Goal: Task Accomplishment & Management: Complete application form

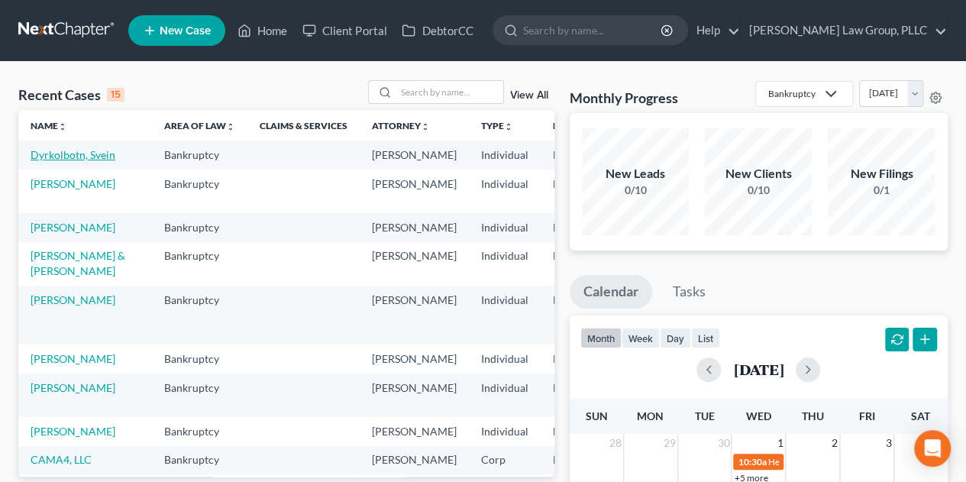
click at [72, 152] on link "Dyrkolbotn, Svein" at bounding box center [73, 154] width 85 height 13
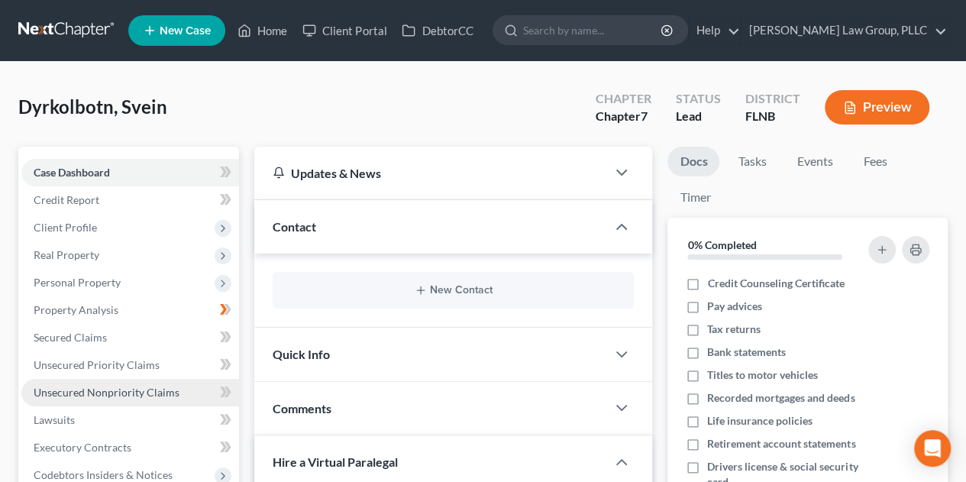
click at [125, 390] on span "Unsecured Nonpriority Claims" at bounding box center [107, 392] width 146 height 13
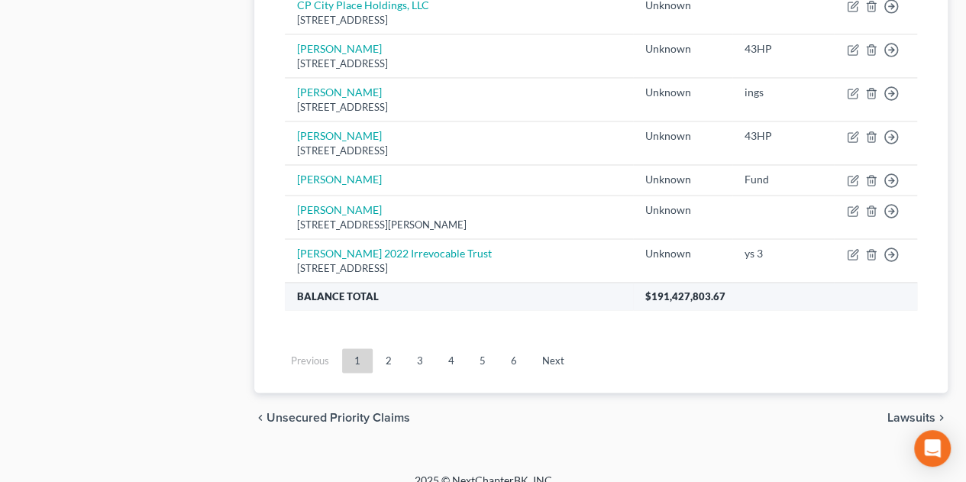
scroll to position [1247, 0]
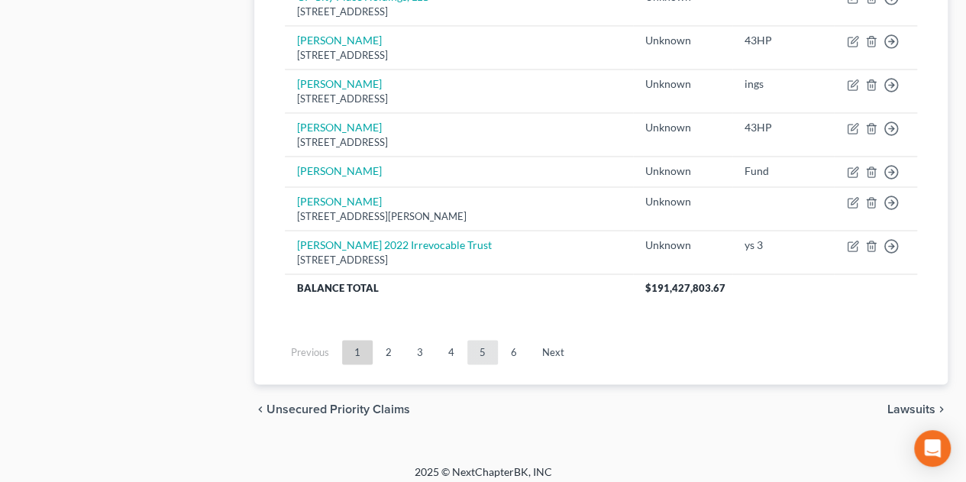
click at [480, 348] on link "5" at bounding box center [482, 352] width 31 height 24
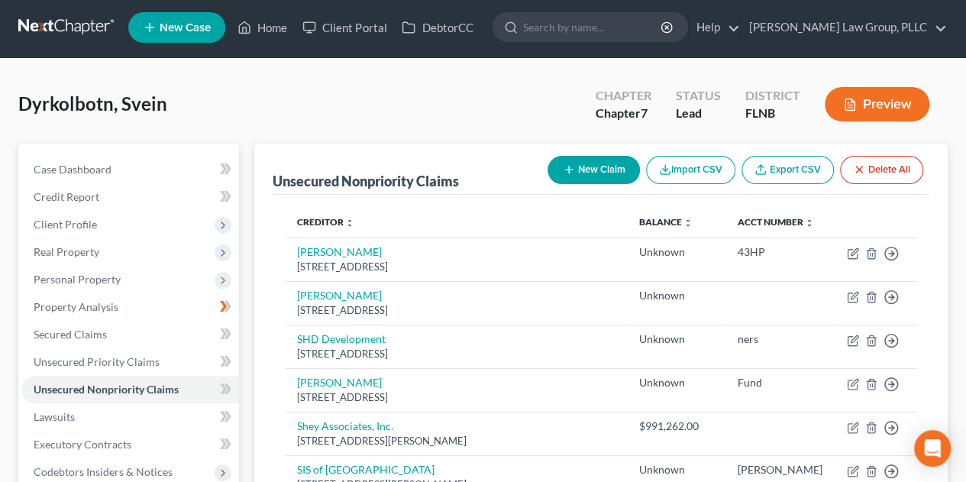
scroll to position [0, 0]
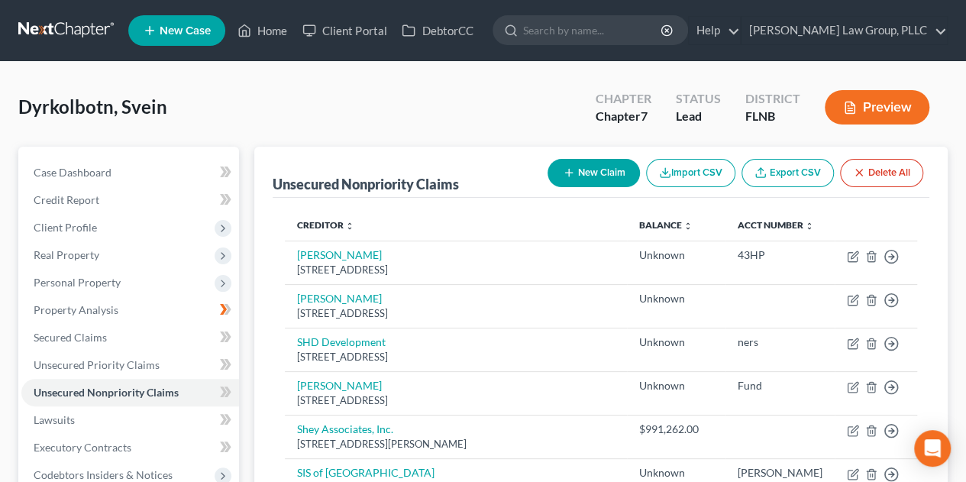
click at [570, 173] on icon "button" at bounding box center [569, 173] width 12 height 12
select select "0"
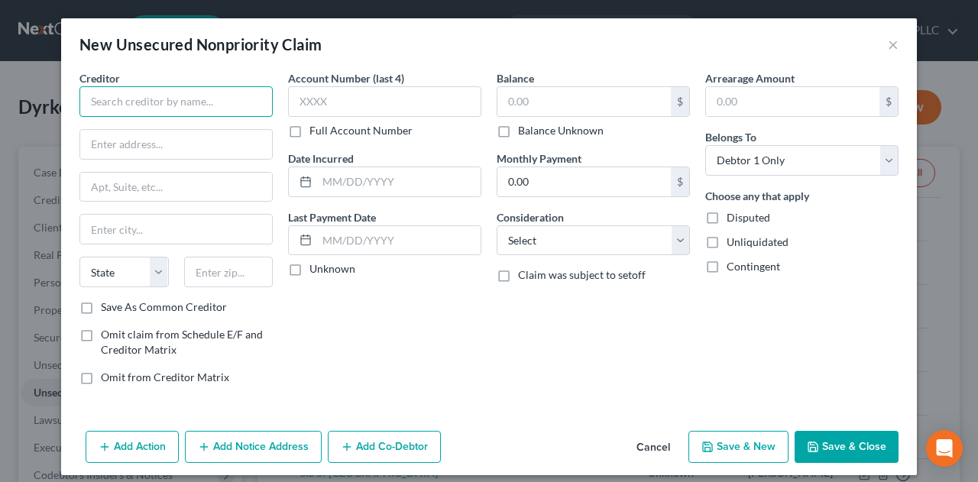
click at [102, 94] on input "text" at bounding box center [175, 101] width 193 height 31
type input "LLS of Gainesville, LLC"
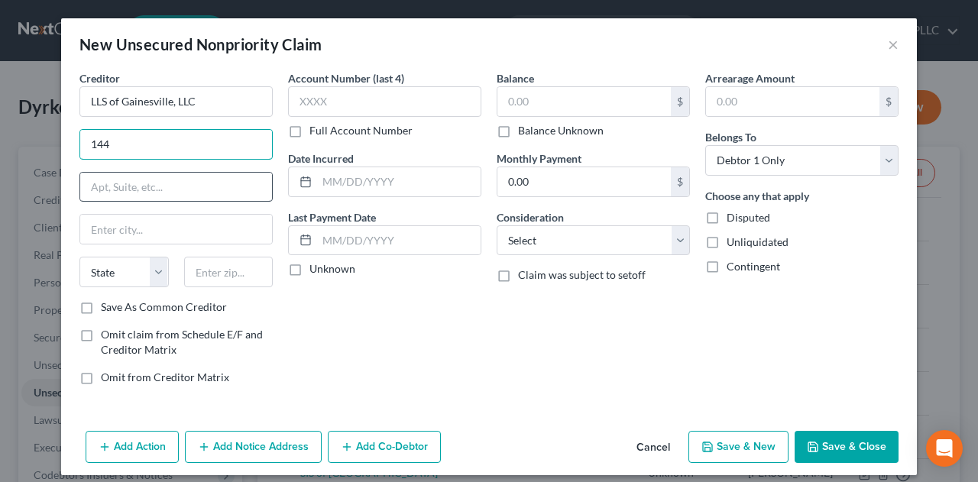
type input "[STREET_ADDRESS]"
type input "Suite G-20"
type input "[PERSON_NAME]"
type input "32669"
select select "9"
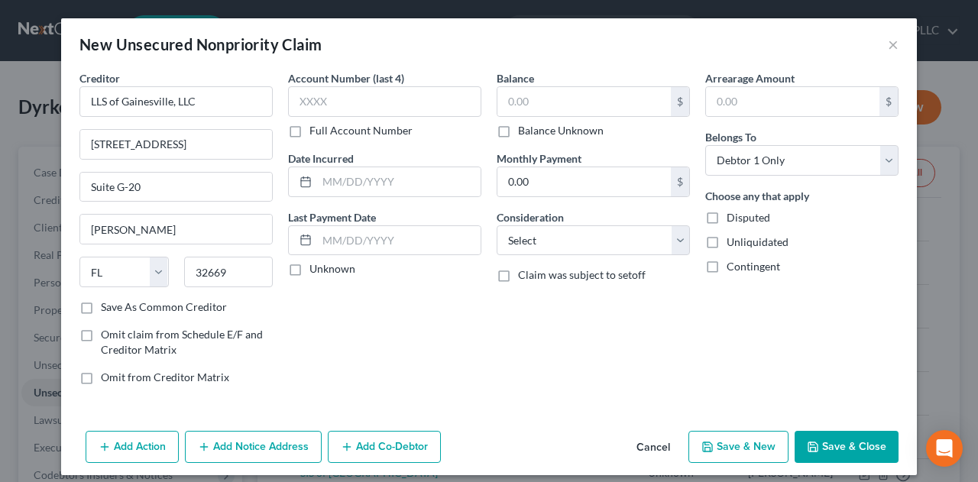
click at [518, 134] on label "Balance Unknown" at bounding box center [561, 130] width 86 height 15
click at [524, 133] on input "Balance Unknown" at bounding box center [529, 128] width 10 height 10
checkbox input "true"
type input "0.00"
click at [726, 246] on label "Unliquidated" at bounding box center [757, 242] width 62 height 15
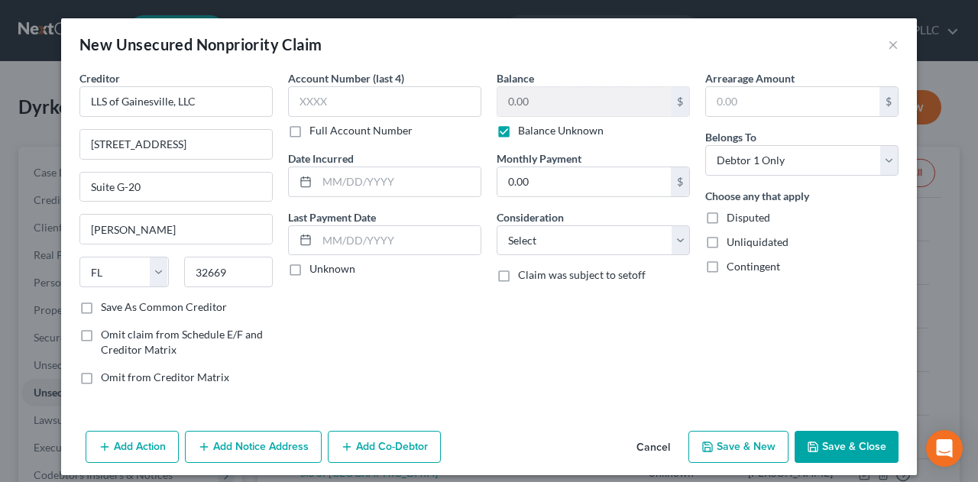
click at [733, 244] on input "Unliquidated" at bounding box center [738, 240] width 10 height 10
checkbox input "true"
drag, startPoint x: 707, startPoint y: 265, endPoint x: 708, endPoint y: 231, distance: 33.6
click at [726, 259] on label "Contingent" at bounding box center [752, 266] width 53 height 15
drag, startPoint x: 710, startPoint y: 215, endPoint x: 712, endPoint y: 244, distance: 29.1
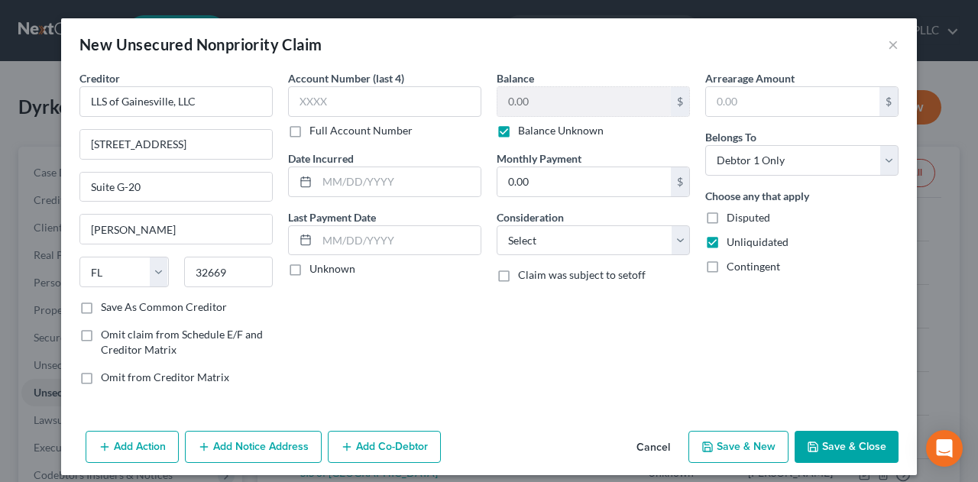
click at [726, 218] on label "Disputed" at bounding box center [748, 217] width 44 height 15
click at [733, 218] on input "Disputed" at bounding box center [738, 215] width 10 height 10
checkbox input "true"
drag, startPoint x: 709, startPoint y: 264, endPoint x: 681, endPoint y: 271, distance: 28.5
click at [726, 264] on label "Contingent" at bounding box center [752, 266] width 53 height 15
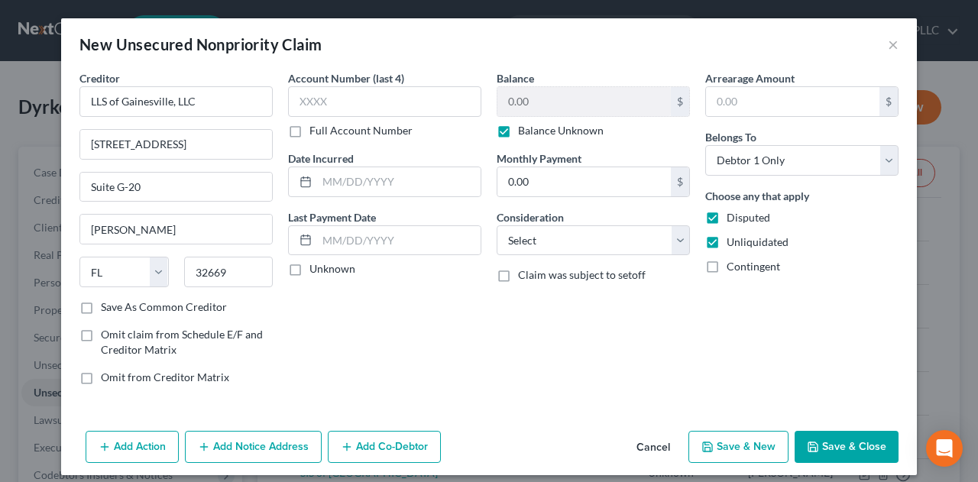
click at [733, 264] on input "Contingent" at bounding box center [738, 264] width 10 height 10
checkbox input "true"
click at [671, 238] on select "Select Cable / Satellite Services Collection Agency Credit Card Debt Debt Couns…" at bounding box center [593, 240] width 193 height 31
select select "14"
click at [497, 225] on select "Select Cable / Satellite Services Collection Agency Credit Card Debt Debt Couns…" at bounding box center [593, 240] width 193 height 31
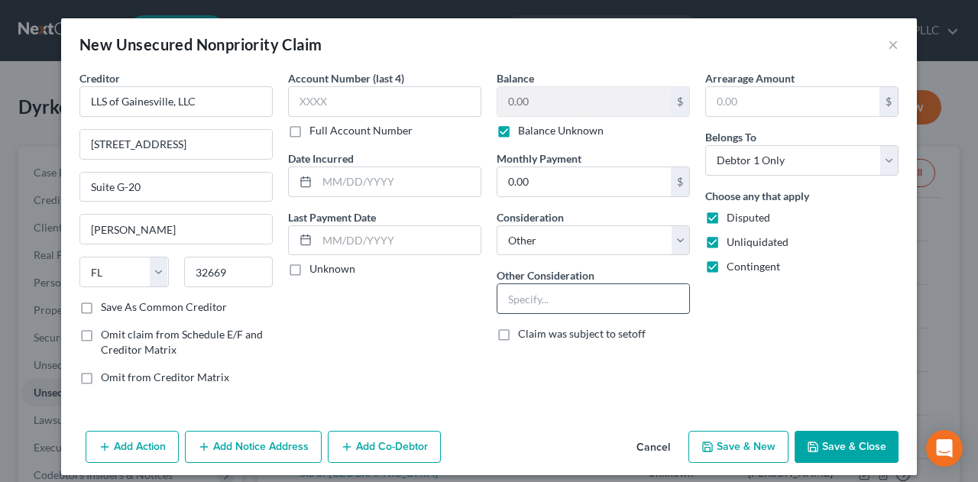
click at [594, 301] on input "text" at bounding box center [593, 298] width 192 height 29
type input "I"
type input "Potential Investor claim IGD"
click at [837, 448] on button "Save & Close" at bounding box center [846, 447] width 104 height 32
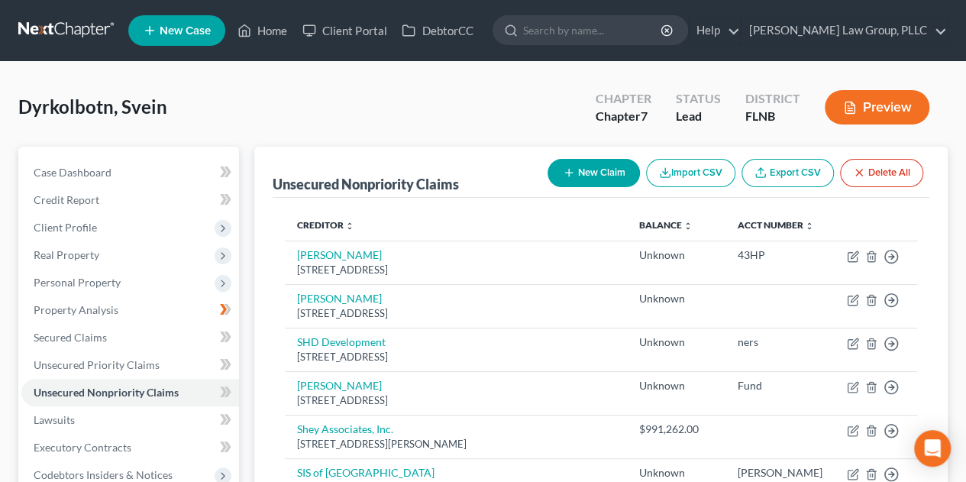
click at [570, 169] on icon "button" at bounding box center [569, 173] width 12 height 12
select select "0"
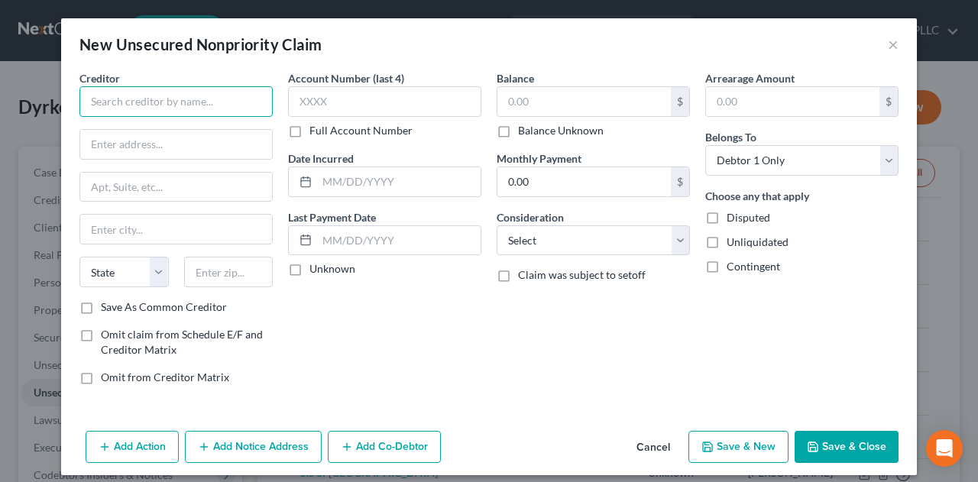
click at [209, 96] on input "text" at bounding box center [175, 101] width 193 height 31
type input "LBS of Gainesville, LLC"
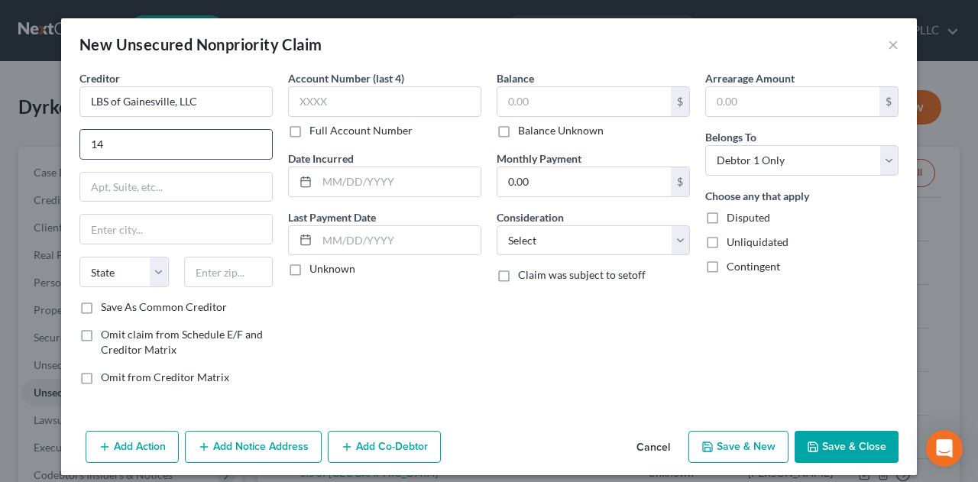
type input "[STREET_ADDRESS]"
type input "Suite G-20"
type input "[PERSON_NAME]"
type input "32669"
select select "9"
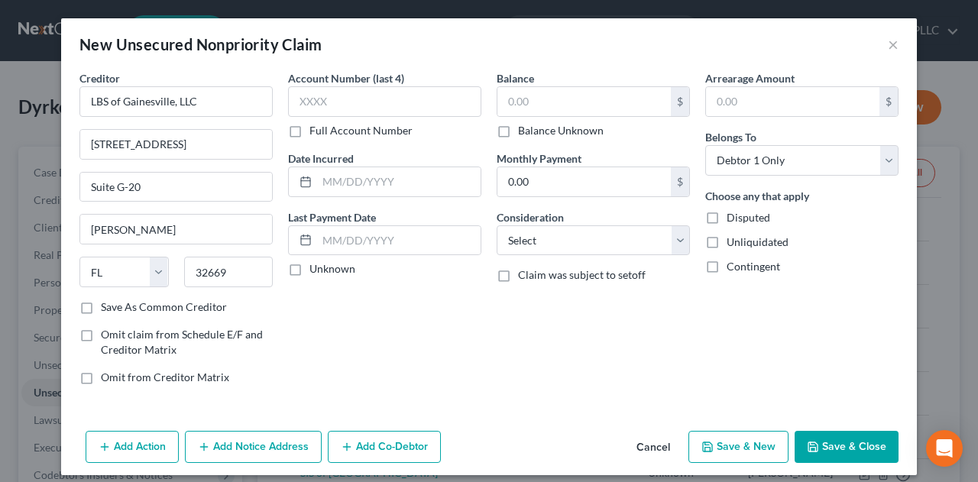
click at [518, 135] on label "Balance Unknown" at bounding box center [561, 130] width 86 height 15
click at [524, 133] on input "Balance Unknown" at bounding box center [529, 128] width 10 height 10
checkbox input "true"
type input "0.00"
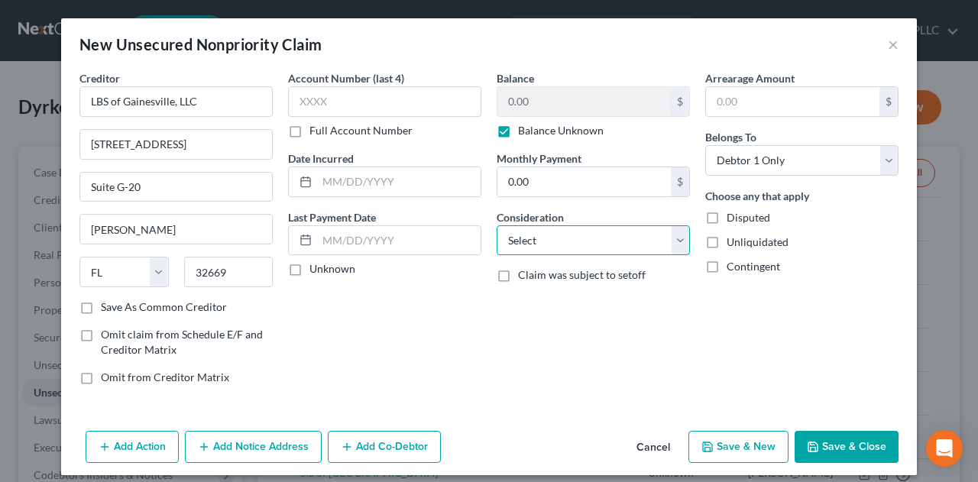
click at [601, 238] on select "Select Cable / Satellite Services Collection Agency Credit Card Debt Debt Couns…" at bounding box center [593, 240] width 193 height 31
select select "14"
click at [497, 225] on select "Select Cable / Satellite Services Collection Agency Credit Card Debt Debt Couns…" at bounding box center [593, 240] width 193 height 31
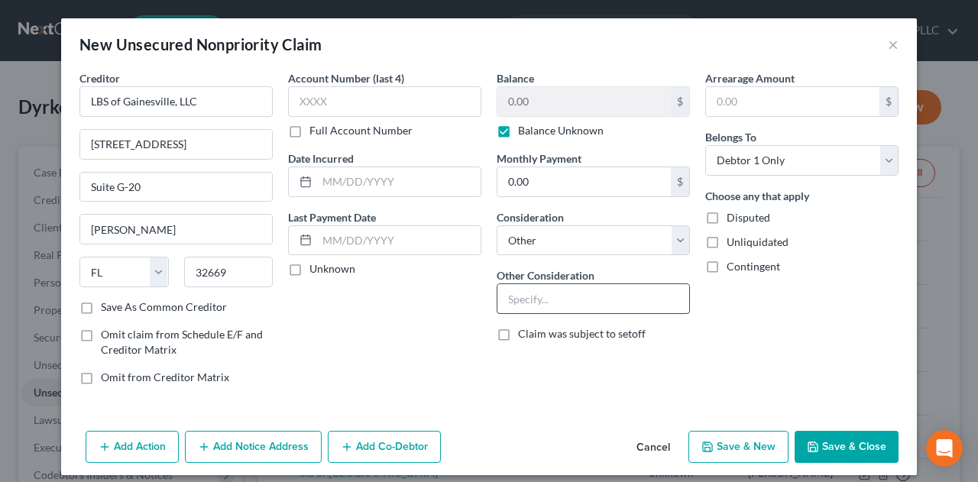
click at [602, 293] on input "text" at bounding box center [593, 298] width 192 height 29
type input "Potential Investor claim OED"
click at [726, 221] on label "Disputed" at bounding box center [748, 217] width 44 height 15
click at [733, 220] on input "Disputed" at bounding box center [738, 215] width 10 height 10
checkbox input "true"
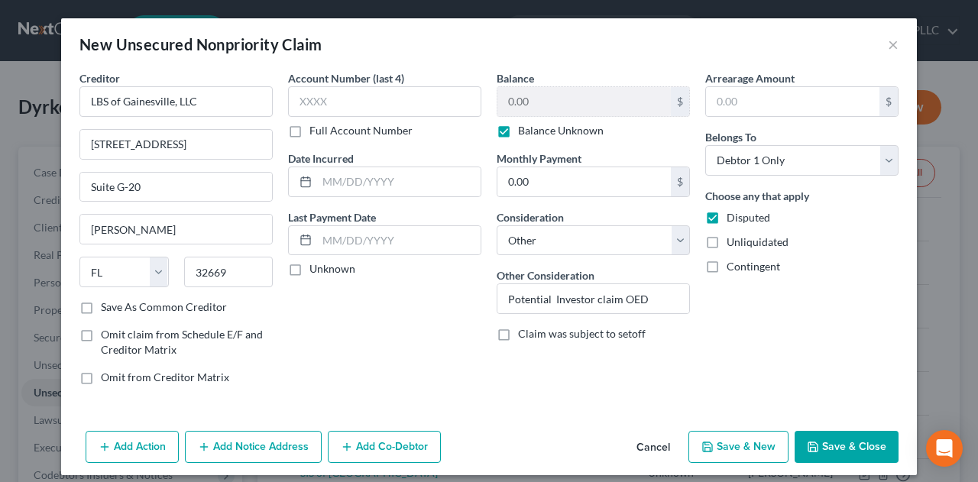
drag, startPoint x: 709, startPoint y: 238, endPoint x: 702, endPoint y: 252, distance: 16.1
click at [726, 239] on label "Unliquidated" at bounding box center [757, 242] width 62 height 15
click at [733, 239] on input "Unliquidated" at bounding box center [738, 240] width 10 height 10
checkbox input "true"
drag, startPoint x: 707, startPoint y: 265, endPoint x: 755, endPoint y: 302, distance: 60.4
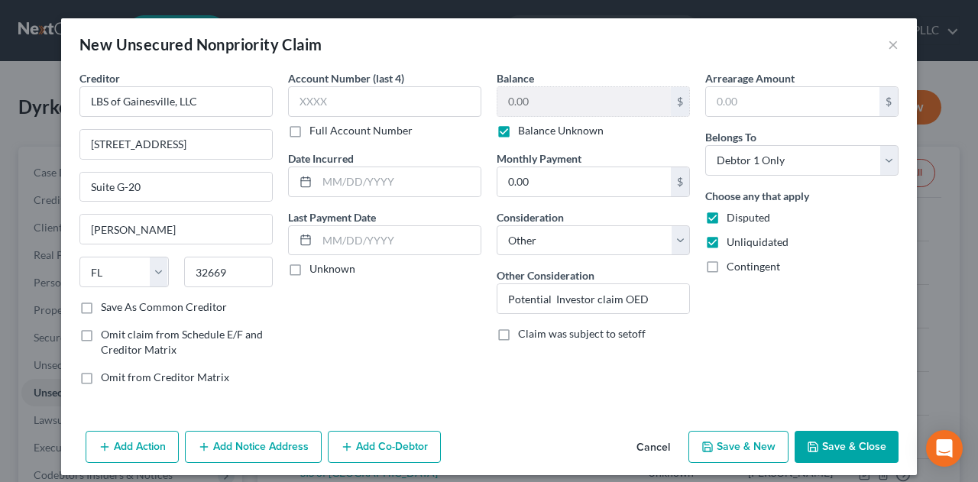
click at [726, 266] on label "Contingent" at bounding box center [752, 266] width 53 height 15
click at [733, 266] on input "Contingent" at bounding box center [738, 264] width 10 height 10
checkbox input "true"
click at [857, 448] on button "Save & Close" at bounding box center [846, 447] width 104 height 32
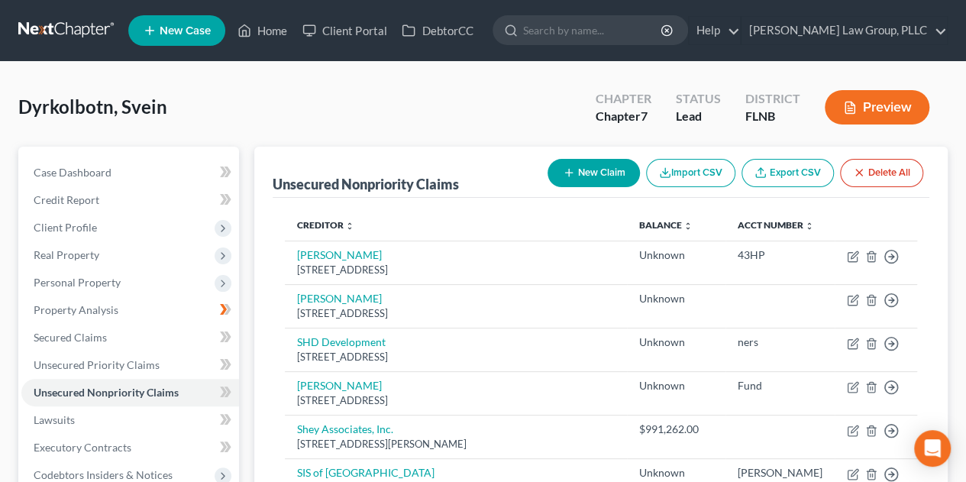
click at [577, 176] on button "New Claim" at bounding box center [594, 173] width 92 height 28
select select "0"
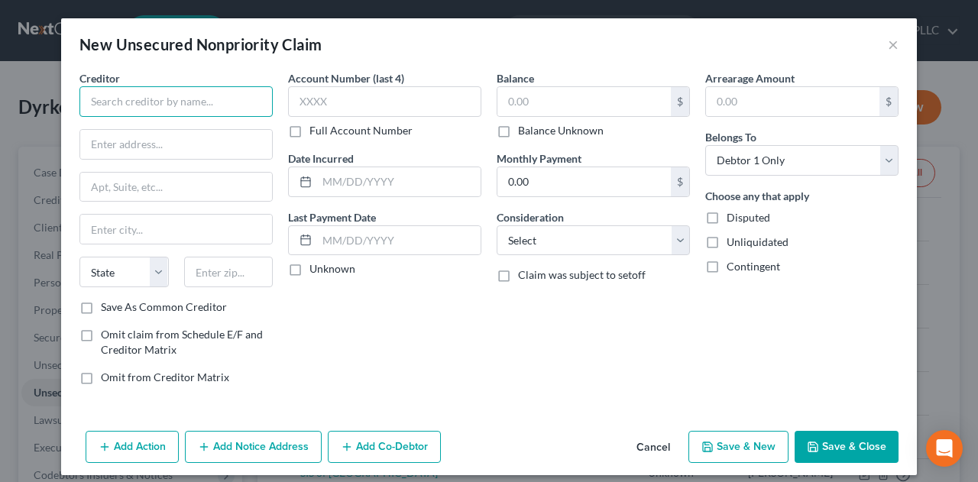
click at [170, 102] on input "text" at bounding box center [175, 101] width 193 height 31
type input "JBSS, LLC"
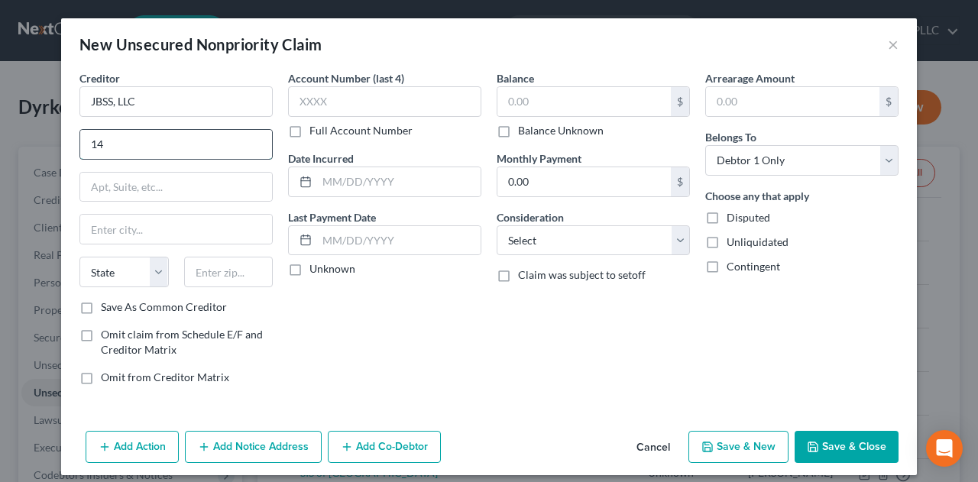
type input "[STREET_ADDRESS]"
type input "Suite G-20"
type input "[PERSON_NAME]"
type input "32669"
select select "9"
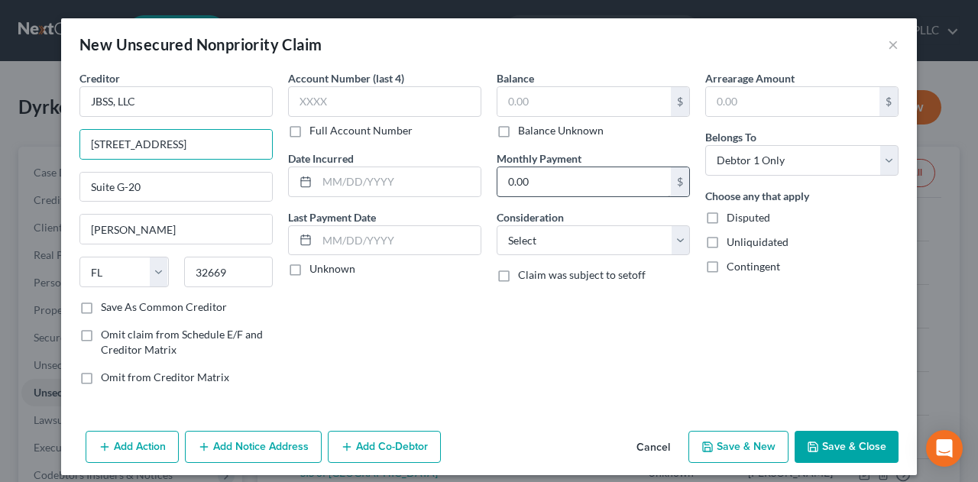
drag, startPoint x: 497, startPoint y: 132, endPoint x: 513, endPoint y: 167, distance: 38.6
click at [518, 134] on label "Balance Unknown" at bounding box center [561, 130] width 86 height 15
click at [524, 133] on input "Balance Unknown" at bounding box center [529, 128] width 10 height 10
checkbox input "true"
type input "0.00"
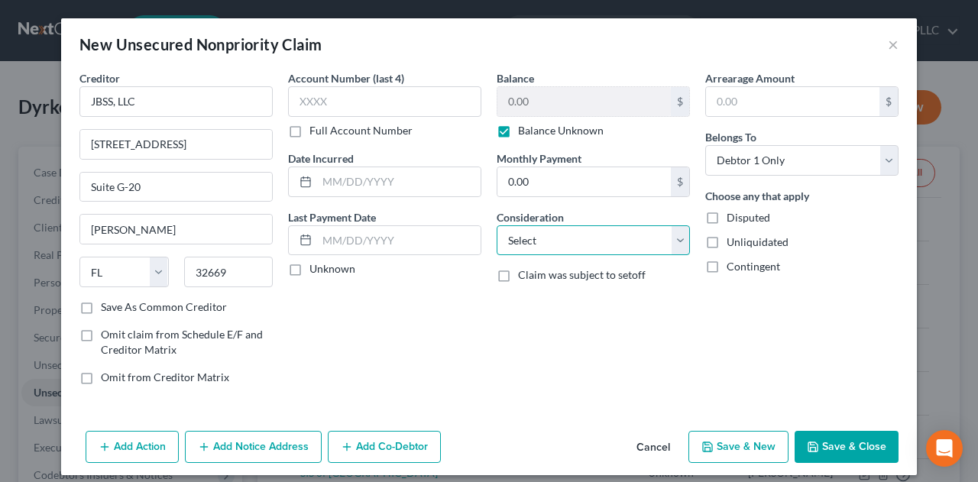
click at [565, 242] on select "Select Cable / Satellite Services Collection Agency Credit Card Debt Debt Couns…" at bounding box center [593, 240] width 193 height 31
select select "14"
click at [497, 225] on select "Select Cable / Satellite Services Collection Agency Credit Card Debt Debt Couns…" at bounding box center [593, 240] width 193 height 31
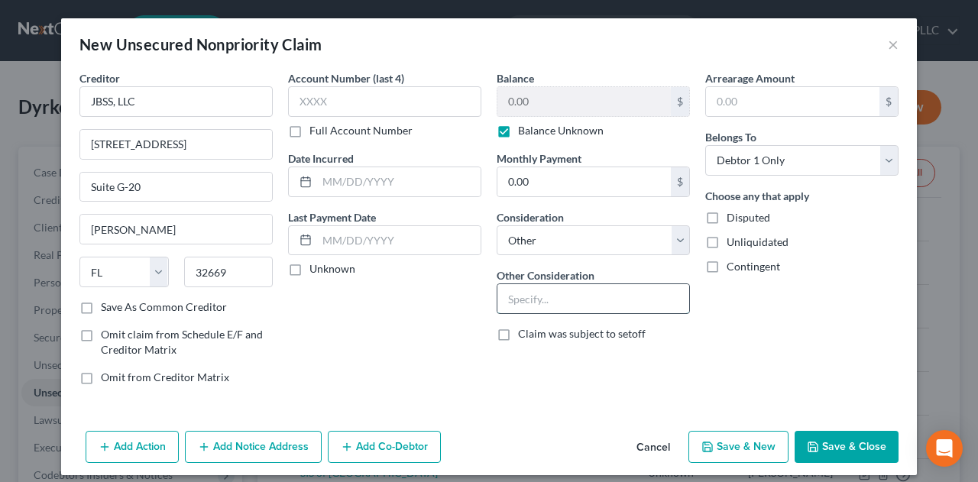
click at [580, 294] on input "text" at bounding box center [593, 298] width 192 height 29
type input "Potential Investor claim GNV3"
click at [726, 223] on label "Disputed" at bounding box center [748, 217] width 44 height 15
click at [733, 220] on input "Disputed" at bounding box center [738, 215] width 10 height 10
checkbox input "true"
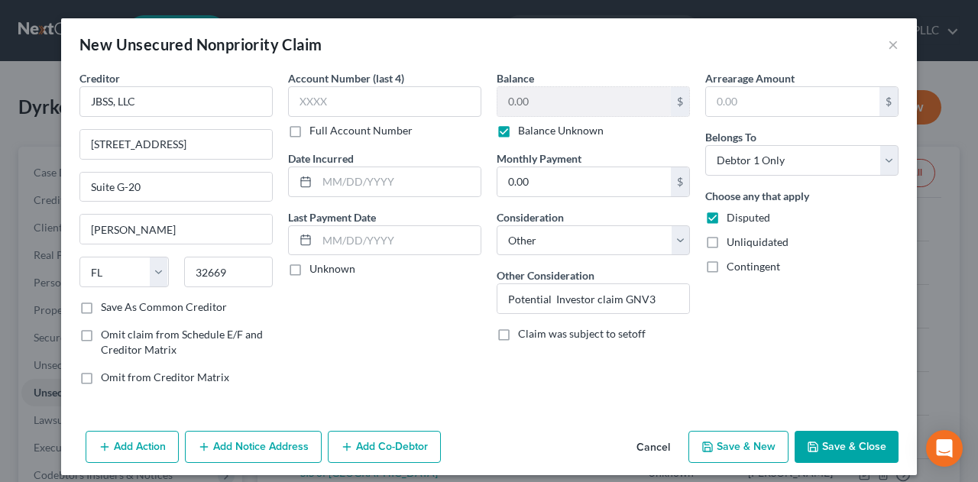
drag, startPoint x: 707, startPoint y: 236, endPoint x: 706, endPoint y: 256, distance: 19.9
click at [726, 239] on label "Unliquidated" at bounding box center [757, 242] width 62 height 15
click at [733, 239] on input "Unliquidated" at bounding box center [738, 240] width 10 height 10
checkbox input "true"
drag, startPoint x: 704, startPoint y: 268, endPoint x: 665, endPoint y: 315, distance: 61.3
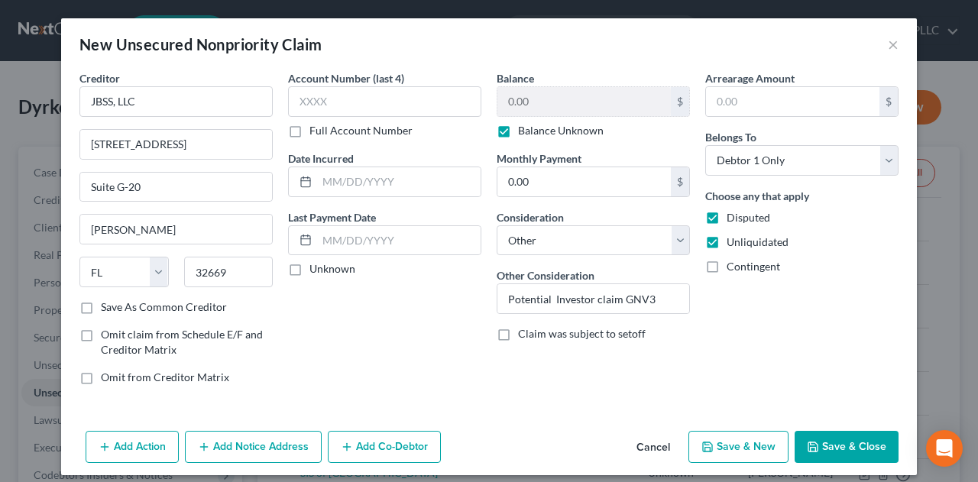
click at [726, 269] on label "Contingent" at bounding box center [752, 266] width 53 height 15
click at [733, 269] on input "Contingent" at bounding box center [738, 264] width 10 height 10
checkbox input "true"
click at [821, 439] on button "Save & Close" at bounding box center [846, 447] width 104 height 32
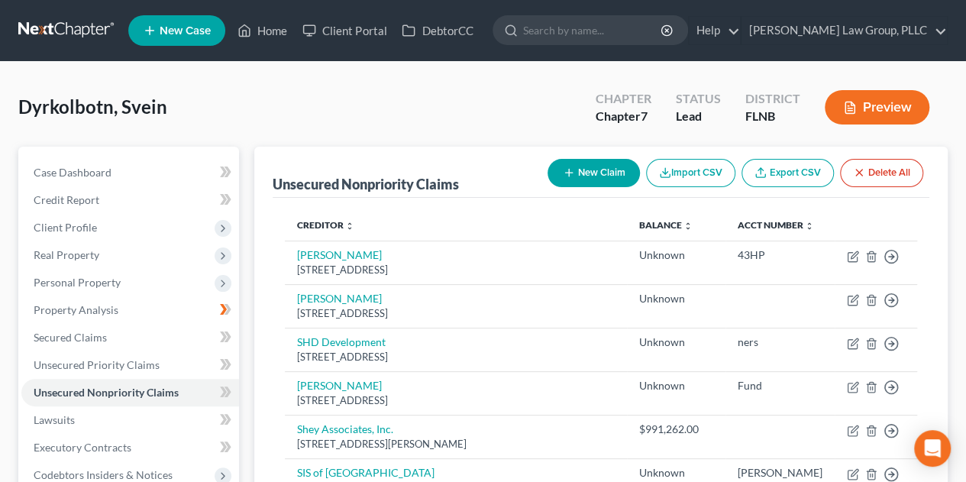
click at [611, 170] on button "New Claim" at bounding box center [594, 173] width 92 height 28
select select "0"
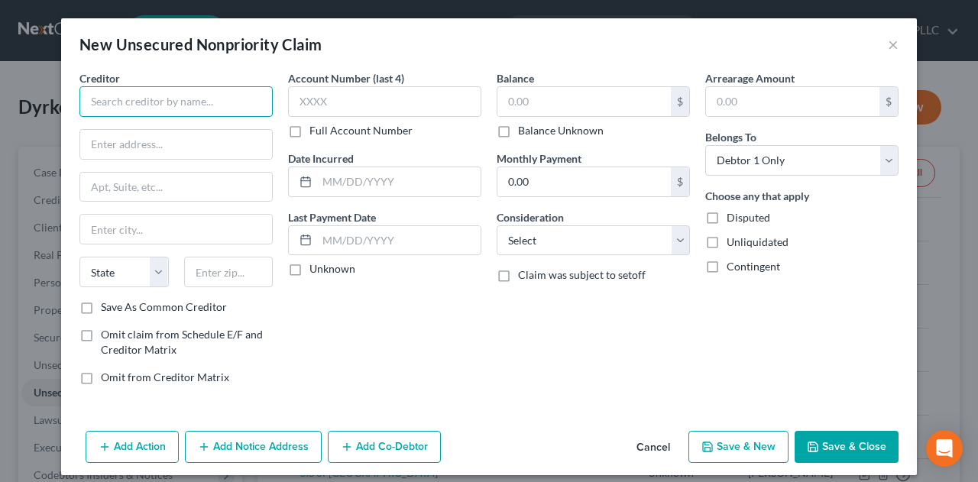
click at [220, 102] on input "text" at bounding box center [175, 101] width 193 height 31
type input "Readyshown, LLC"
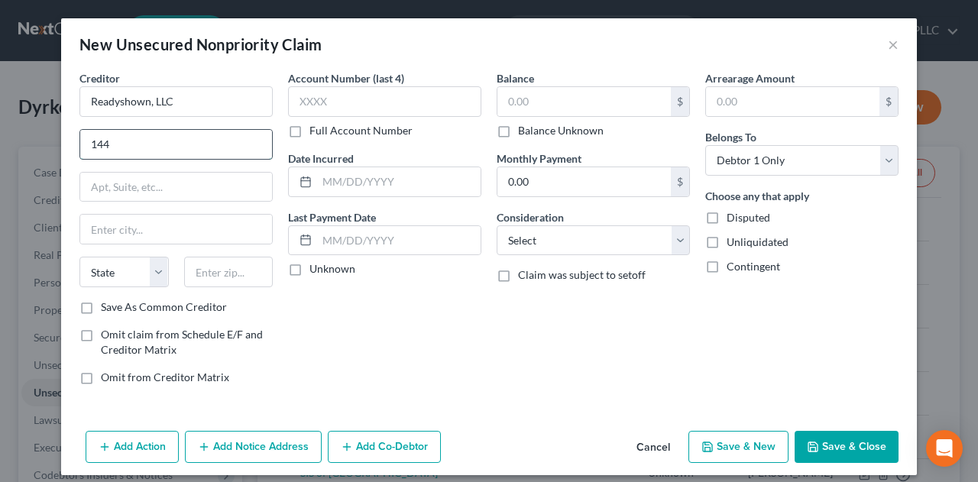
type input "[STREET_ADDRESS]"
type input "Suite G-20"
type input "[PERSON_NAME]"
type input "32669"
select select "9"
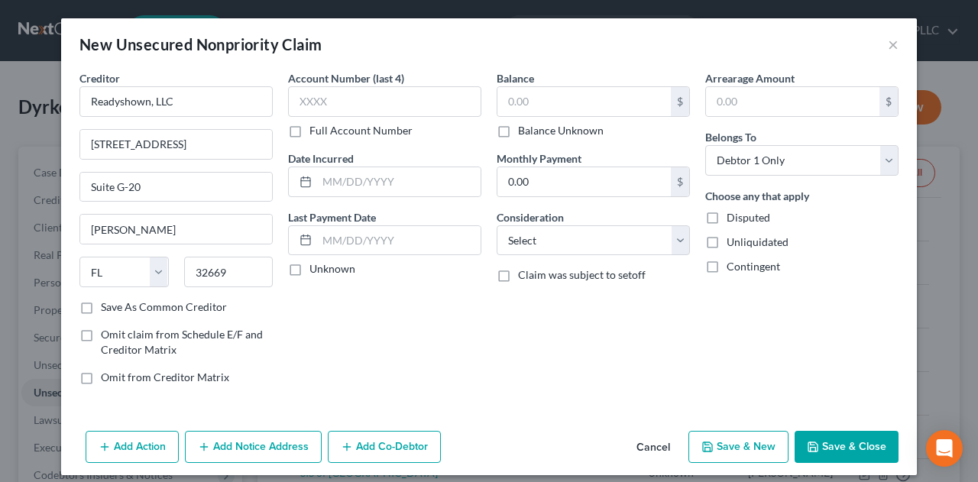
drag, startPoint x: 500, startPoint y: 129, endPoint x: 517, endPoint y: 165, distance: 40.0
click at [518, 131] on label "Balance Unknown" at bounding box center [561, 130] width 86 height 15
click at [524, 131] on input "Balance Unknown" at bounding box center [529, 128] width 10 height 10
checkbox input "true"
type input "0.00"
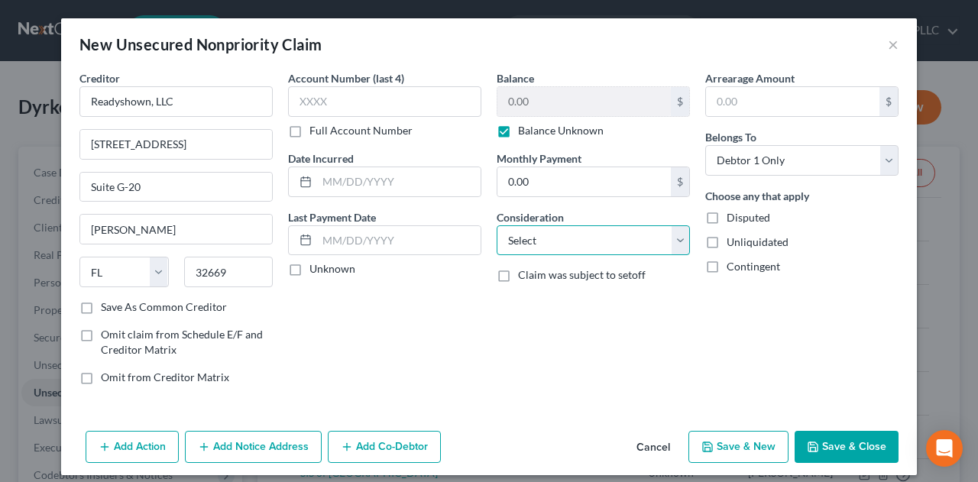
click at [584, 239] on select "Select Cable / Satellite Services Collection Agency Credit Card Debt Debt Couns…" at bounding box center [593, 240] width 193 height 31
select select "14"
click at [497, 225] on select "Select Cable / Satellite Services Collection Agency Credit Card Debt Debt Couns…" at bounding box center [593, 240] width 193 height 31
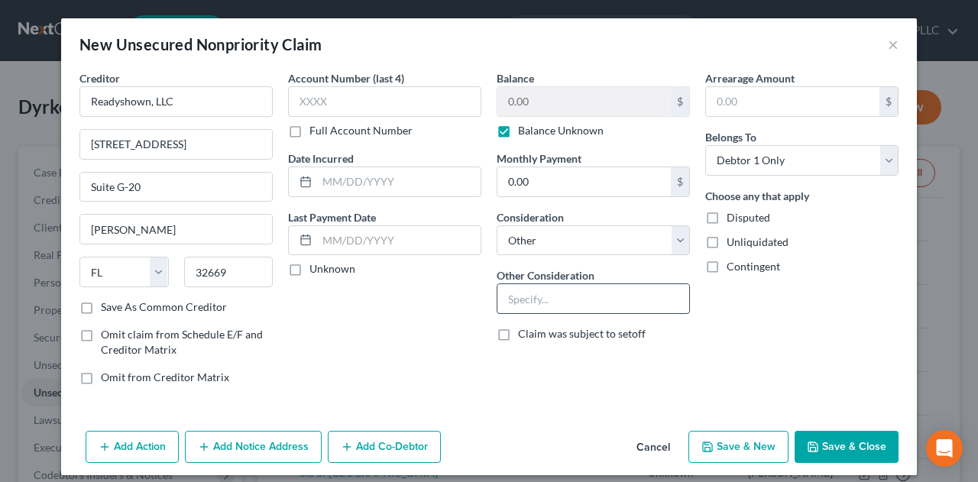
click at [562, 299] on input "text" at bounding box center [593, 298] width 192 height 29
click at [666, 295] on input "Potential Investor claim" at bounding box center [593, 298] width 192 height 29
type input "Potential Investor claim GNV2"
click at [726, 218] on label "Disputed" at bounding box center [748, 217] width 44 height 15
click at [733, 218] on input "Disputed" at bounding box center [738, 215] width 10 height 10
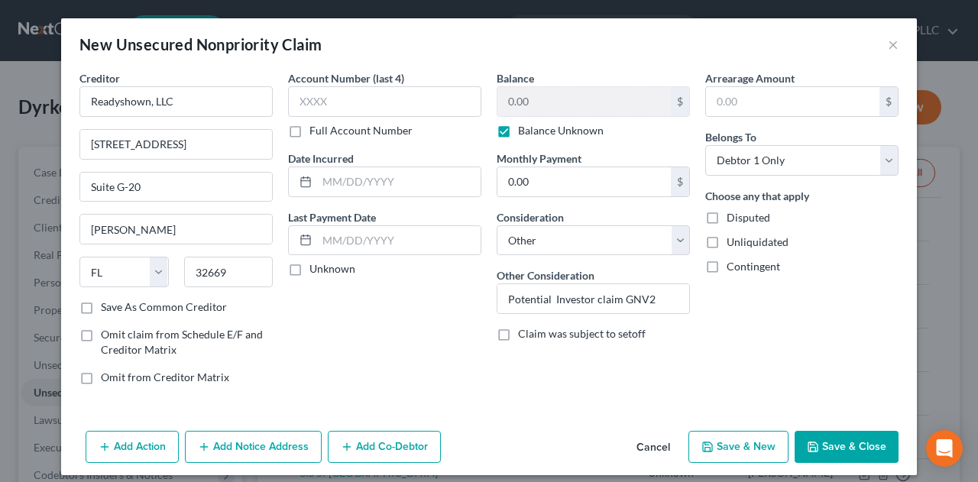
checkbox input "true"
click at [726, 241] on label "Unliquidated" at bounding box center [757, 242] width 62 height 15
click at [733, 241] on input "Unliquidated" at bounding box center [738, 240] width 10 height 10
checkbox input "true"
click at [726, 265] on label "Contingent" at bounding box center [752, 266] width 53 height 15
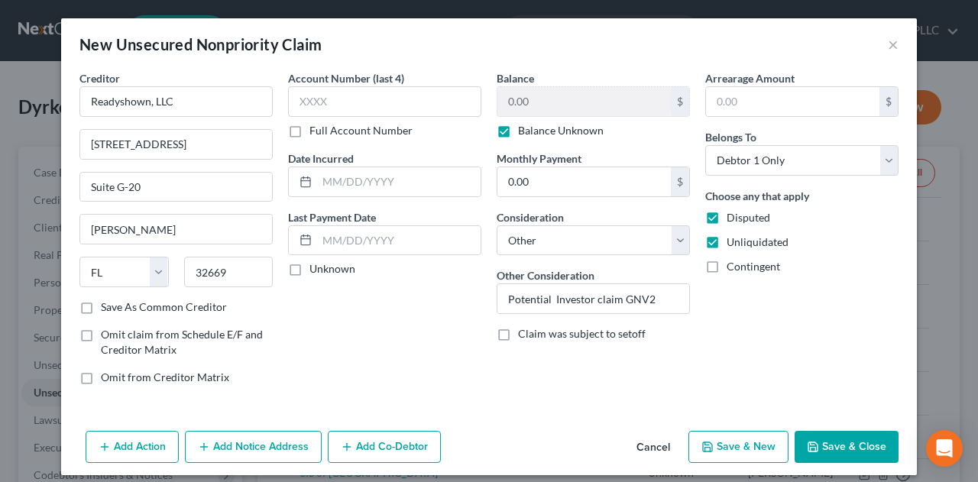
click at [733, 265] on input "Contingent" at bounding box center [738, 264] width 10 height 10
checkbox input "true"
click at [845, 443] on button "Save & Close" at bounding box center [846, 447] width 104 height 32
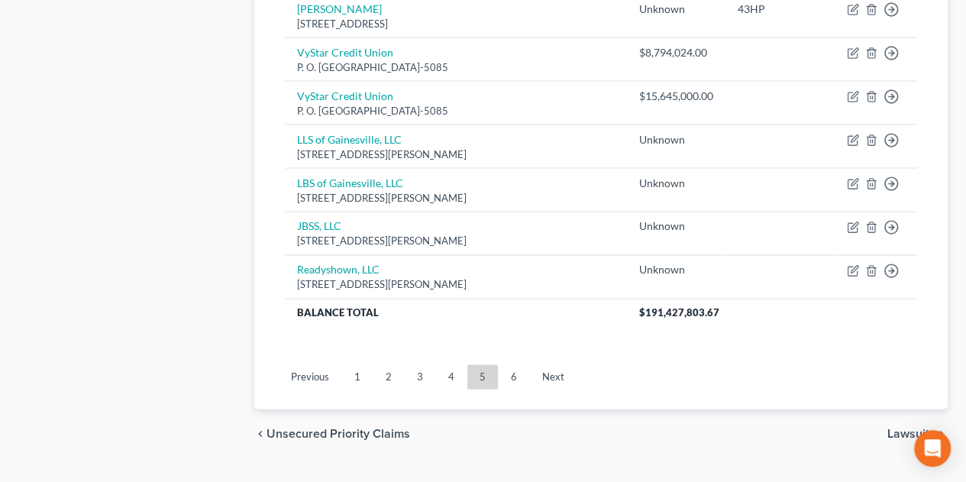
scroll to position [1446, 0]
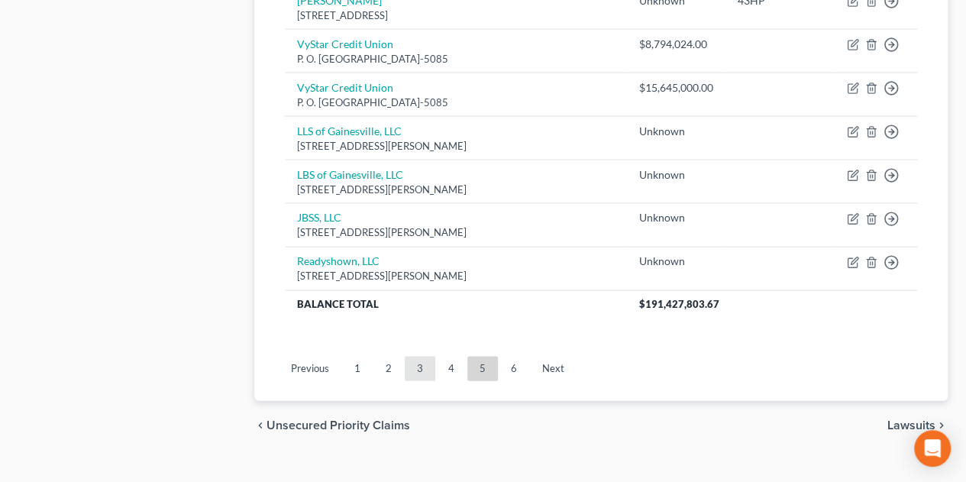
click at [421, 356] on link "3" at bounding box center [420, 368] width 31 height 24
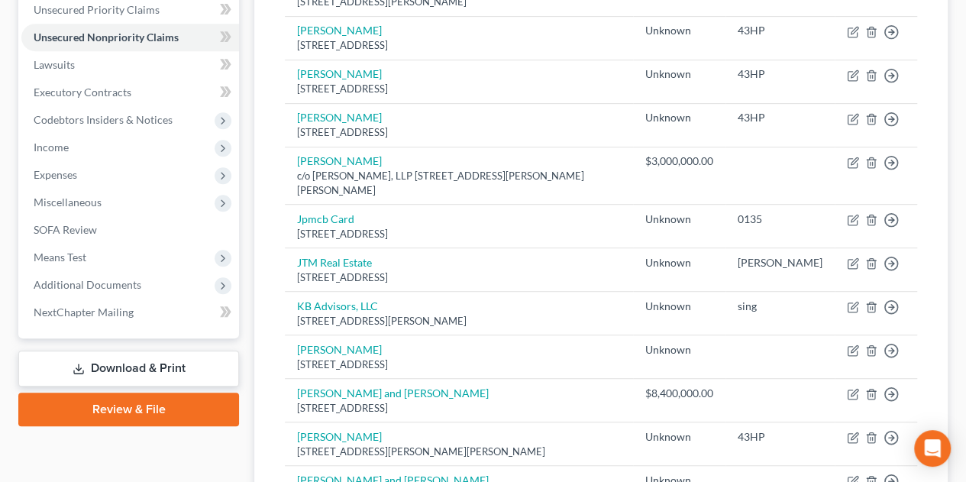
scroll to position [1273, 0]
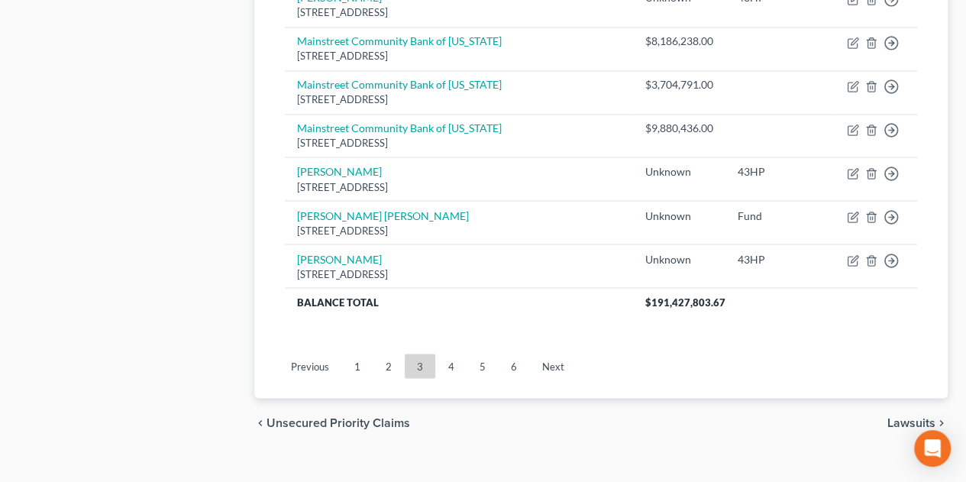
click at [451, 354] on link "4" at bounding box center [451, 366] width 31 height 24
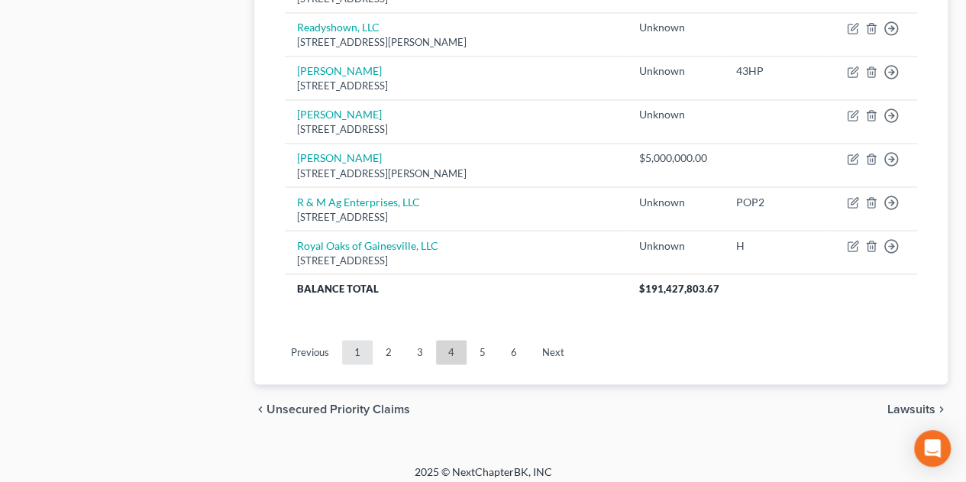
click at [356, 364] on link "1" at bounding box center [357, 352] width 31 height 24
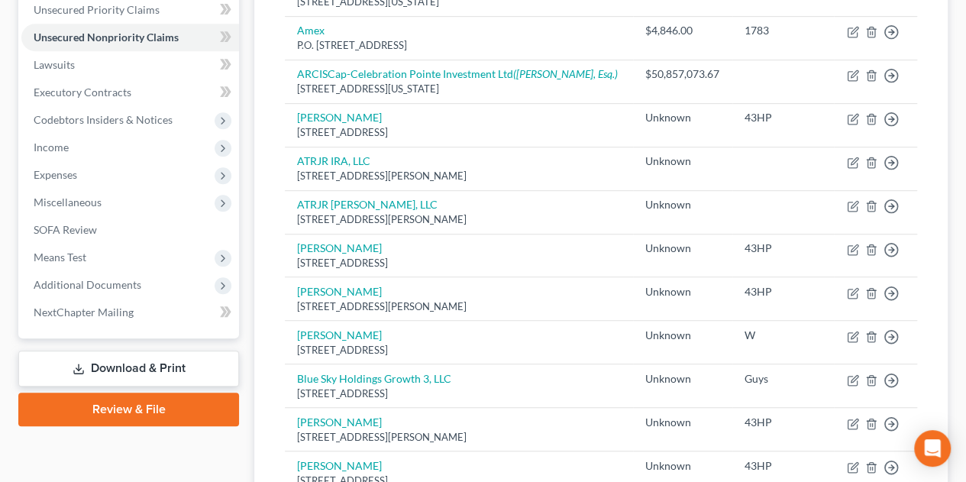
scroll to position [1247, 0]
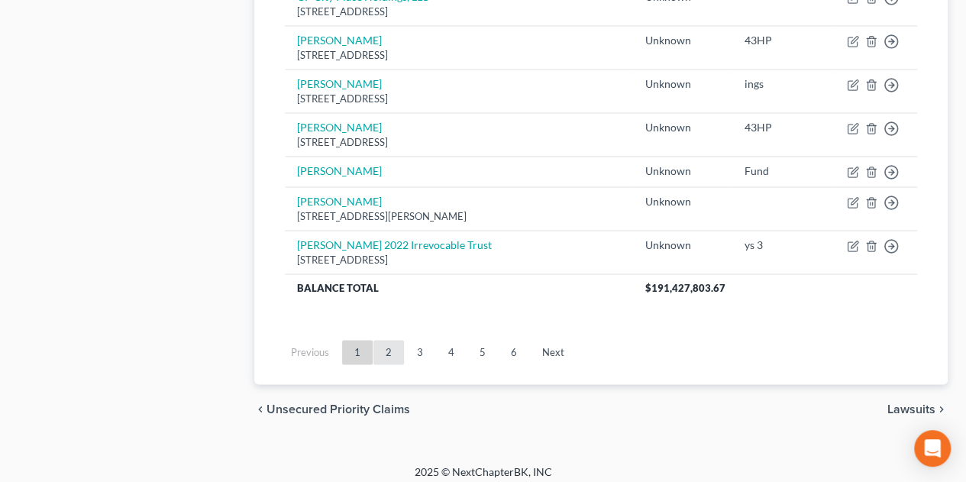
click at [395, 346] on link "2" at bounding box center [389, 352] width 31 height 24
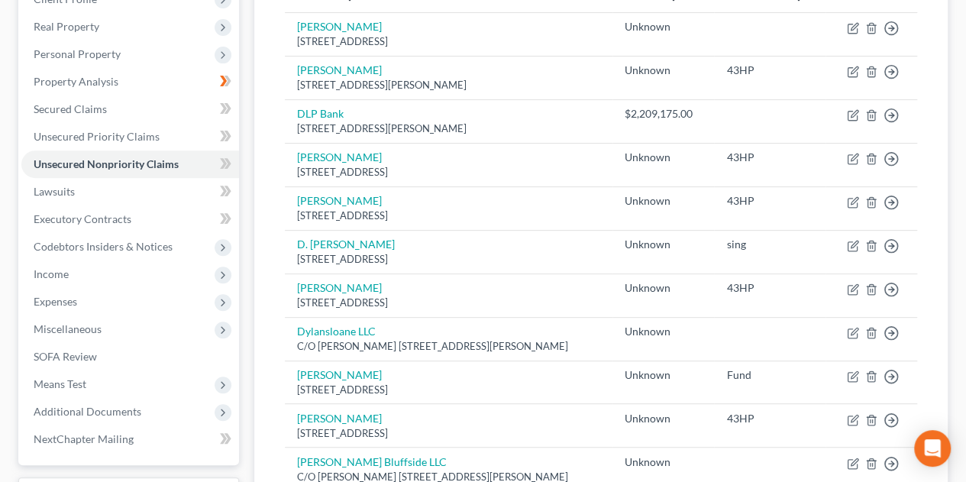
scroll to position [0, 0]
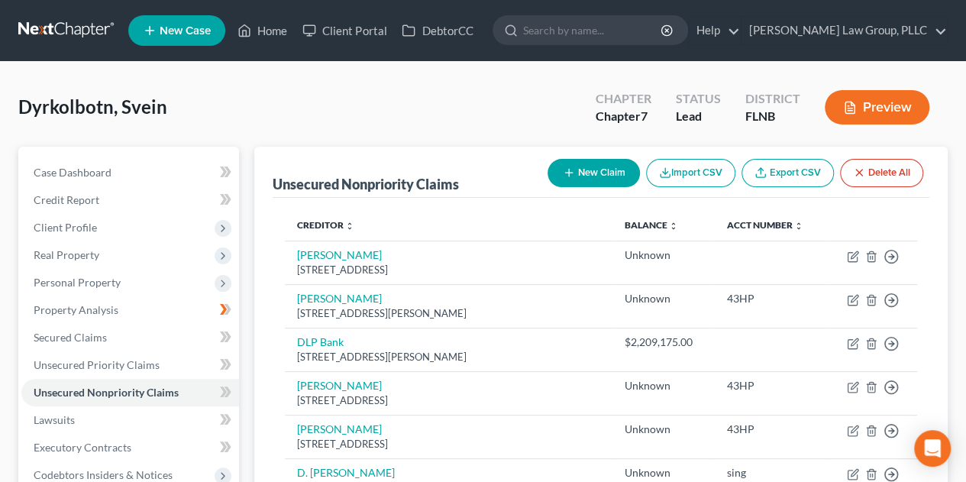
click at [584, 173] on button "New Claim" at bounding box center [594, 173] width 92 height 28
select select "0"
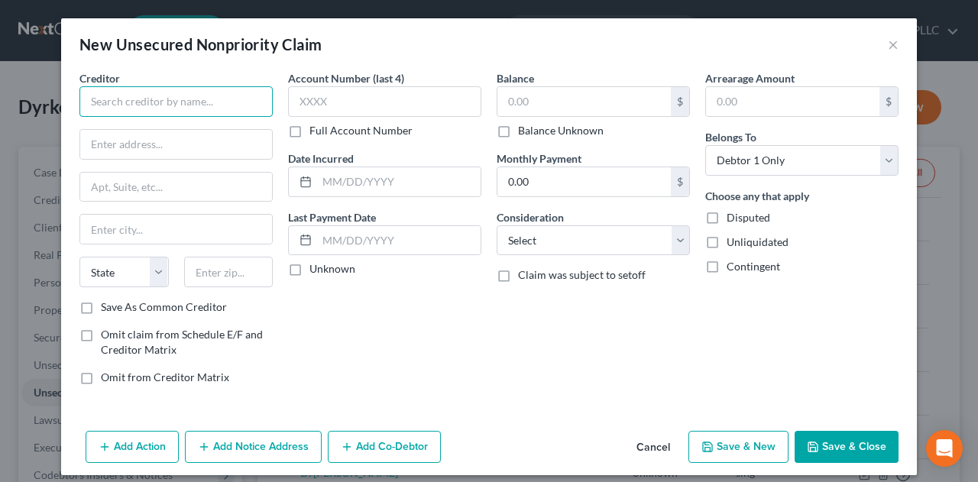
click at [137, 106] on input "text" at bounding box center [175, 101] width 193 height 31
type input "[PERSON_NAME]"
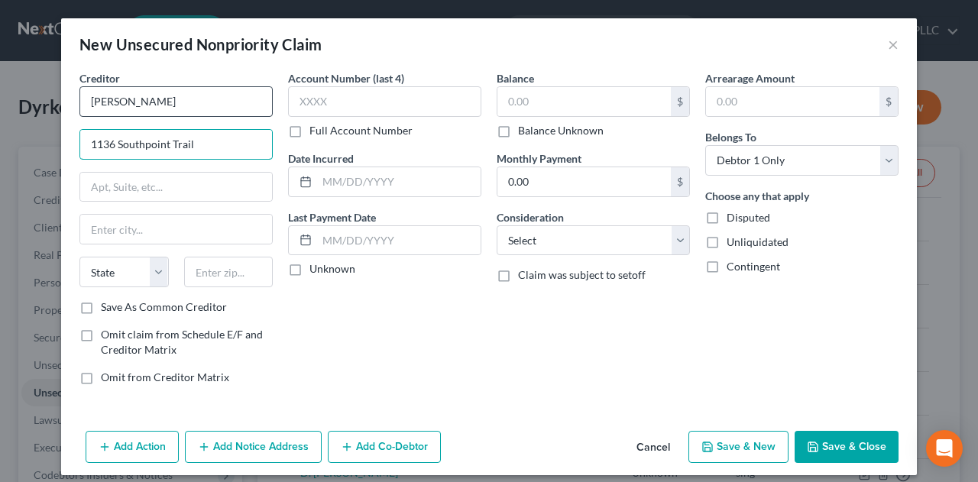
type input "1136 Southpoint Trail"
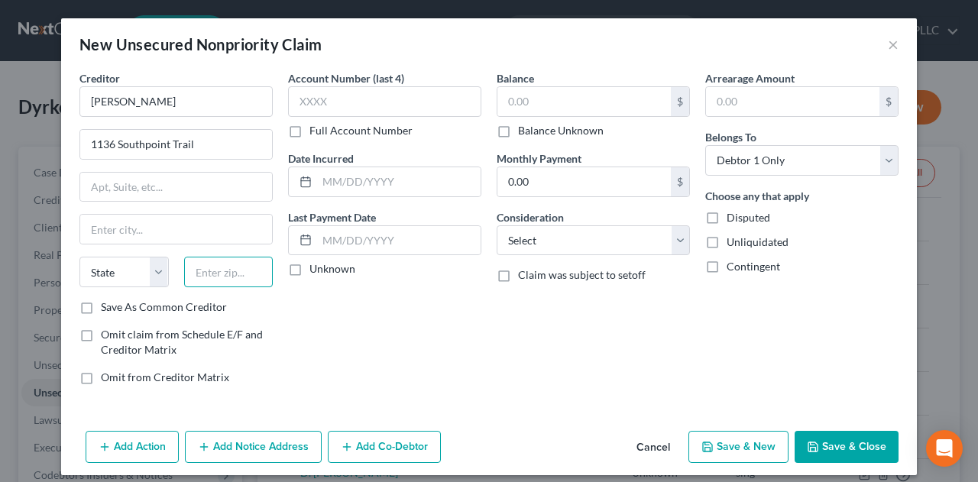
click at [238, 267] on input "text" at bounding box center [228, 272] width 89 height 31
type input "27713"
type input "[GEOGRAPHIC_DATA]"
select select "28"
click at [518, 134] on label "Balance Unknown" at bounding box center [561, 130] width 86 height 15
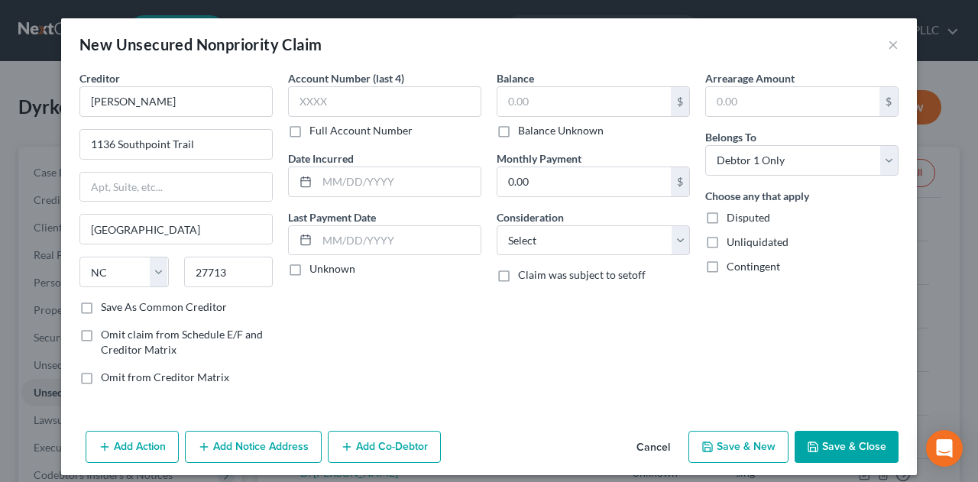
click at [524, 133] on input "Balance Unknown" at bounding box center [529, 128] width 10 height 10
checkbox input "true"
type input "0.00"
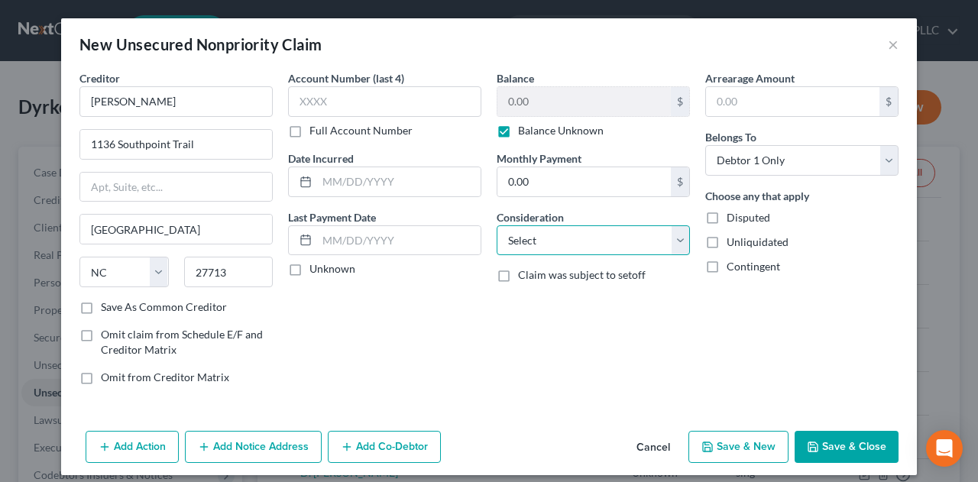
click at [556, 239] on select "Select Cable / Satellite Services Collection Agency Credit Card Debt Debt Couns…" at bounding box center [593, 240] width 193 height 31
select select "14"
click at [497, 225] on select "Select Cable / Satellite Services Collection Agency Credit Card Debt Debt Couns…" at bounding box center [593, 240] width 193 height 31
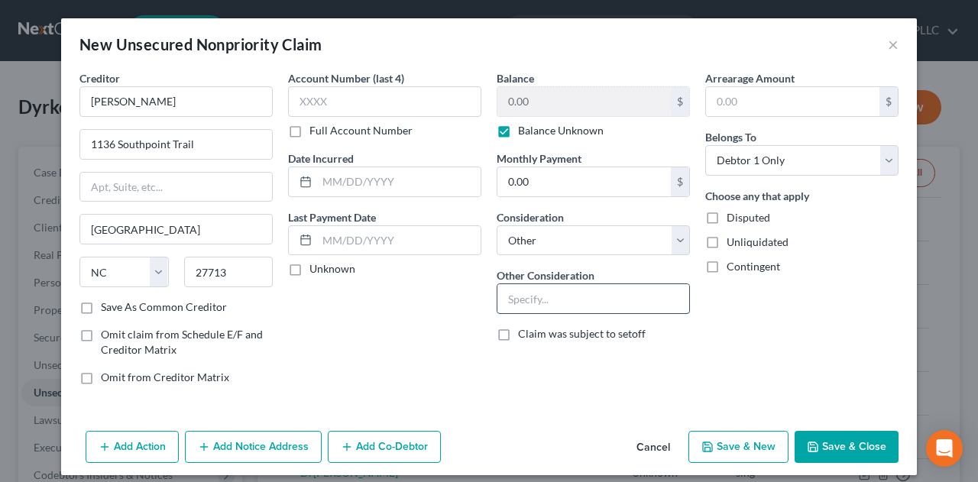
click at [558, 299] on input "text" at bounding box center [593, 298] width 192 height 29
type input "Potential Investor claim 23W"
click at [726, 218] on label "Disputed" at bounding box center [748, 217] width 44 height 15
click at [733, 218] on input "Disputed" at bounding box center [738, 215] width 10 height 10
checkbox input "true"
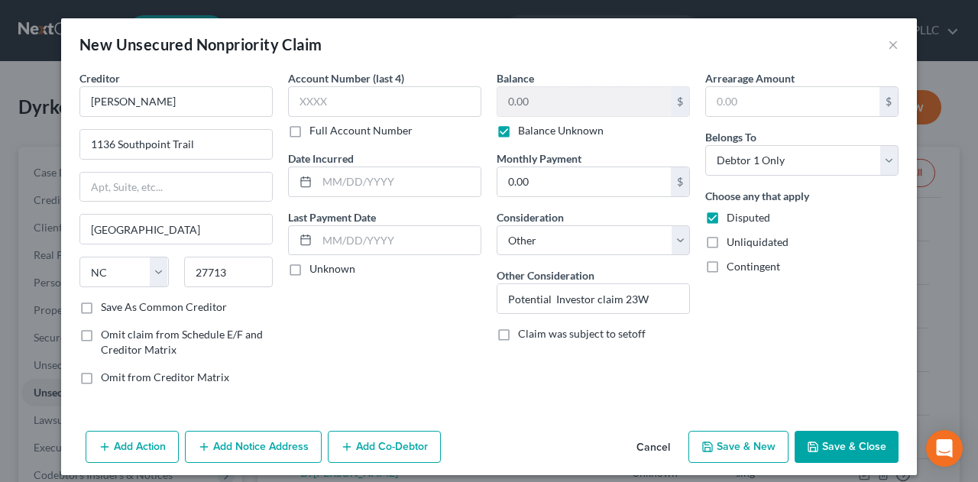
drag, startPoint x: 705, startPoint y: 242, endPoint x: 710, endPoint y: 253, distance: 11.6
click at [726, 242] on label "Unliquidated" at bounding box center [757, 242] width 62 height 15
click at [733, 242] on input "Unliquidated" at bounding box center [738, 240] width 10 height 10
checkbox input "true"
click at [726, 268] on label "Contingent" at bounding box center [752, 266] width 53 height 15
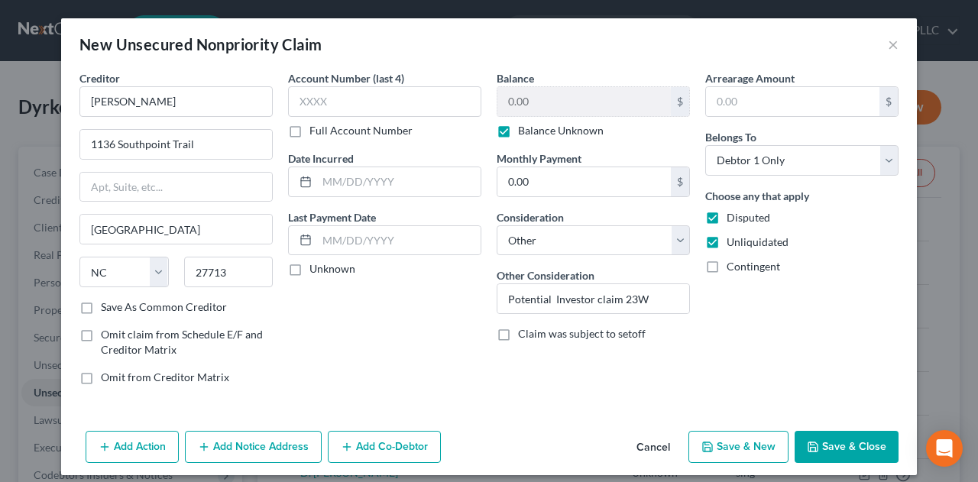
click at [733, 268] on input "Contingent" at bounding box center [738, 264] width 10 height 10
checkbox input "true"
click at [830, 444] on button "Save & Close" at bounding box center [846, 447] width 104 height 32
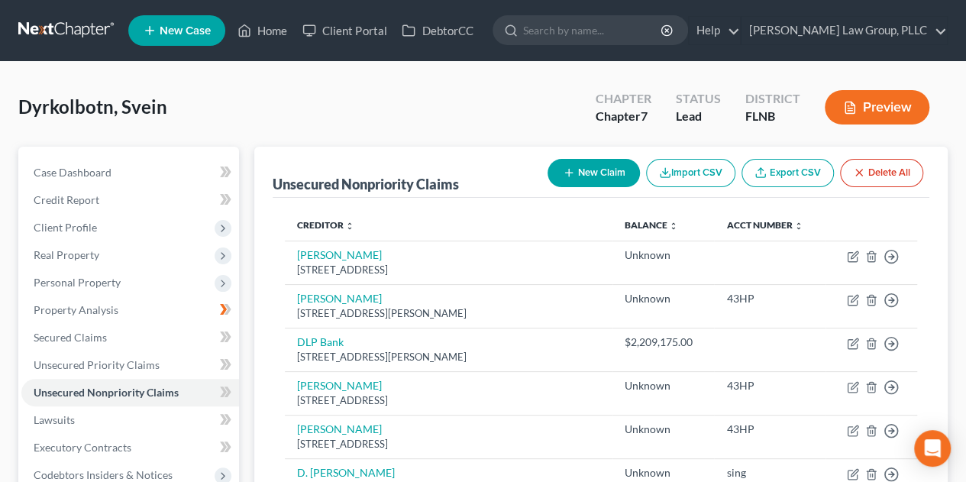
click at [424, 87] on div "Dyrkolbotn, Svein Upgraded Chapter Chapter 7 Status Lead District FLNB Preview" at bounding box center [483, 113] width 930 height 66
click at [574, 168] on button "New Claim" at bounding box center [594, 173] width 92 height 28
select select "0"
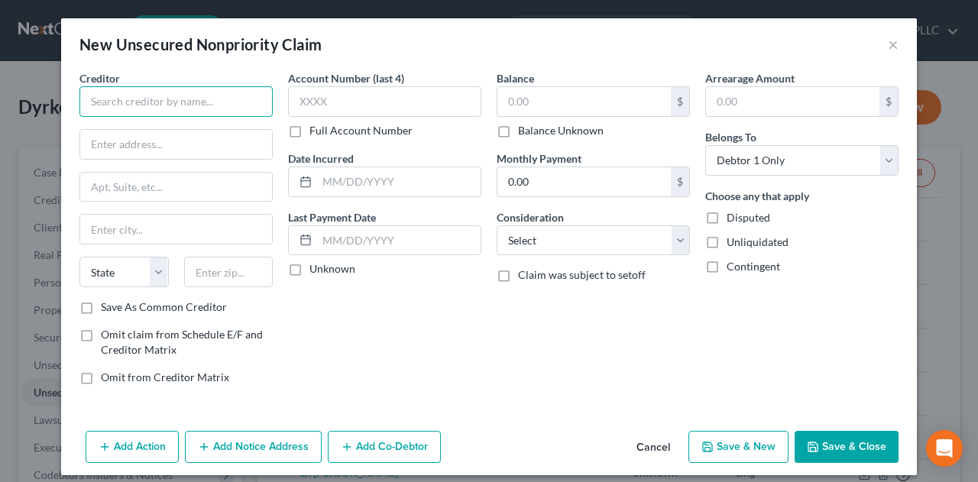
click at [108, 91] on input "text" at bounding box center [175, 101] width 193 height 31
type input "Indus Captial Fund I, LLC"
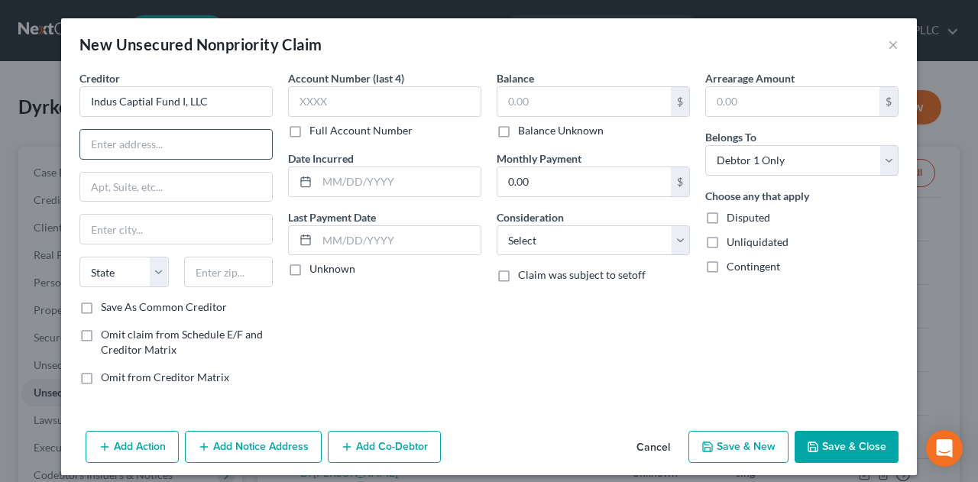
click at [143, 149] on input "text" at bounding box center [176, 144] width 192 height 29
type input "[STREET_ADDRESS]"
type input "Roswell"
type input "30075"
select select "10"
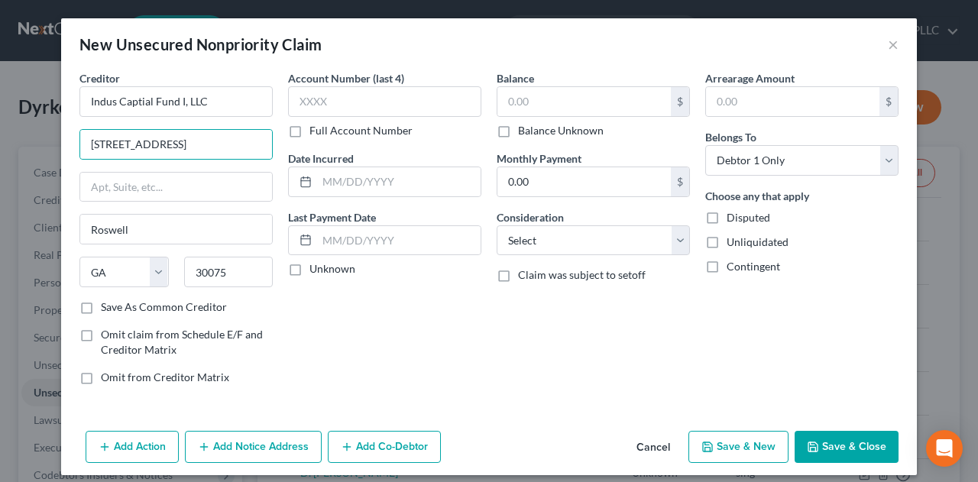
click at [518, 134] on label "Balance Unknown" at bounding box center [561, 130] width 86 height 15
click at [524, 133] on input "Balance Unknown" at bounding box center [529, 128] width 10 height 10
checkbox input "true"
type input "0.00"
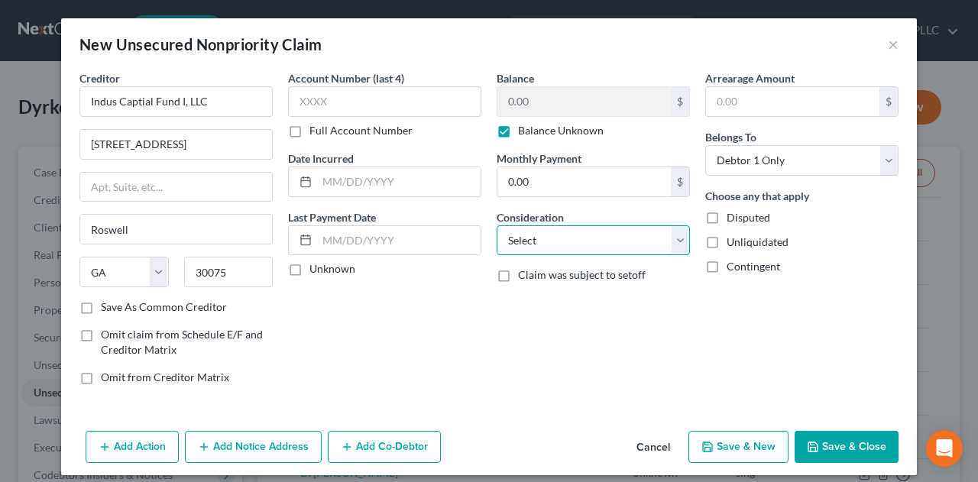
click at [538, 240] on select "Select Cable / Satellite Services Collection Agency Credit Card Debt Debt Couns…" at bounding box center [593, 240] width 193 height 31
select select "14"
click at [497, 225] on select "Select Cable / Satellite Services Collection Agency Credit Card Debt Debt Couns…" at bounding box center [593, 240] width 193 height 31
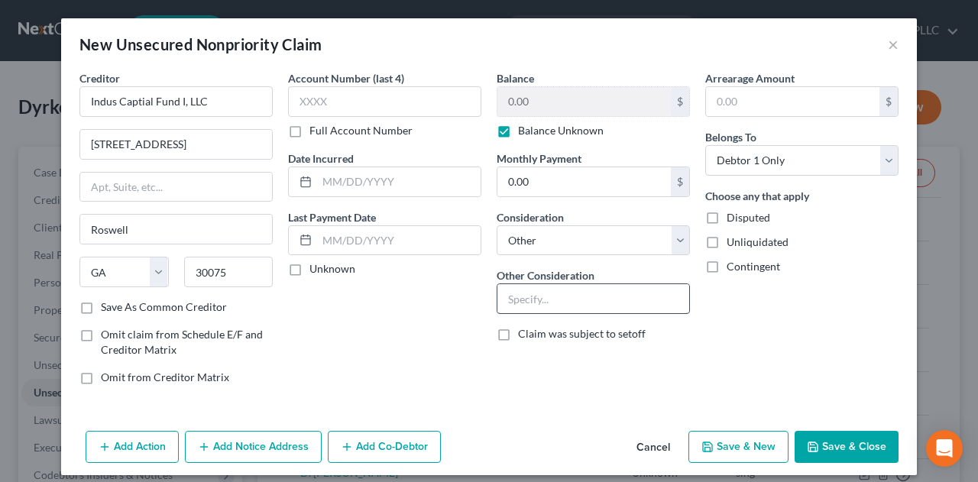
click at [541, 295] on input "text" at bounding box center [593, 298] width 192 height 29
type input "Potential Investor claim 23W"
click at [726, 218] on label "Disputed" at bounding box center [748, 217] width 44 height 15
click at [733, 218] on input "Disputed" at bounding box center [738, 215] width 10 height 10
checkbox input "true"
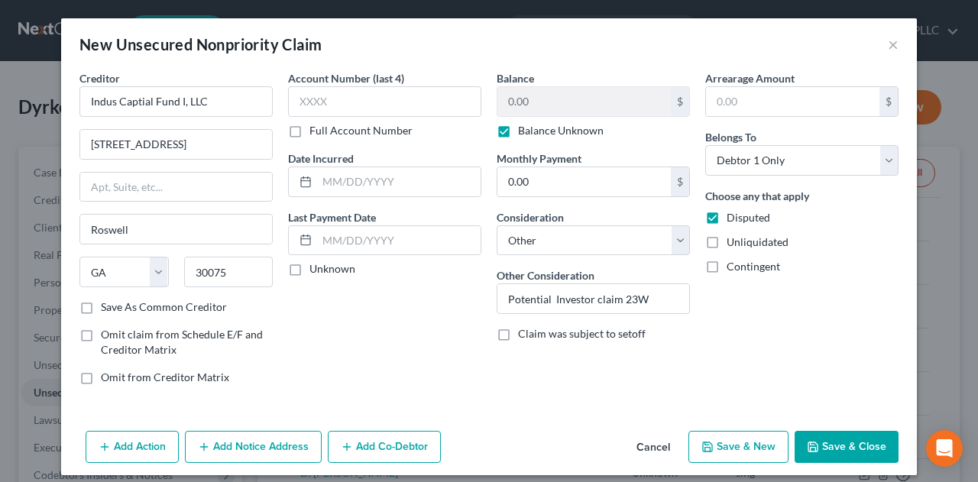
drag, startPoint x: 705, startPoint y: 239, endPoint x: 709, endPoint y: 263, distance: 24.0
click at [726, 242] on label "Unliquidated" at bounding box center [757, 242] width 62 height 15
click at [733, 242] on input "Unliquidated" at bounding box center [738, 240] width 10 height 10
checkbox input "true"
click at [726, 267] on label "Contingent" at bounding box center [752, 266] width 53 height 15
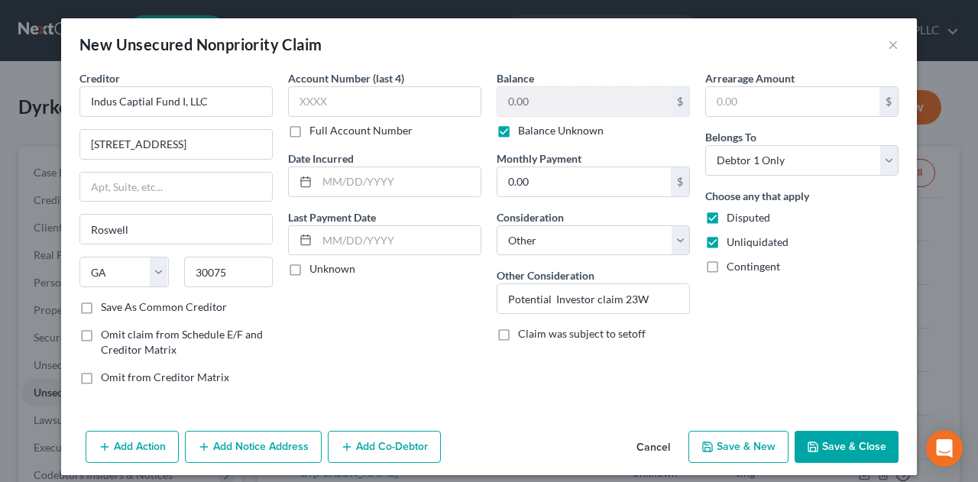
click at [733, 267] on input "Contingent" at bounding box center [738, 264] width 10 height 10
checkbox input "true"
click at [833, 441] on button "Save & Close" at bounding box center [846, 447] width 104 height 32
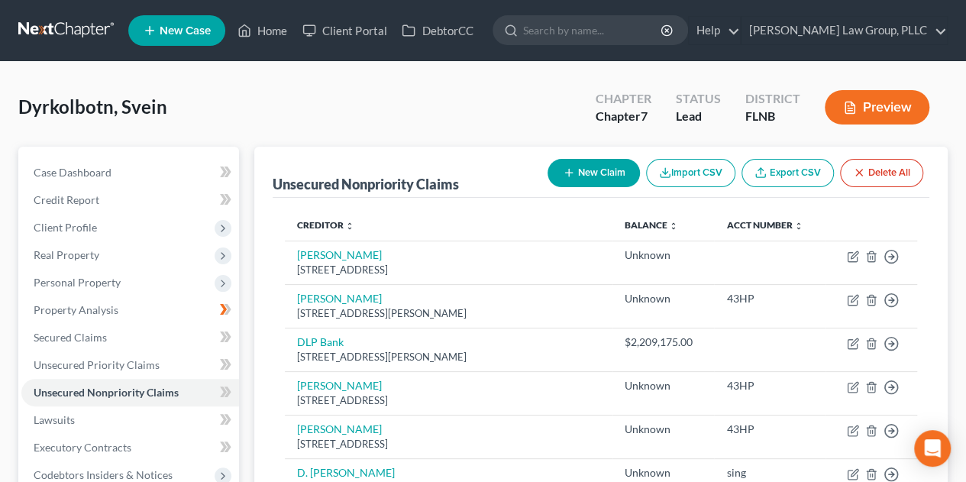
click at [594, 173] on button "New Claim" at bounding box center [594, 173] width 92 height 28
select select "0"
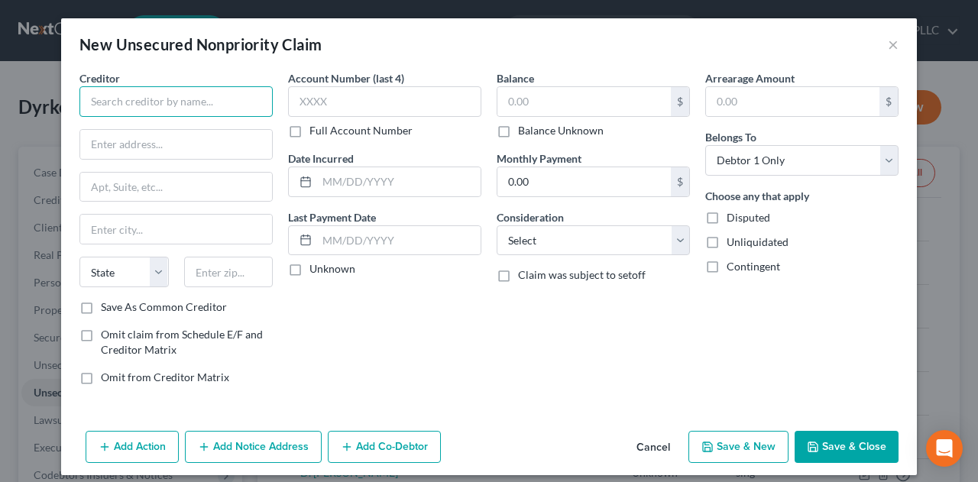
click at [169, 104] on input "text" at bounding box center [175, 101] width 193 height 31
type input "Indus Captial Fund"
type input "2"
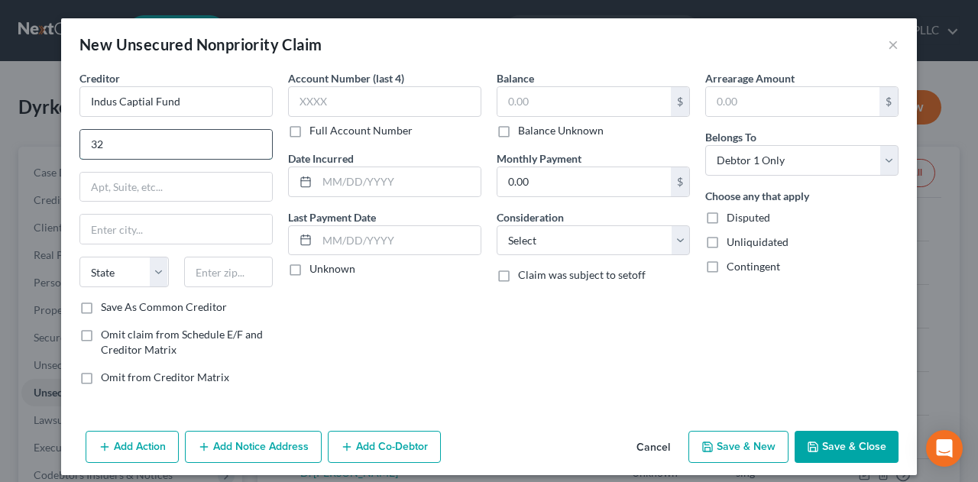
type input "[STREET_ADDRESS]"
type input "Roswell"
type input "30075"
select select "10"
click at [518, 129] on label "Balance Unknown" at bounding box center [561, 130] width 86 height 15
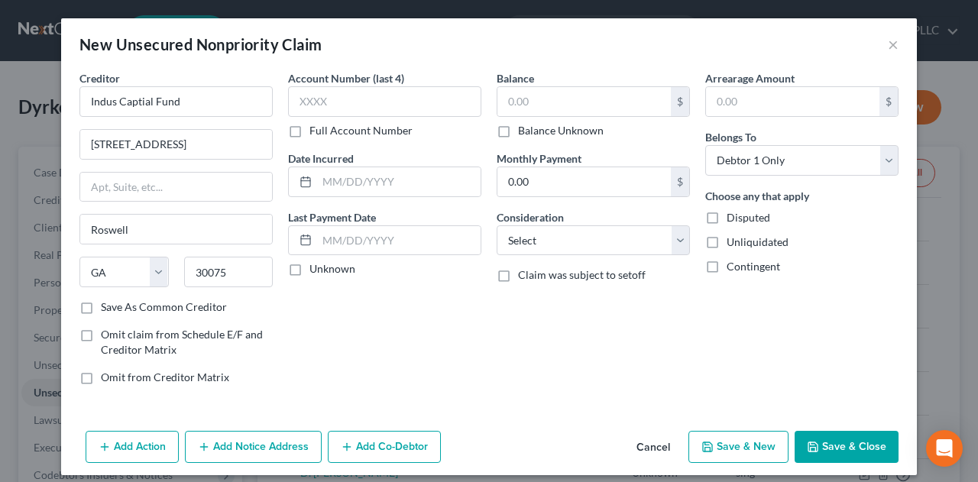
click at [524, 129] on input "Balance Unknown" at bounding box center [529, 128] width 10 height 10
checkbox input "true"
type input "0.00"
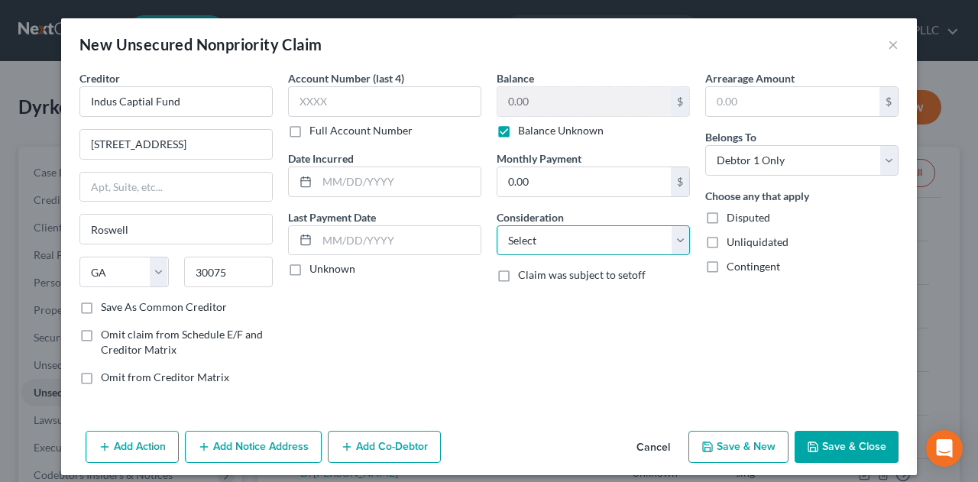
click at [535, 240] on select "Select Cable / Satellite Services Collection Agency Credit Card Debt Debt Couns…" at bounding box center [593, 240] width 193 height 31
select select "14"
click at [497, 225] on select "Select Cable / Satellite Services Collection Agency Credit Card Debt Debt Couns…" at bounding box center [593, 240] width 193 height 31
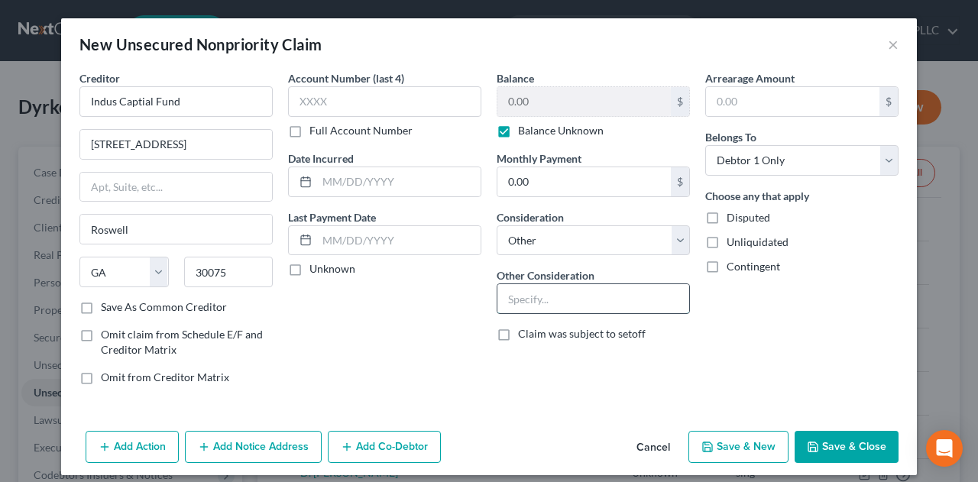
click at [549, 293] on input "text" at bounding box center [593, 298] width 192 height 29
type input "Potential Investor claim"
drag, startPoint x: 707, startPoint y: 216, endPoint x: 702, endPoint y: 222, distance: 8.1
click at [726, 218] on label "Disputed" at bounding box center [748, 217] width 44 height 15
click at [733, 218] on input "Disputed" at bounding box center [738, 215] width 10 height 10
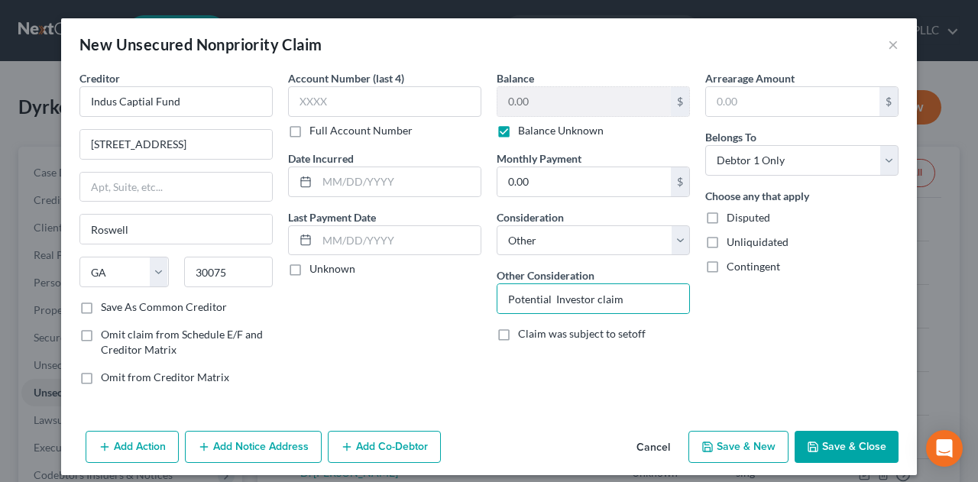
checkbox input "true"
drag, startPoint x: 704, startPoint y: 242, endPoint x: 705, endPoint y: 254, distance: 12.2
click at [726, 242] on label "Unliquidated" at bounding box center [757, 242] width 62 height 15
click at [733, 242] on input "Unliquidated" at bounding box center [738, 240] width 10 height 10
checkbox input "true"
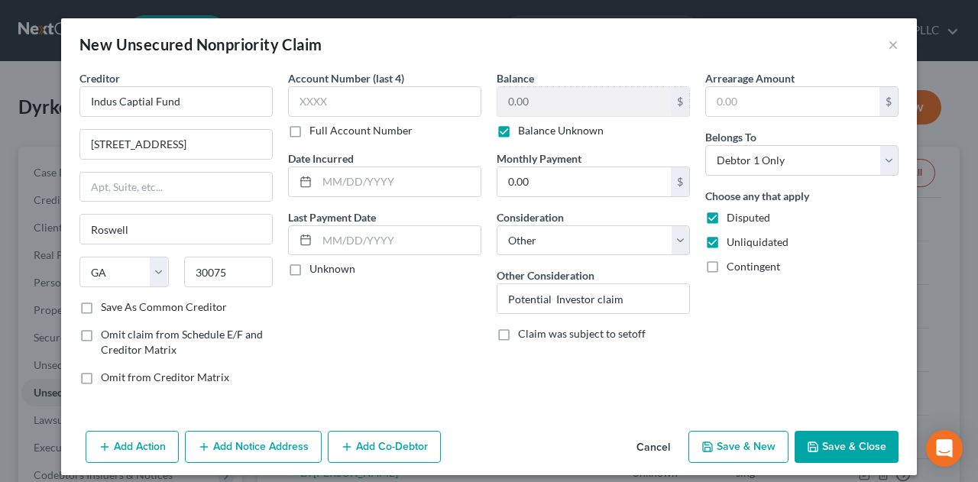
click at [726, 269] on label "Contingent" at bounding box center [752, 266] width 53 height 15
click at [733, 269] on input "Contingent" at bounding box center [738, 264] width 10 height 10
checkbox input "true"
click at [843, 448] on button "Save & Close" at bounding box center [846, 447] width 104 height 32
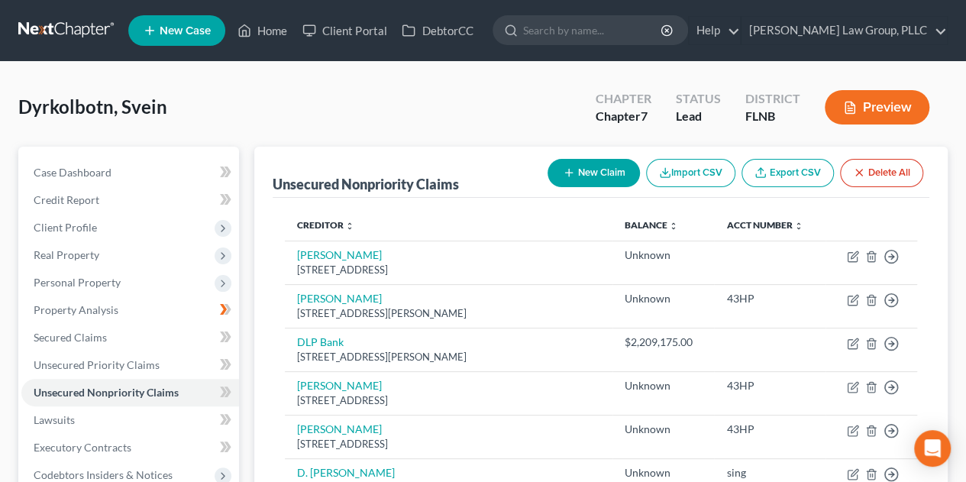
click at [570, 173] on line "button" at bounding box center [568, 173] width 7 height 0
select select "0"
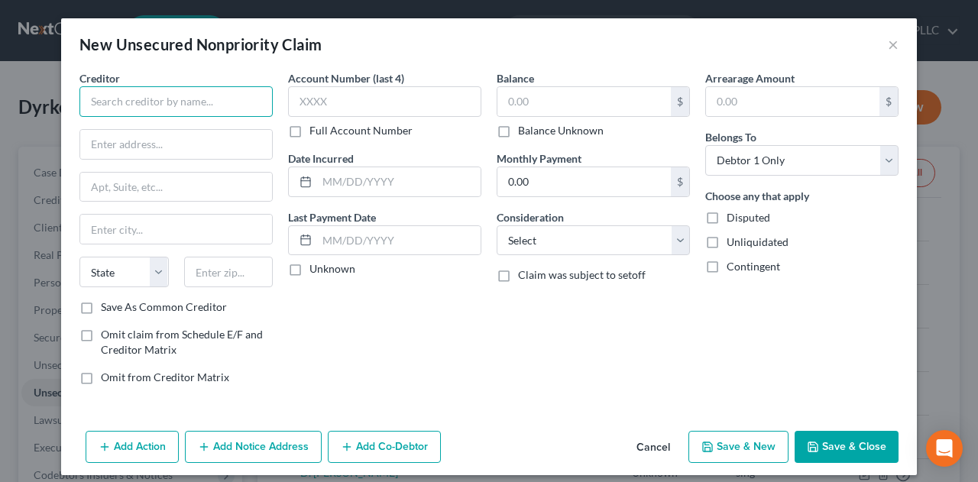
click at [205, 100] on input "text" at bounding box center [175, 101] width 193 height 31
type input "[PERSON_NAME]"
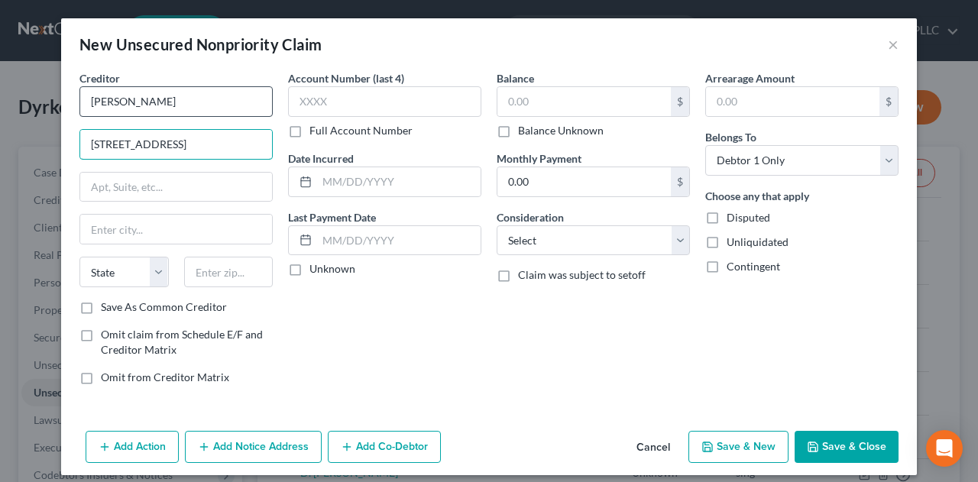
type input "[STREET_ADDRESS]"
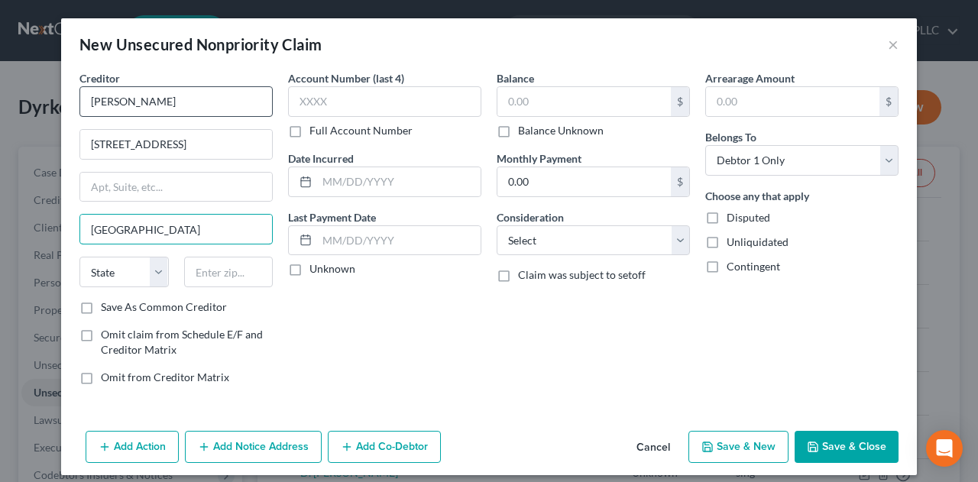
type input "[GEOGRAPHIC_DATA]"
select select "9"
type input "33602"
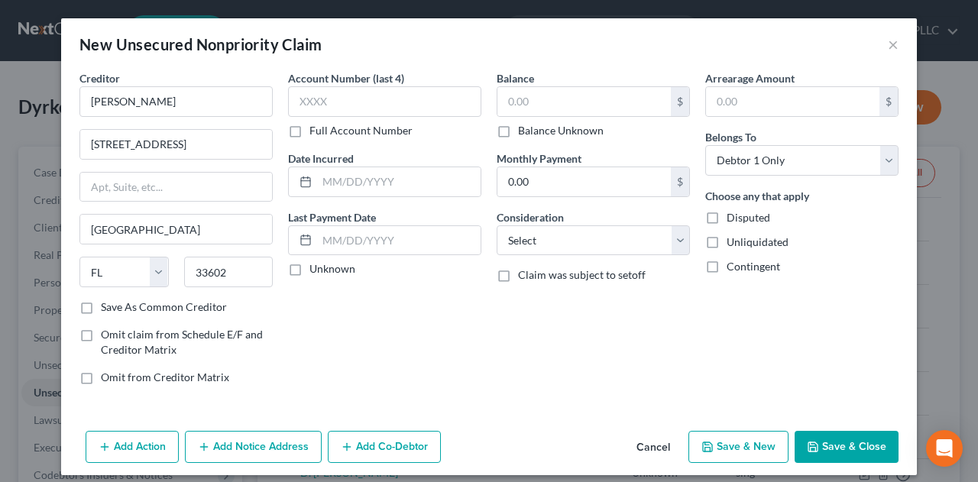
click at [518, 134] on label "Balance Unknown" at bounding box center [561, 130] width 86 height 15
click at [524, 133] on input "Balance Unknown" at bounding box center [529, 128] width 10 height 10
checkbox input "true"
type input "0.00"
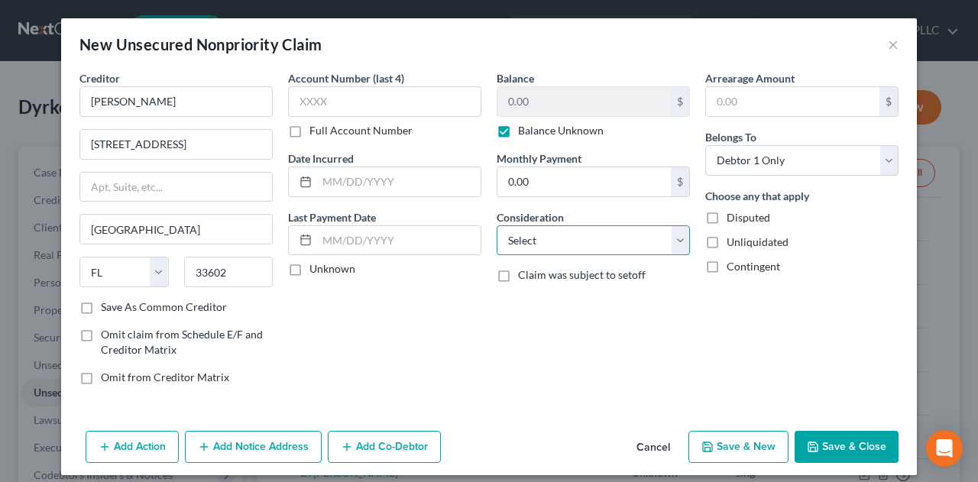
click at [675, 242] on select "Select Cable / Satellite Services Collection Agency Credit Card Debt Debt Couns…" at bounding box center [593, 240] width 193 height 31
select select "14"
click at [497, 225] on select "Select Cable / Satellite Services Collection Agency Credit Card Debt Debt Couns…" at bounding box center [593, 240] width 193 height 31
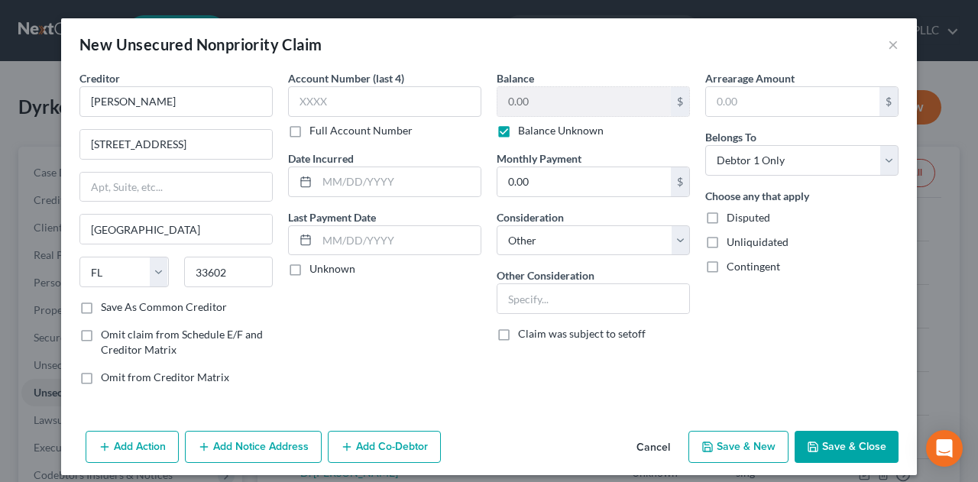
click at [726, 219] on label "Disputed" at bounding box center [748, 217] width 44 height 15
click at [733, 219] on input "Disputed" at bounding box center [738, 215] width 10 height 10
checkbox input "true"
drag, startPoint x: 707, startPoint y: 240, endPoint x: 712, endPoint y: 257, distance: 17.4
click at [726, 242] on label "Unliquidated" at bounding box center [757, 242] width 62 height 15
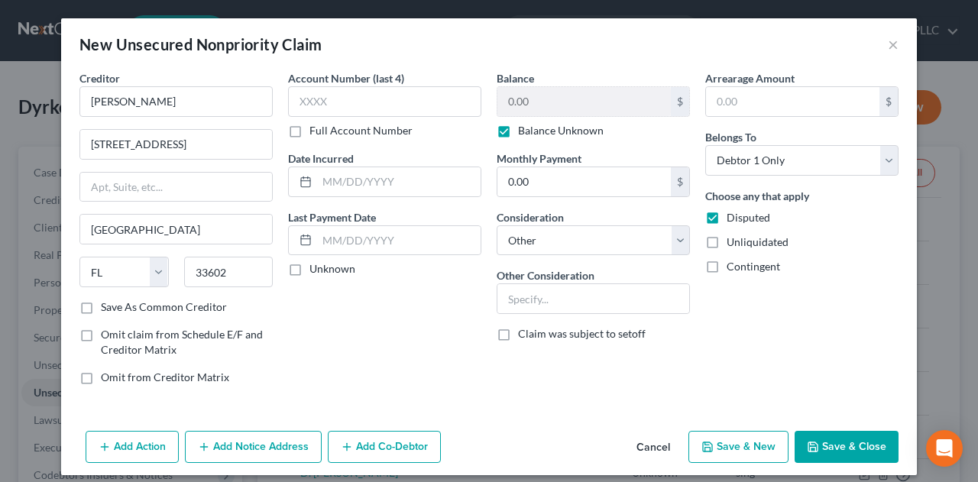
click at [733, 242] on input "Unliquidated" at bounding box center [738, 240] width 10 height 10
checkbox input "true"
drag, startPoint x: 710, startPoint y: 267, endPoint x: 658, endPoint y: 286, distance: 54.6
click at [726, 268] on label "Contingent" at bounding box center [752, 266] width 53 height 15
click at [733, 268] on input "Contingent" at bounding box center [738, 264] width 10 height 10
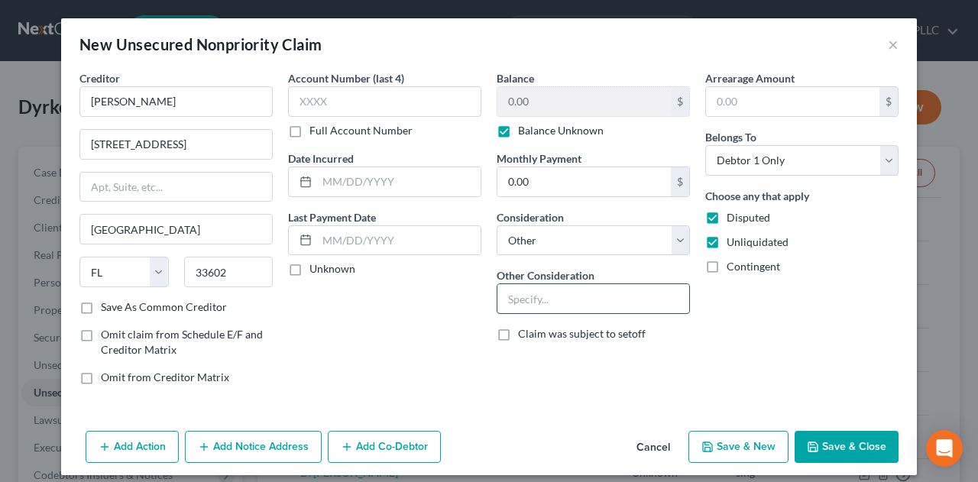
checkbox input "true"
click at [632, 294] on input "text" at bounding box center [593, 298] width 192 height 29
type input "Potential Investor claim DRV-Vue"
click at [830, 445] on button "Save & Close" at bounding box center [846, 447] width 104 height 32
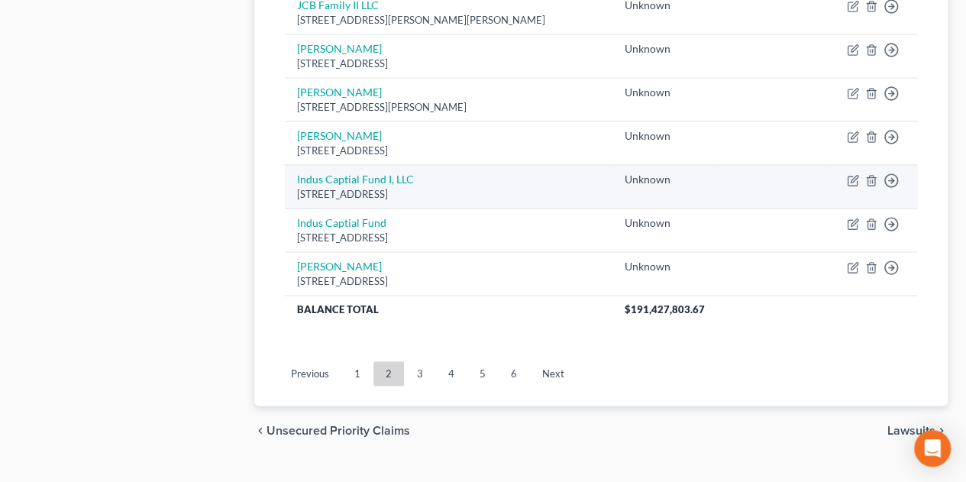
scroll to position [1433, 0]
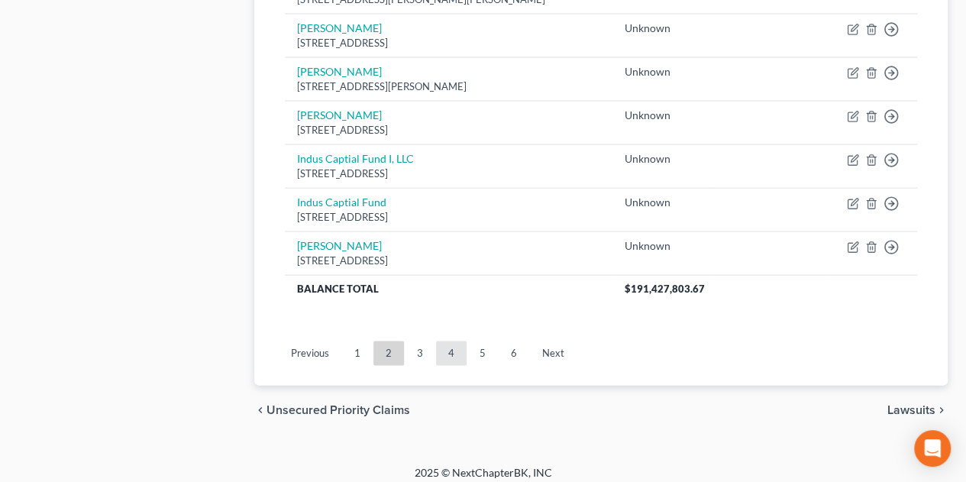
click at [446, 343] on link "4" at bounding box center [451, 353] width 31 height 24
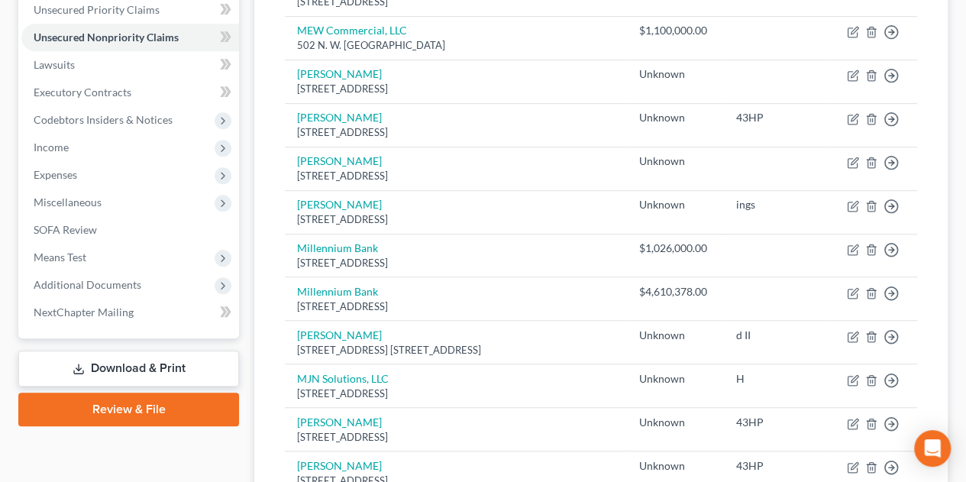
scroll to position [1300, 0]
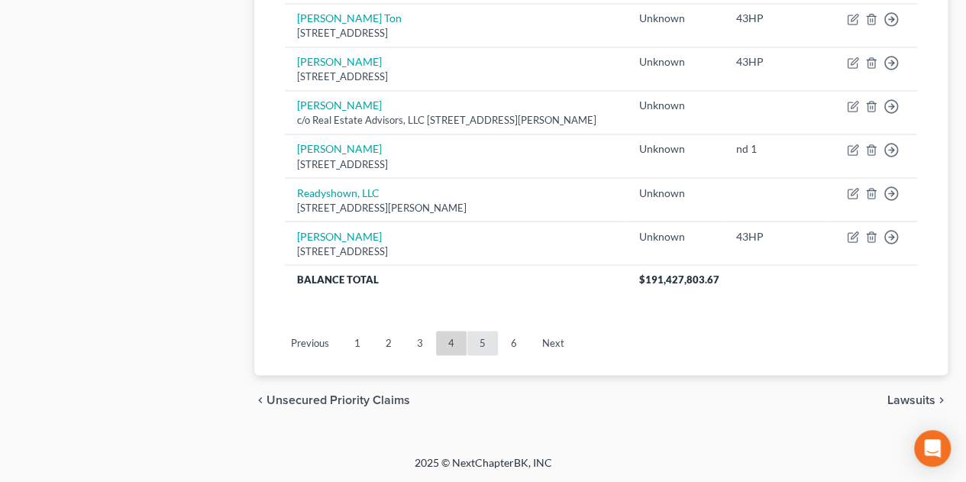
click at [483, 345] on link "5" at bounding box center [482, 343] width 31 height 24
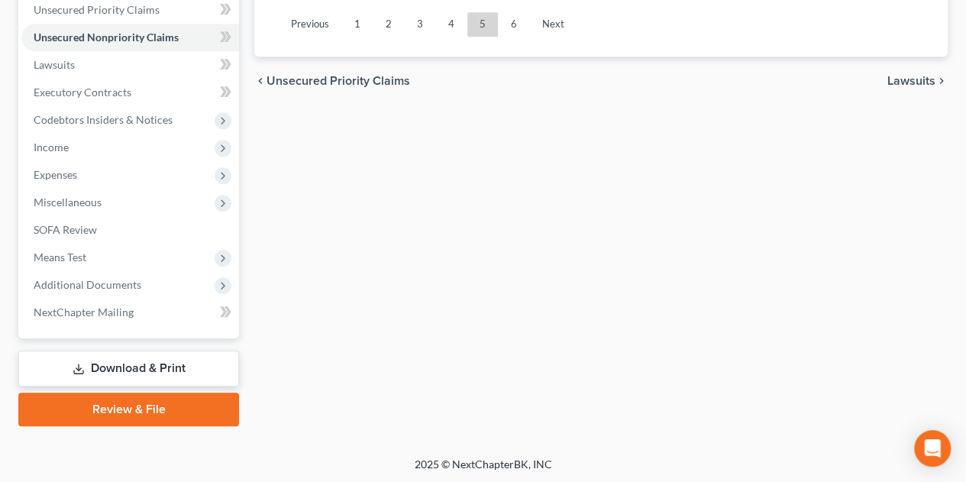
scroll to position [1273, 0]
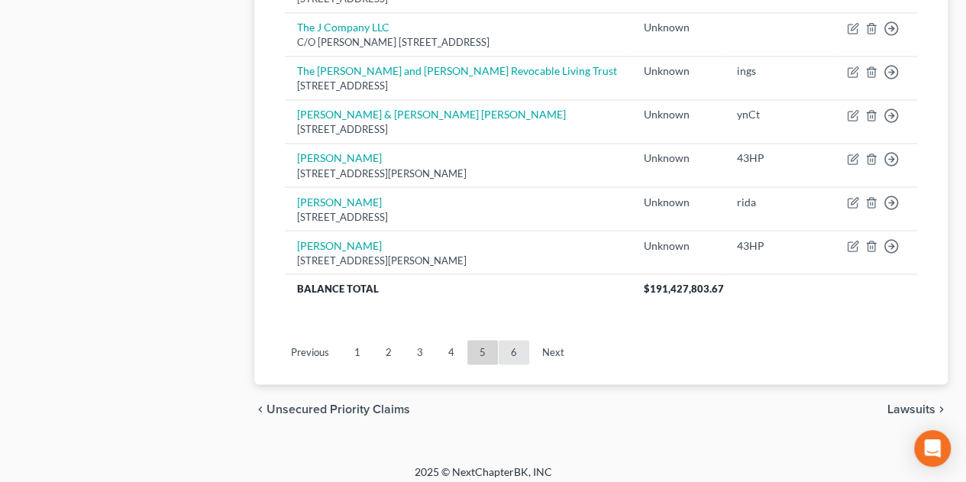
click at [513, 343] on link "6" at bounding box center [514, 352] width 31 height 24
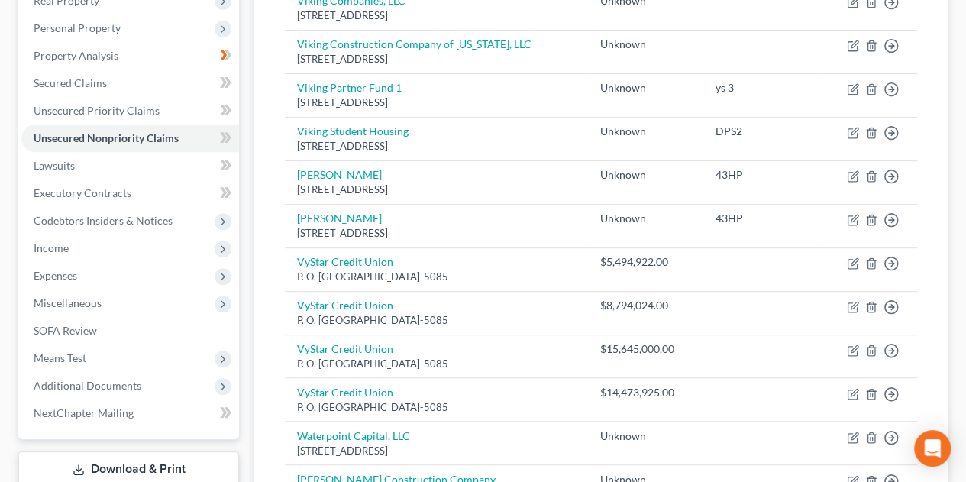
scroll to position [0, 0]
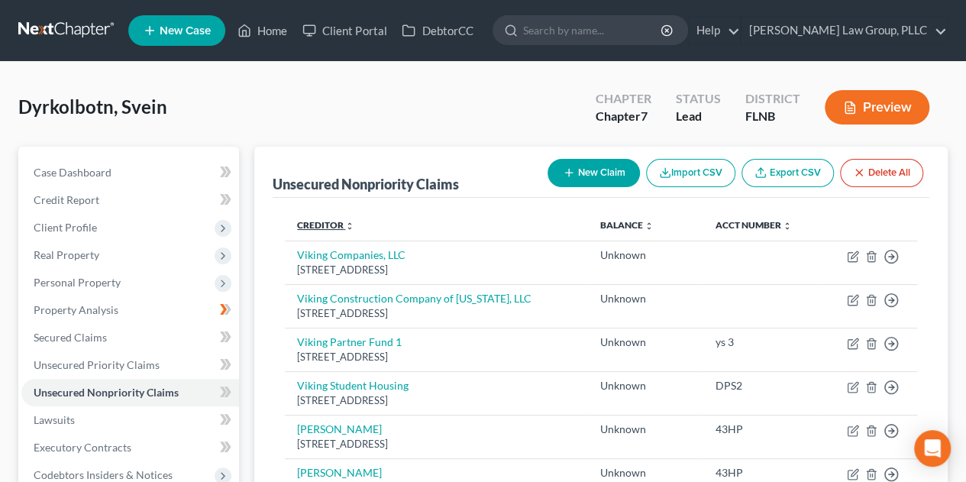
click at [349, 225] on icon "unfold_more" at bounding box center [349, 226] width 9 height 9
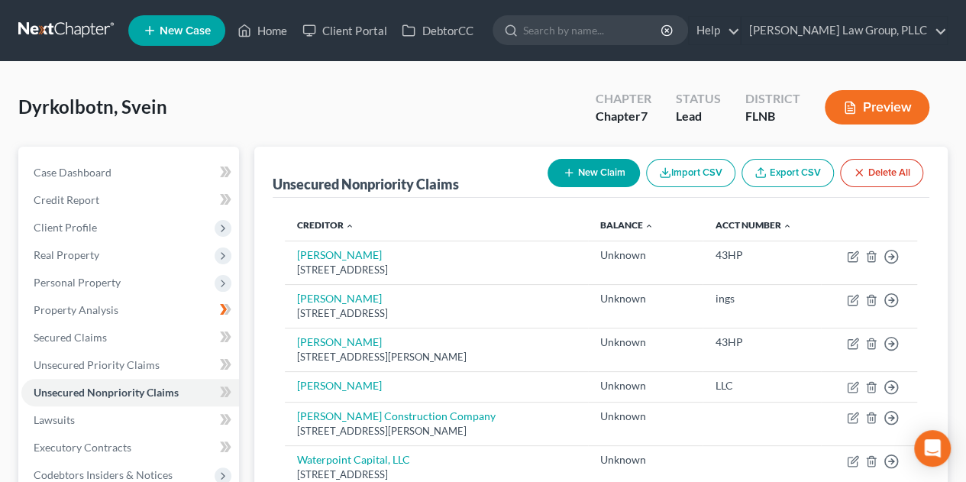
click at [573, 167] on button "New Claim" at bounding box center [594, 173] width 92 height 28
select select "0"
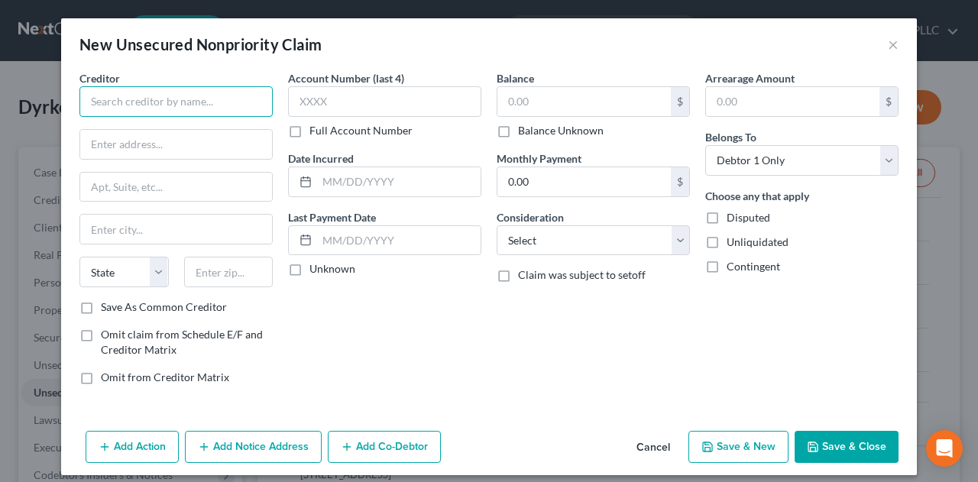
click at [212, 95] on input "text" at bounding box center [175, 101] width 193 height 31
type input "[PERSON_NAME]"
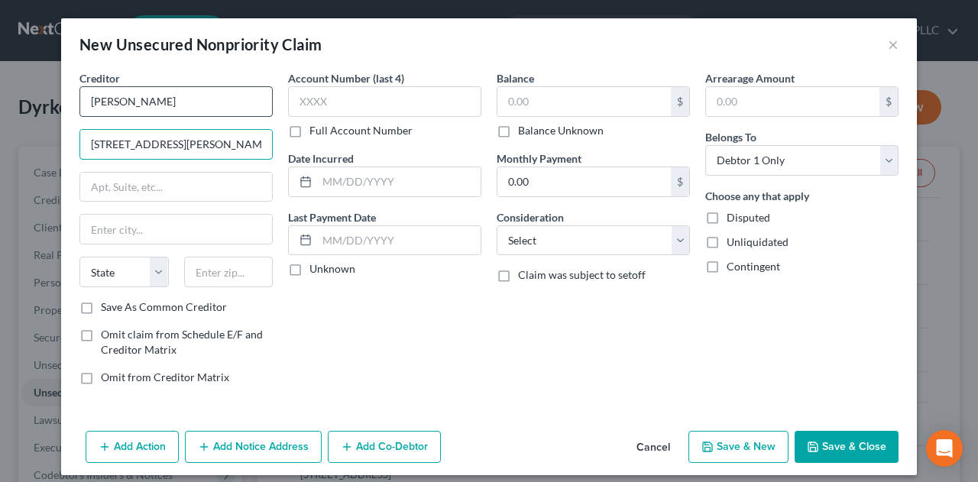
type input "[STREET_ADDRESS][PERSON_NAME]"
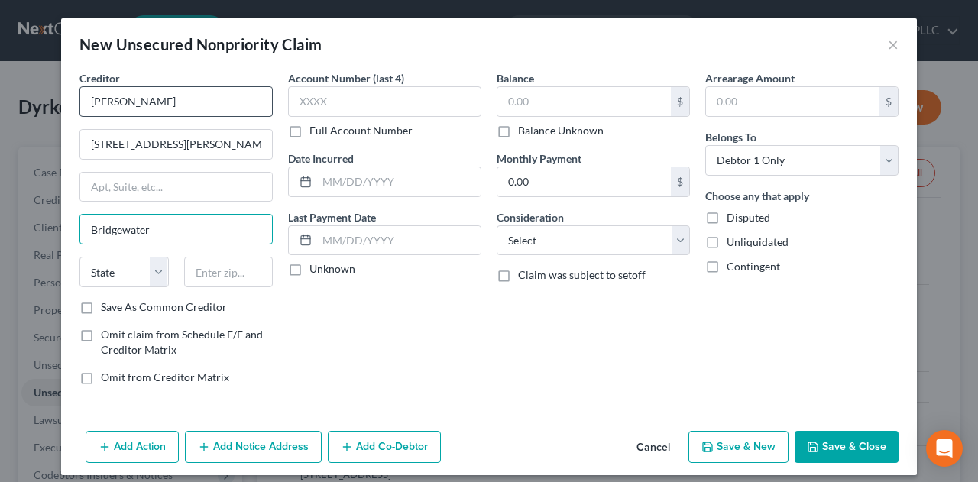
type input "Bridgewater"
select select "33"
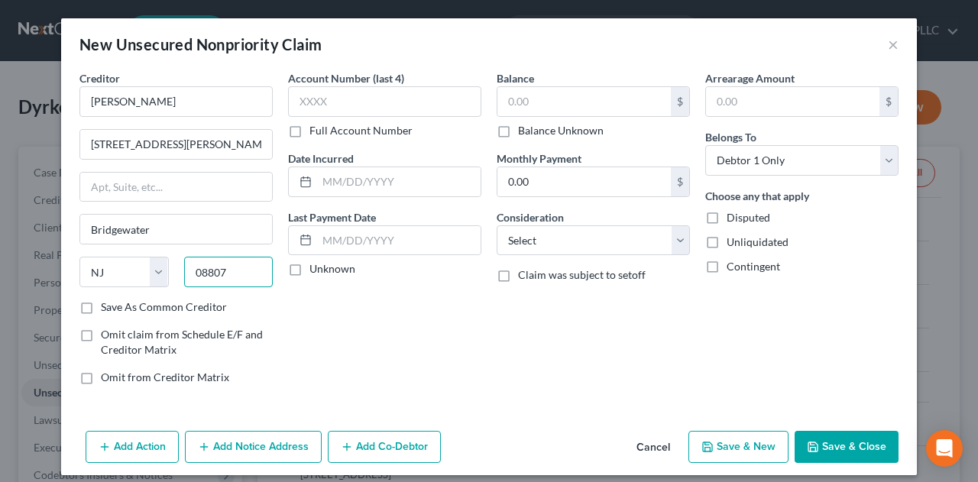
type input "08807"
click at [518, 134] on label "Balance Unknown" at bounding box center [561, 130] width 86 height 15
click at [524, 133] on input "Balance Unknown" at bounding box center [529, 128] width 10 height 10
checkbox input "true"
type input "0.00"
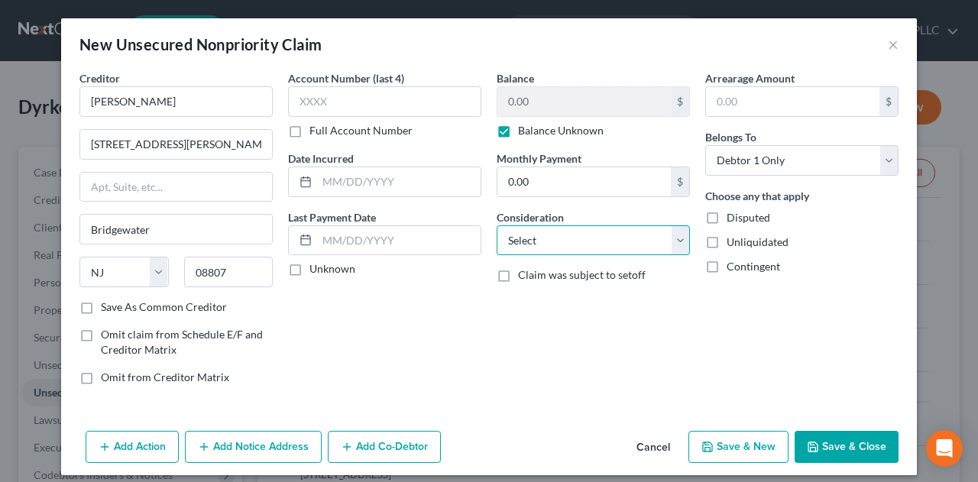
click at [602, 242] on select "Select Cable / Satellite Services Collection Agency Credit Card Debt Debt Couns…" at bounding box center [593, 240] width 193 height 31
select select "14"
click at [497, 225] on select "Select Cable / Satellite Services Collection Agency Credit Card Debt Debt Couns…" at bounding box center [593, 240] width 193 height 31
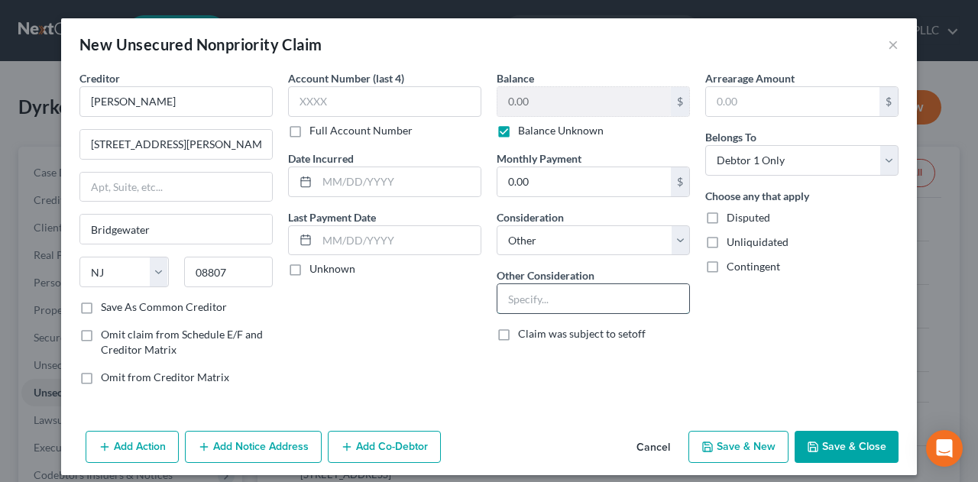
click at [541, 296] on input "text" at bounding box center [593, 298] width 192 height 29
type input "Potential Investor claim - VSH"
drag, startPoint x: 710, startPoint y: 213, endPoint x: 711, endPoint y: 234, distance: 20.7
click at [726, 214] on label "Disputed" at bounding box center [748, 217] width 44 height 15
click at [733, 214] on input "Disputed" at bounding box center [738, 215] width 10 height 10
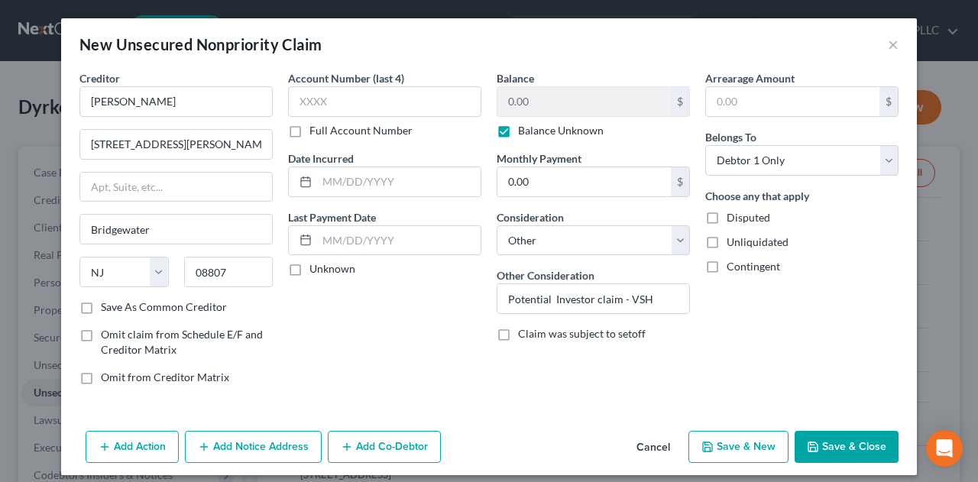
checkbox input "true"
drag, startPoint x: 707, startPoint y: 239, endPoint x: 708, endPoint y: 270, distance: 30.6
click at [726, 241] on label "Unliquidated" at bounding box center [757, 242] width 62 height 15
click at [733, 241] on input "Unliquidated" at bounding box center [738, 240] width 10 height 10
checkbox input "true"
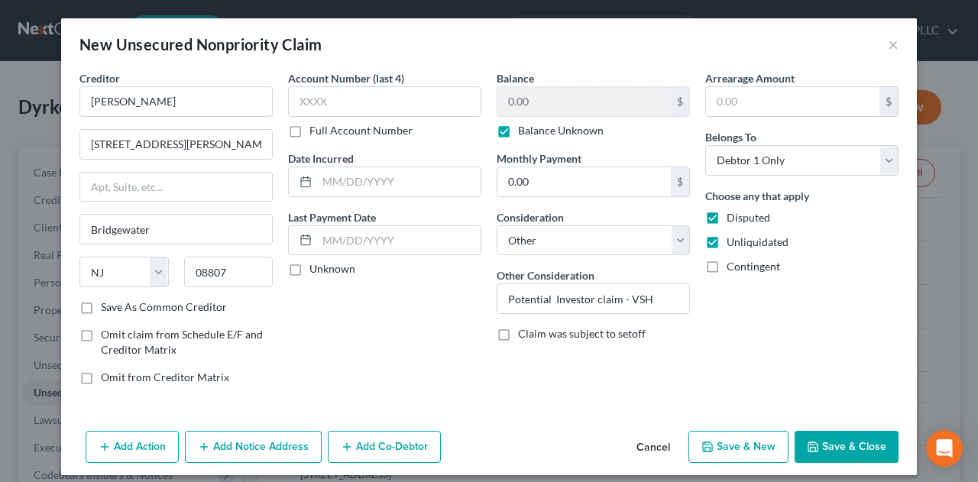
click at [726, 269] on label "Contingent" at bounding box center [752, 266] width 53 height 15
click at [733, 269] on input "Contingent" at bounding box center [738, 264] width 10 height 10
checkbox input "true"
click at [851, 434] on button "Save & Close" at bounding box center [846, 447] width 104 height 32
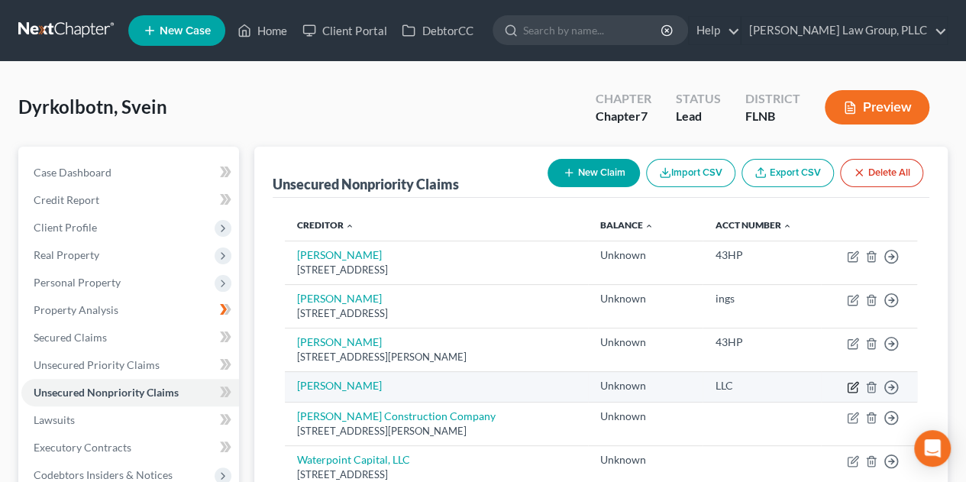
click at [853, 386] on icon "button" at bounding box center [853, 387] width 12 height 12
select select "14"
select select "0"
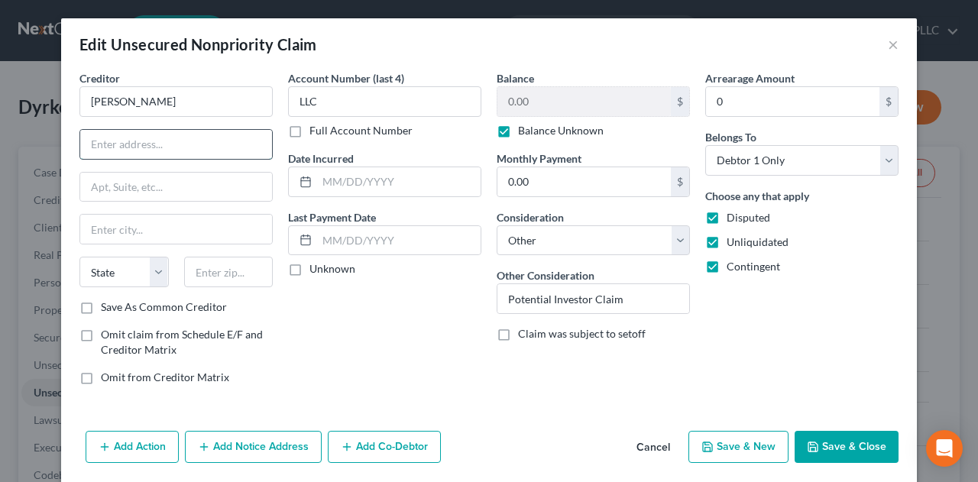
click at [165, 141] on input "text" at bounding box center [176, 144] width 192 height 29
type input "[STREET_ADDRESS]"
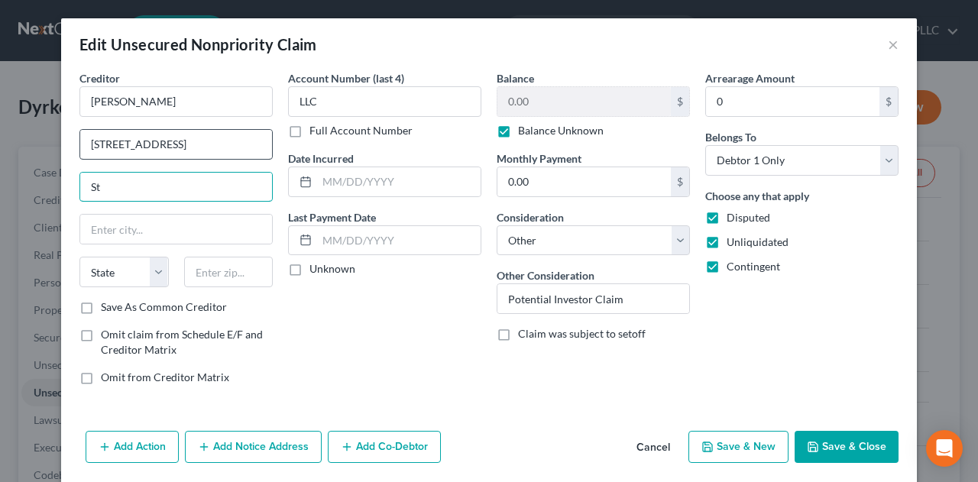
type input "S"
type input "#A"
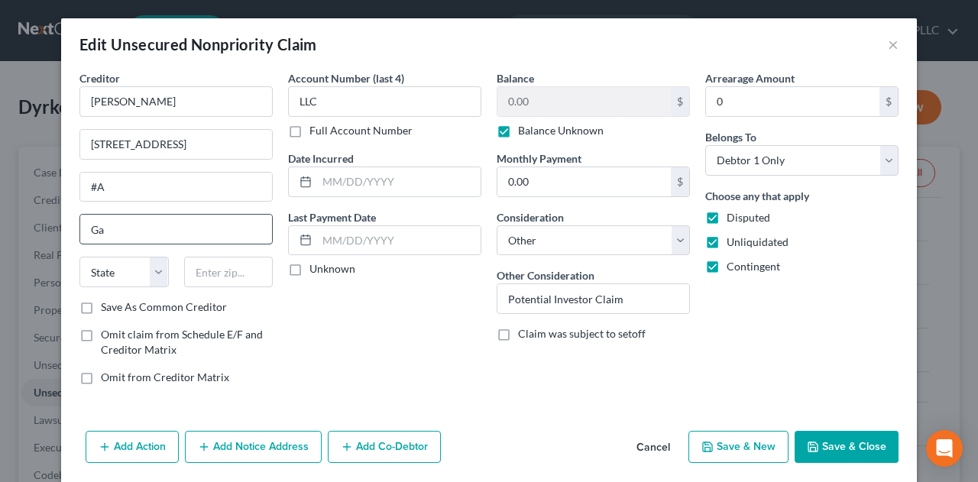
type input "[GEOGRAPHIC_DATA]"
select select "9"
click at [228, 273] on input "32608" at bounding box center [228, 272] width 89 height 31
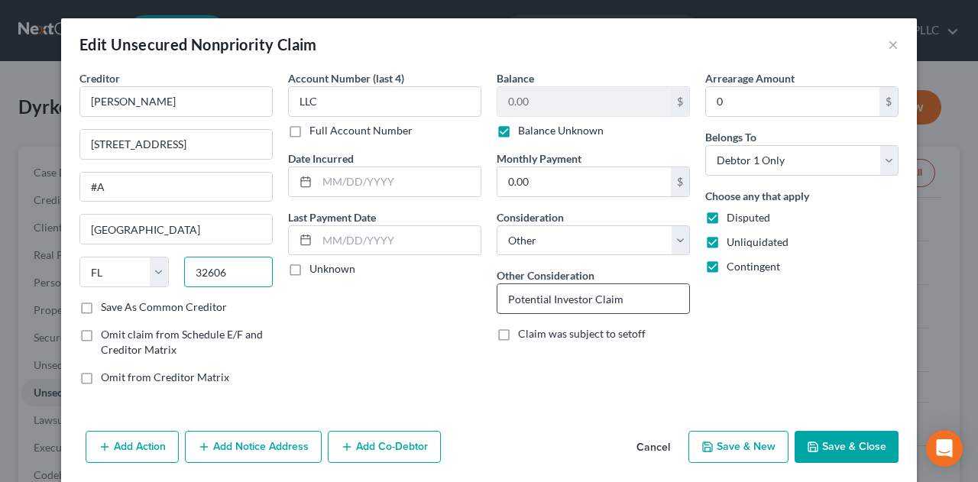
type input "32606"
click at [636, 298] on input "Potential Investor Claim" at bounding box center [593, 298] width 192 height 29
drag, startPoint x: 636, startPoint y: 298, endPoint x: 494, endPoint y: 306, distance: 141.6
click at [497, 306] on input "Potential Investor Claim" at bounding box center [593, 298] width 192 height 29
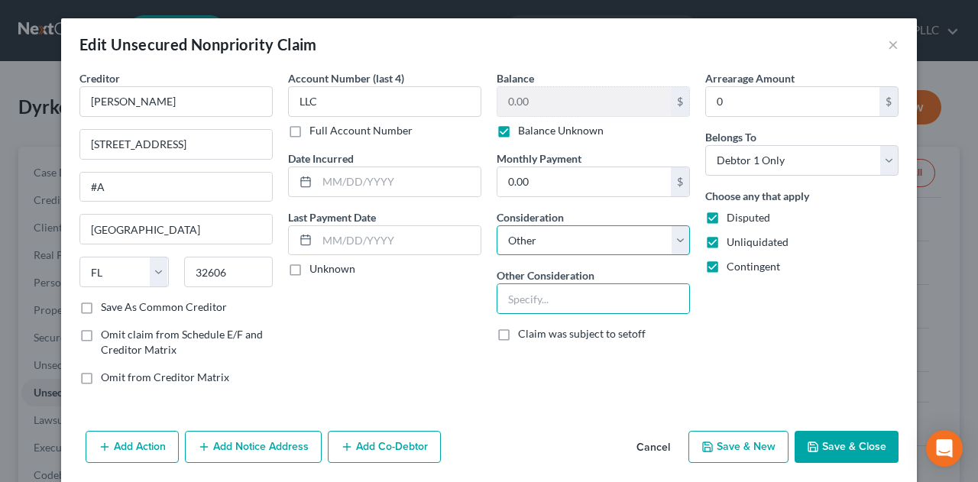
click at [672, 235] on select "Select Cable / Satellite Services Collection Agency Credit Card Debt Debt Couns…" at bounding box center [593, 240] width 193 height 31
click at [497, 225] on select "Select Cable / Satellite Services Collection Agency Credit Card Debt Debt Couns…" at bounding box center [593, 240] width 193 height 31
click at [582, 300] on input "text" at bounding box center [593, 298] width 192 height 29
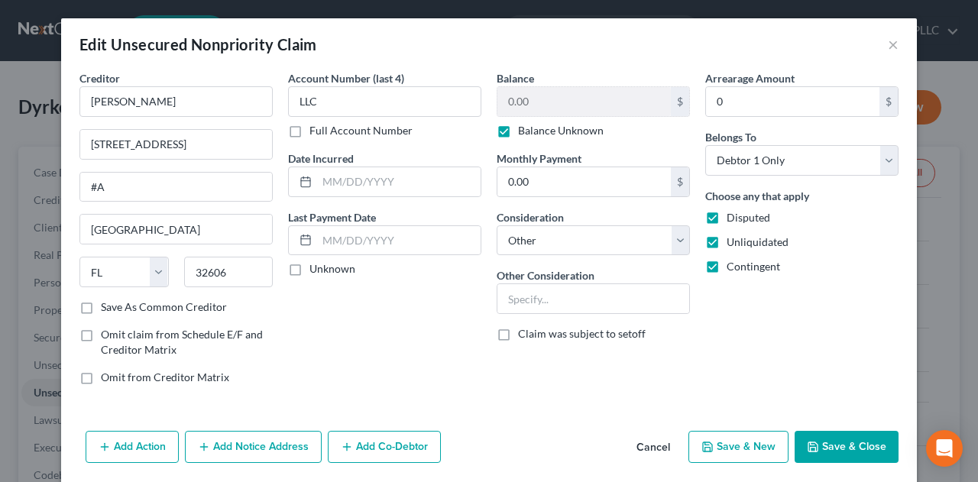
click at [874, 268] on div "Contingent" at bounding box center [801, 266] width 193 height 15
click at [823, 447] on button "Save & Close" at bounding box center [846, 447] width 104 height 32
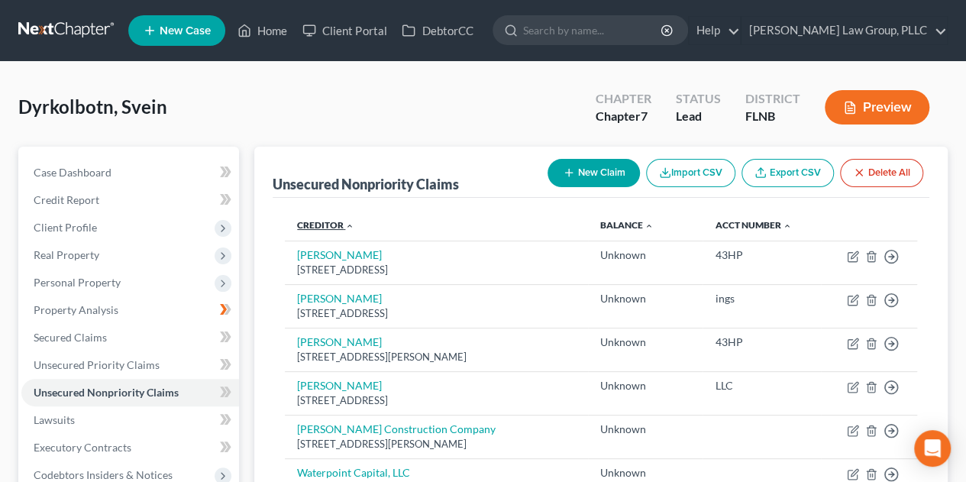
click at [351, 222] on icon "expand_less" at bounding box center [349, 226] width 9 height 9
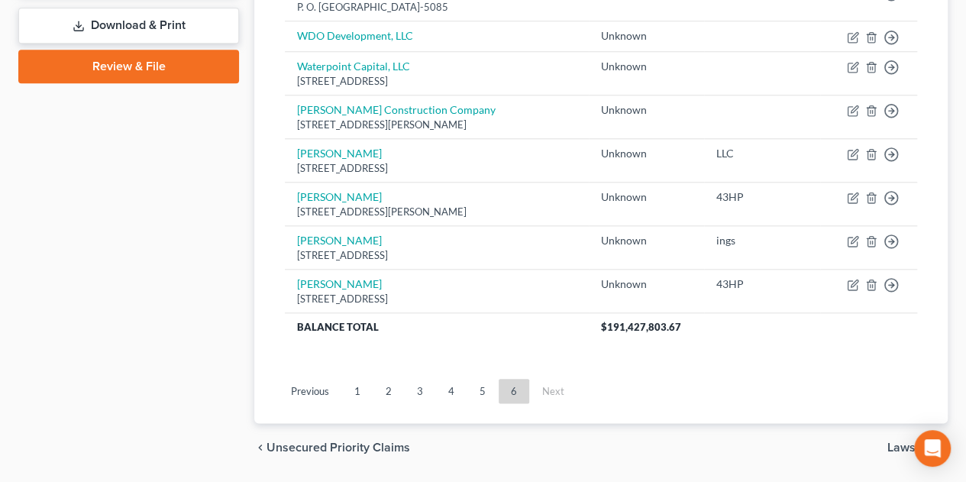
scroll to position [699, 0]
click at [358, 386] on link "1" at bounding box center [357, 390] width 31 height 24
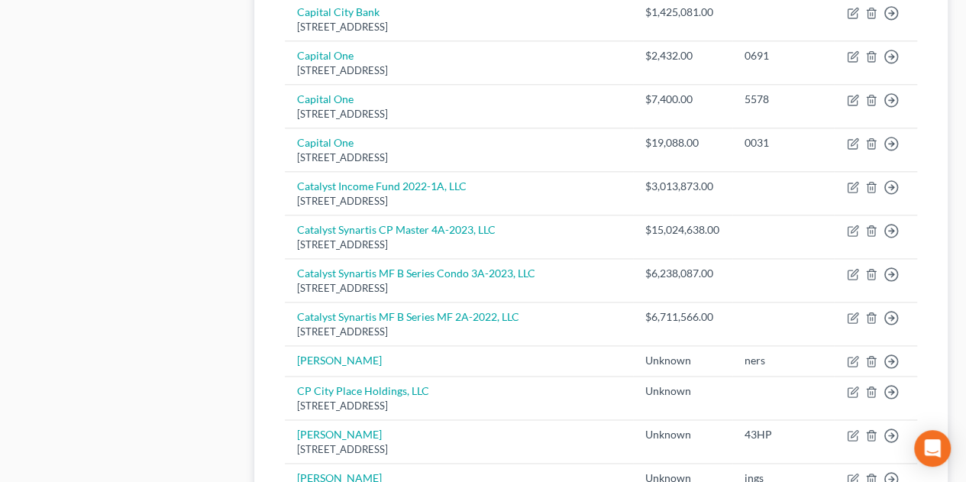
scroll to position [974, 0]
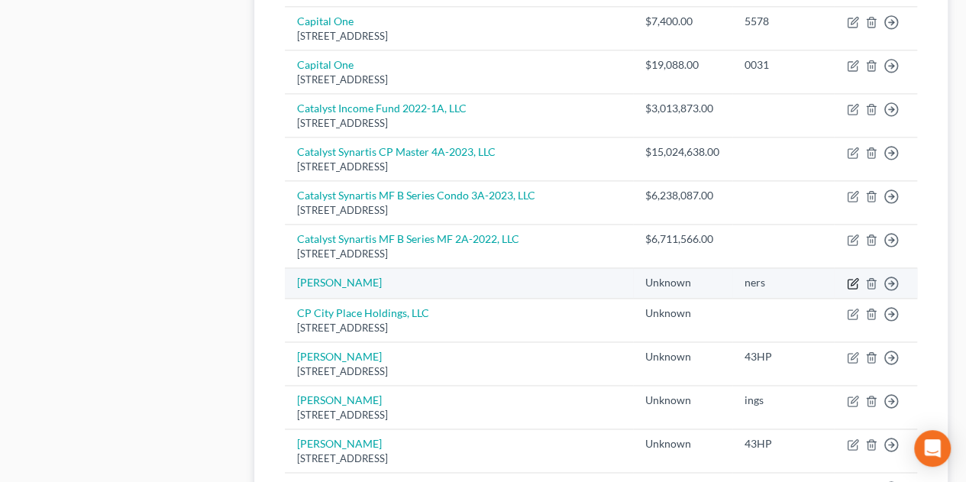
click at [848, 280] on icon "button" at bounding box center [852, 284] width 9 height 9
select select "14"
select select "0"
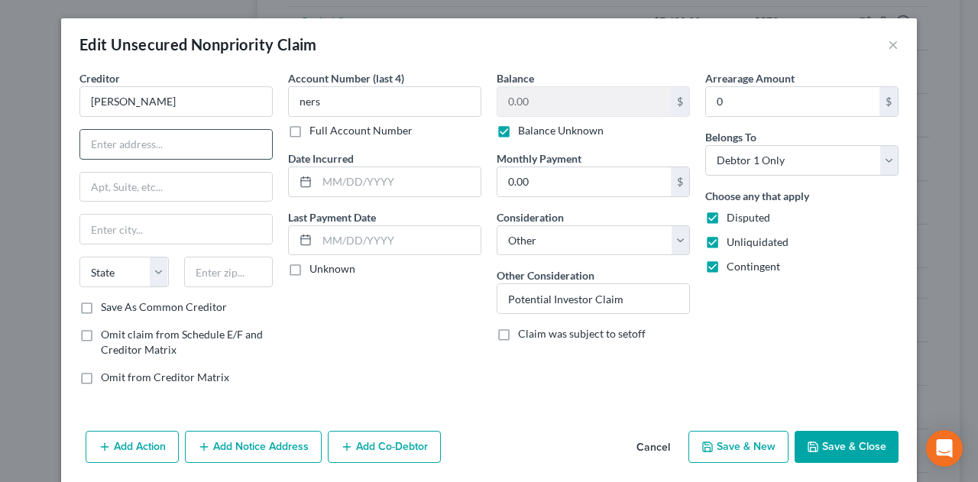
click at [142, 142] on input "text" at bounding box center [176, 144] width 192 height 29
type input "[STREET_ADDRESS]"
click at [232, 268] on input "text" at bounding box center [228, 272] width 89 height 31
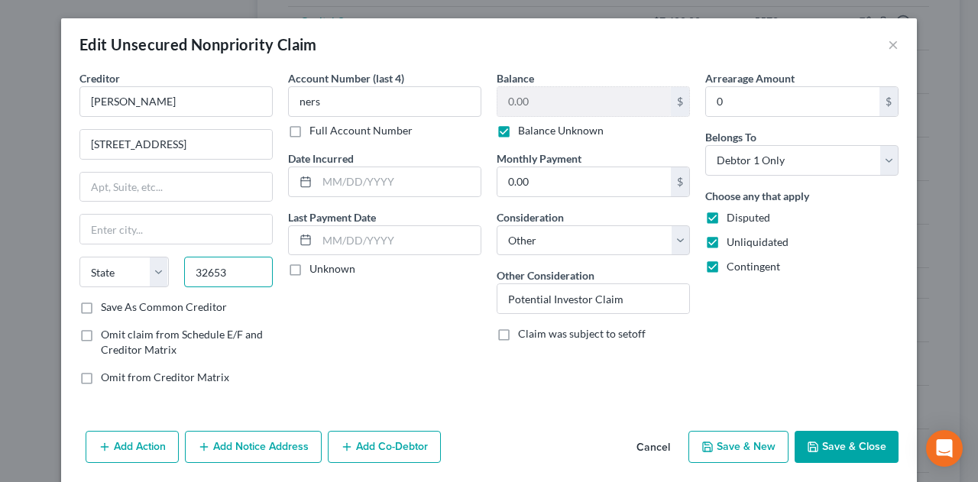
type input "32653"
click at [396, 381] on div "Account Number (last 4) ners Full Account Number Date Incurred Last Payment Dat…" at bounding box center [384, 233] width 209 height 327
type input "[GEOGRAPHIC_DATA]"
select select "9"
drag, startPoint x: 828, startPoint y: 448, endPoint x: 977, endPoint y: 436, distance: 149.5
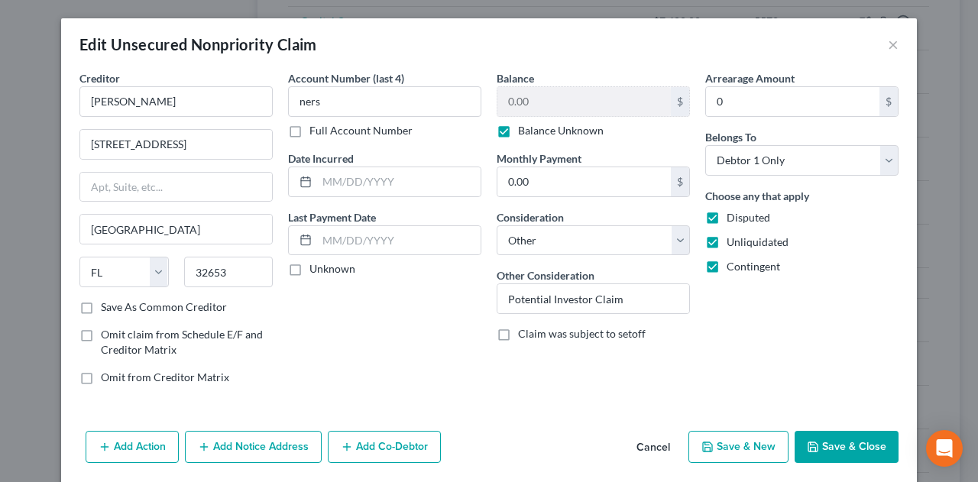
click at [833, 448] on button "Save & Close" at bounding box center [846, 447] width 104 height 32
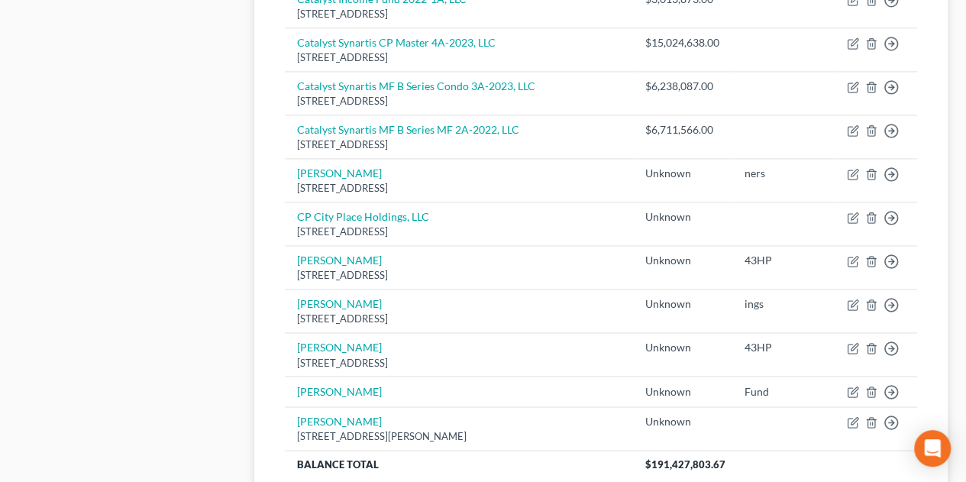
scroll to position [1108, 0]
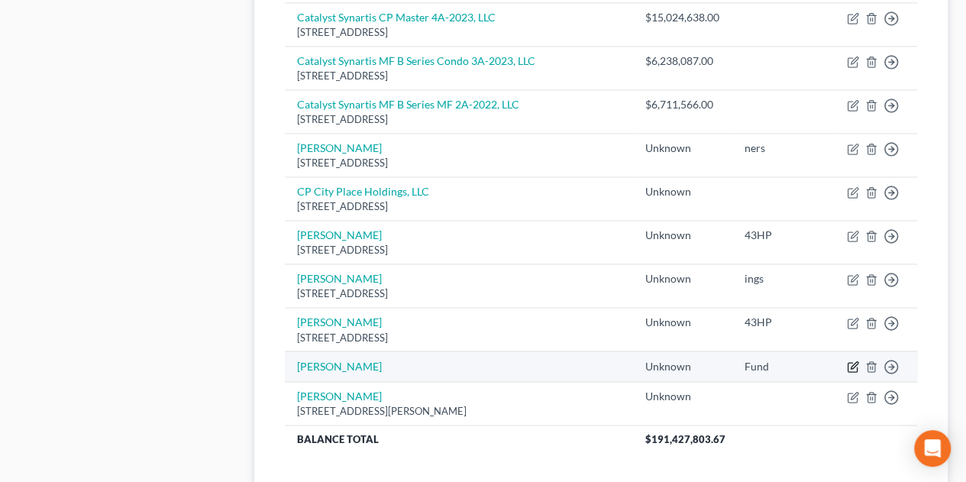
click at [847, 361] on icon "button" at bounding box center [853, 367] width 12 height 12
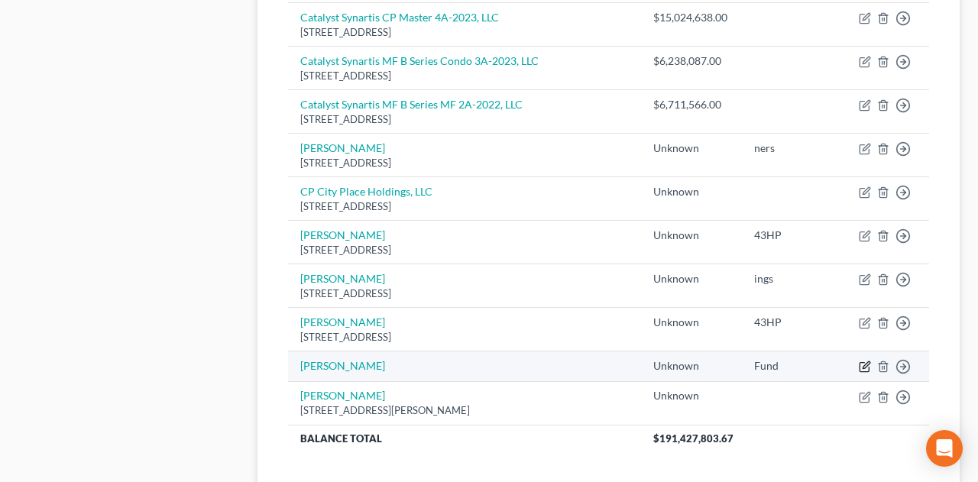
select select "14"
select select "0"
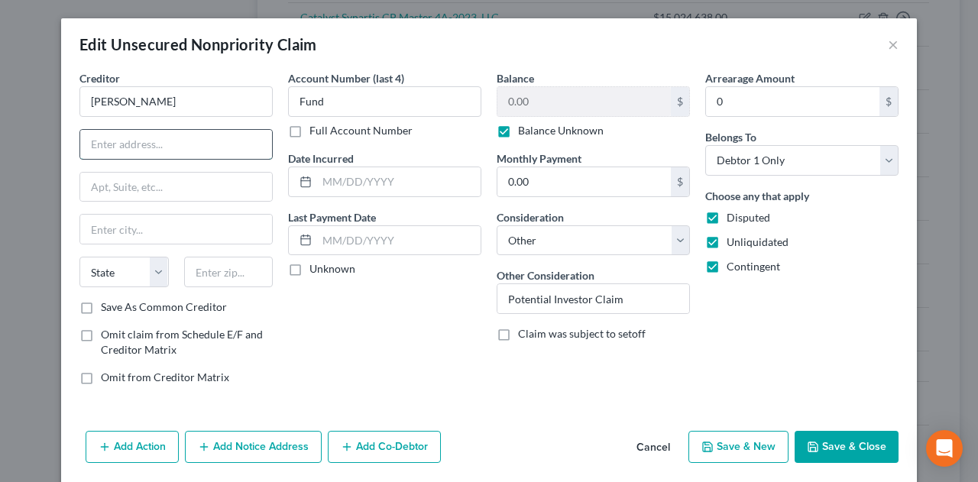
click at [194, 137] on input "text" at bounding box center [176, 144] width 192 height 29
type input "c/[PERSON_NAME] [PERSON_NAME]"
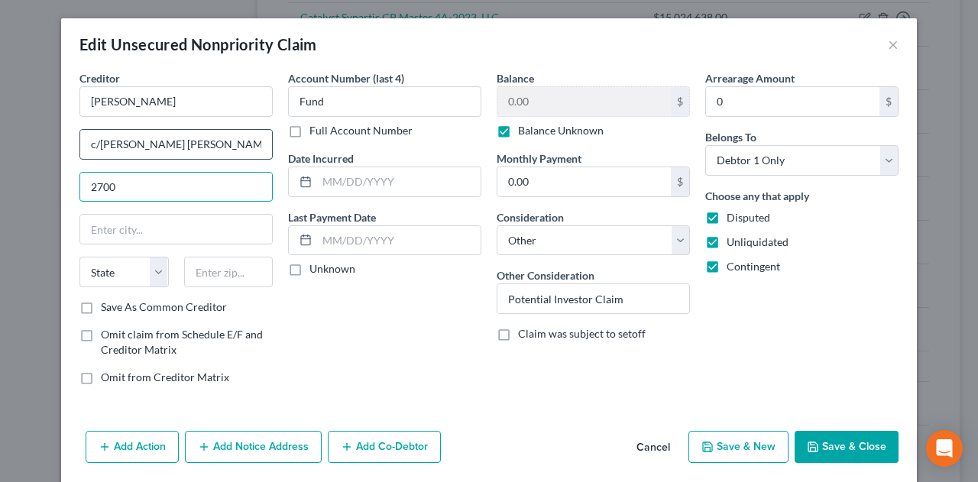
type input "2700"
click at [244, 148] on input "c/[PERSON_NAME] [PERSON_NAME]" at bounding box center [176, 144] width 192 height 29
type input "c/[PERSON_NAME] [PERSON_NAME]"
click at [214, 179] on input "2700" at bounding box center [176, 187] width 192 height 29
type input "2"
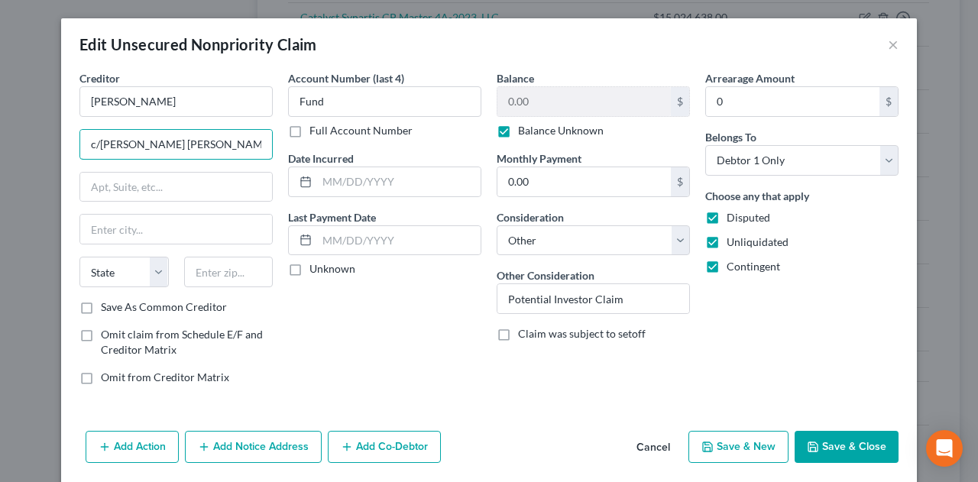
drag, startPoint x: 209, startPoint y: 137, endPoint x: 0, endPoint y: 140, distance: 209.3
click at [0, 140] on div "Edit Unsecured Nonpriority Claim × Creditor * [PERSON_NAME] c/[PERSON_NAME] [PE…" at bounding box center [489, 241] width 978 height 482
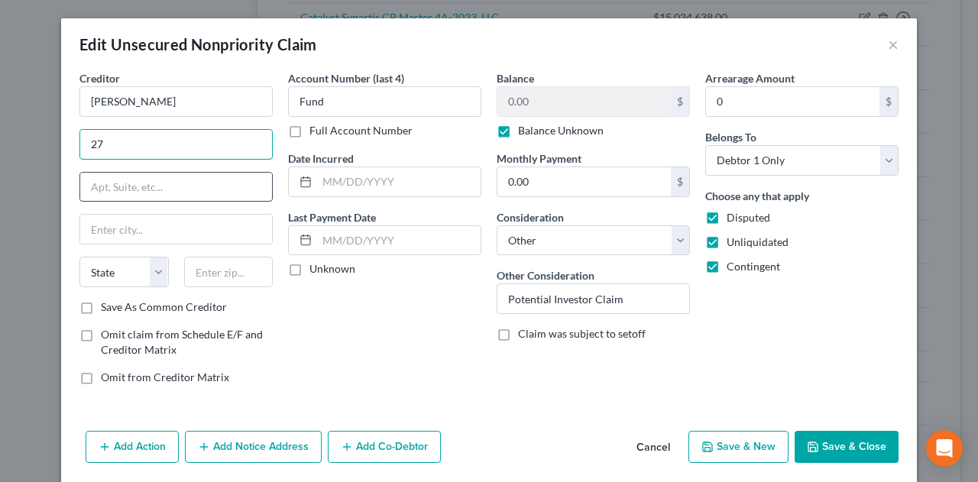
type input "[STREET_ADDRESS]"
type input "#A"
type input "[GEOGRAPHIC_DATA]"
select select "9"
type input "32606"
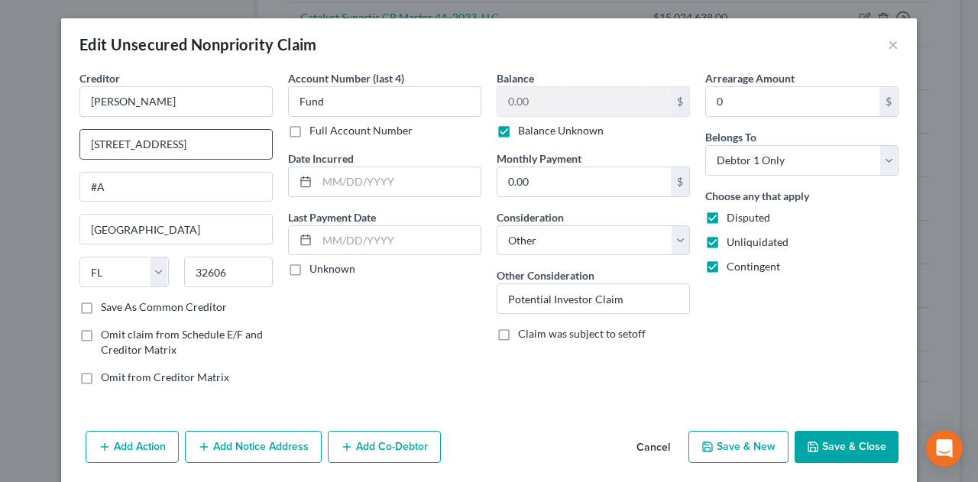
click at [81, 144] on input "[STREET_ADDRESS]" at bounding box center [176, 144] width 192 height 29
drag, startPoint x: 165, startPoint y: 145, endPoint x: 237, endPoint y: 144, distance: 71.8
click at [261, 144] on input "c/[PERSON_NAME] [PERSON_NAME] [STREET_ADDRESS]" at bounding box center [176, 144] width 192 height 29
type input "c/[PERSON_NAME] [PERSON_NAME]"
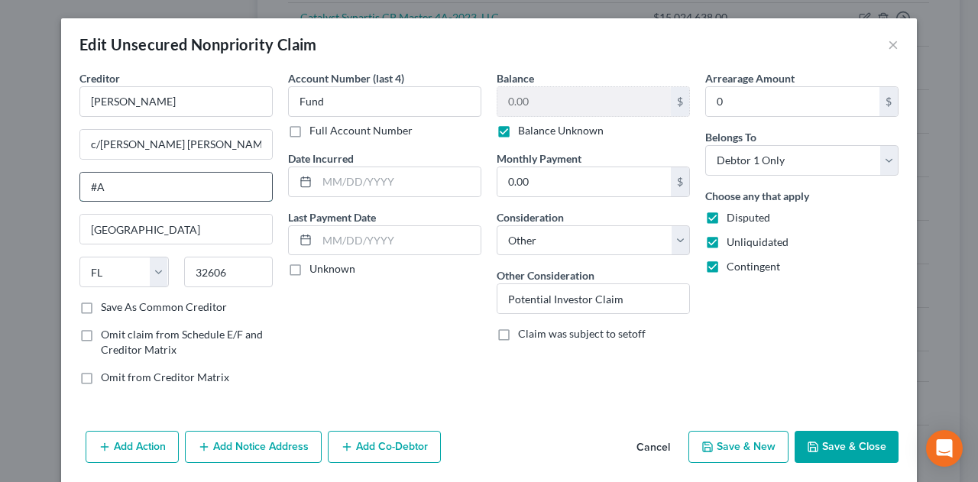
click at [81, 183] on input "#A" at bounding box center [176, 187] width 192 height 29
paste input "[STREET_ADDRESS]"
type input "[STREET_ADDRESS]"
click at [859, 441] on button "Save & Close" at bounding box center [846, 447] width 104 height 32
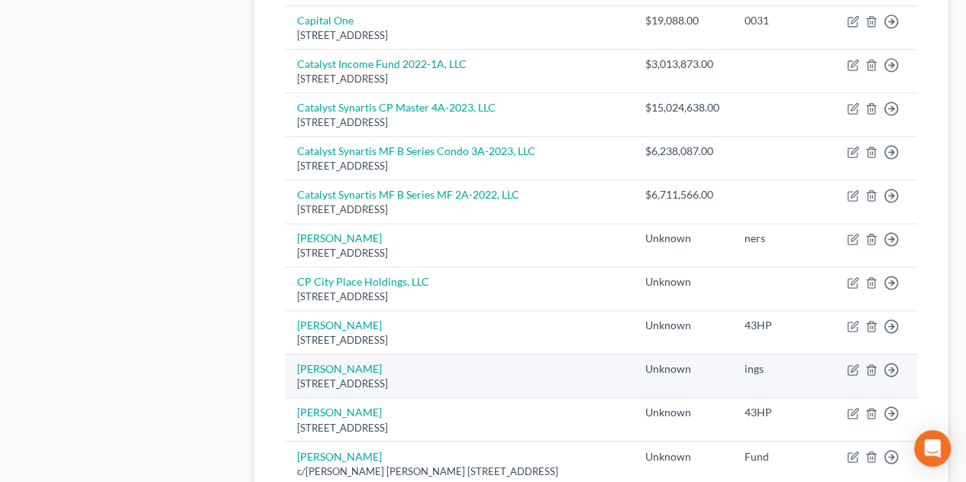
scroll to position [1273, 0]
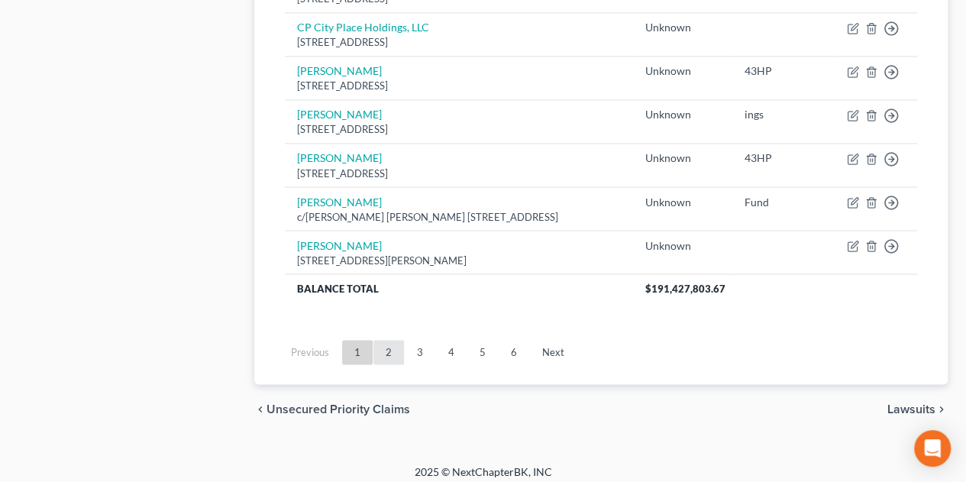
click at [393, 348] on link "2" at bounding box center [389, 352] width 31 height 24
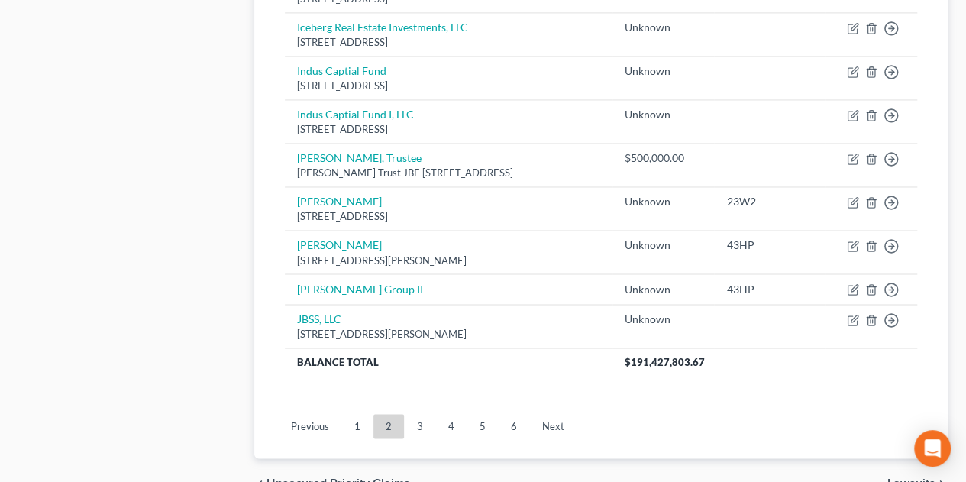
scroll to position [1188, 0]
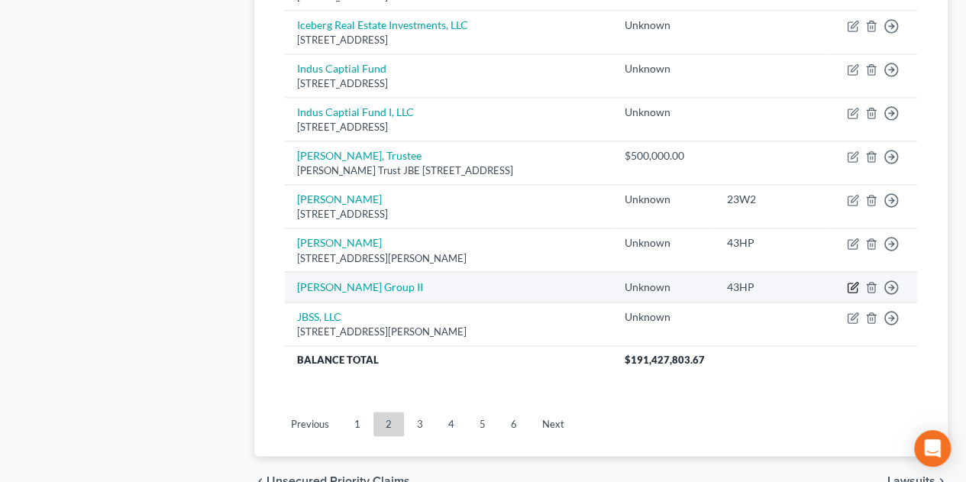
click at [849, 282] on icon "button" at bounding box center [853, 287] width 12 height 12
select select "14"
select select "0"
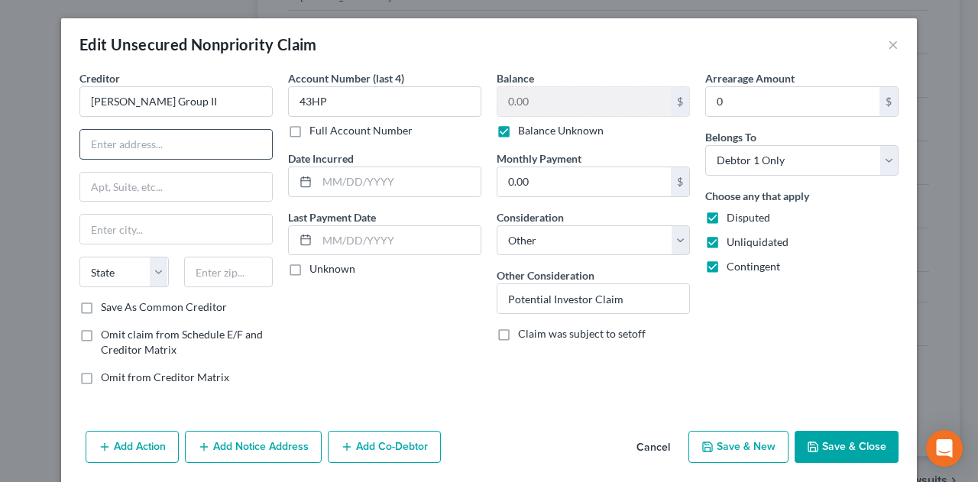
click at [185, 144] on input "text" at bounding box center [176, 144] width 192 height 29
type input "[STREET_ADDRESS]"
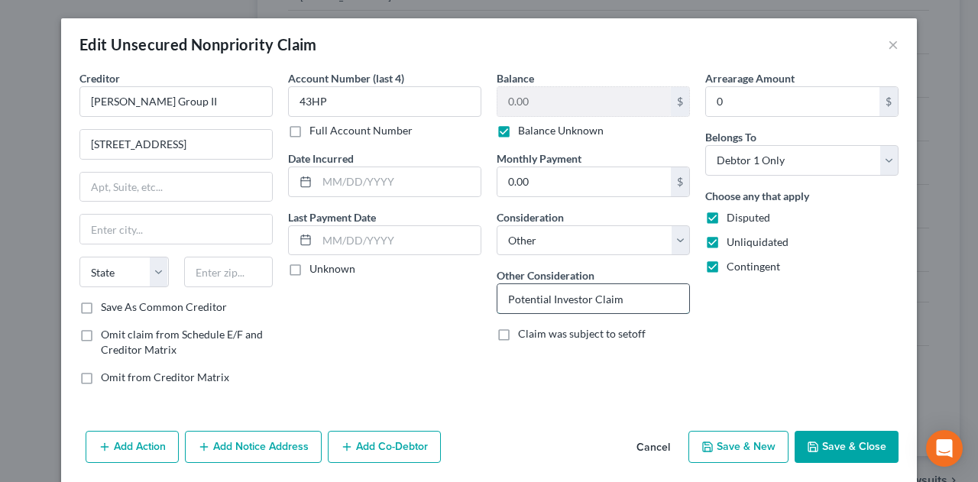
click at [649, 294] on input "Potential Investor Claim" at bounding box center [593, 298] width 192 height 29
type input "Potential Investor Claim 43HP"
click at [211, 273] on input "text" at bounding box center [228, 272] width 89 height 31
type input "33308"
click at [376, 305] on div "Account Number (last 4) 43HP Full Account Number Date Incurred Last Payment Dat…" at bounding box center [384, 233] width 209 height 327
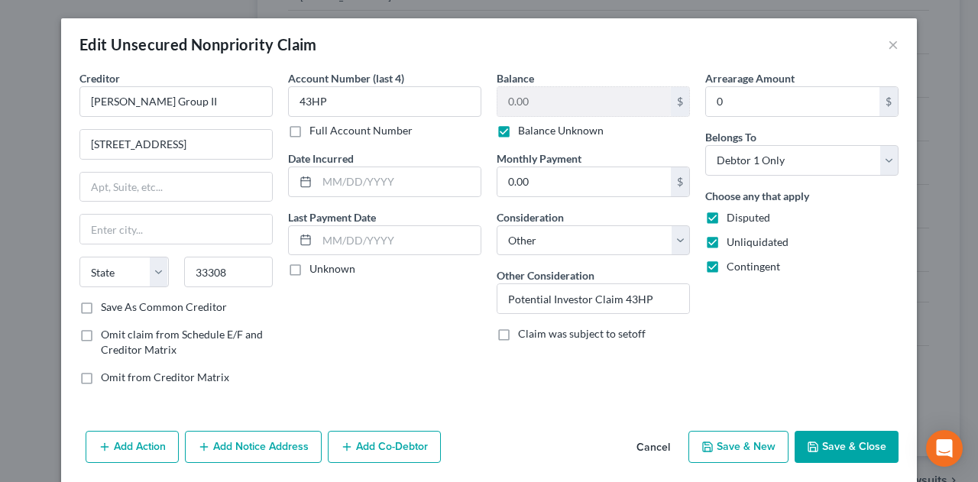
type input "[GEOGRAPHIC_DATA]"
select select "9"
click at [154, 187] on input "text" at bounding box center [176, 187] width 192 height 29
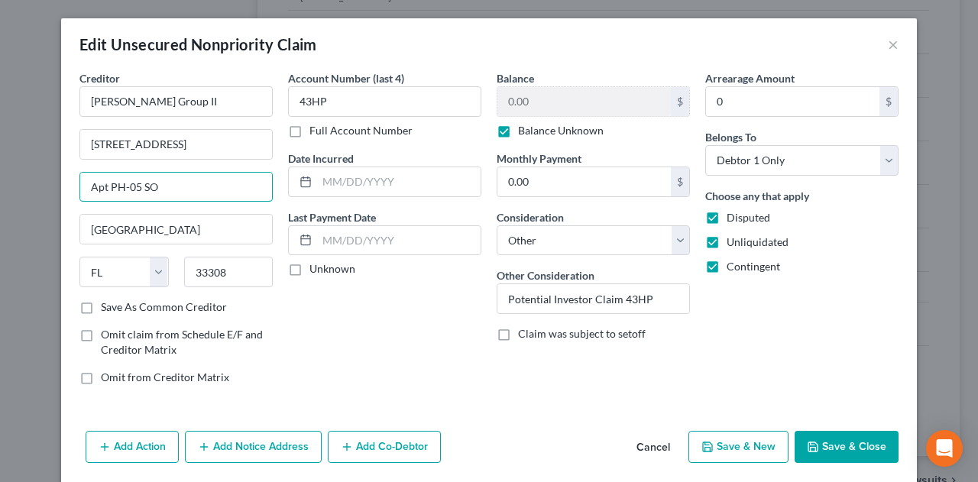
type input "Apt PH-05 SO"
click at [843, 442] on button "Save & Close" at bounding box center [846, 447] width 104 height 32
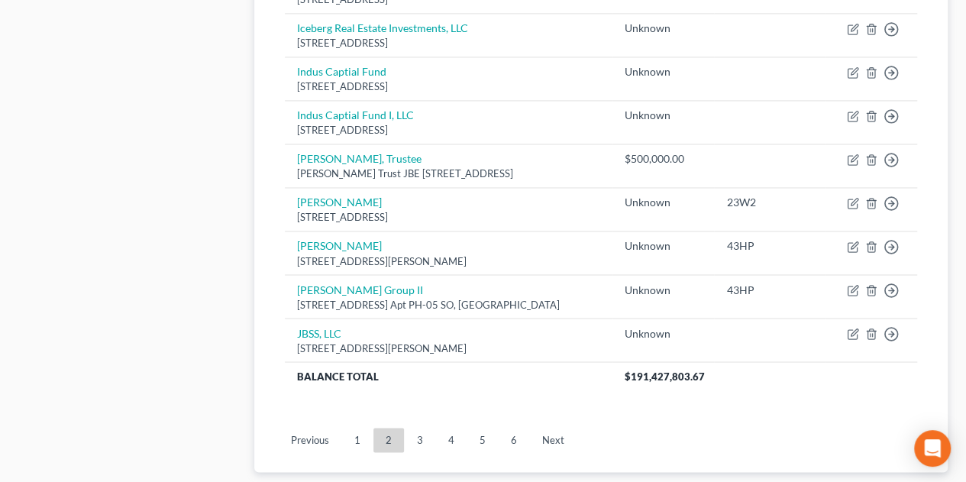
scroll to position [1273, 0]
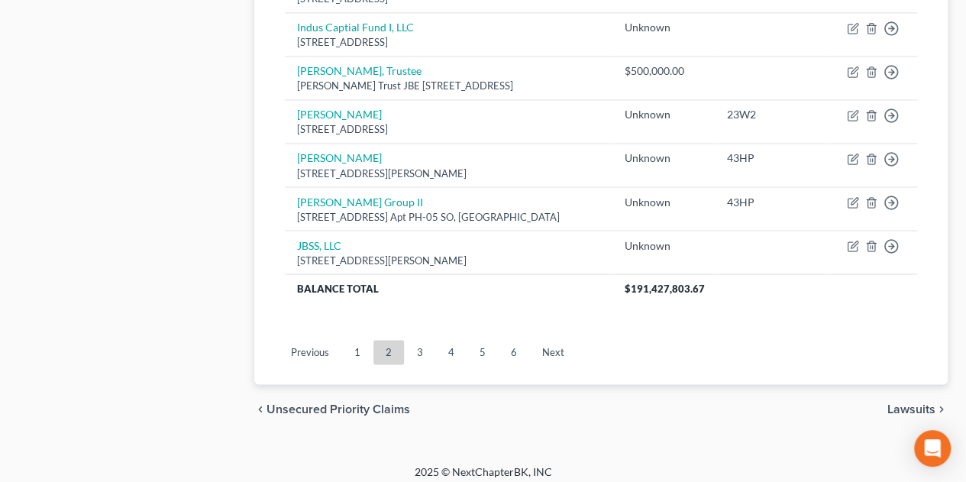
drag, startPoint x: 423, startPoint y: 345, endPoint x: 432, endPoint y: 336, distance: 12.4
click at [423, 345] on link "3" at bounding box center [420, 352] width 31 height 24
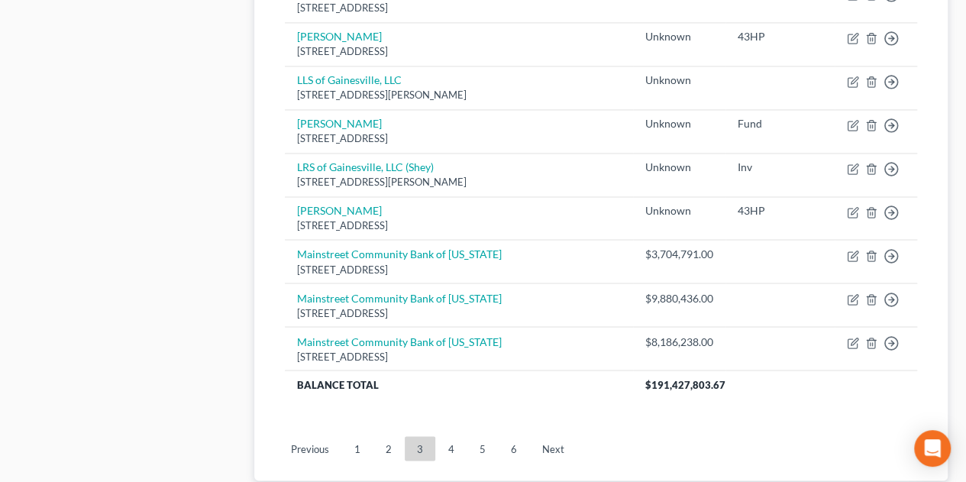
scroll to position [1198, 0]
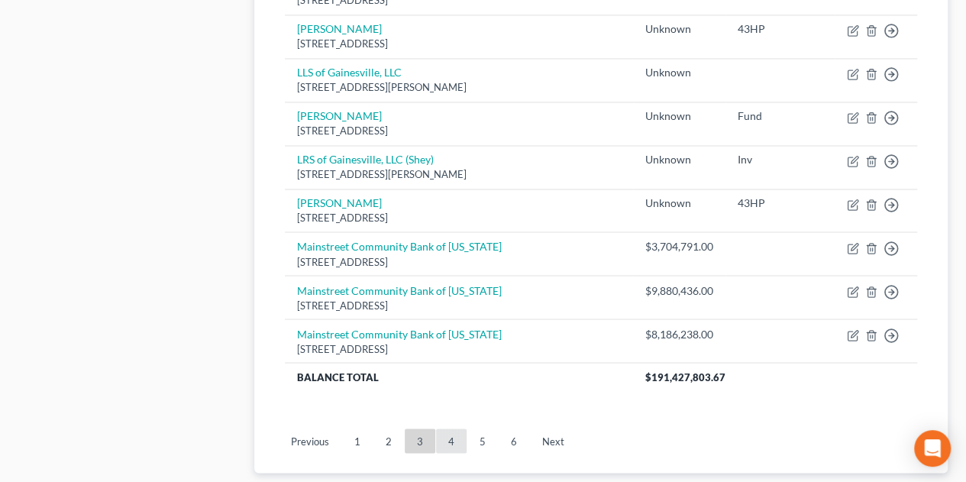
click at [455, 429] on link "4" at bounding box center [451, 441] width 31 height 24
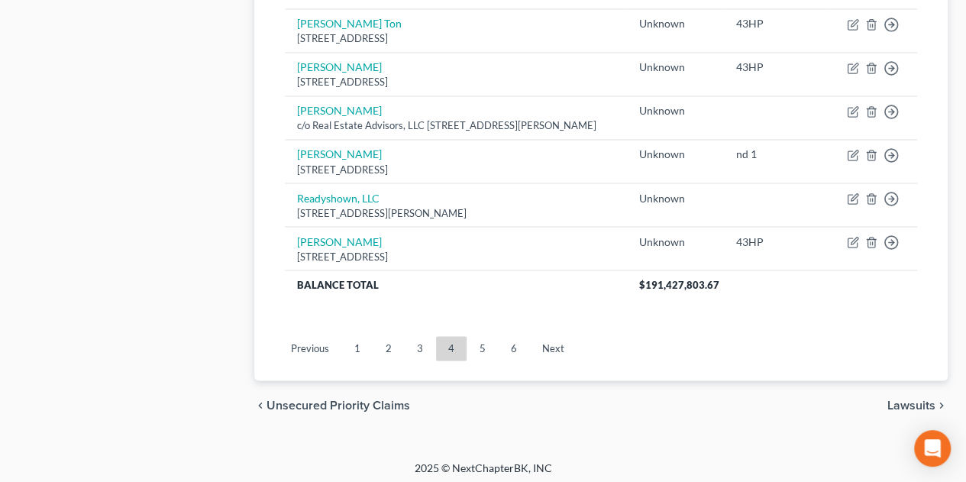
scroll to position [1300, 0]
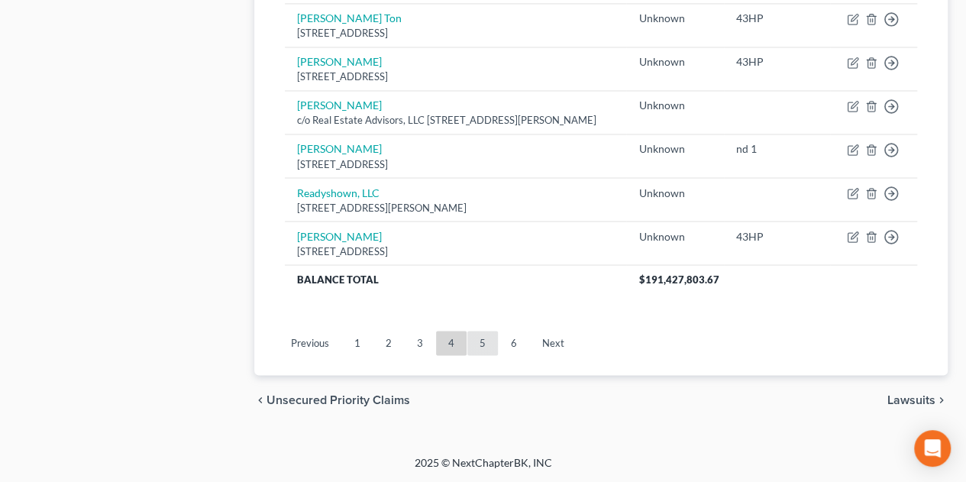
click at [483, 346] on link "5" at bounding box center [482, 343] width 31 height 24
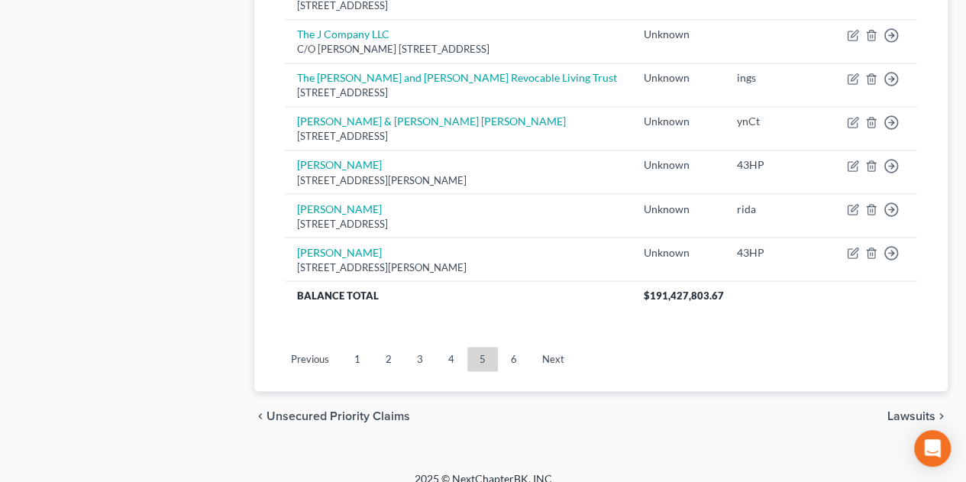
scroll to position [1273, 0]
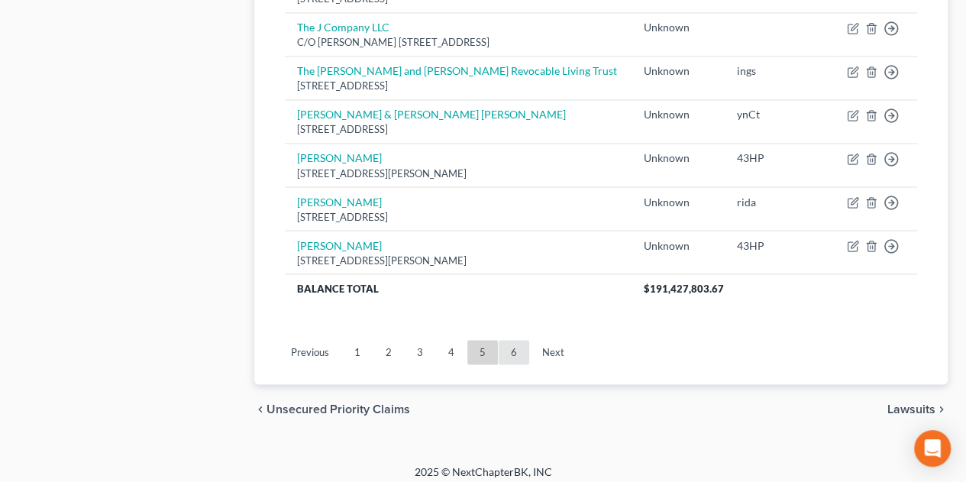
click at [509, 341] on link "6" at bounding box center [514, 352] width 31 height 24
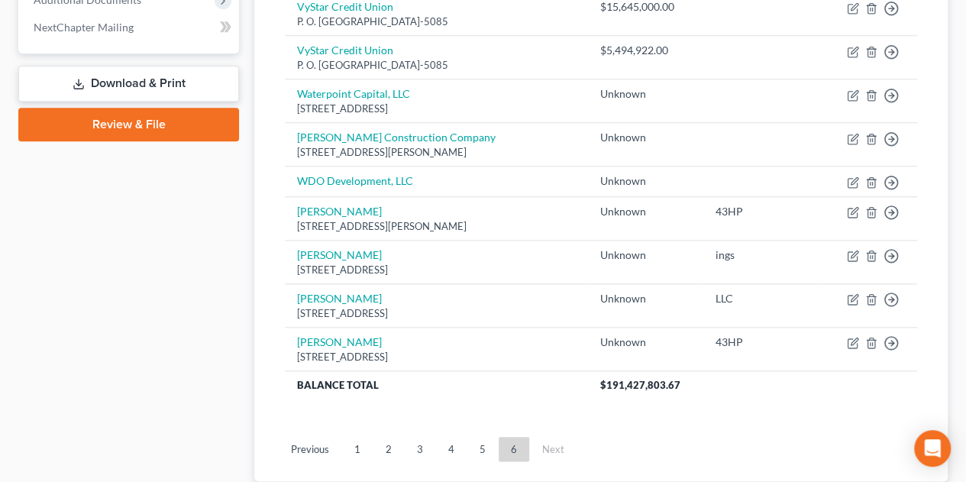
scroll to position [741, 0]
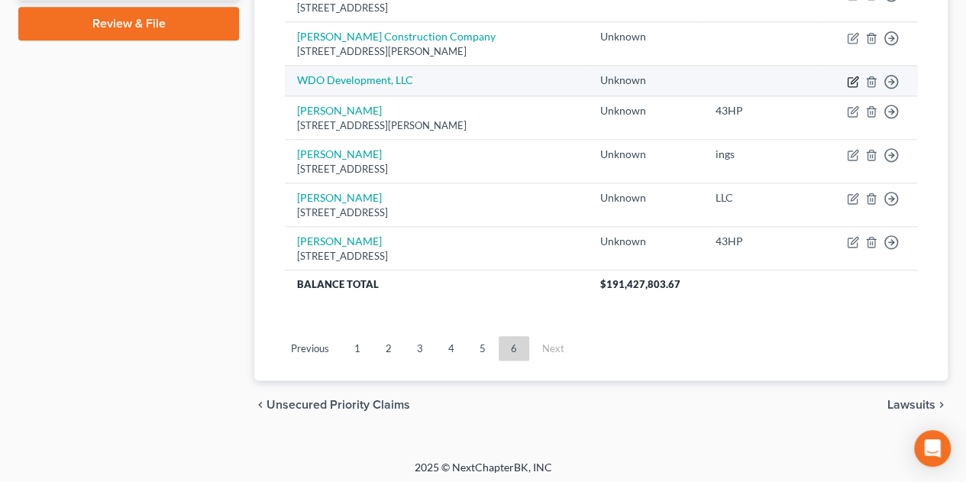
click at [852, 77] on icon "button" at bounding box center [853, 82] width 12 height 12
select select "14"
select select "0"
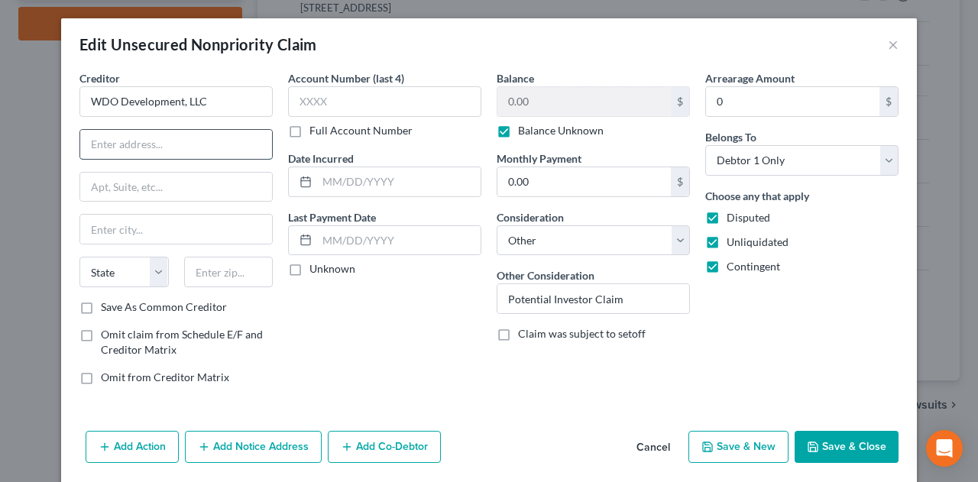
click at [205, 140] on input "text" at bounding box center [176, 144] width 192 height 29
type input "[STREET_ADDRESS]"
click at [231, 146] on input "[STREET_ADDRESS]" at bounding box center [176, 144] width 192 height 29
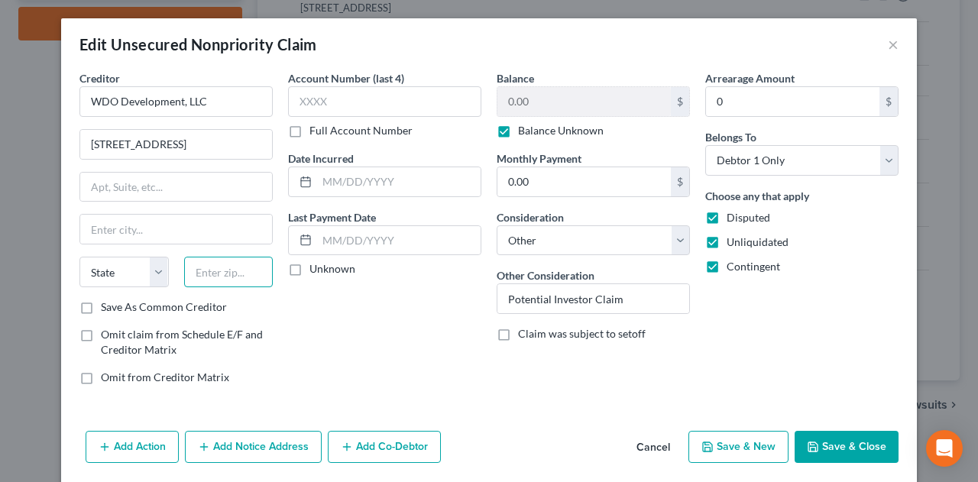
click at [250, 276] on input "text" at bounding box center [228, 272] width 89 height 31
type input "32606"
type input "[STREET_ADDRESS]"
type input "[GEOGRAPHIC_DATA]"
select select "9"
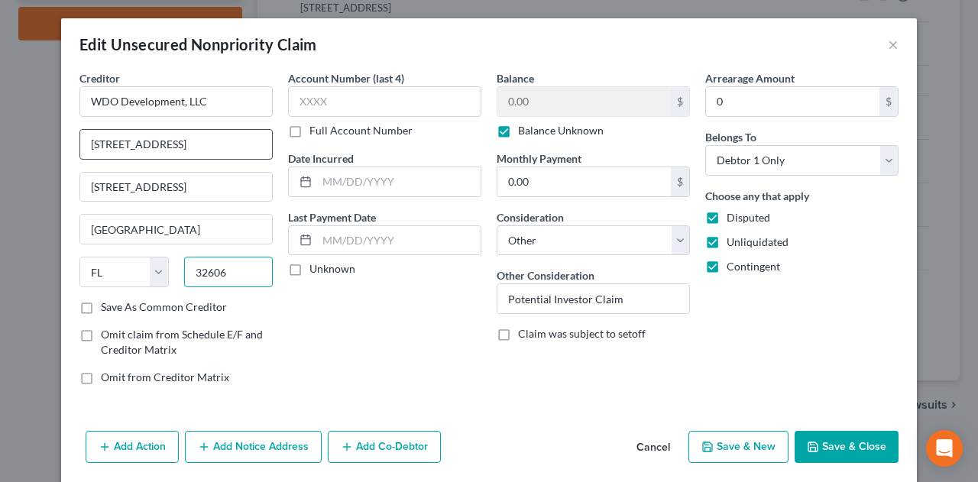
type input "32606"
drag, startPoint x: 178, startPoint y: 140, endPoint x: 39, endPoint y: 136, distance: 139.1
click at [53, 136] on div "Edit Unsecured Nonpriority Claim × Creditor * WDO Development, LLC [STREET_ADDR…" at bounding box center [489, 241] width 978 height 482
type input "c/[PERSON_NAME] [PERSON_NAME]"
click at [841, 442] on button "Save & Close" at bounding box center [846, 447] width 104 height 32
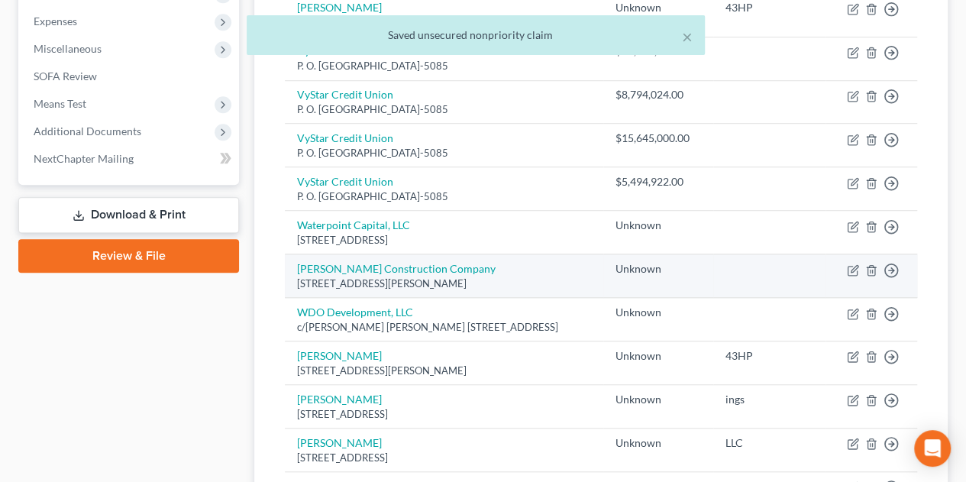
scroll to position [0, 0]
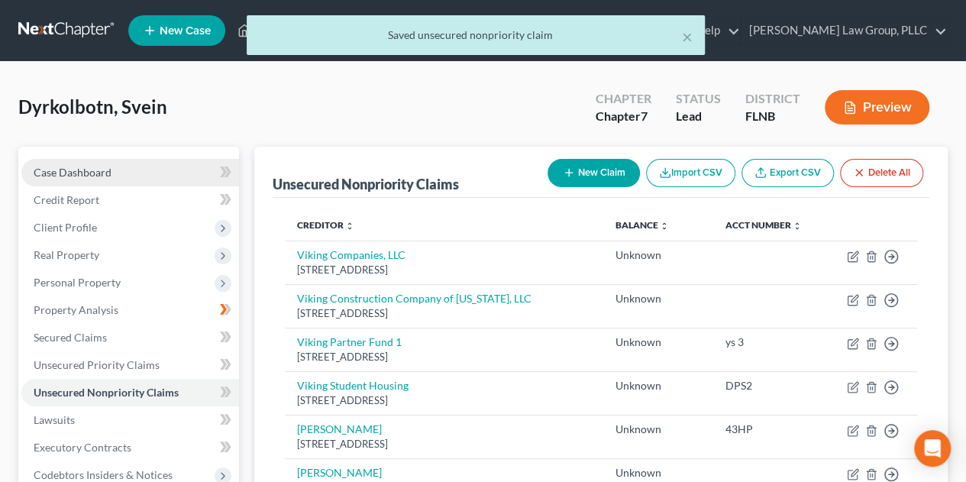
click at [119, 167] on link "Case Dashboard" at bounding box center [130, 172] width 218 height 27
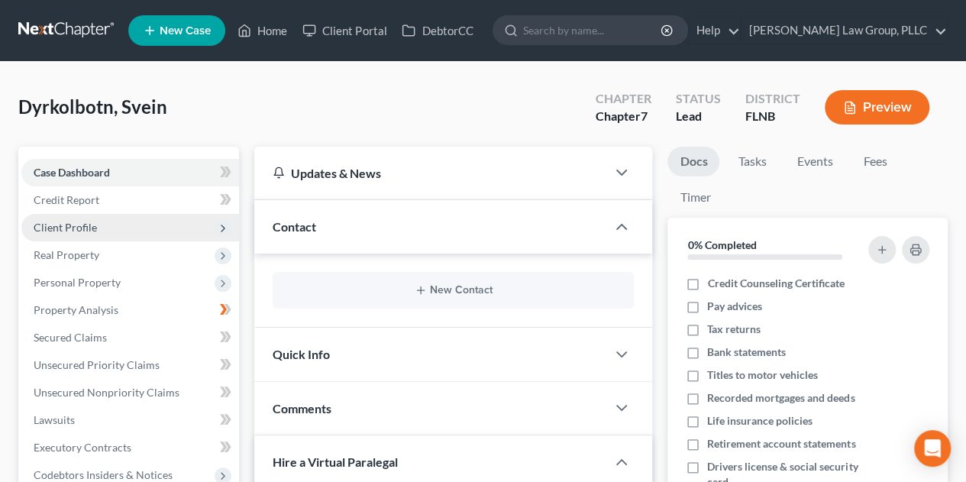
click at [149, 226] on span "Client Profile" at bounding box center [130, 227] width 218 height 27
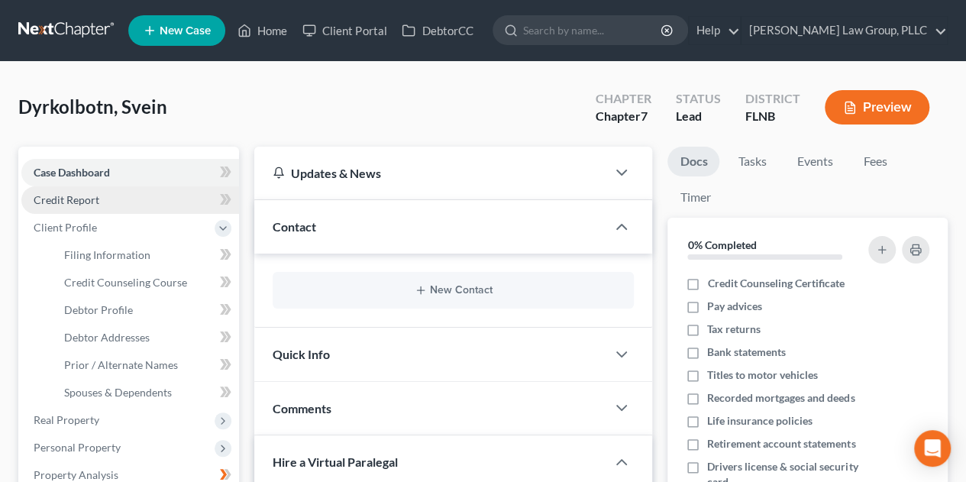
click at [148, 203] on link "Credit Report" at bounding box center [130, 199] width 218 height 27
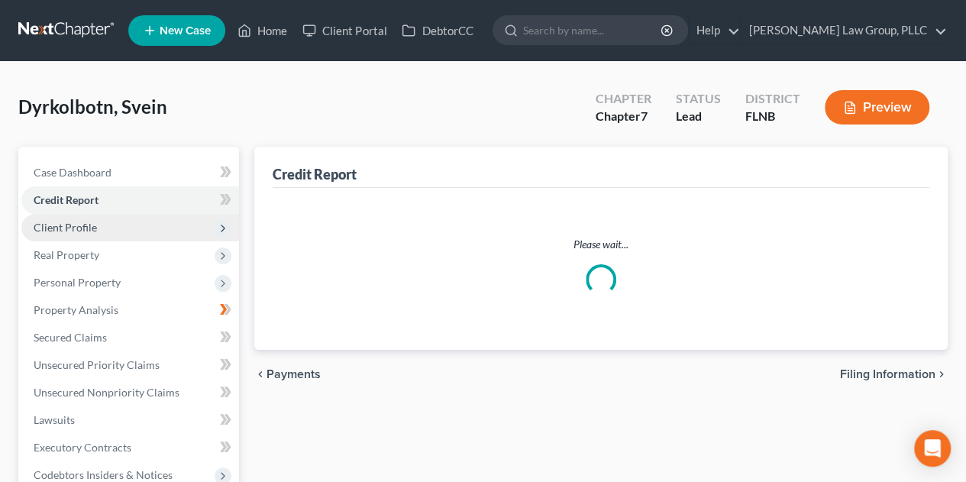
click at [157, 222] on span "Client Profile" at bounding box center [130, 227] width 218 height 27
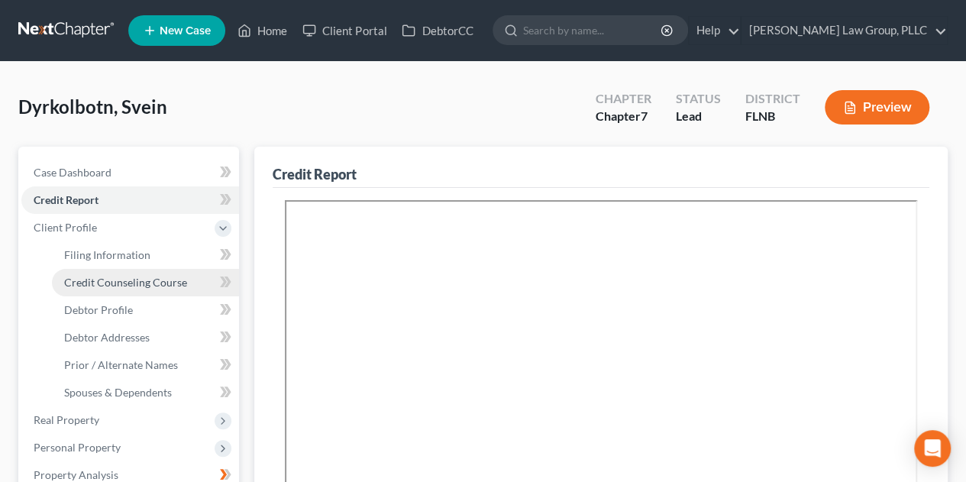
click at [168, 279] on span "Credit Counseling Course" at bounding box center [125, 282] width 123 height 13
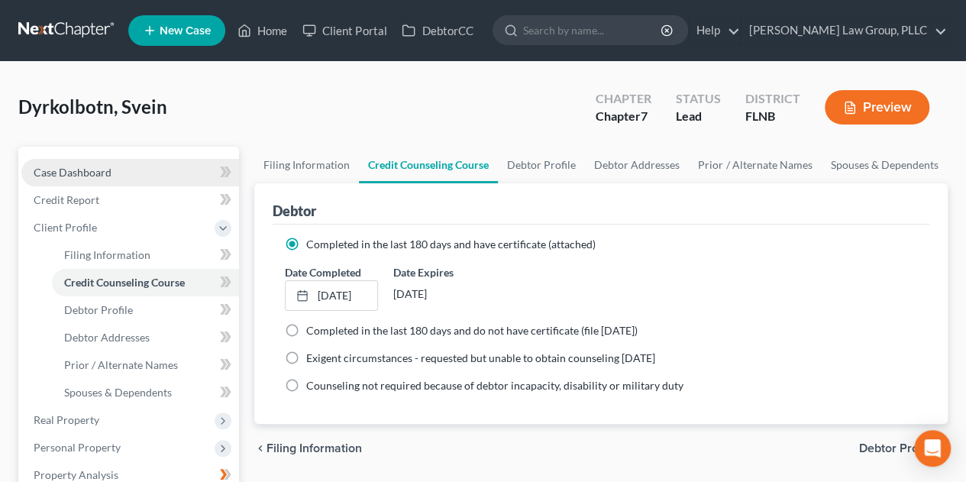
click at [90, 170] on span "Case Dashboard" at bounding box center [73, 172] width 78 height 13
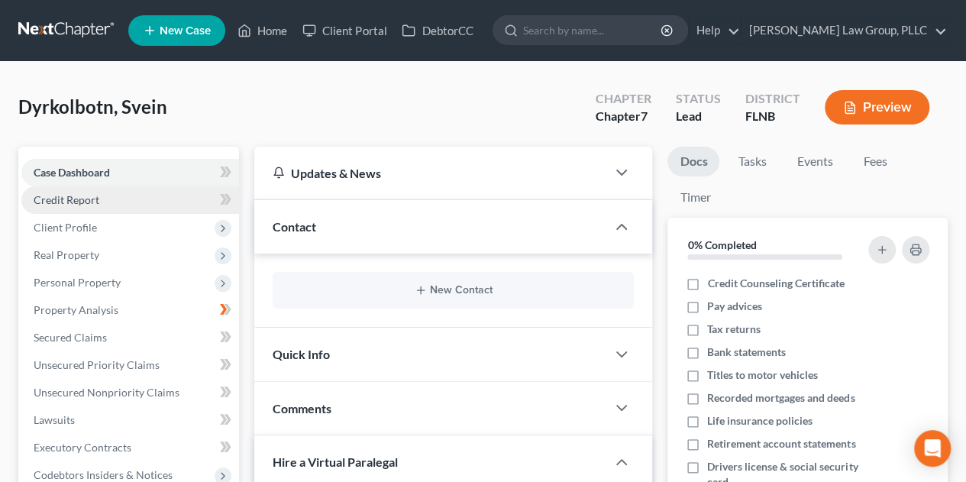
click at [116, 196] on link "Credit Report" at bounding box center [130, 199] width 218 height 27
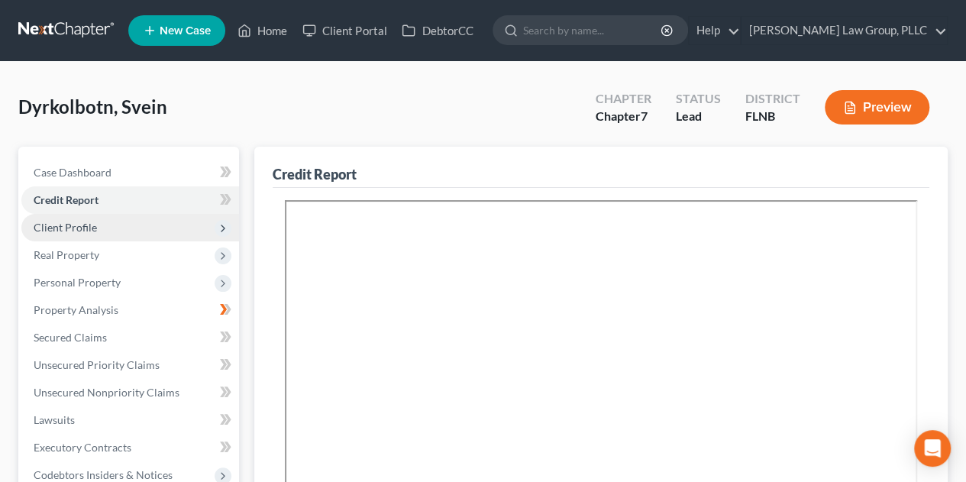
click at [116, 223] on span "Client Profile" at bounding box center [130, 227] width 218 height 27
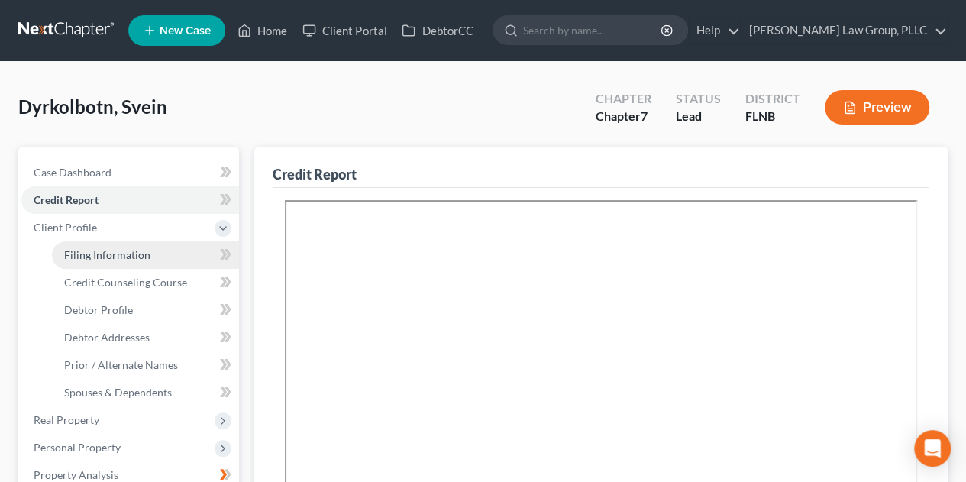
click at [134, 253] on span "Filing Information" at bounding box center [107, 254] width 86 height 13
select select "0"
select select "3"
select select "0"
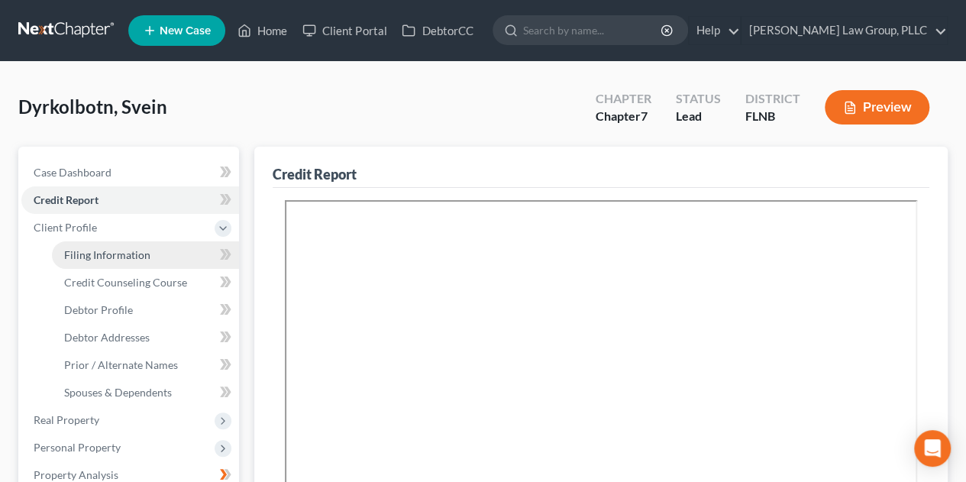
select select "9"
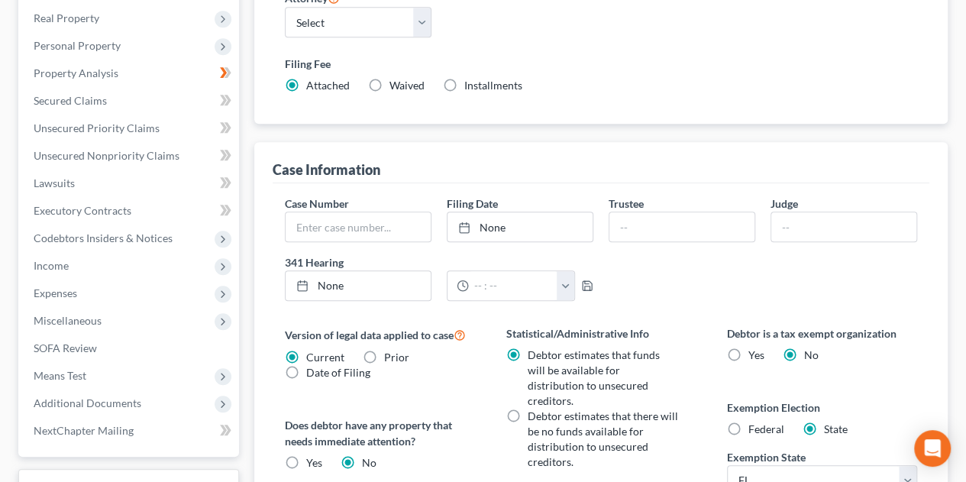
scroll to position [657, 0]
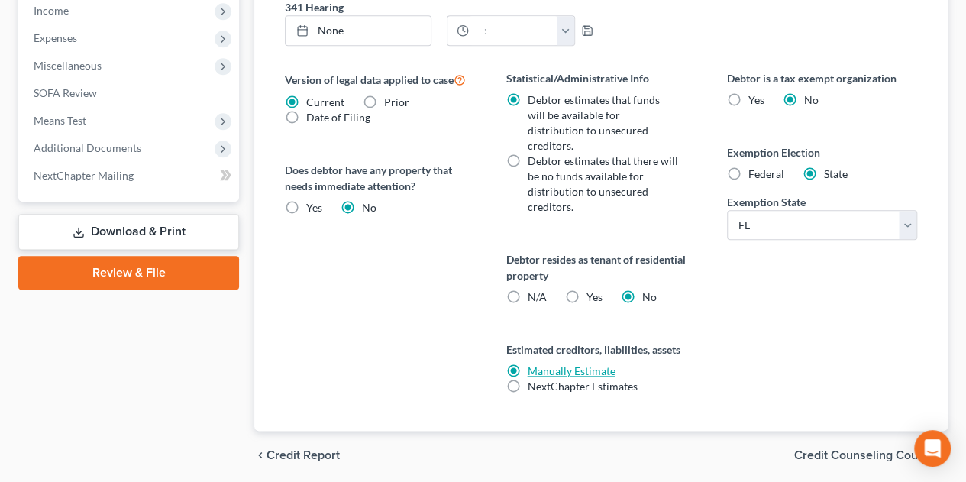
click at [569, 364] on link "Manually Estimate" at bounding box center [571, 370] width 88 height 13
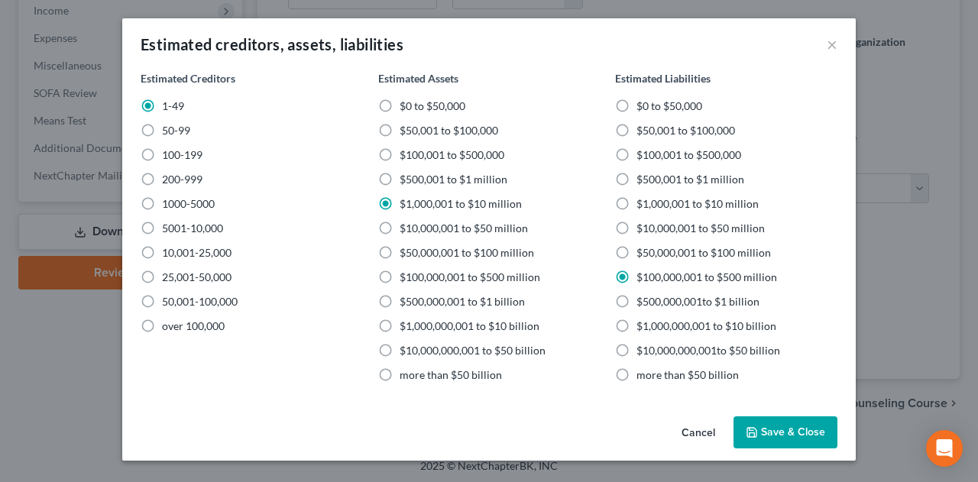
click at [688, 426] on button "Cancel" at bounding box center [698, 433] width 58 height 31
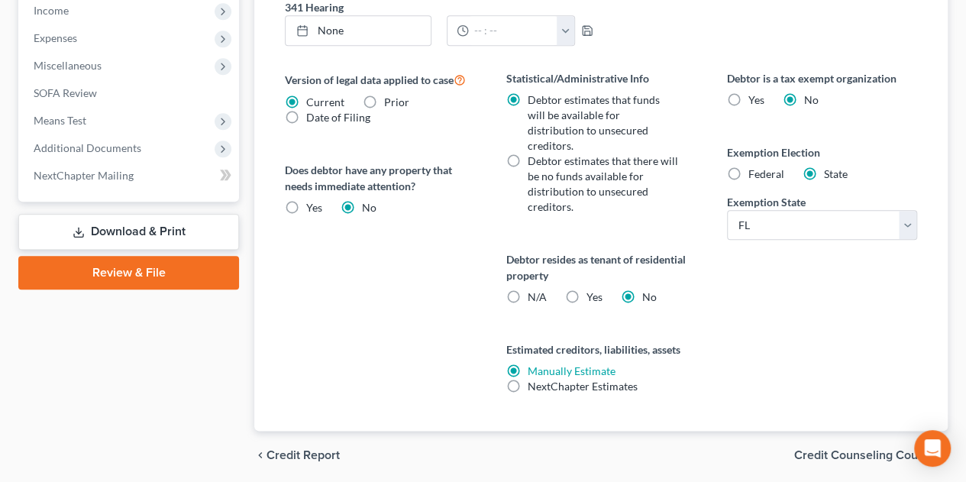
click at [527, 379] on label "NextChapter Estimates" at bounding box center [582, 386] width 110 height 15
click at [533, 379] on input "NextChapter Estimates" at bounding box center [538, 384] width 10 height 10
radio input "true"
radio input "false"
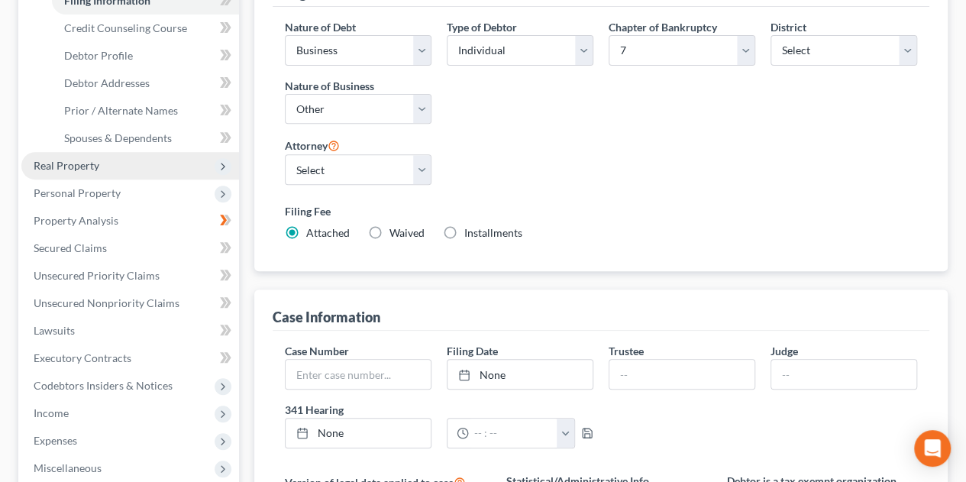
scroll to position [0, 0]
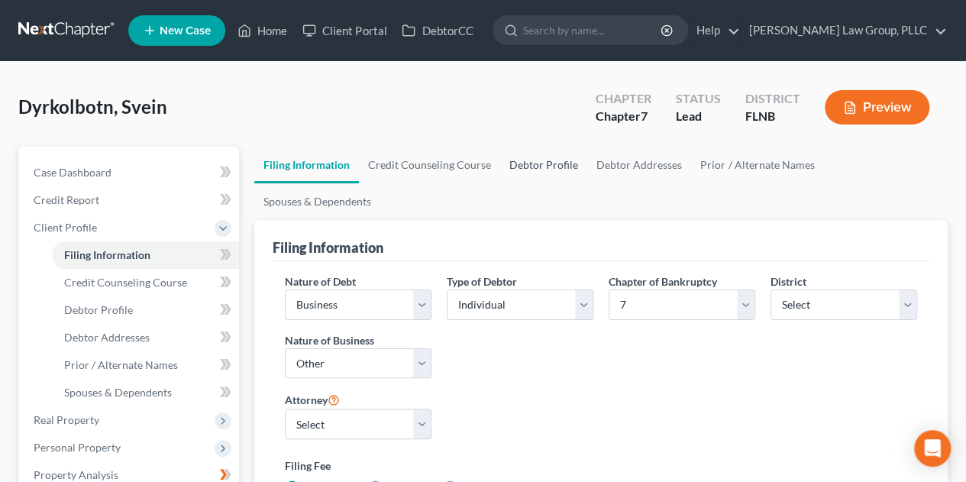
click at [555, 160] on link "Debtor Profile" at bounding box center [543, 165] width 87 height 37
select select "1"
select select "4"
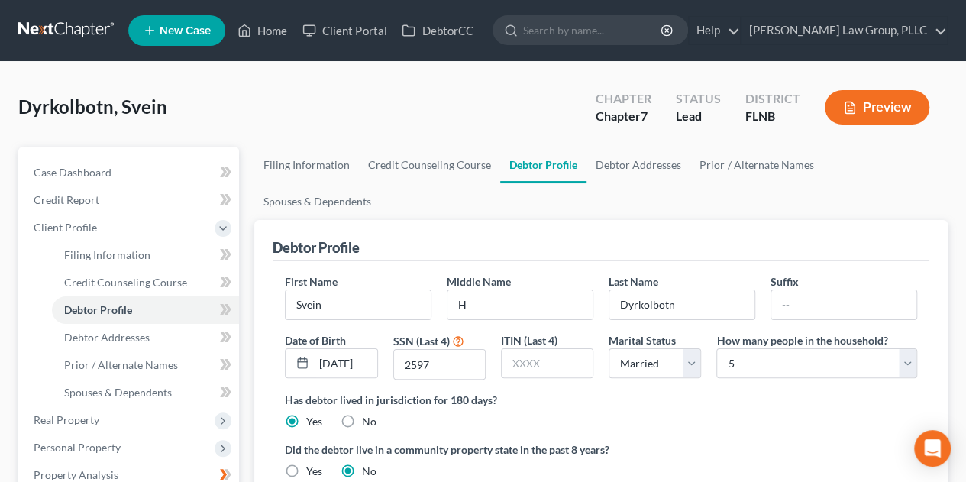
radio input "true"
click at [919, 98] on button "Preview" at bounding box center [877, 107] width 105 height 34
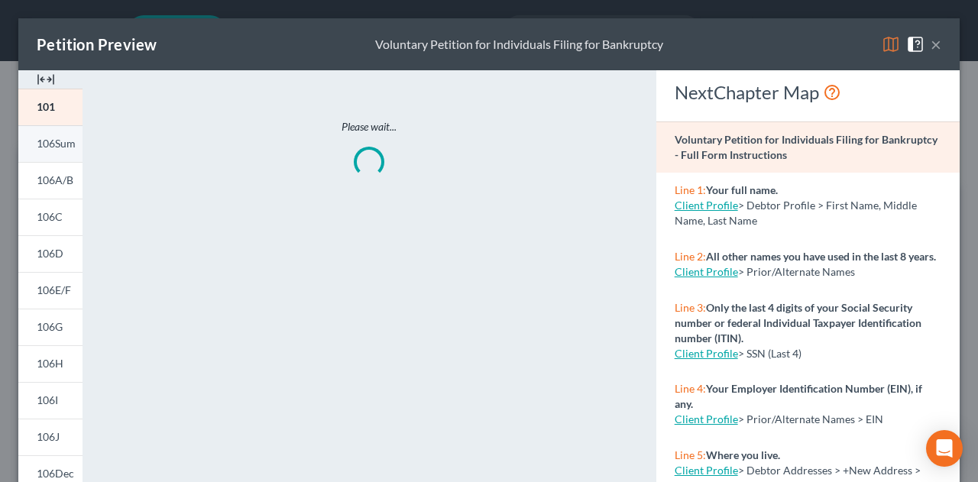
click at [60, 143] on span "106Sum" at bounding box center [56, 143] width 39 height 13
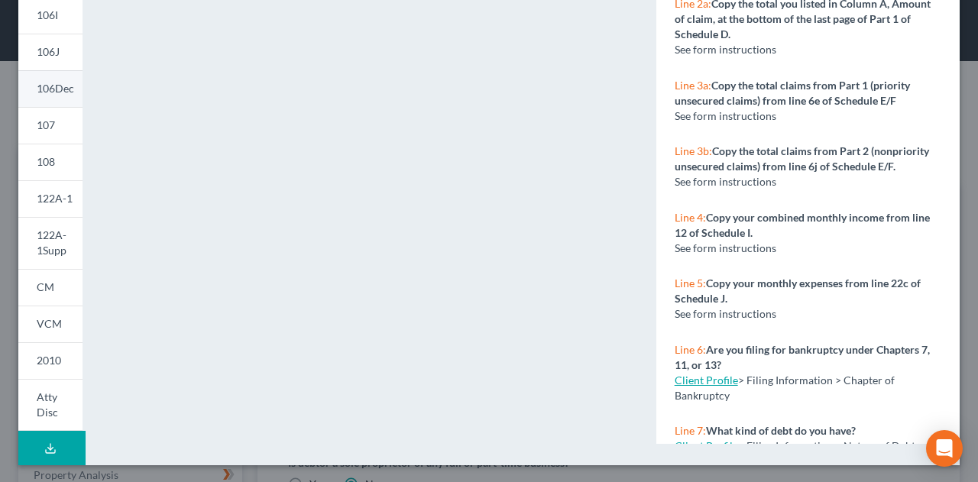
scroll to position [130, 0]
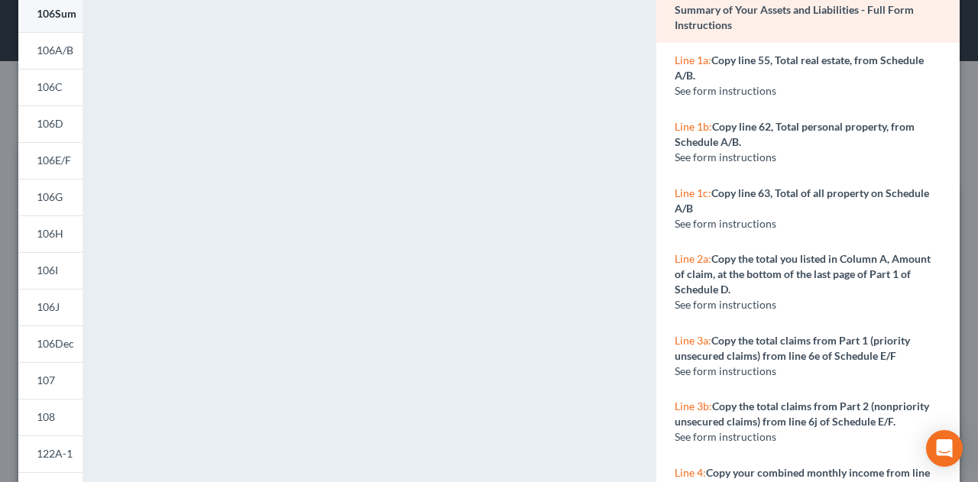
click at [63, 22] on link "106Sum" at bounding box center [50, 13] width 64 height 37
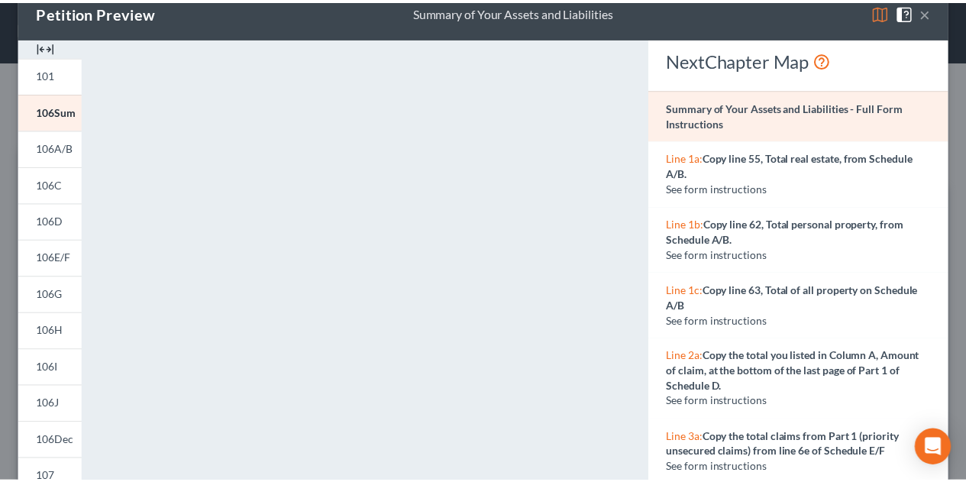
scroll to position [0, 0]
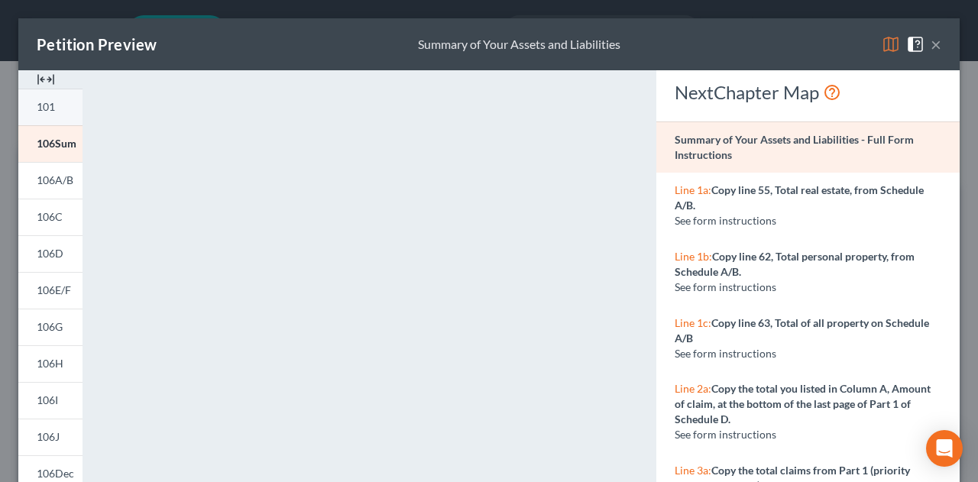
click at [47, 111] on span "101" at bounding box center [46, 106] width 18 height 13
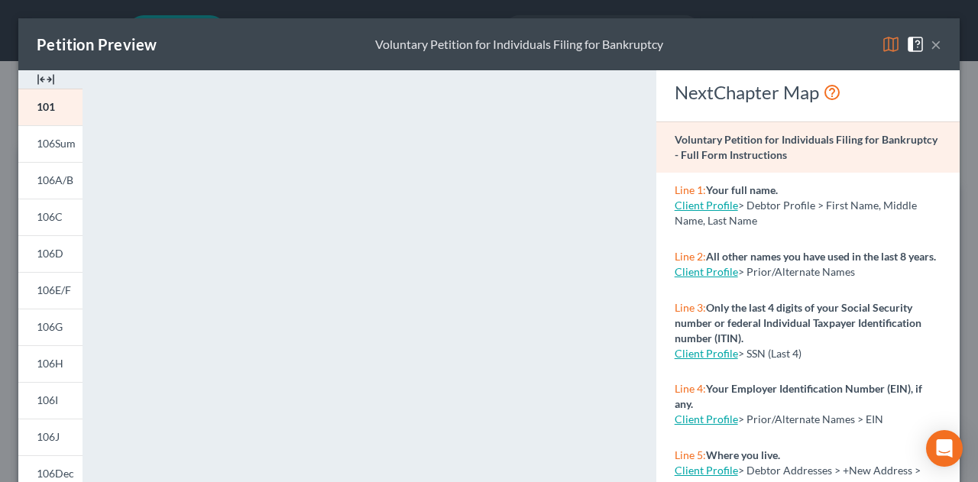
click at [930, 47] on button "×" at bounding box center [935, 44] width 11 height 18
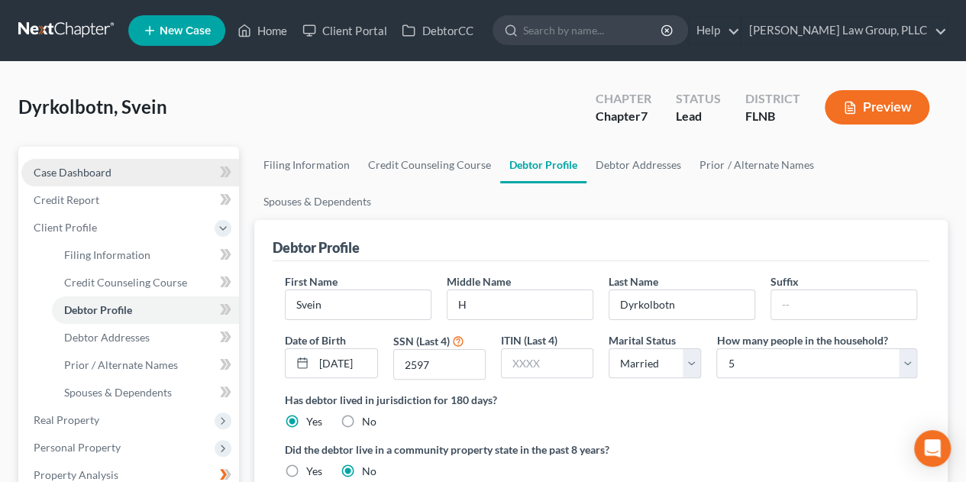
click at [144, 171] on link "Case Dashboard" at bounding box center [130, 172] width 218 height 27
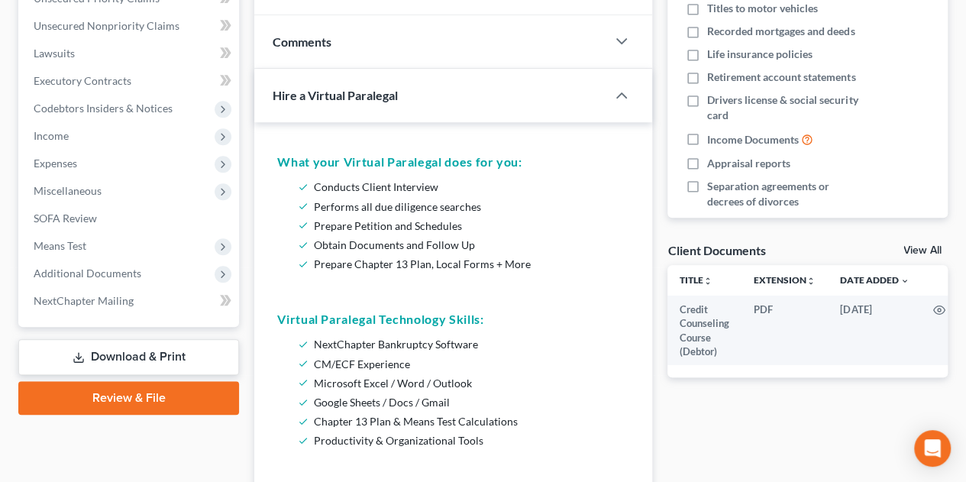
scroll to position [509, 0]
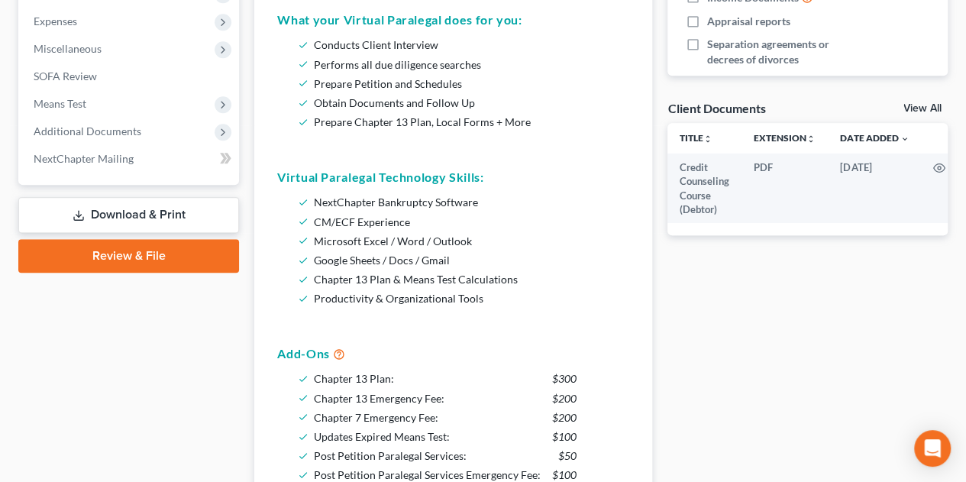
click at [170, 251] on link "Review & File" at bounding box center [128, 256] width 221 height 34
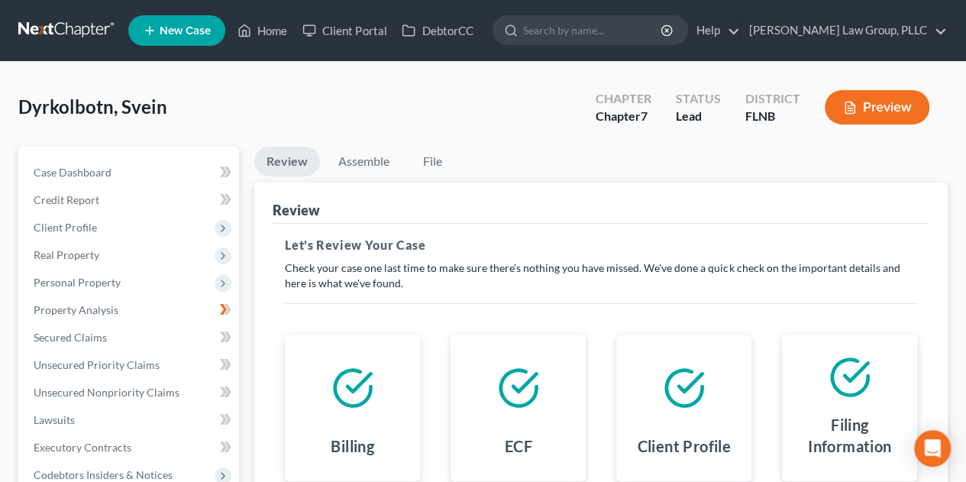
scroll to position [254, 0]
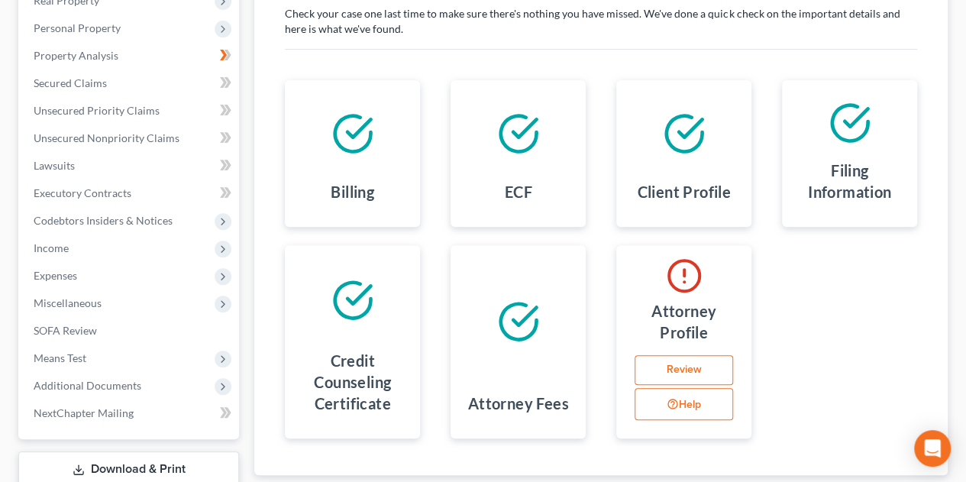
click at [704, 368] on link "Review" at bounding box center [684, 370] width 99 height 31
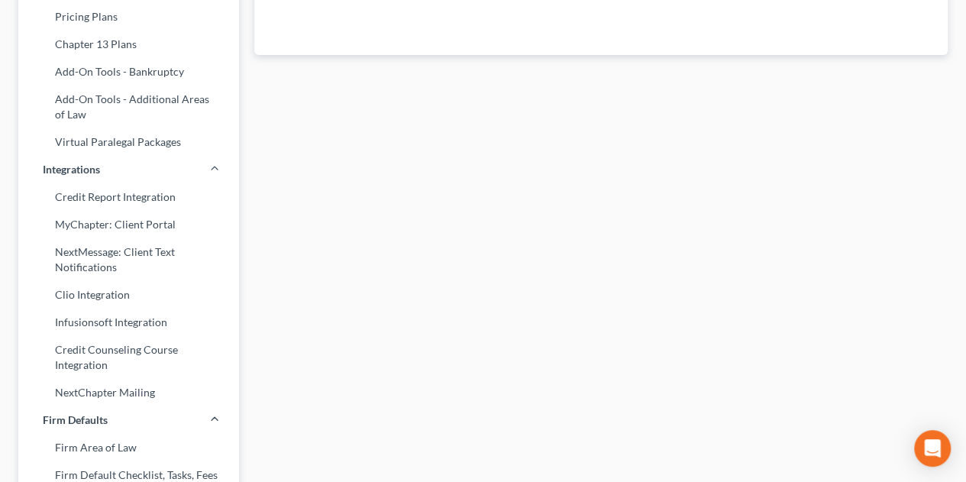
scroll to position [16, 0]
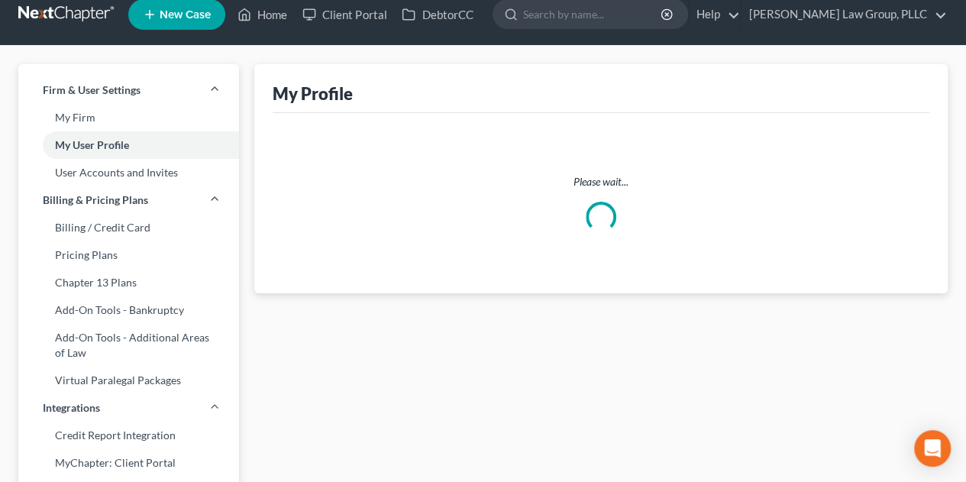
select select "9"
select select "15"
select select "attorney"
select select "0"
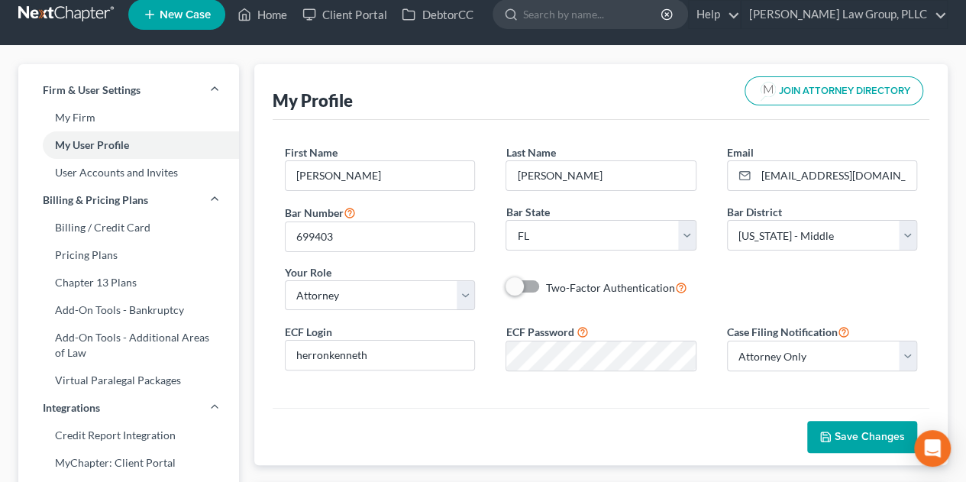
scroll to position [0, 0]
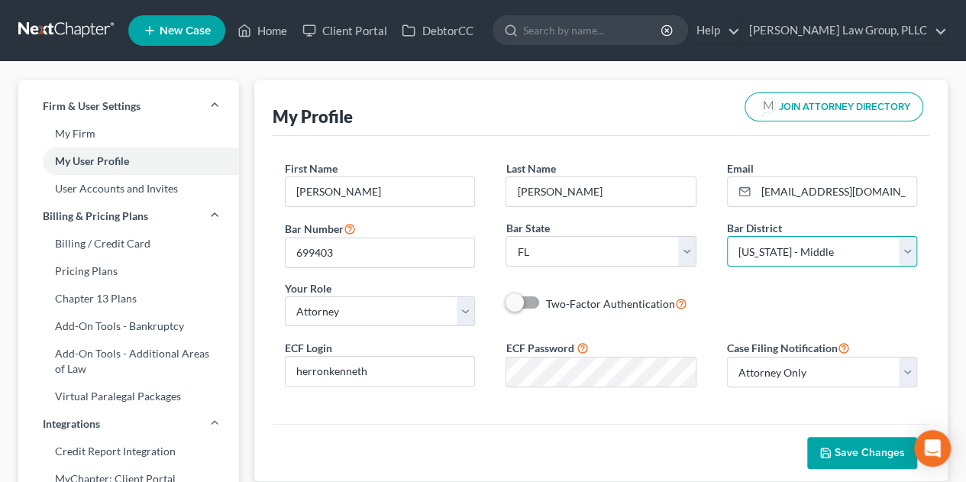
click at [908, 251] on select "Select [US_STATE] - [GEOGRAPHIC_DATA] [US_STATE] - [GEOGRAPHIC_DATA][US_STATE] …" at bounding box center [822, 251] width 190 height 31
select select "16"
click at [727, 236] on select "Select [US_STATE] - [GEOGRAPHIC_DATA] [US_STATE] - [GEOGRAPHIC_DATA][US_STATE] …" at bounding box center [822, 251] width 190 height 31
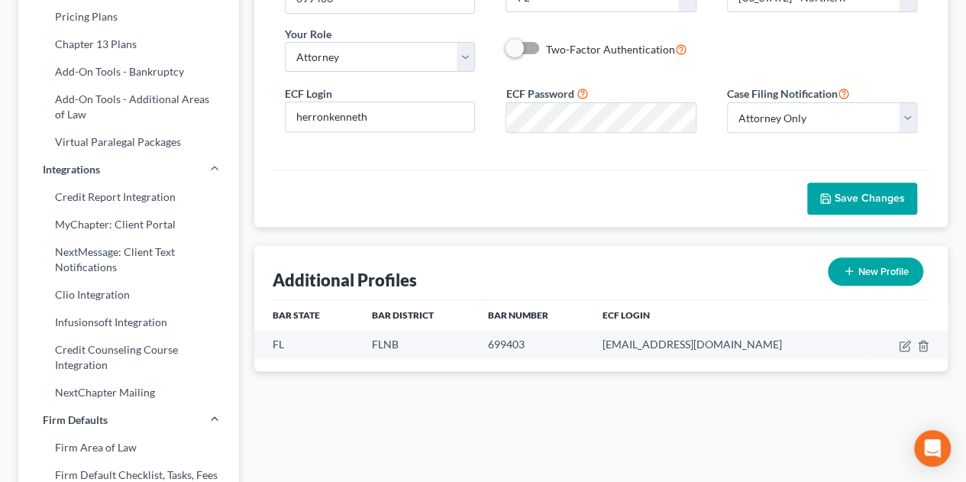
click at [885, 205] on button "Save Changes" at bounding box center [862, 199] width 110 height 32
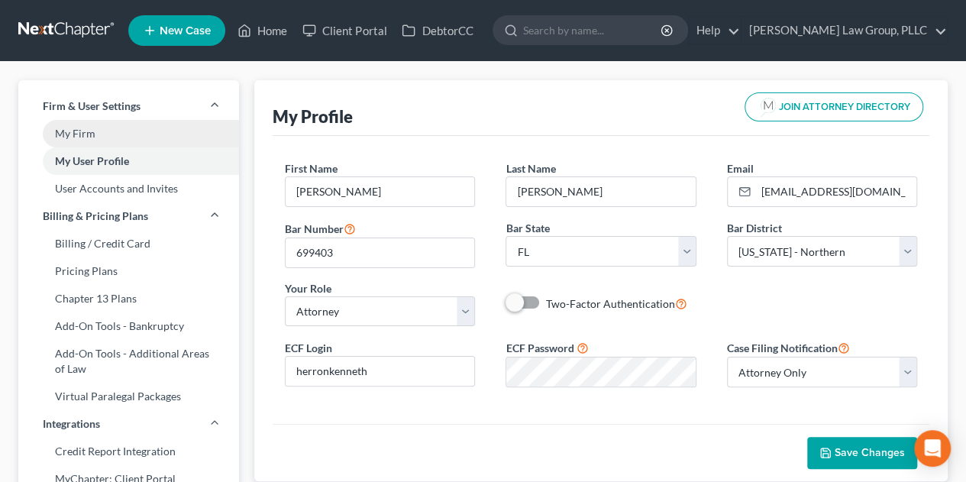
click at [117, 134] on link "My Firm" at bounding box center [128, 133] width 221 height 27
select select "15"
select select "24"
select select "9"
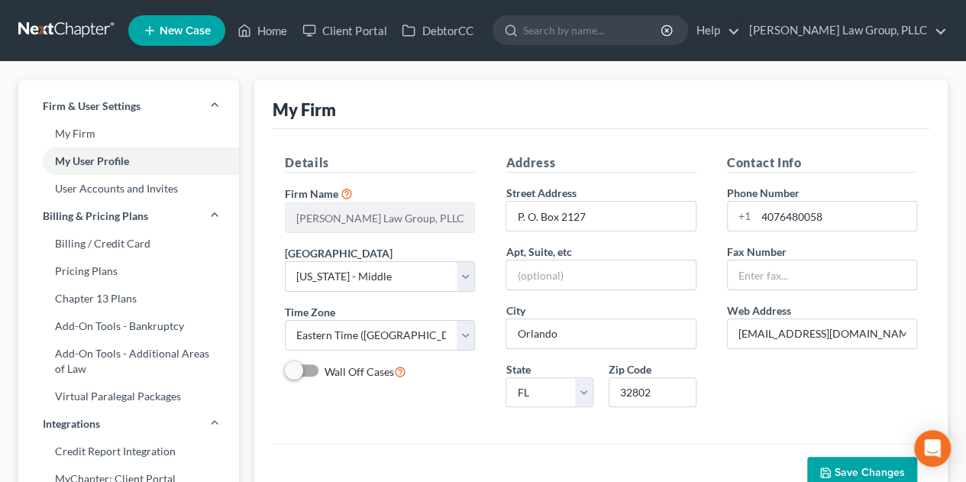
click at [57, 21] on link at bounding box center [67, 30] width 98 height 27
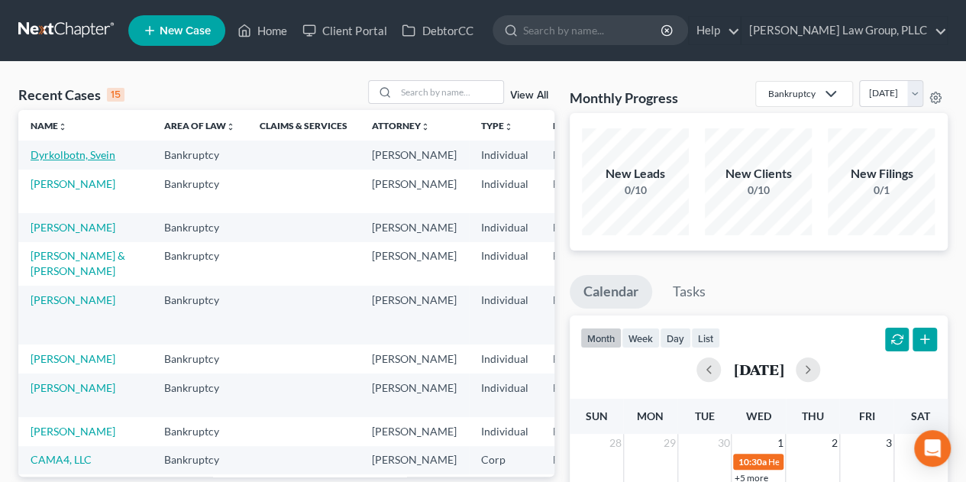
click at [79, 154] on link "Dyrkolbotn, Svein" at bounding box center [73, 154] width 85 height 13
click at [64, 153] on link "Dyrkolbotn, Svein" at bounding box center [73, 154] width 85 height 13
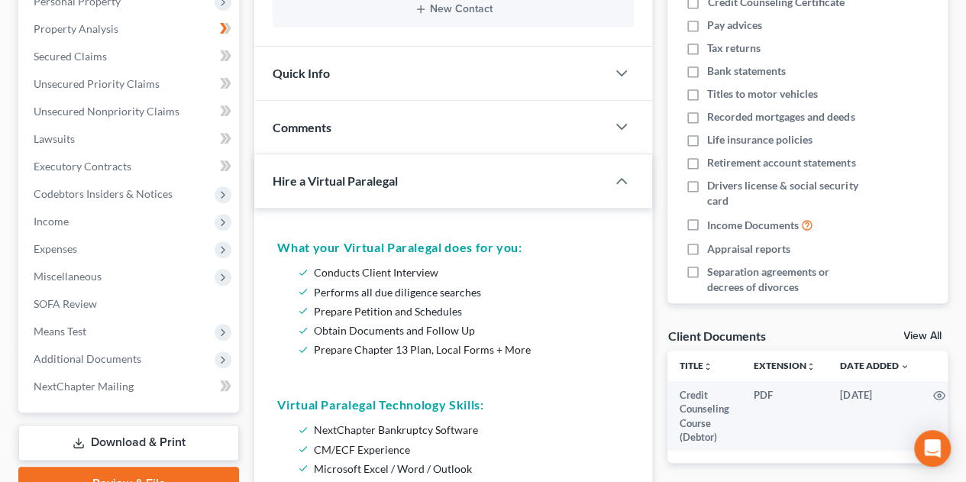
scroll to position [509, 0]
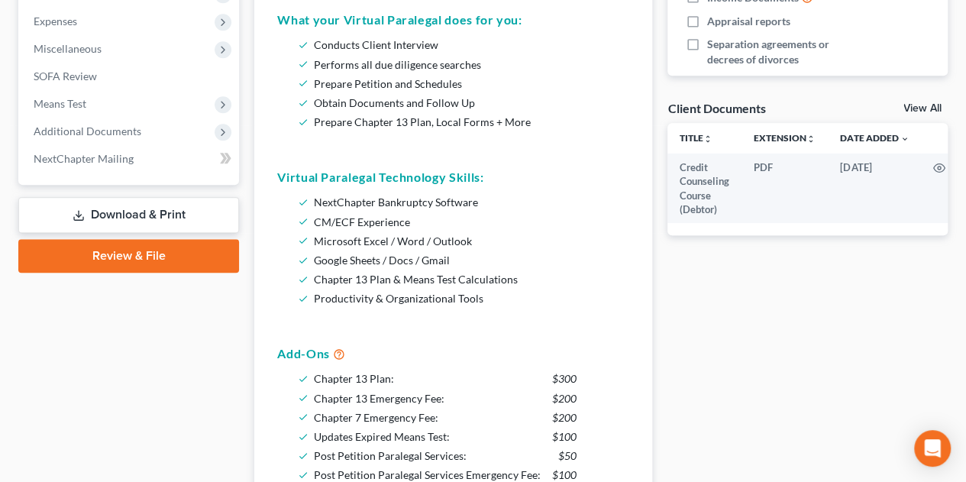
click at [188, 250] on link "Review & File" at bounding box center [128, 256] width 221 height 34
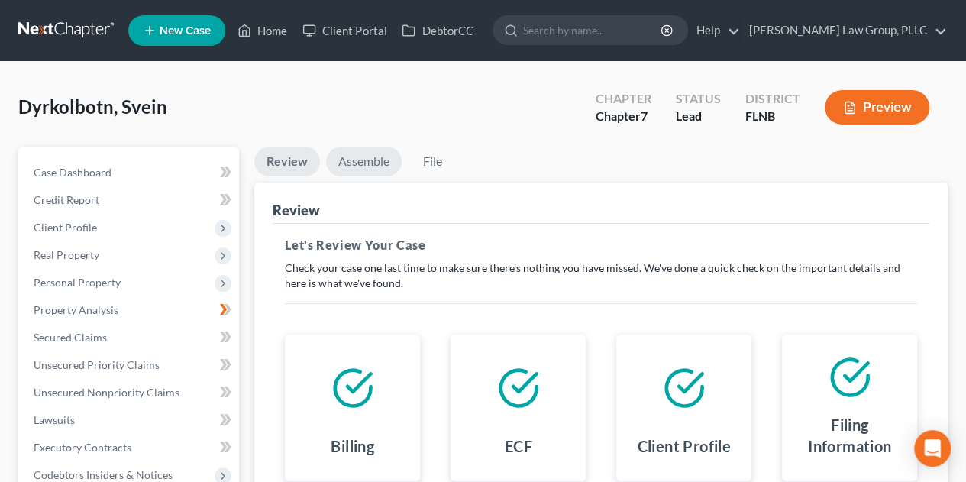
click at [372, 161] on link "Assemble" at bounding box center [364, 162] width 76 height 30
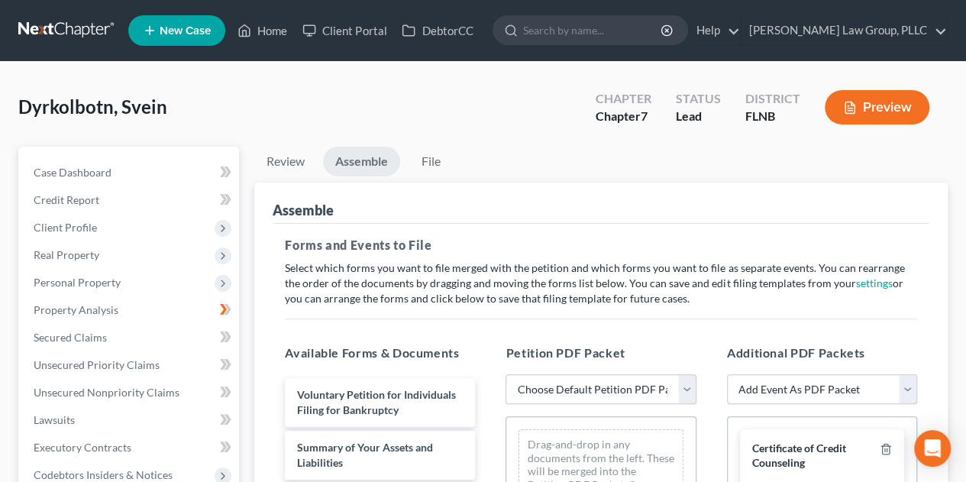
scroll to position [254, 0]
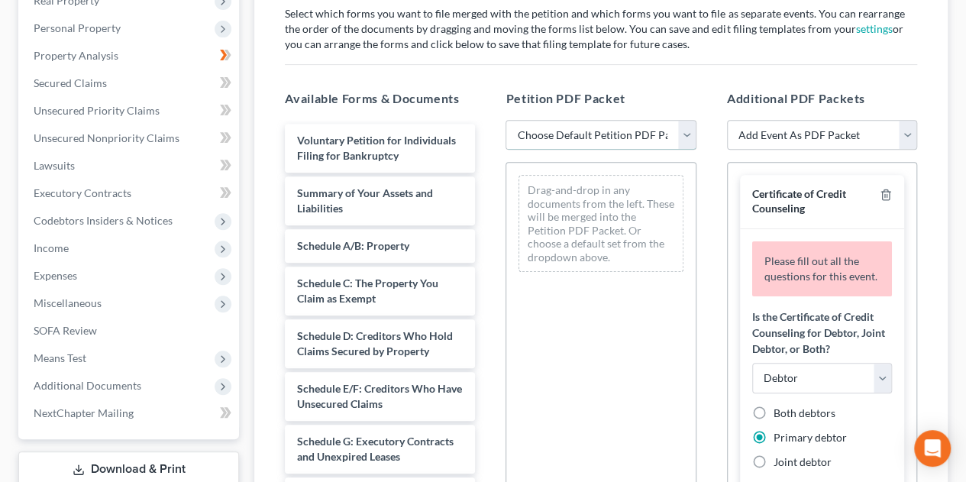
click at [684, 131] on select "Choose Default Petition PDF Packet Complete Bankruptcy Petition (all forms and …" at bounding box center [601, 135] width 190 height 31
select select "1"
click at [506, 120] on select "Choose Default Petition PDF Packet Complete Bankruptcy Petition (all forms and …" at bounding box center [601, 135] width 190 height 31
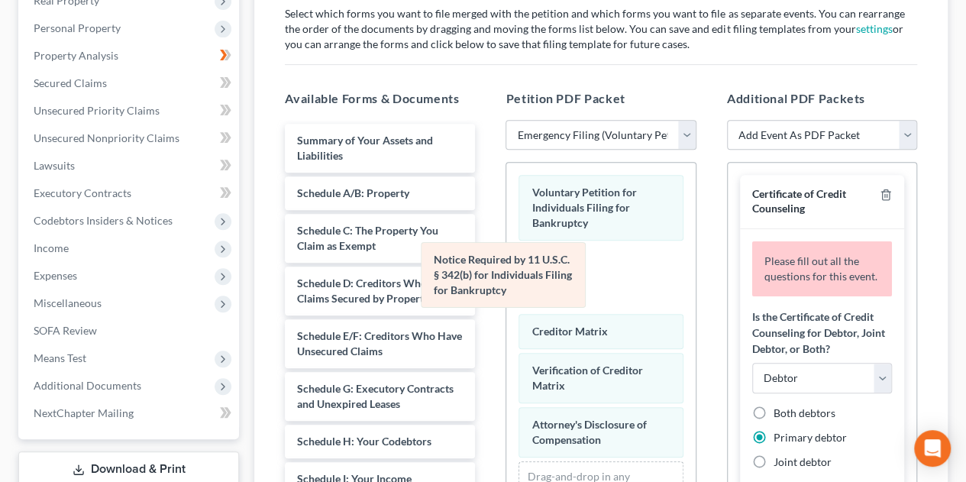
drag, startPoint x: 656, startPoint y: 270, endPoint x: 451, endPoint y: 270, distance: 205.5
click at [506, 271] on div "Notice Required by 11 U.S.C. § 342(b) for Individuals Filing for Bankruptcy Vol…" at bounding box center [600, 366] width 189 height 407
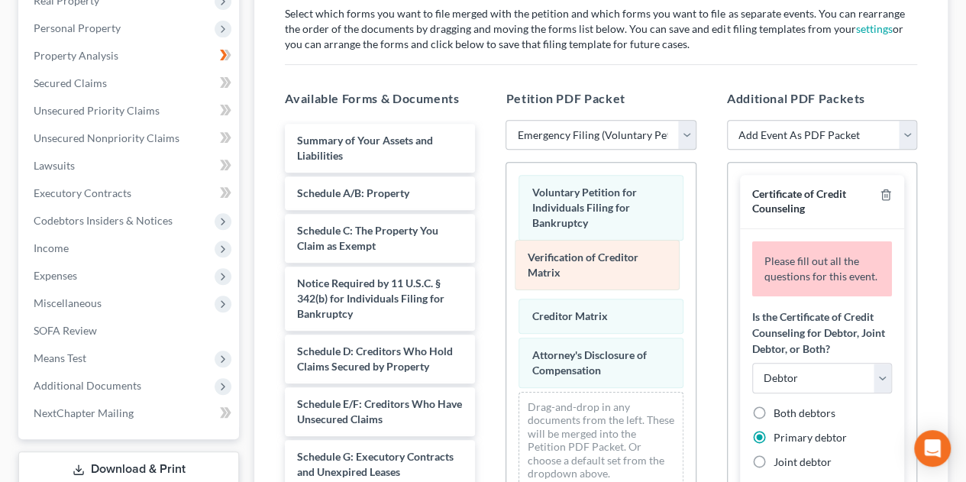
drag, startPoint x: 642, startPoint y: 301, endPoint x: 636, endPoint y: 264, distance: 38.1
click at [636, 264] on div "Verification of Creditor Matrix Voluntary Petition for Individuals Filing for B…" at bounding box center [600, 332] width 189 height 338
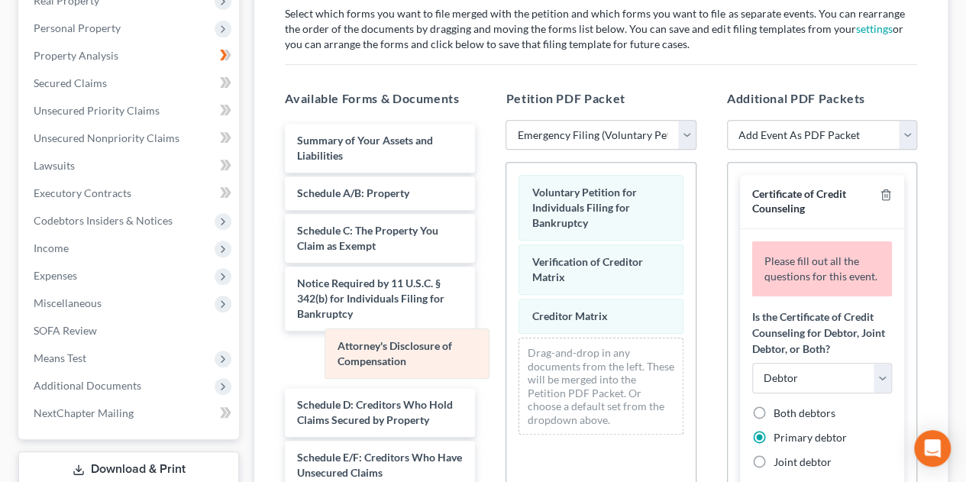
drag, startPoint x: 660, startPoint y: 349, endPoint x: 429, endPoint y: 341, distance: 231.6
click at [506, 343] on div "Attorney's Disclosure of Compensation Voluntary Petition for Individuals Filing…" at bounding box center [600, 305] width 189 height 284
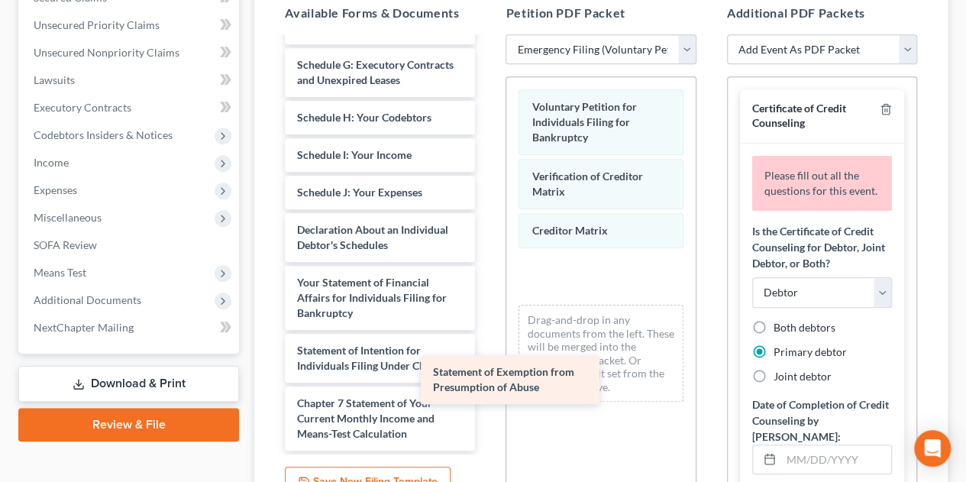
scroll to position [390, 0]
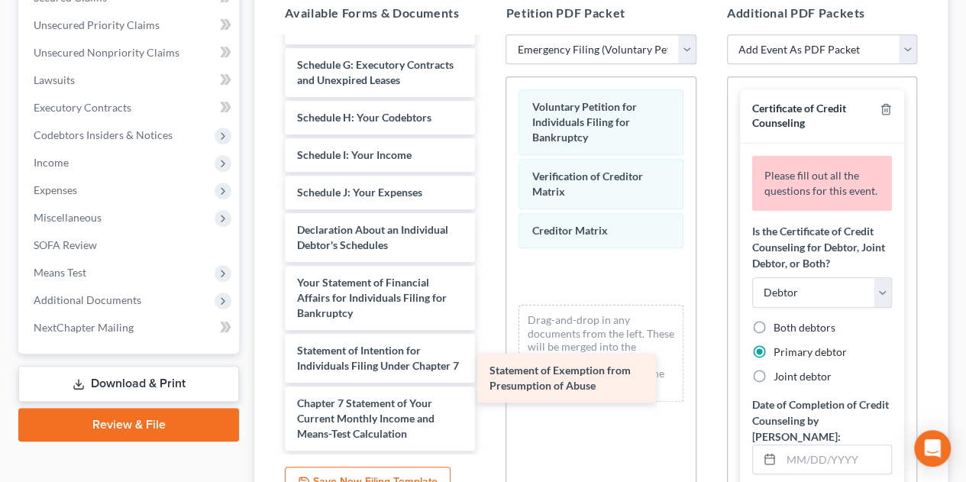
drag, startPoint x: 418, startPoint y: 432, endPoint x: 625, endPoint y: 385, distance: 212.2
click at [487, 386] on div "Statement of Exemption from Presumption of Abuse Summary of Your Assets and Lia…" at bounding box center [380, 65] width 215 height 772
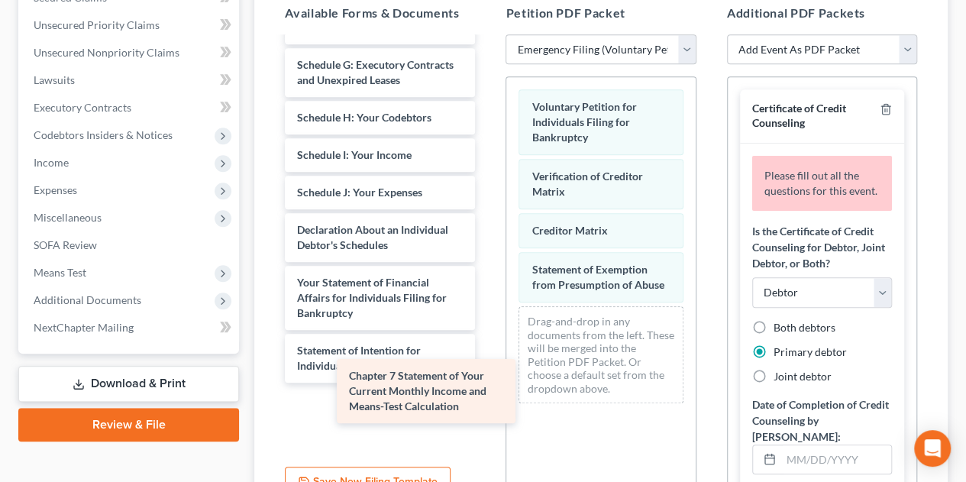
scroll to position [322, 0]
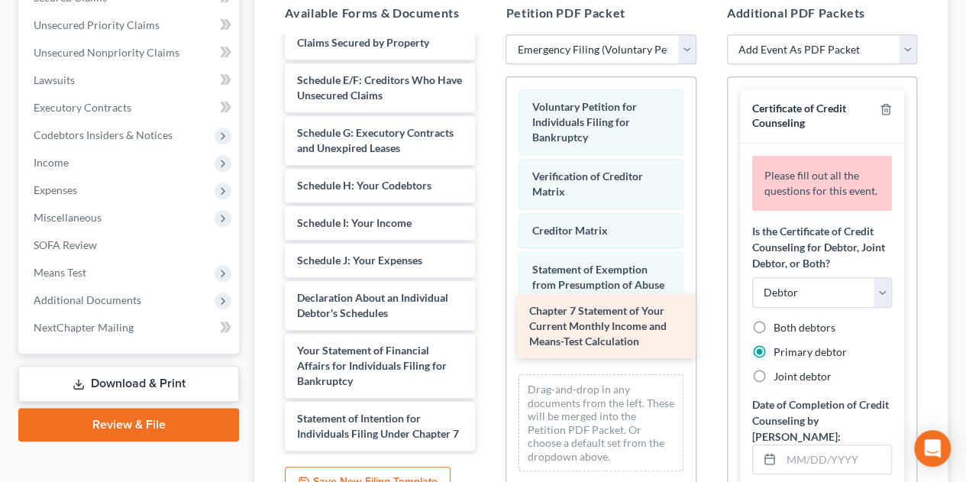
drag, startPoint x: 408, startPoint y: 401, endPoint x: 639, endPoint y: 311, distance: 247.7
click at [487, 311] on div "Chapter 7 Statement of Your Current Monthly Income and Means-Test Calculation S…" at bounding box center [380, 99] width 215 height 704
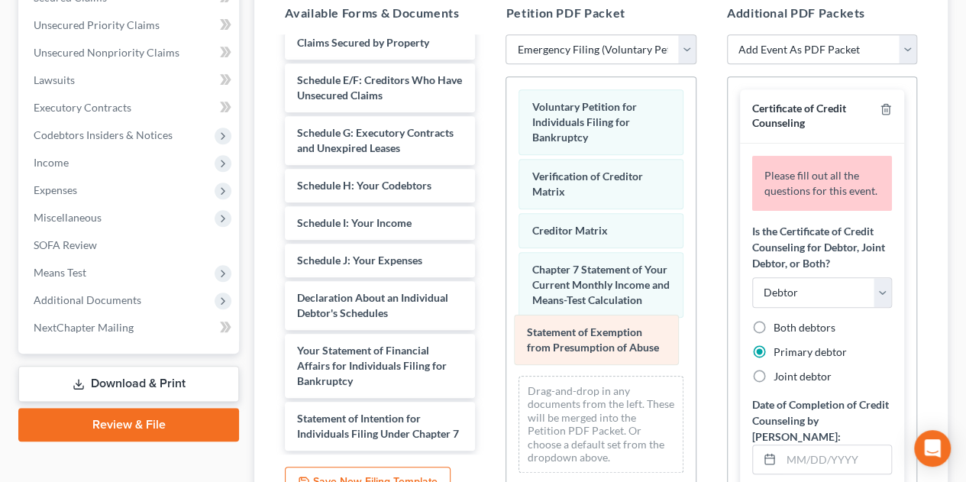
drag, startPoint x: 631, startPoint y: 280, endPoint x: 626, endPoint y: 346, distance: 65.9
click at [626, 346] on div "Statement of Exemption from Presumption of Abuse Voluntary Petition for Individ…" at bounding box center [600, 280] width 189 height 407
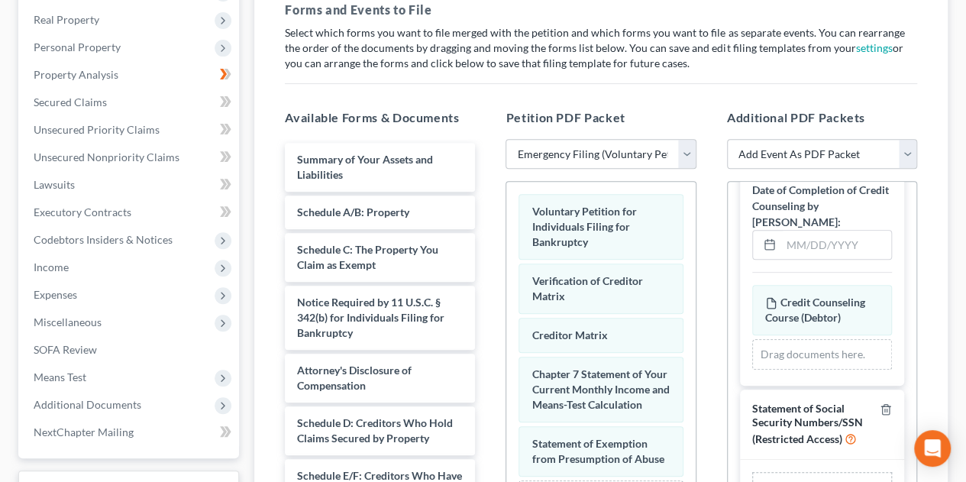
scroll to position [0, 0]
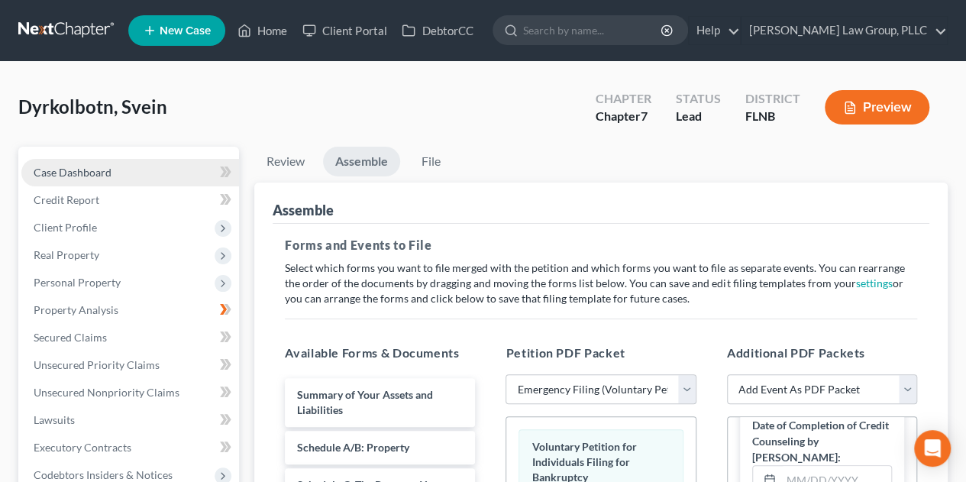
click at [148, 177] on link "Case Dashboard" at bounding box center [130, 172] width 218 height 27
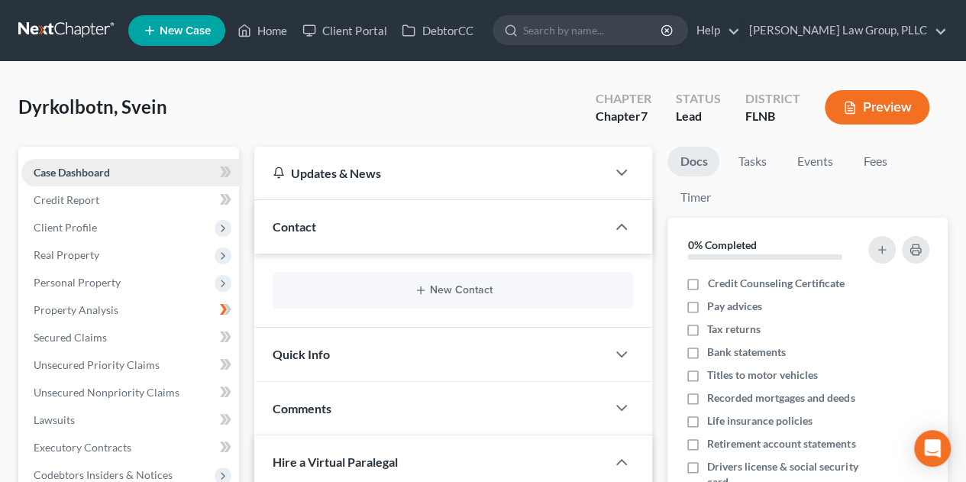
click at [118, 170] on link "Case Dashboard" at bounding box center [130, 172] width 218 height 27
click at [118, 101] on span "Dyrkolbotn, Svein" at bounding box center [92, 106] width 149 height 22
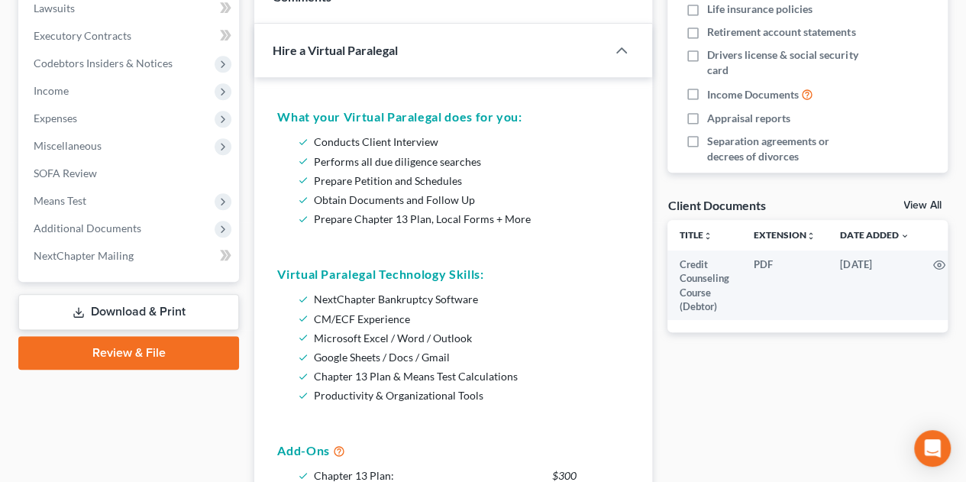
scroll to position [509, 0]
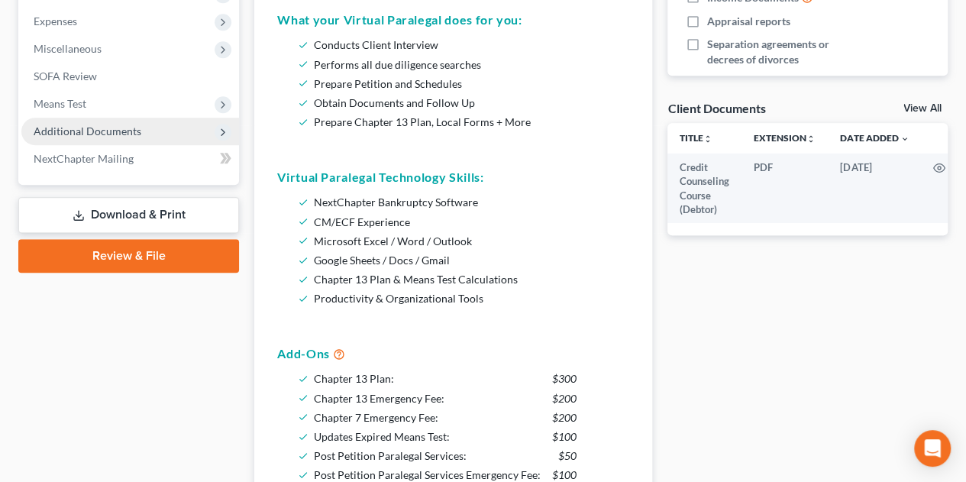
click at [179, 132] on span "Additional Documents" at bounding box center [130, 131] width 218 height 27
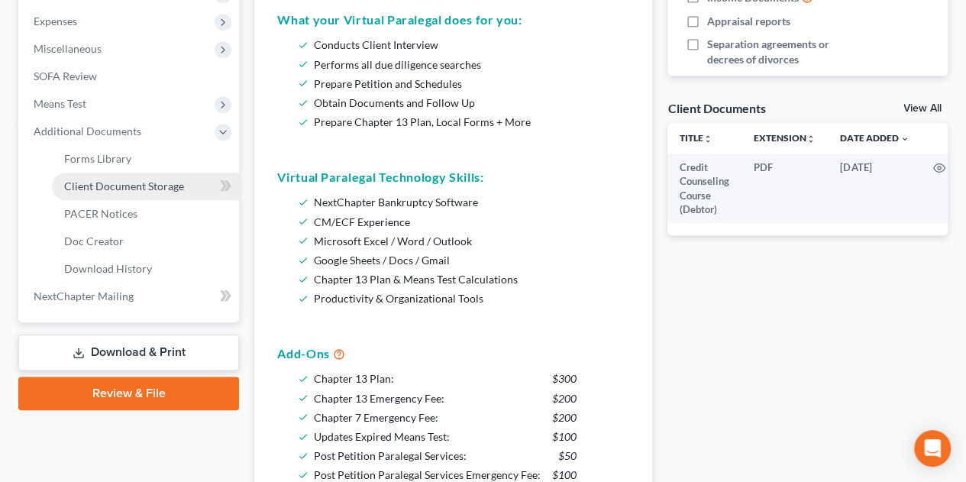
click at [166, 184] on span "Client Document Storage" at bounding box center [124, 186] width 120 height 13
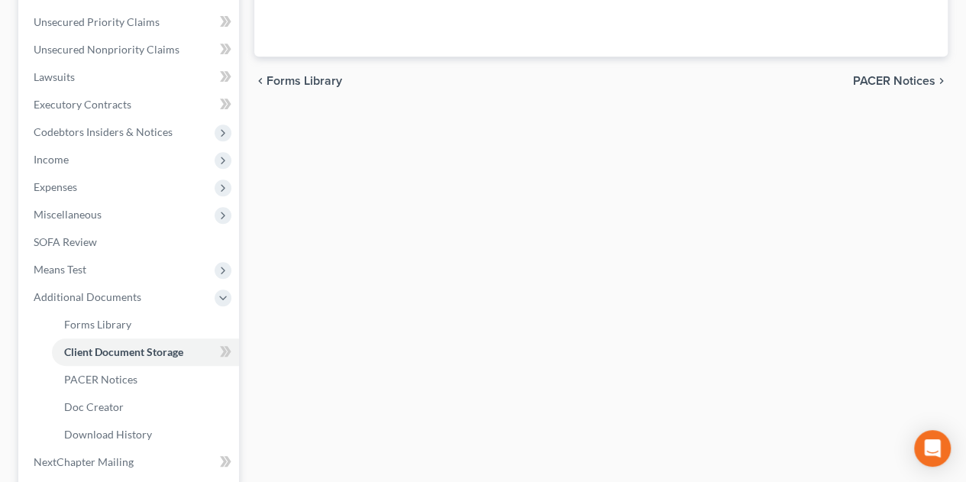
select select "10"
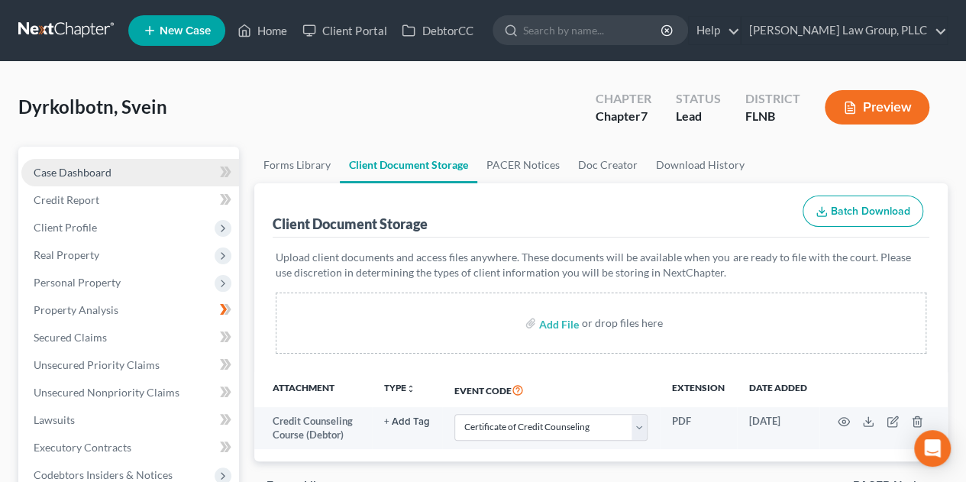
click at [76, 173] on span "Case Dashboard" at bounding box center [73, 172] width 78 height 13
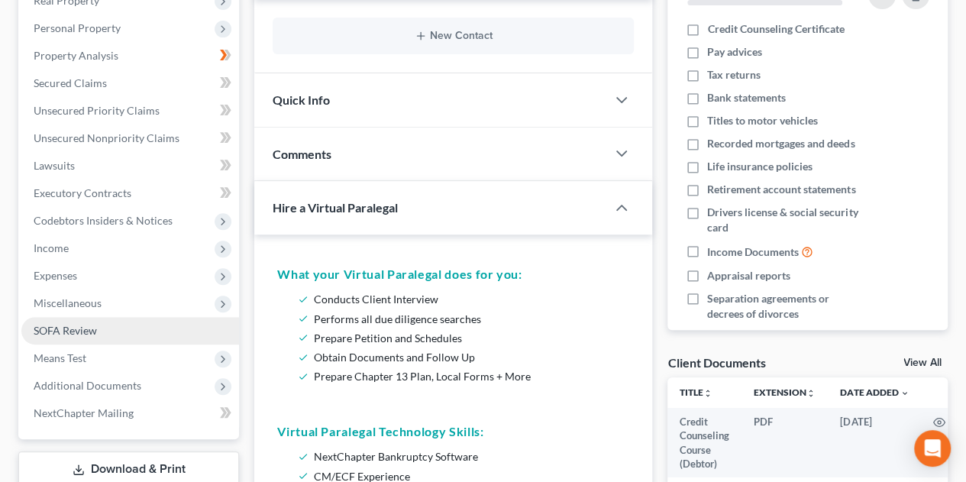
scroll to position [509, 0]
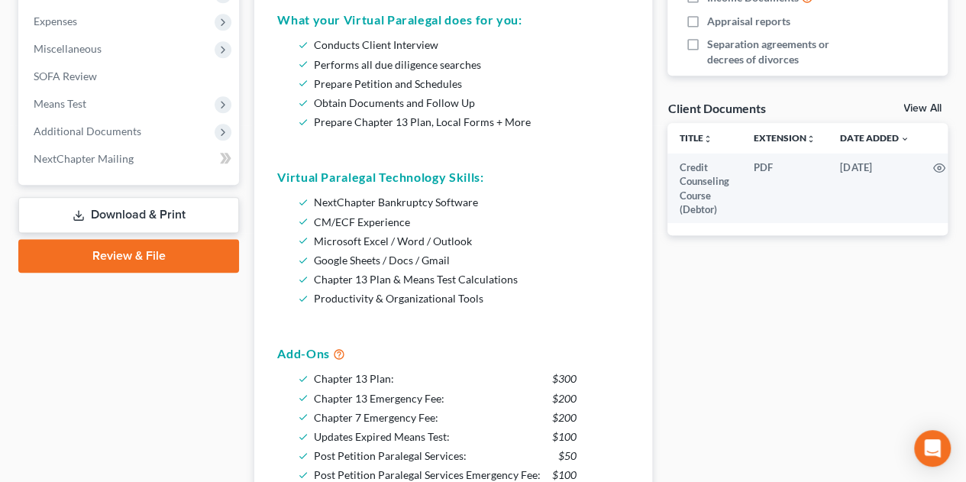
click at [185, 255] on link "Review & File" at bounding box center [128, 256] width 221 height 34
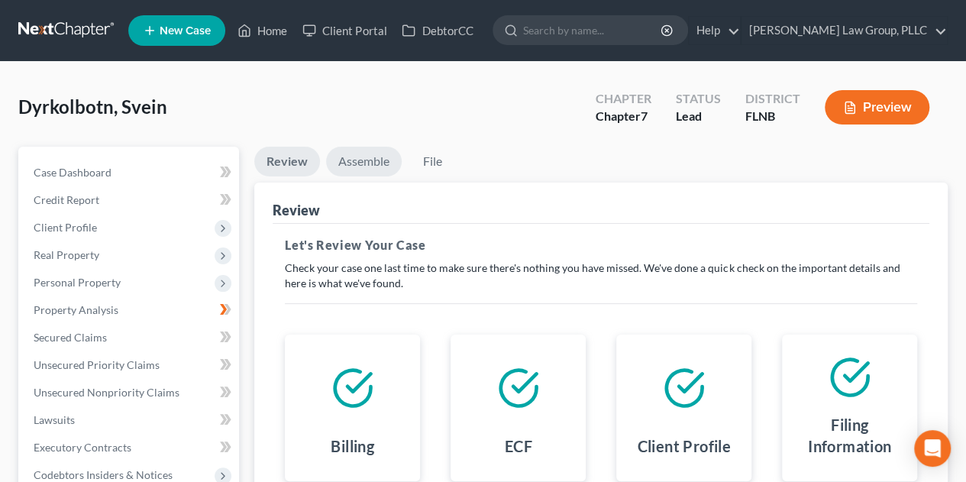
click at [380, 172] on link "Assemble" at bounding box center [364, 162] width 76 height 30
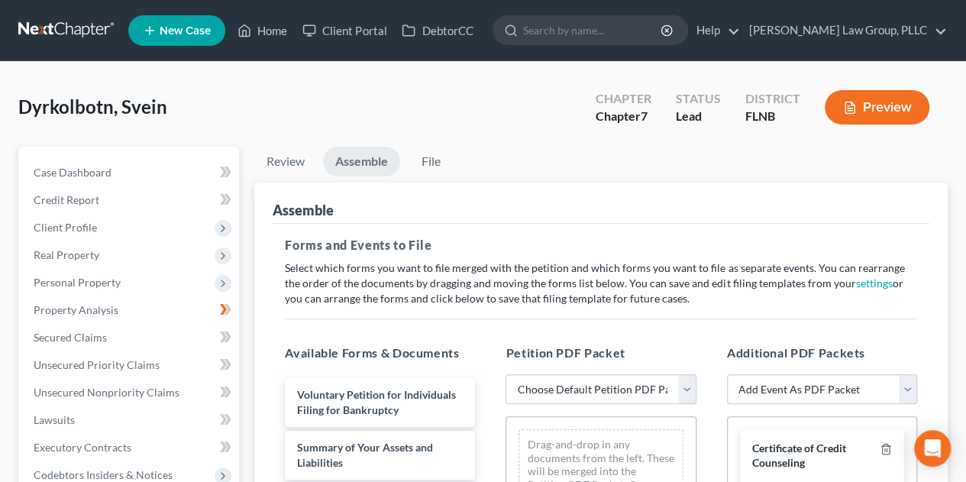
scroll to position [254, 0]
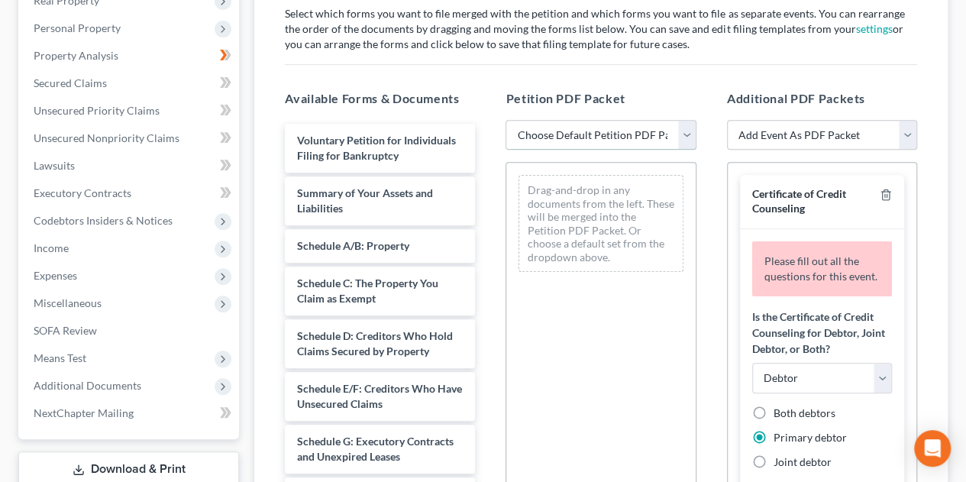
click at [688, 135] on select "Choose Default Petition PDF Packet Complete Bankruptcy Petition (all forms and …" at bounding box center [601, 135] width 190 height 31
select select "1"
click at [506, 120] on select "Choose Default Petition PDF Packet Complete Bankruptcy Petition (all forms and …" at bounding box center [601, 135] width 190 height 31
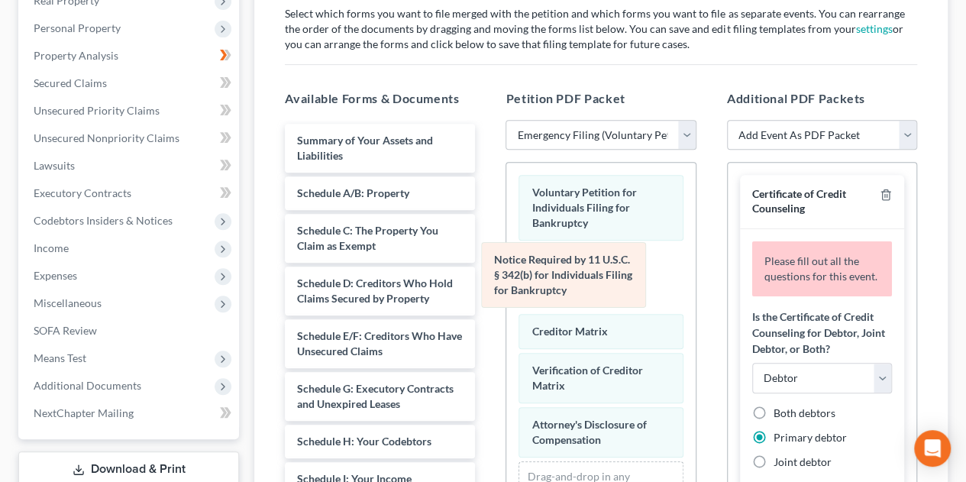
drag, startPoint x: 634, startPoint y: 270, endPoint x: 257, endPoint y: 264, distance: 377.4
click at [506, 270] on div "Notice Required by 11 U.S.C. § 342(b) for Individuals Filing for Bankruptcy Vol…" at bounding box center [600, 366] width 189 height 407
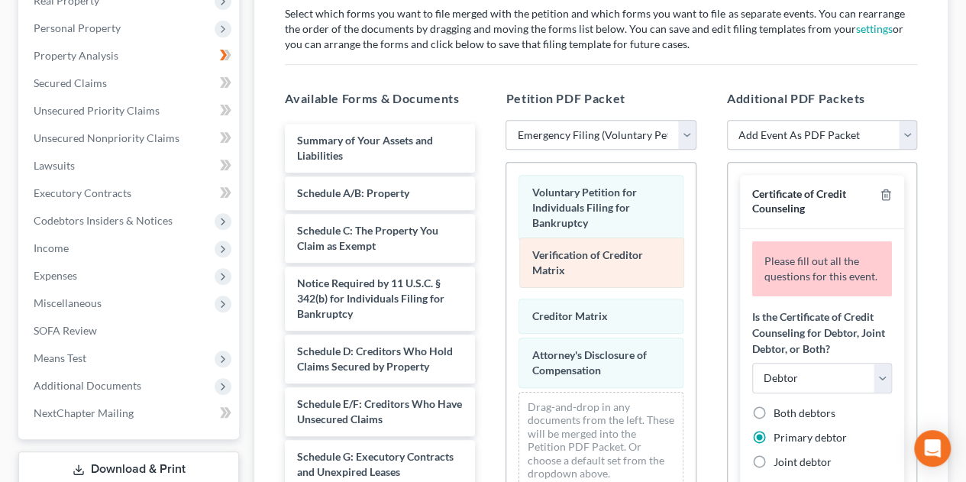
drag, startPoint x: 582, startPoint y: 298, endPoint x: 583, endPoint y: 255, distance: 42.8
click at [583, 255] on div "Verification of Creditor Matrix Voluntary Petition for Individuals Filing for B…" at bounding box center [600, 332] width 189 height 338
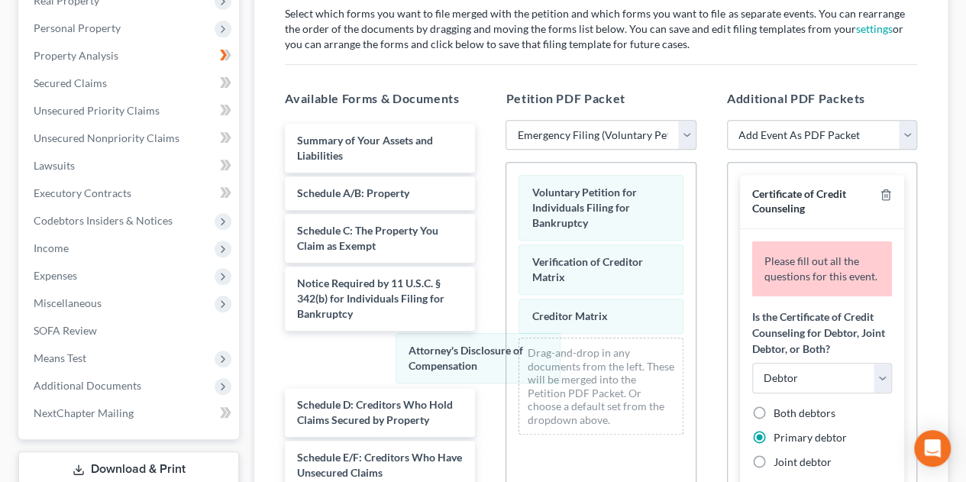
drag, startPoint x: 572, startPoint y: 360, endPoint x: 270, endPoint y: 348, distance: 302.7
click at [506, 353] on div "Attorney's Disclosure of Compensation Voluntary Petition for Individuals Filing…" at bounding box center [600, 305] width 189 height 284
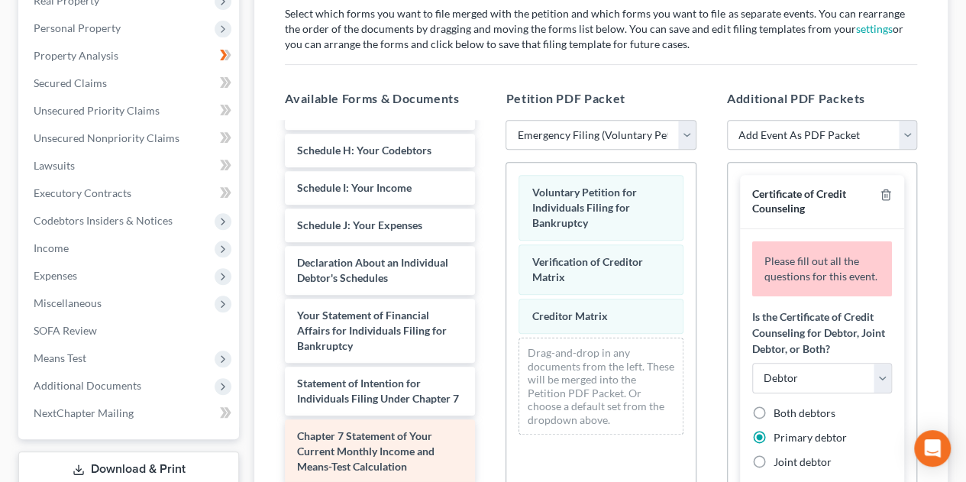
scroll to position [374, 0]
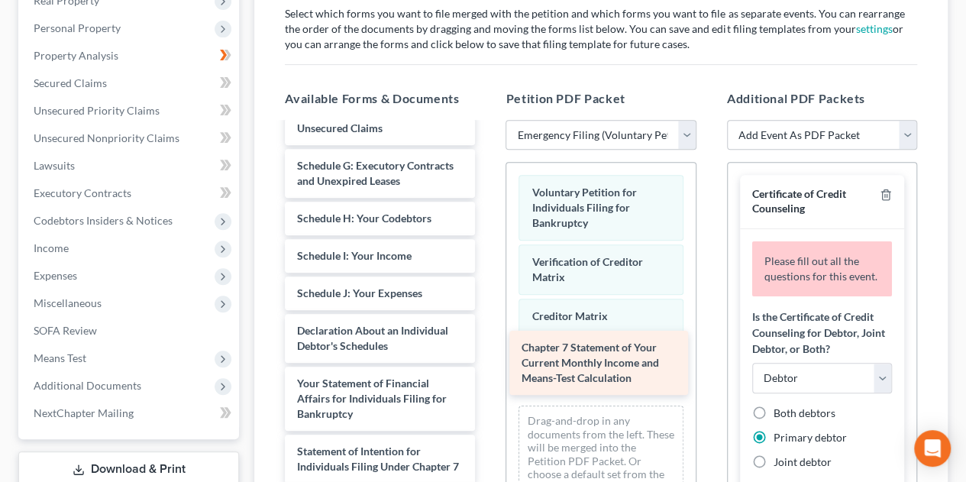
drag, startPoint x: 403, startPoint y: 440, endPoint x: 628, endPoint y: 353, distance: 240.9
click at [487, 353] on div "Chapter 7 Statement of Your Current Monthly Income and Means-Test Calculation S…" at bounding box center [380, 158] width 215 height 756
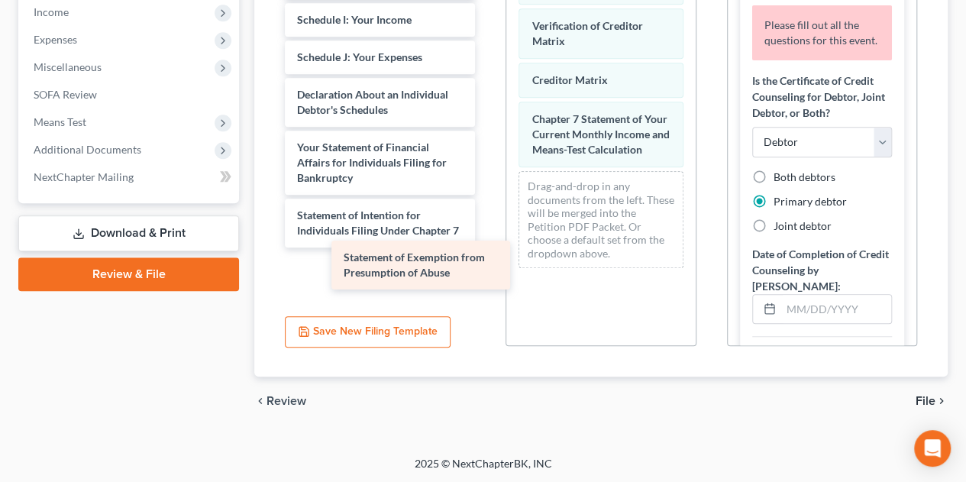
scroll to position [322, 0]
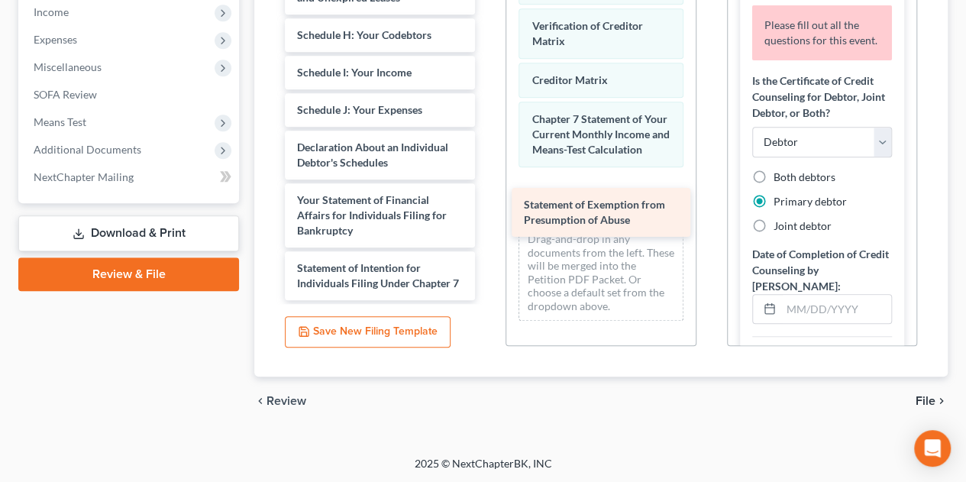
drag, startPoint x: 410, startPoint y: 269, endPoint x: 649, endPoint y: 195, distance: 249.6
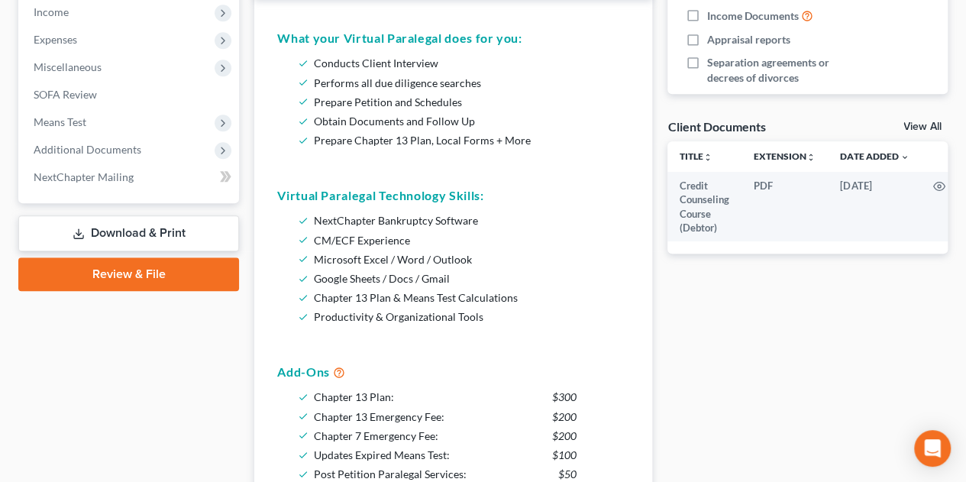
scroll to position [509, 0]
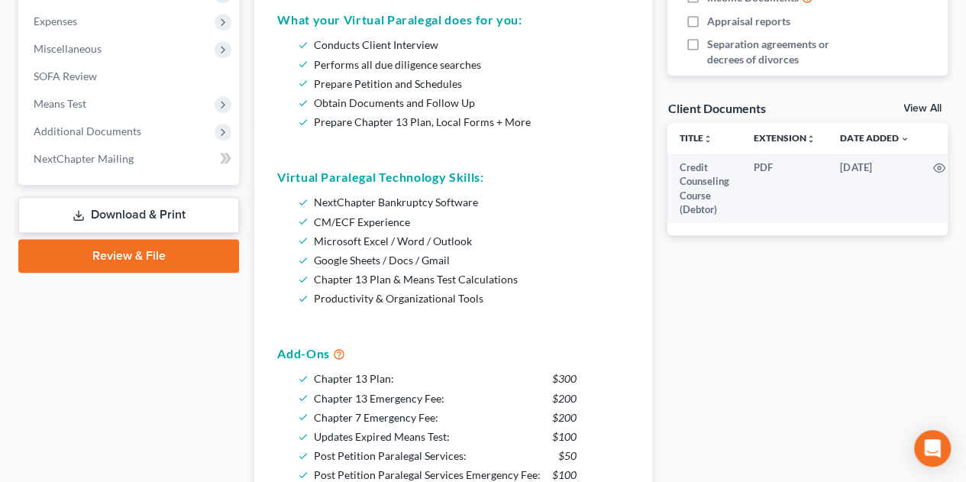
click at [154, 213] on link "Download & Print" at bounding box center [128, 215] width 221 height 36
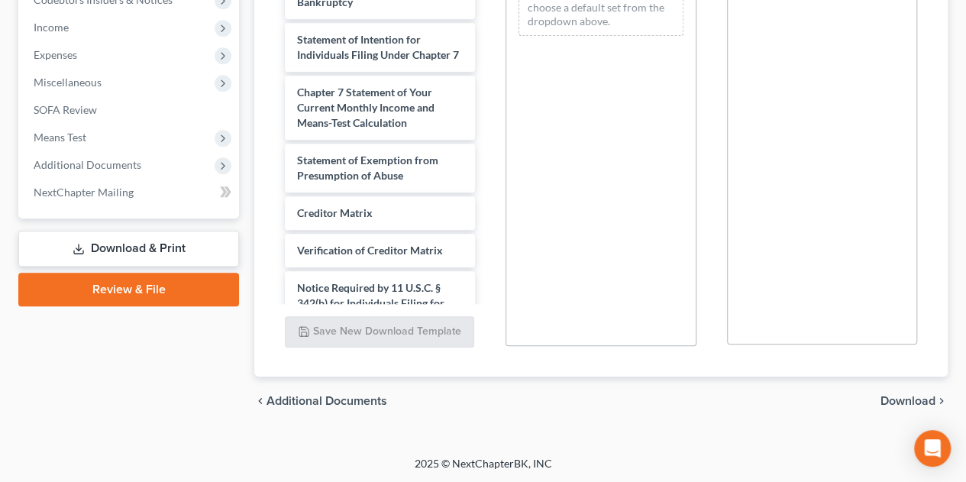
scroll to position [506, 0]
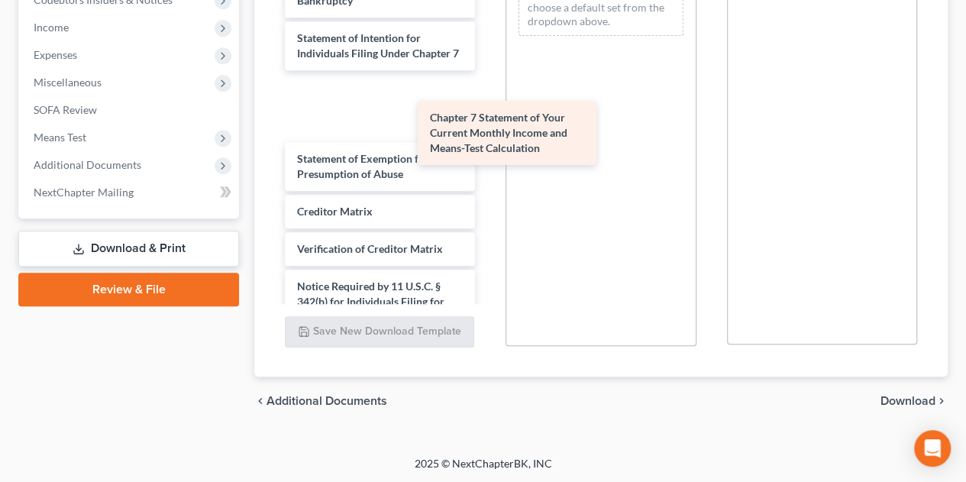
drag, startPoint x: 408, startPoint y: 165, endPoint x: 487, endPoint y: 170, distance: 79.6
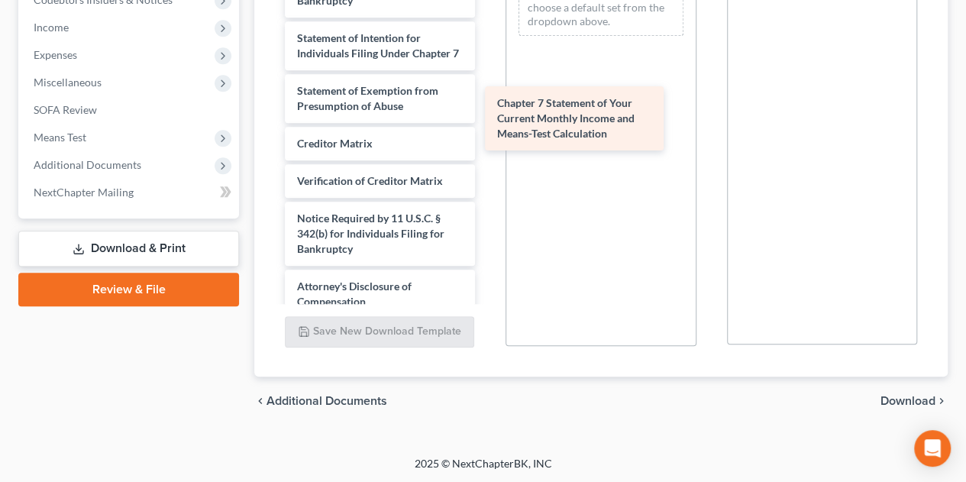
drag, startPoint x: 387, startPoint y: 155, endPoint x: 623, endPoint y: 108, distance: 241.3
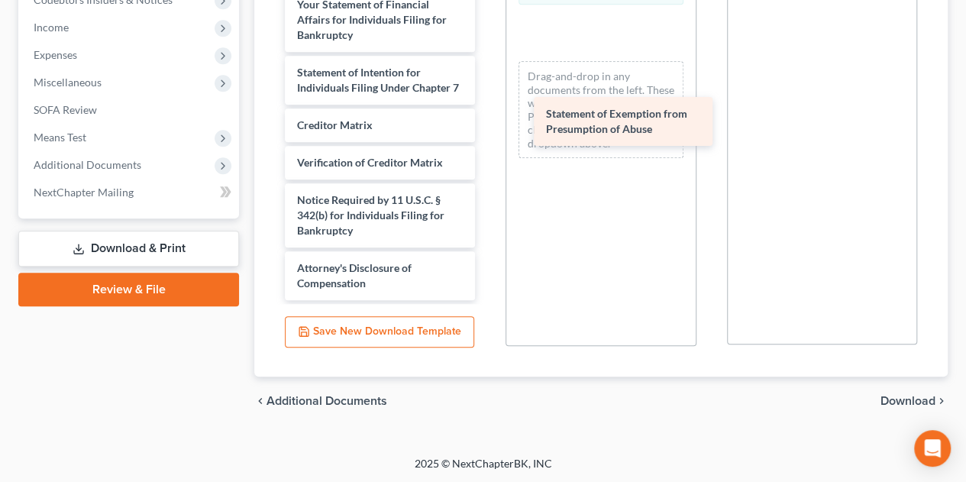
drag, startPoint x: 417, startPoint y: 155, endPoint x: 666, endPoint y: 134, distance: 249.9
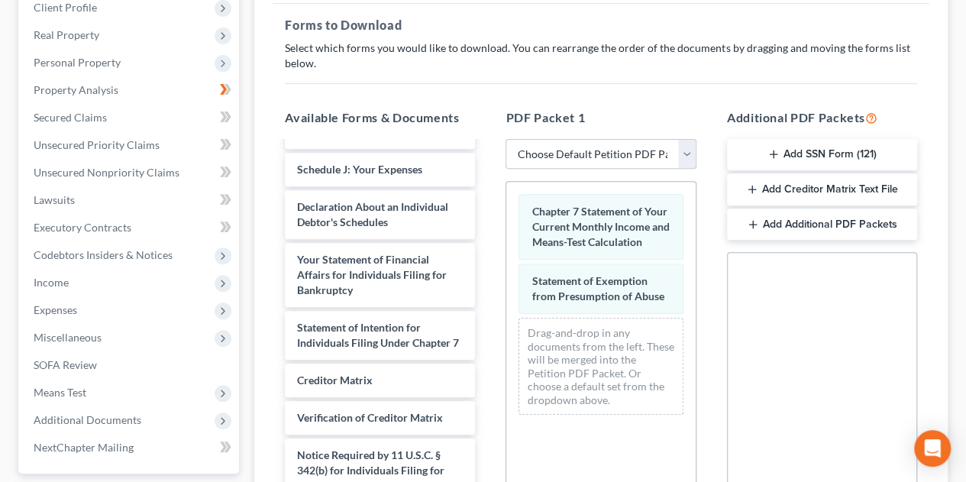
scroll to position [475, 0]
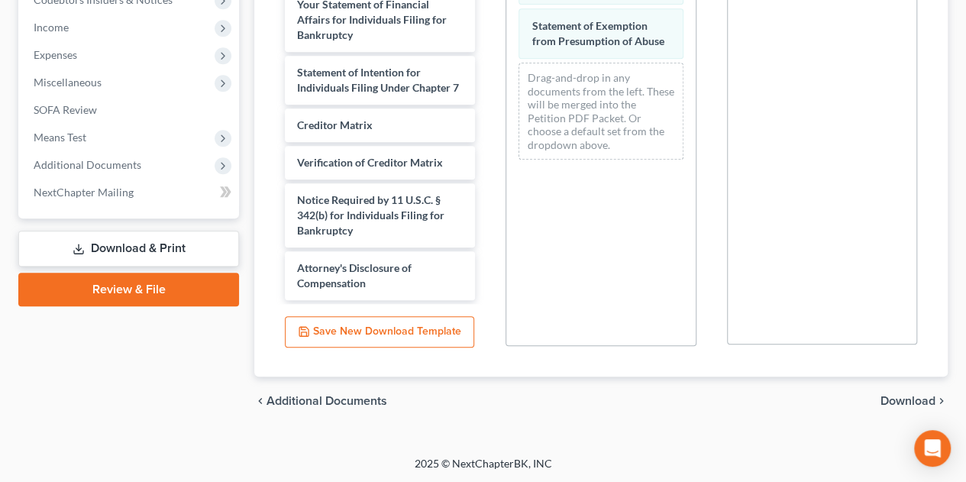
click at [907, 397] on span "Download" at bounding box center [908, 401] width 55 height 12
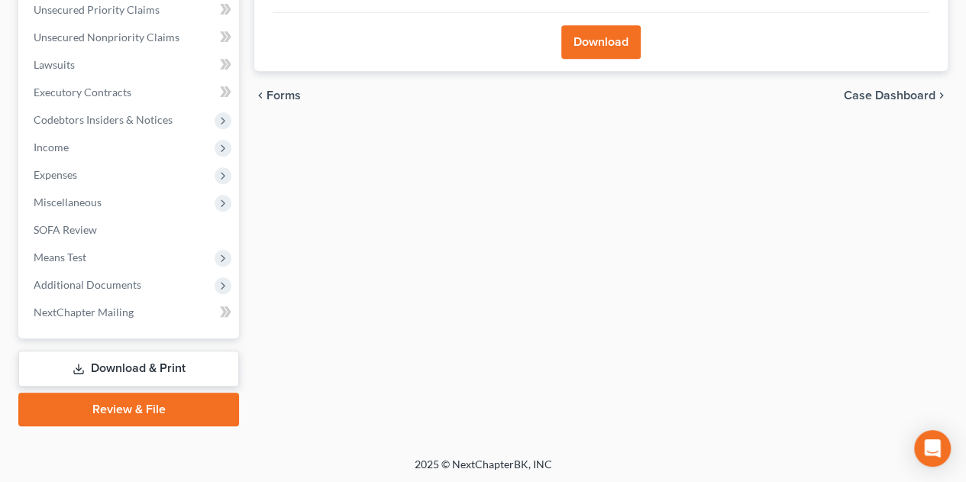
click at [589, 48] on button "Download" at bounding box center [600, 42] width 79 height 34
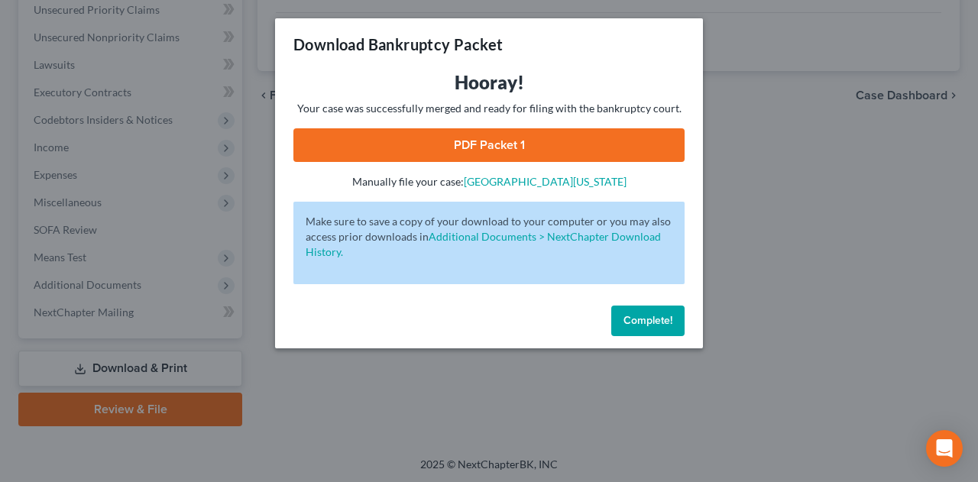
click at [619, 153] on link "PDF Packet 1" at bounding box center [488, 145] width 391 height 34
drag, startPoint x: 674, startPoint y: 319, endPoint x: 768, endPoint y: 279, distance: 101.6
click at [678, 314] on button "Complete!" at bounding box center [647, 321] width 73 height 31
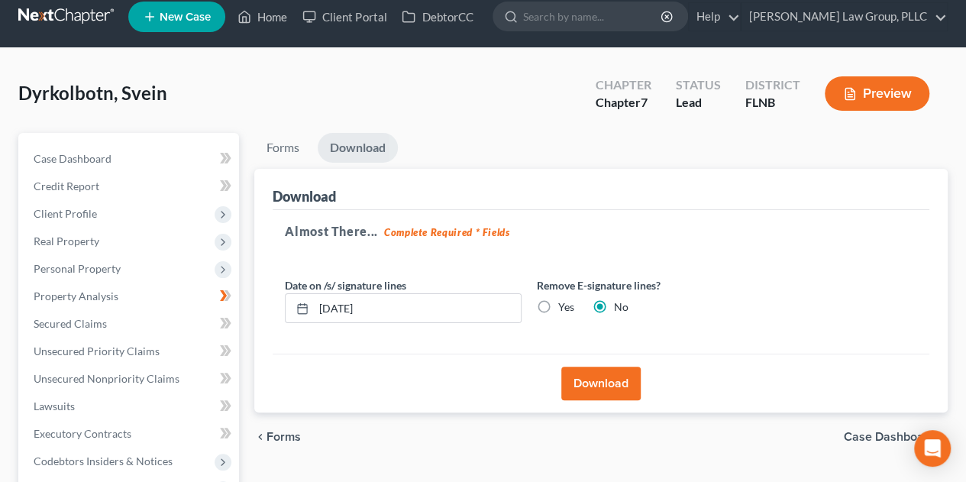
scroll to position [0, 0]
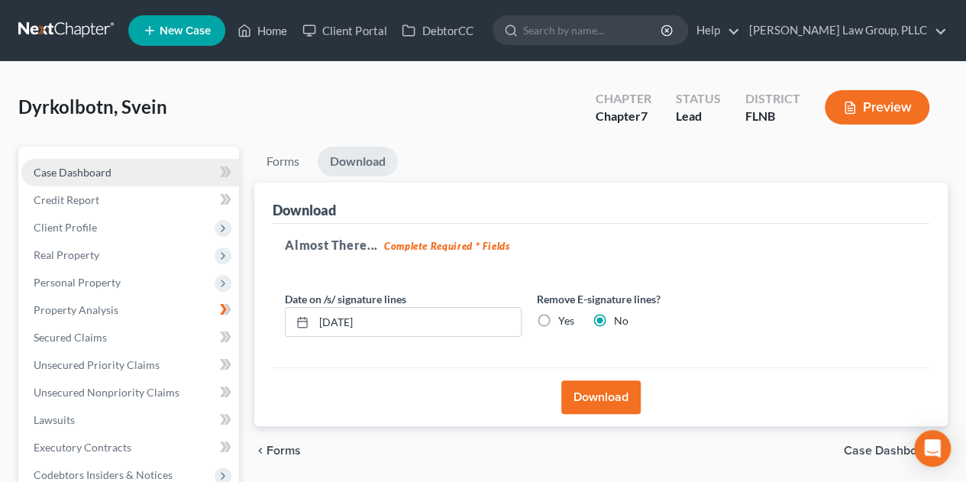
click at [115, 163] on link "Case Dashboard" at bounding box center [130, 172] width 218 height 27
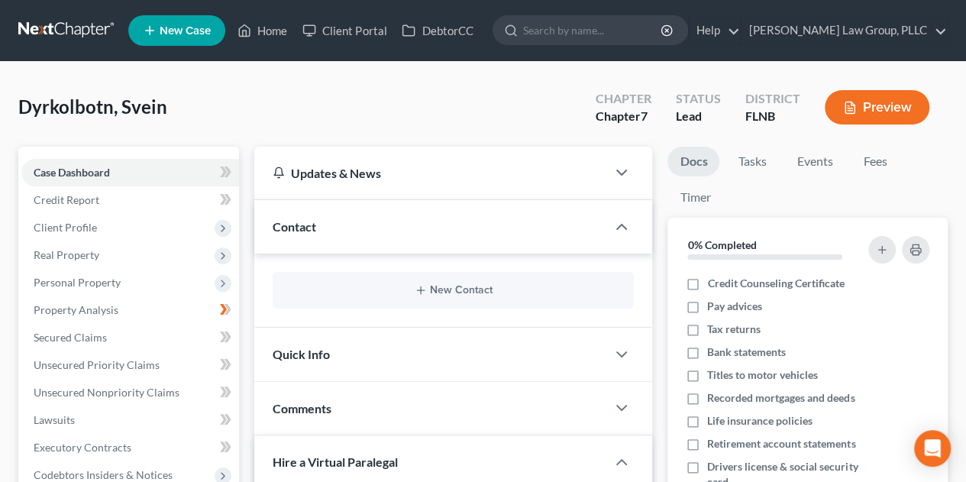
scroll to position [509, 0]
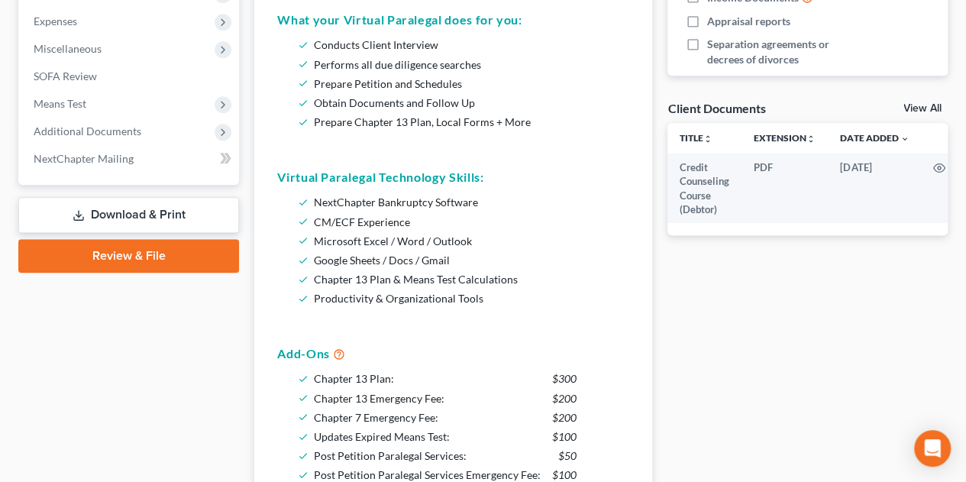
click at [175, 254] on link "Review & File" at bounding box center [128, 256] width 221 height 34
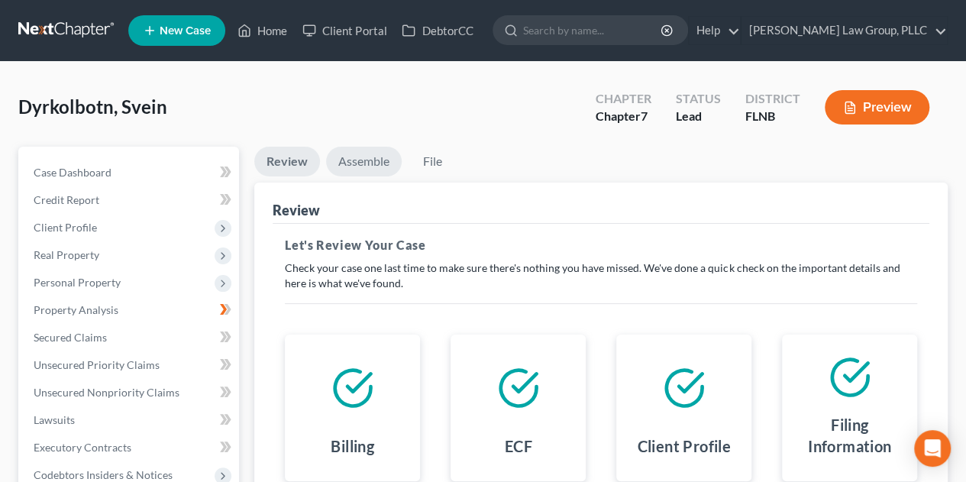
click at [354, 161] on link "Assemble" at bounding box center [364, 162] width 76 height 30
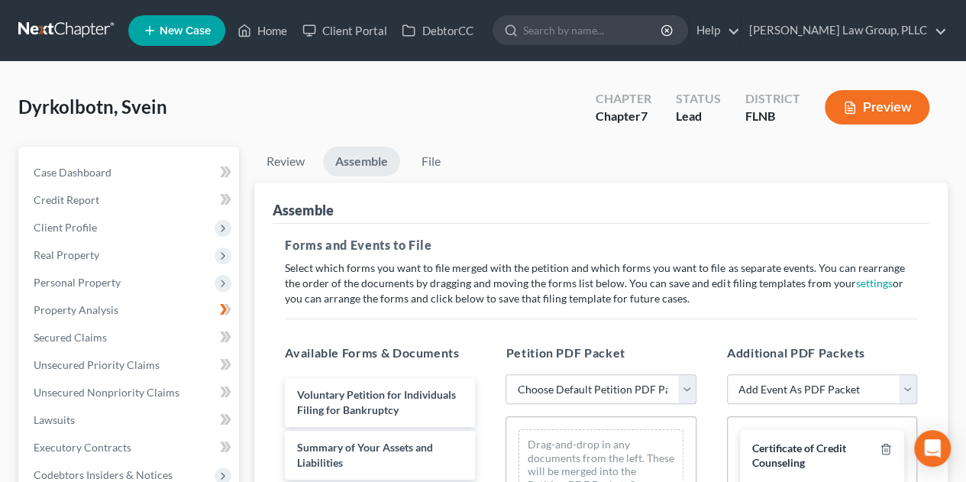
scroll to position [254, 0]
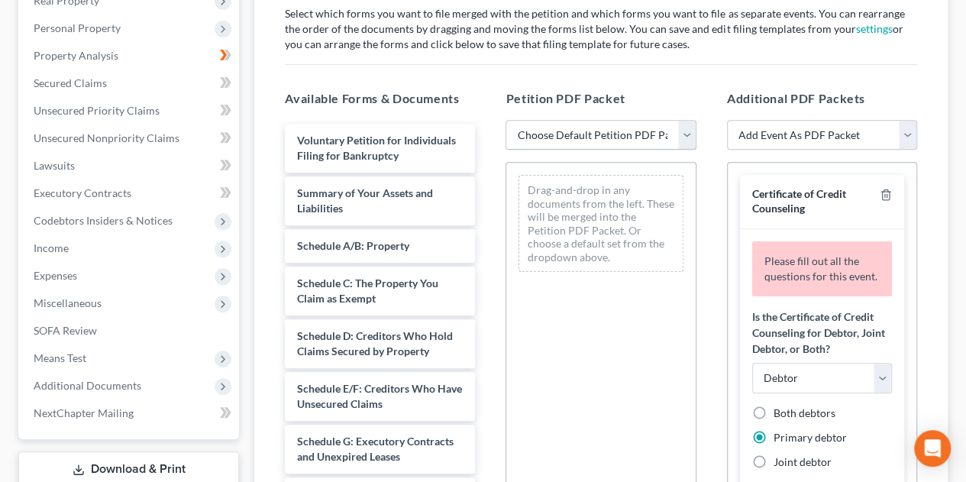
click at [686, 134] on select "Choose Default Petition PDF Packet Complete Bankruptcy Petition (all forms and …" at bounding box center [601, 135] width 190 height 31
select select "1"
click at [506, 120] on select "Choose Default Petition PDF Packet Complete Bankruptcy Petition (all forms and …" at bounding box center [601, 135] width 190 height 31
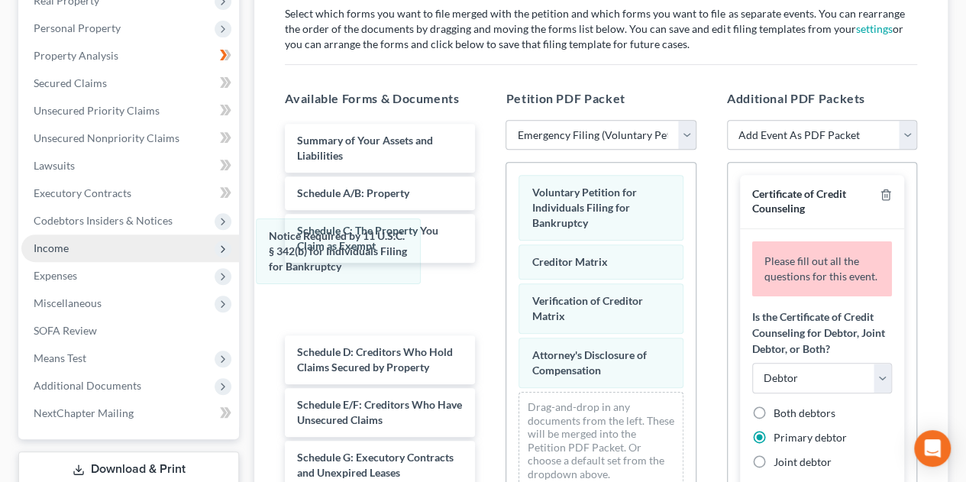
drag, startPoint x: 628, startPoint y: 281, endPoint x: 194, endPoint y: 254, distance: 434.7
click at [506, 250] on div "Notice Required by 11 U.S.C. § 342(b) for Individuals Filing for Bankruptcy Vol…" at bounding box center [600, 332] width 189 height 338
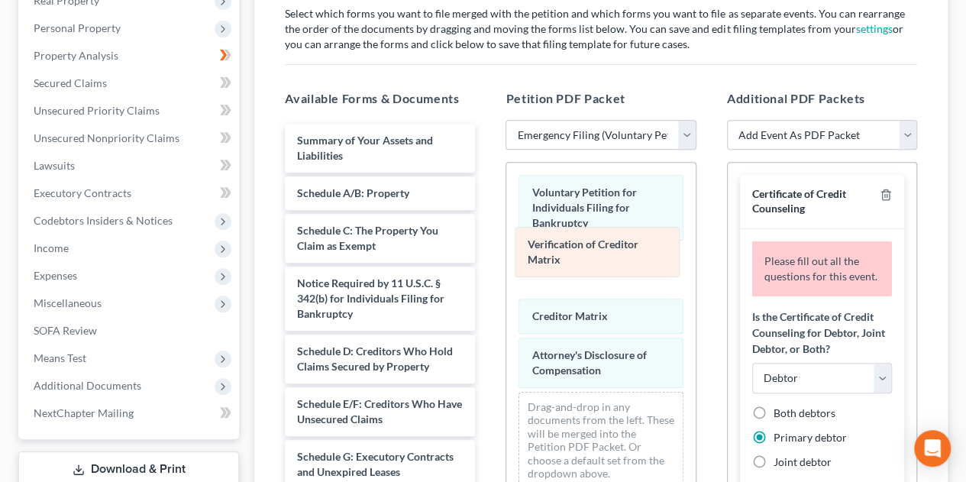
drag, startPoint x: 587, startPoint y: 290, endPoint x: 584, endPoint y: 239, distance: 51.3
click at [584, 239] on div "Verification of Creditor Matrix Voluntary Petition for Individuals Filing for B…" at bounding box center [600, 332] width 189 height 338
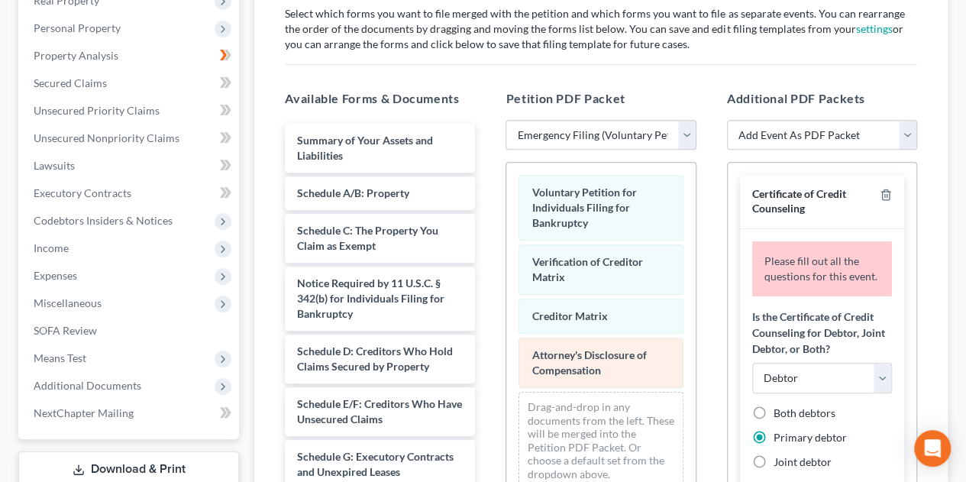
click at [506, 329] on div "Voluntary Petition for Individuals Filing for Bankruptcy Verification of Credit…" at bounding box center [600, 332] width 189 height 338
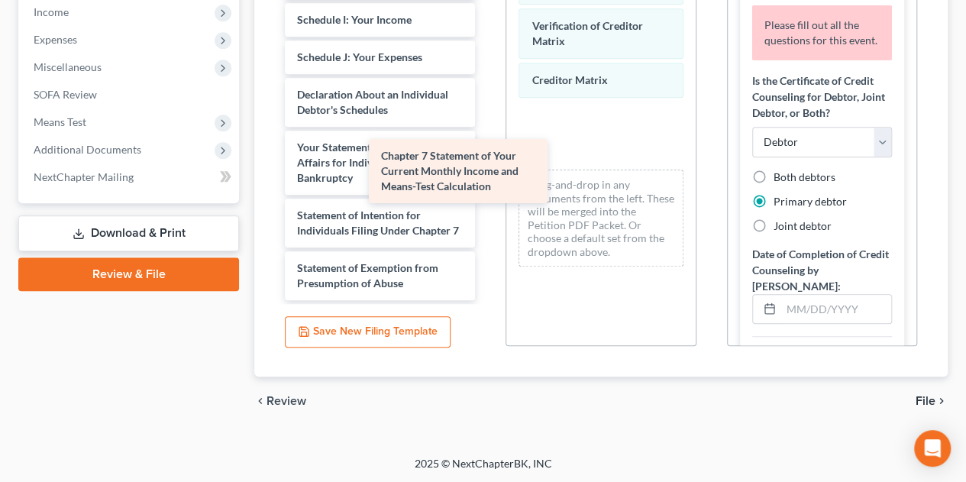
scroll to position [374, 0]
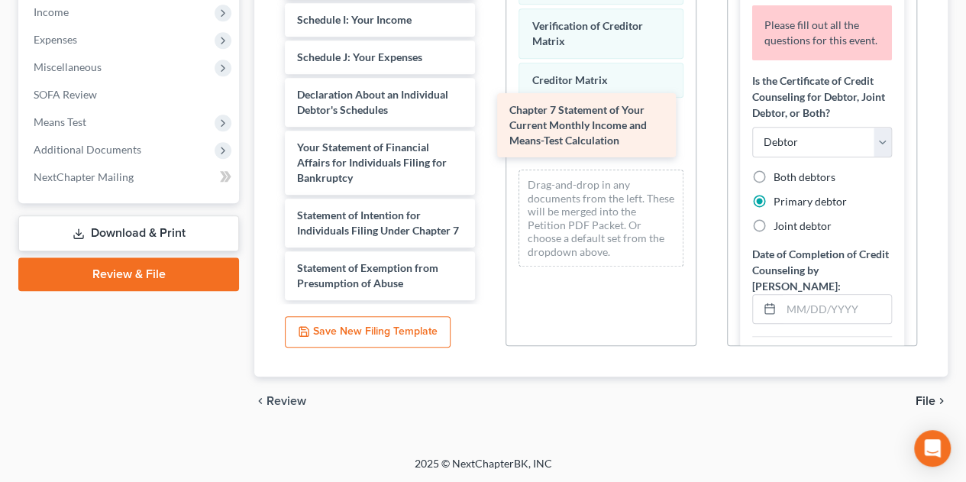
drag, startPoint x: 435, startPoint y: 205, endPoint x: 637, endPoint y: 125, distance: 217.3
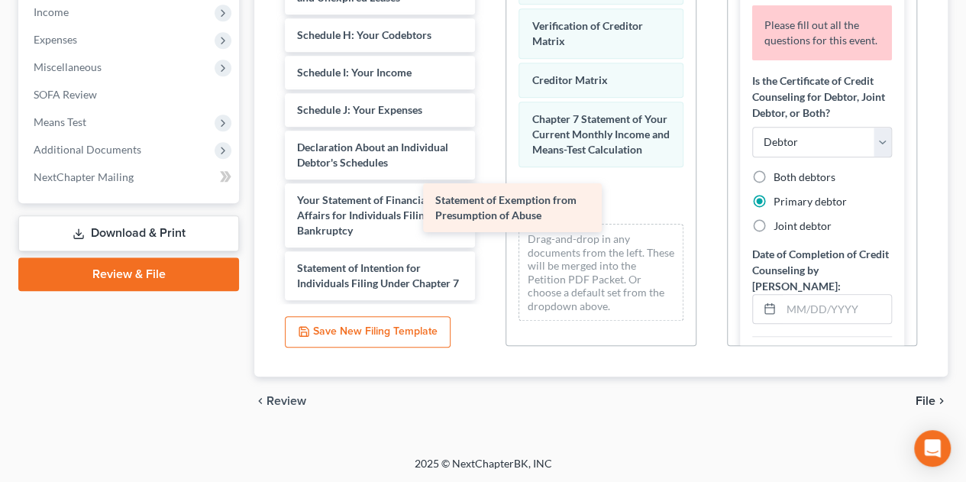
scroll to position [322, 0]
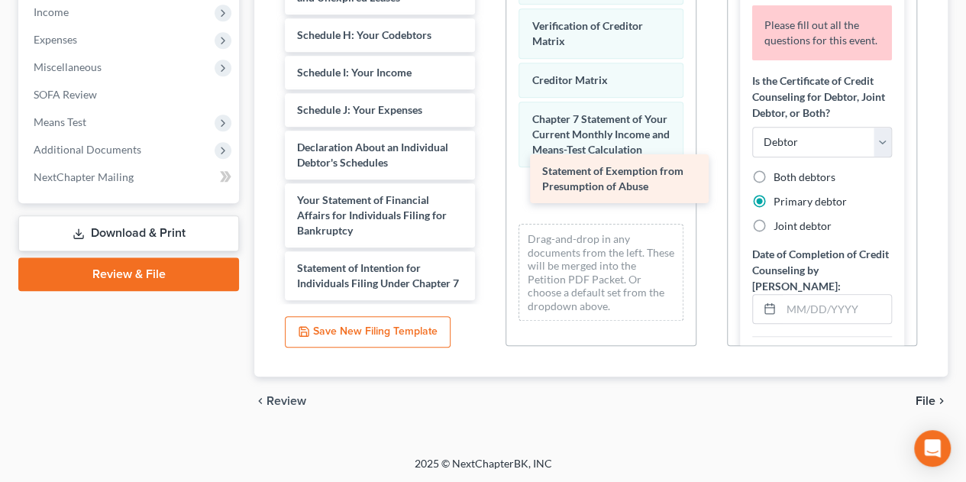
drag, startPoint x: 406, startPoint y: 278, endPoint x: 651, endPoint y: 183, distance: 263.1
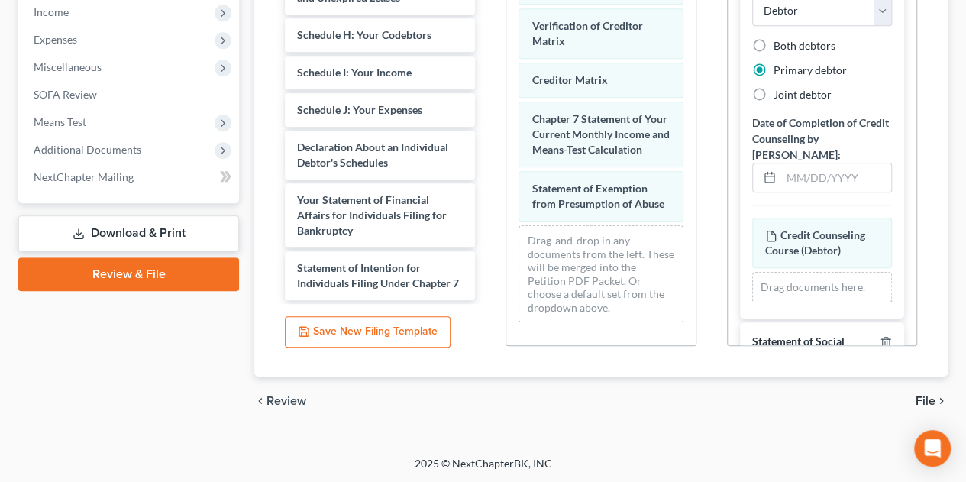
scroll to position [145, 0]
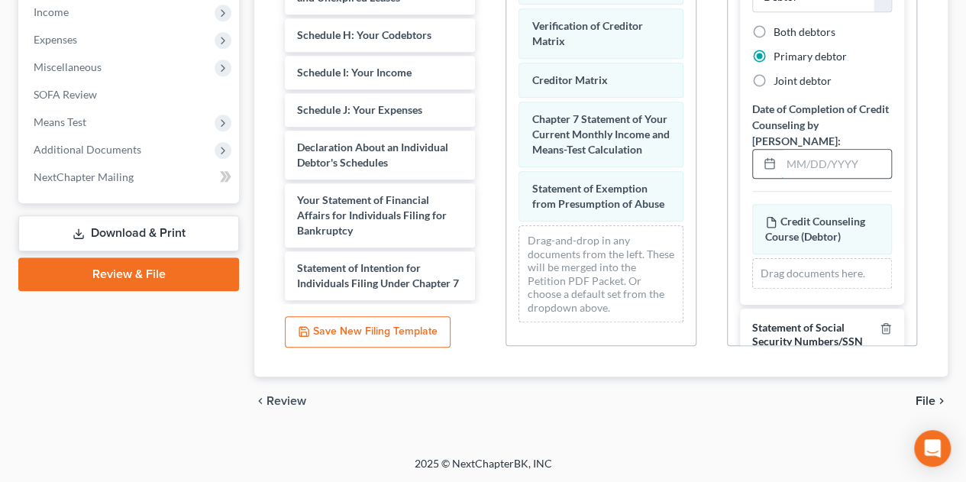
click at [849, 167] on input "text" at bounding box center [836, 164] width 110 height 29
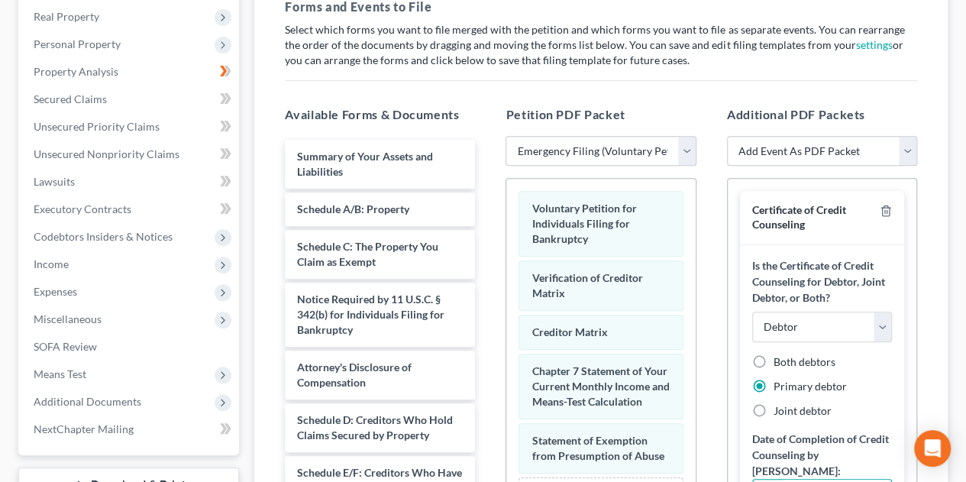
scroll to position [0, 0]
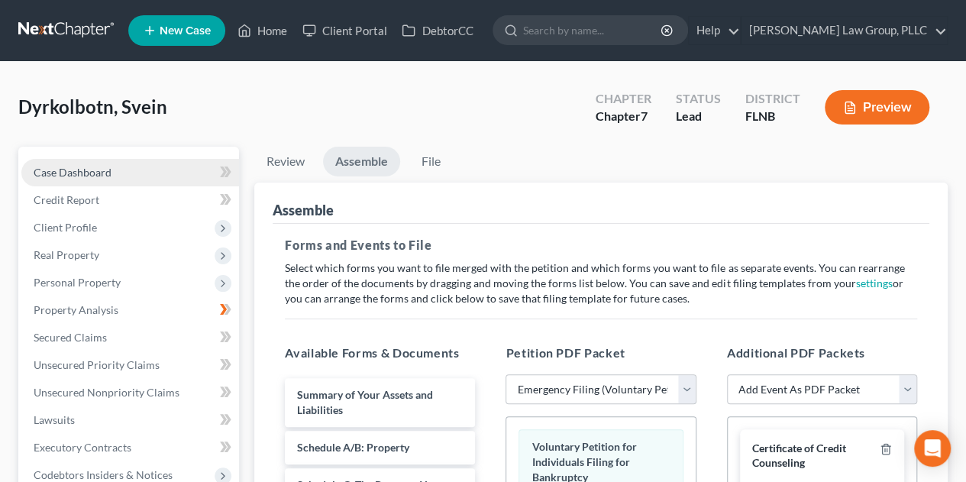
type input "[DATE]"
click at [108, 174] on span "Case Dashboard" at bounding box center [73, 172] width 78 height 13
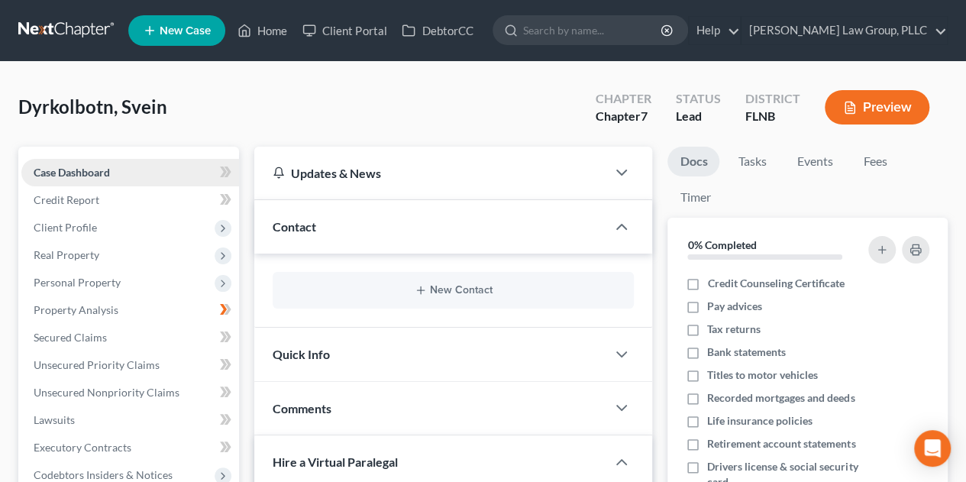
click at [137, 174] on link "Case Dashboard" at bounding box center [130, 172] width 218 height 27
click at [116, 109] on span "Dyrkolbotn, Svein" at bounding box center [92, 106] width 149 height 22
click at [115, 173] on link "Case Dashboard" at bounding box center [130, 172] width 218 height 27
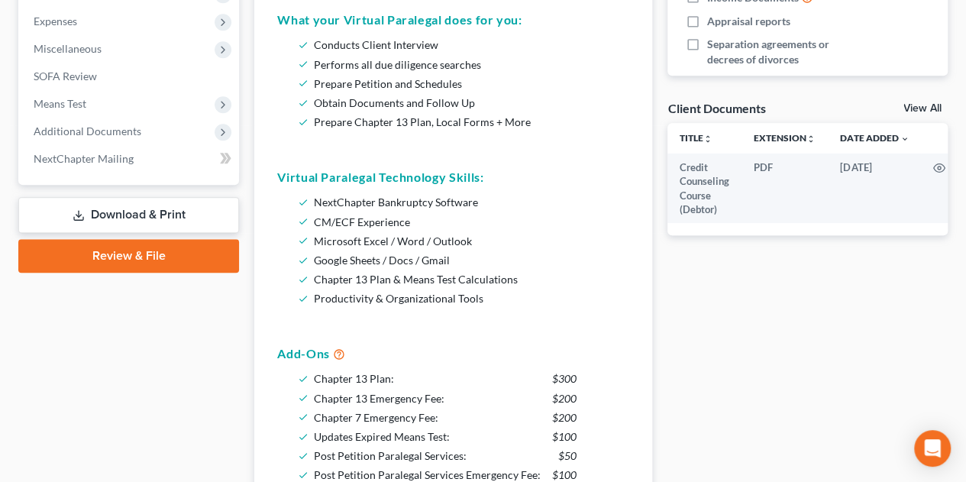
click at [189, 216] on link "Download & Print" at bounding box center [128, 215] width 221 height 36
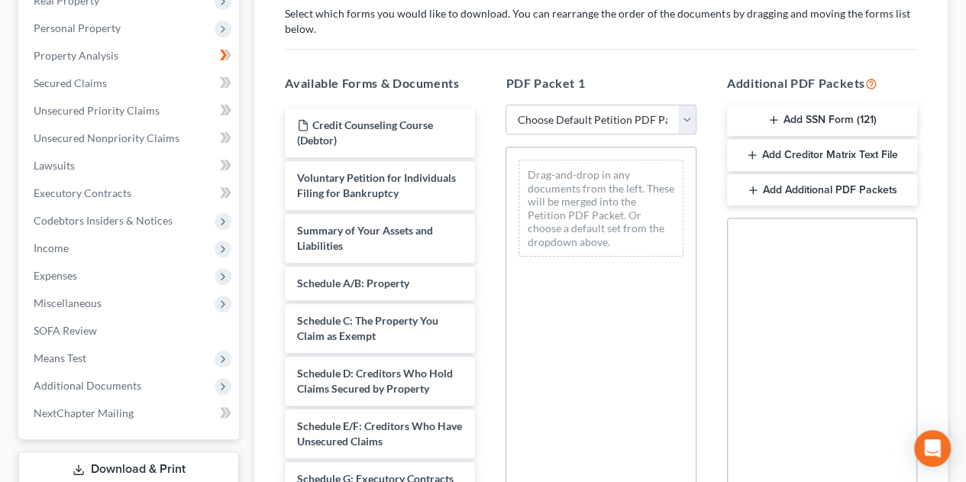
click at [826, 123] on button "Add SSN Form (121)" at bounding box center [822, 121] width 190 height 32
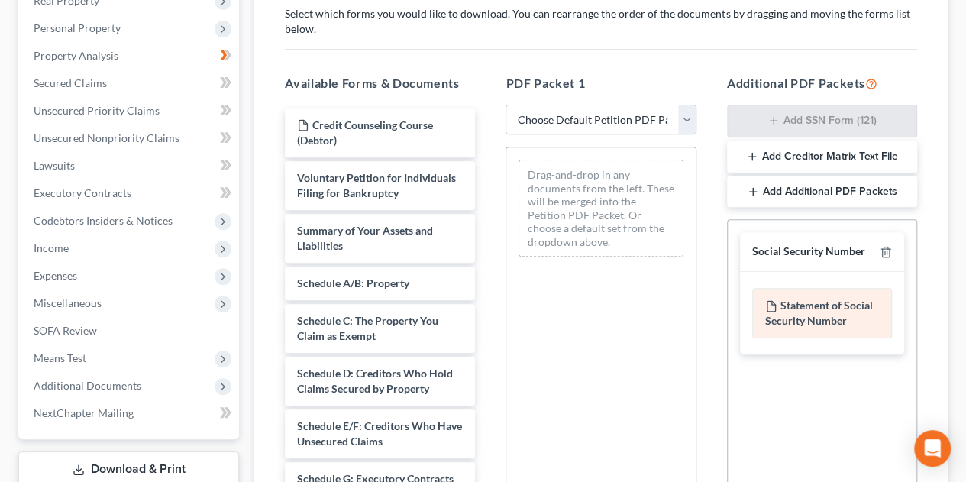
click at [822, 310] on div "Statement of Social Security Number" at bounding box center [822, 313] width 140 height 50
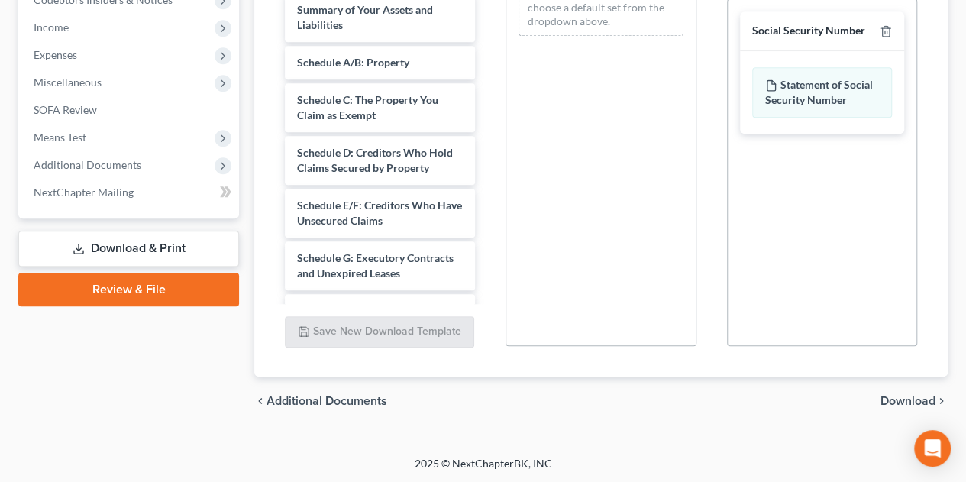
click at [902, 398] on span "Download" at bounding box center [908, 401] width 55 height 12
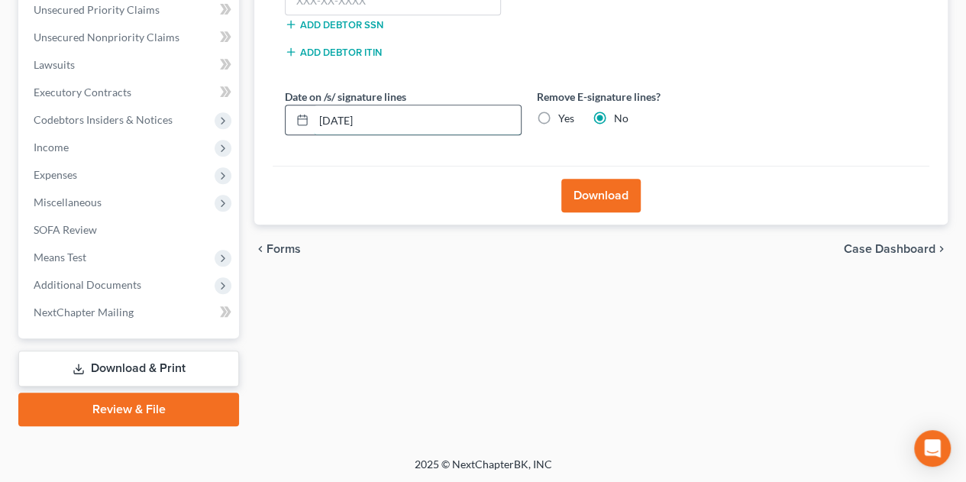
click at [434, 117] on input "10/14/2025" at bounding box center [417, 119] width 207 height 29
drag, startPoint x: 412, startPoint y: 116, endPoint x: 315, endPoint y: 121, distance: 96.4
click at [315, 121] on input "10/14/2025" at bounding box center [417, 119] width 207 height 29
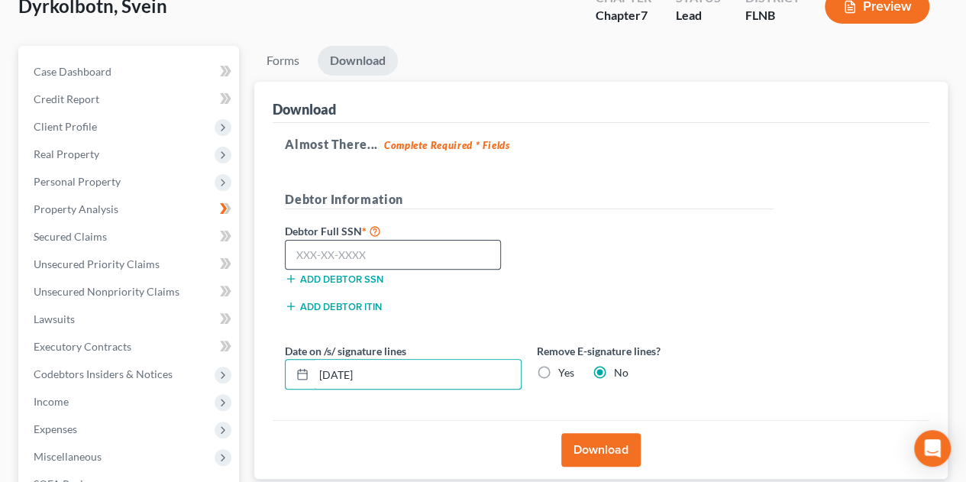
type input "10/10/2025"
click at [385, 252] on input "text" at bounding box center [393, 255] width 216 height 31
type input "595-61-2597"
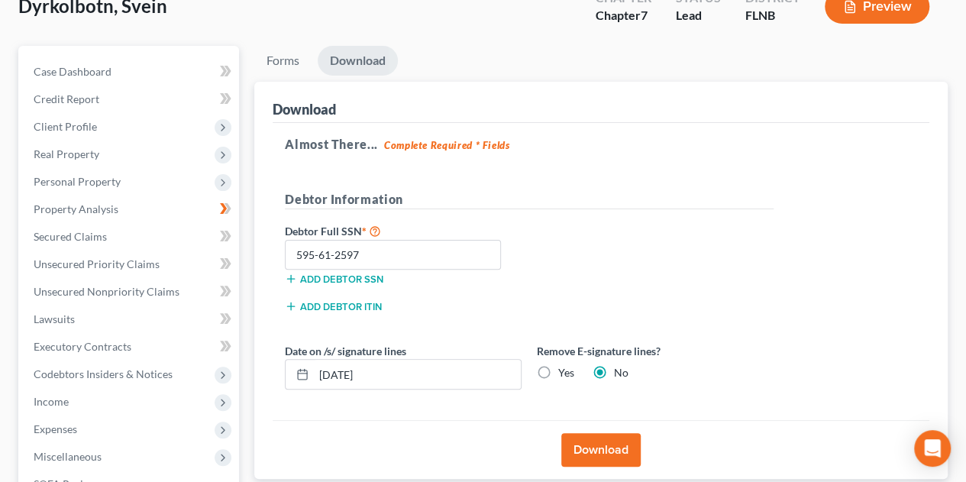
click at [610, 442] on button "Download" at bounding box center [600, 450] width 79 height 34
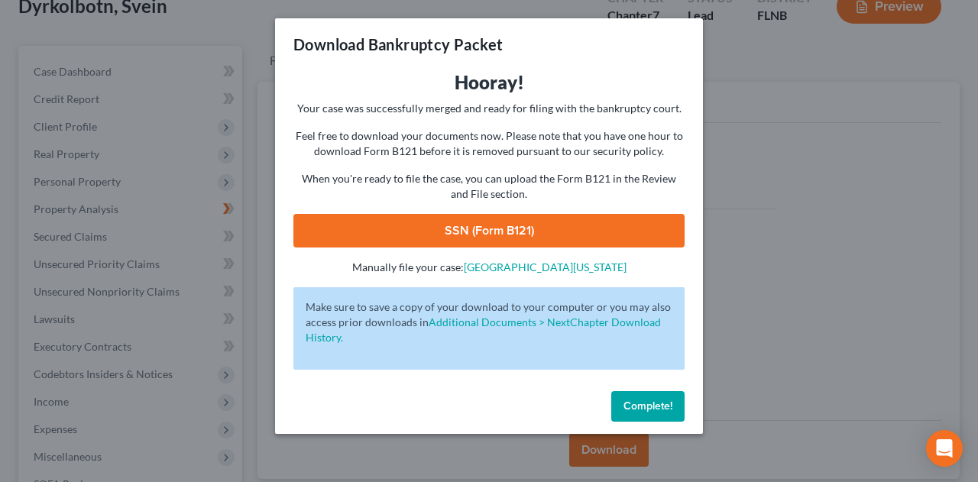
click at [619, 229] on link "SSN (Form B121)" at bounding box center [488, 231] width 391 height 34
click at [663, 406] on span "Complete!" at bounding box center [647, 406] width 49 height 13
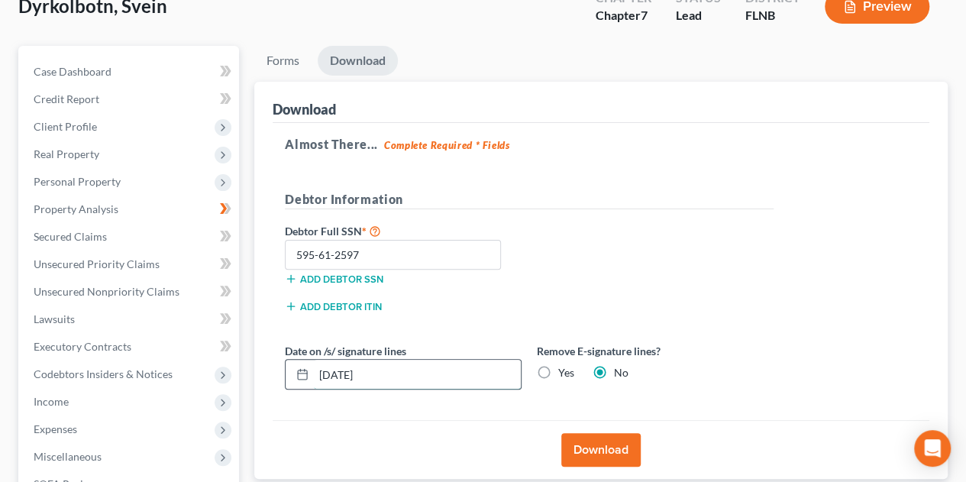
click at [406, 375] on input "10/10/2025" at bounding box center [417, 374] width 207 height 29
drag, startPoint x: 408, startPoint y: 374, endPoint x: 287, endPoint y: 369, distance: 120.8
click at [289, 369] on div "10/10/2025" at bounding box center [403, 374] width 237 height 31
type input "07"
click at [79, 80] on link "Case Dashboard" at bounding box center [130, 71] width 218 height 27
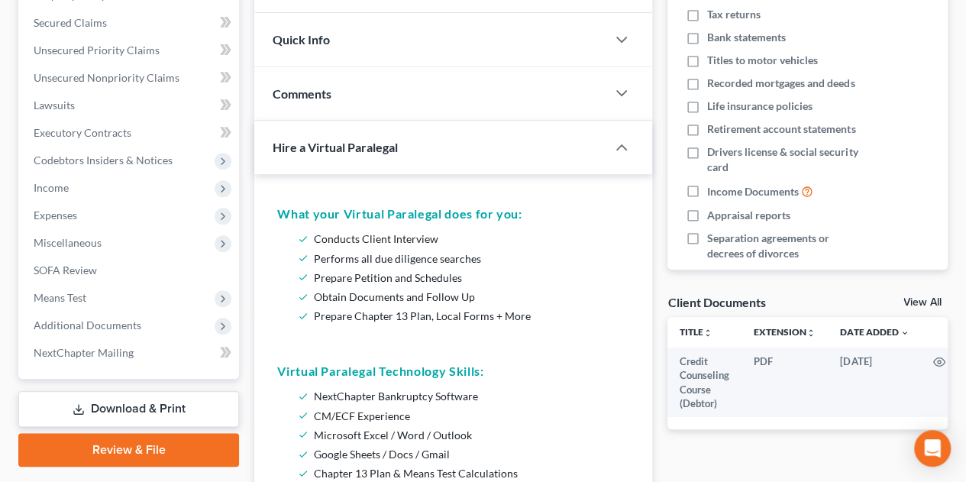
scroll to position [509, 0]
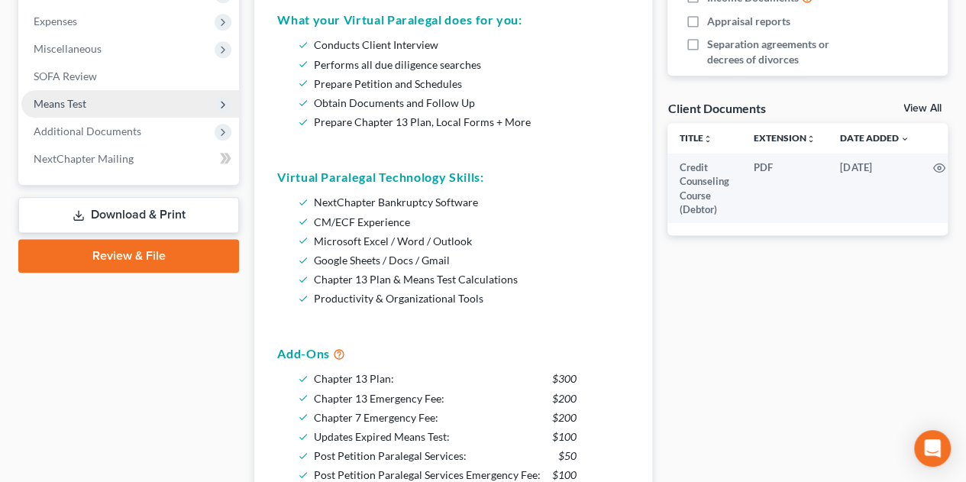
click at [147, 257] on link "Review & File" at bounding box center [128, 256] width 221 height 34
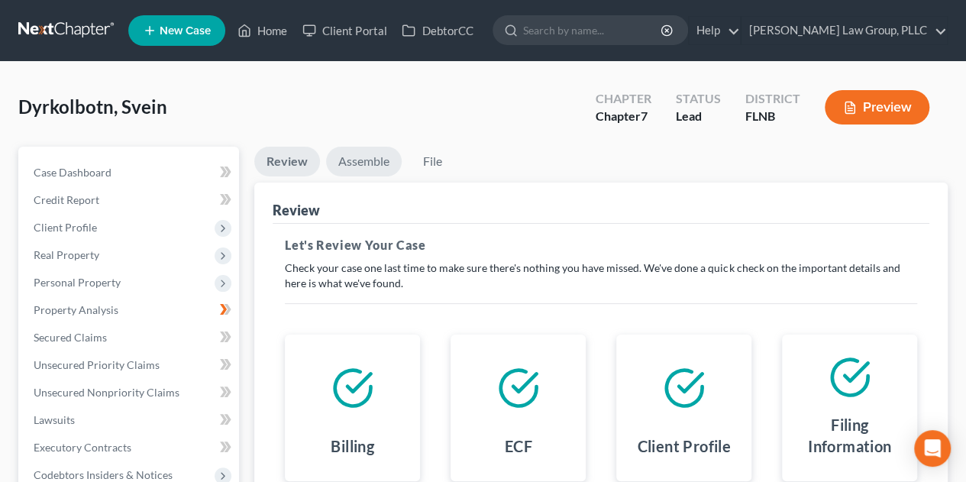
click at [365, 165] on link "Assemble" at bounding box center [364, 162] width 76 height 30
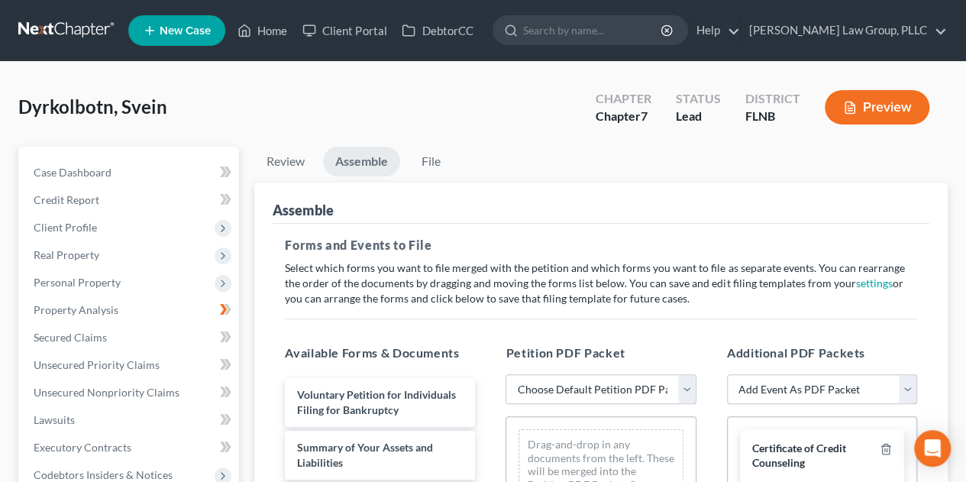
scroll to position [254, 0]
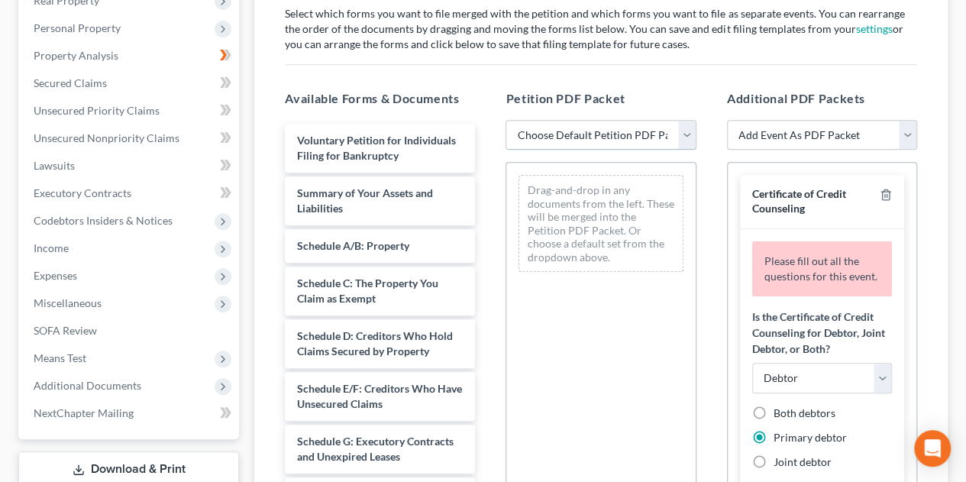
click at [681, 132] on select "Choose Default Petition PDF Packet Complete Bankruptcy Petition (all forms and …" at bounding box center [601, 135] width 190 height 31
select select "1"
click at [506, 120] on select "Choose Default Petition PDF Packet Complete Bankruptcy Petition (all forms and …" at bounding box center [601, 135] width 190 height 31
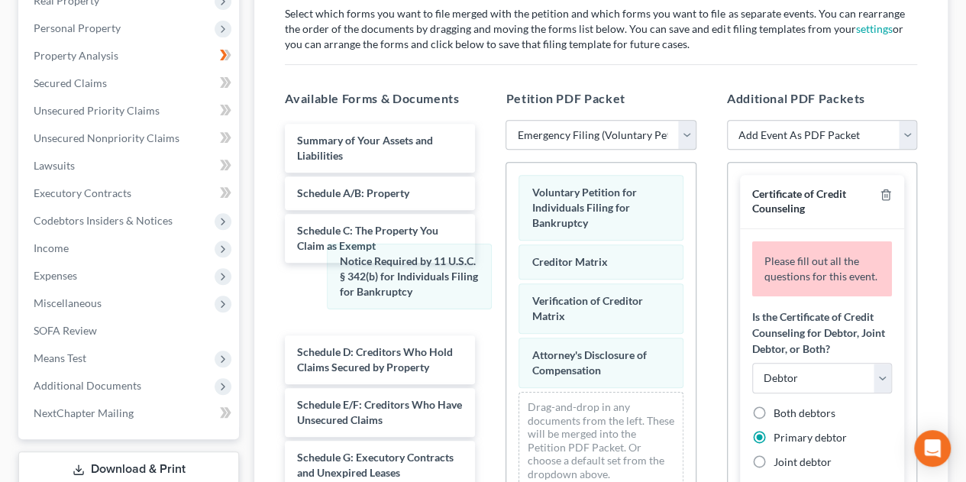
drag, startPoint x: 628, startPoint y: 280, endPoint x: 251, endPoint y: 286, distance: 376.7
click at [506, 280] on div "Notice Required by 11 U.S.C. § 342(b) for Individuals Filing for Bankruptcy Vol…" at bounding box center [600, 332] width 189 height 338
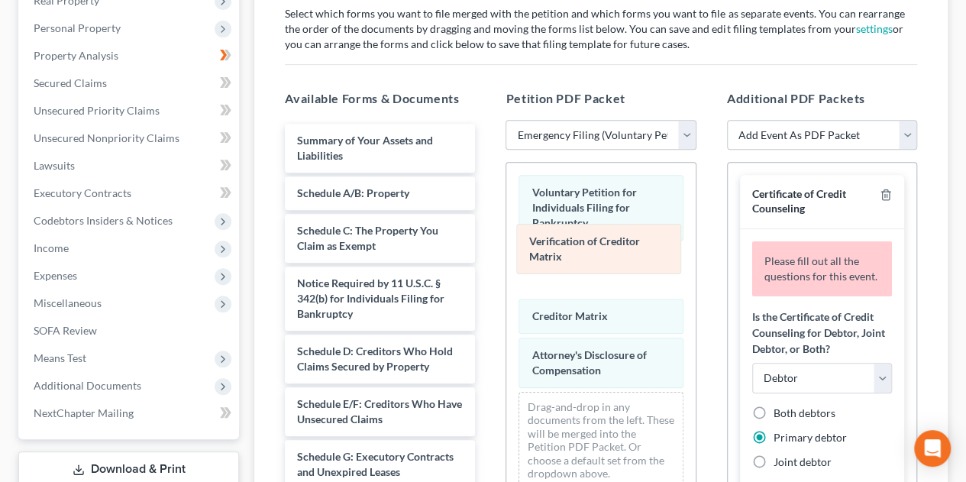
drag, startPoint x: 644, startPoint y: 305, endPoint x: 642, endPoint y: 248, distance: 56.6
click at [642, 248] on div "Verification of Creditor Matrix Voluntary Petition for Individuals Filing for B…" at bounding box center [600, 332] width 189 height 338
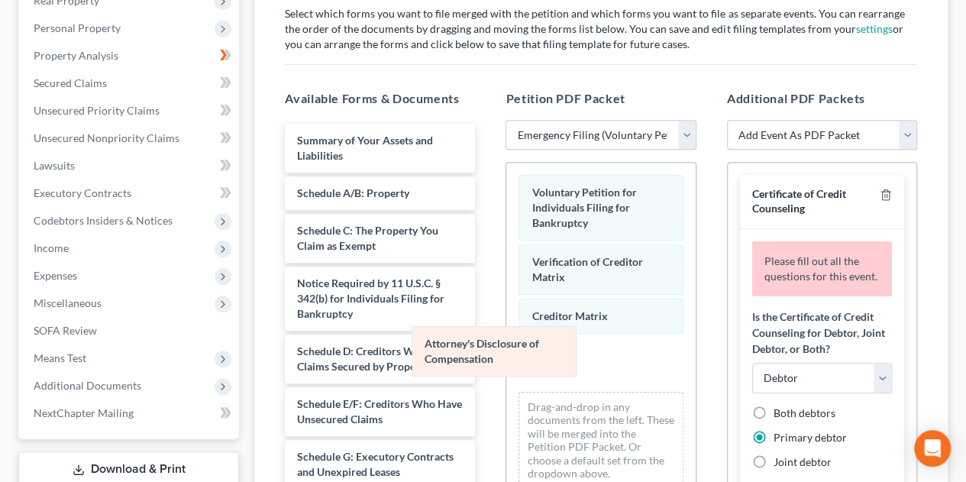
drag, startPoint x: 643, startPoint y: 357, endPoint x: 301, endPoint y: 341, distance: 342.6
click at [506, 341] on div "Attorney's Disclosure of Compensation Voluntary Petition for Individuals Filing…" at bounding box center [600, 332] width 189 height 338
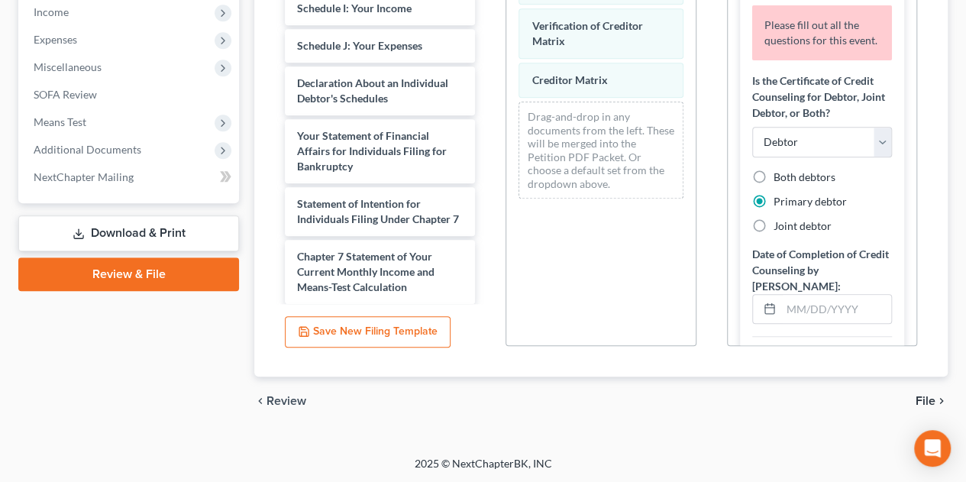
scroll to position [357, 0]
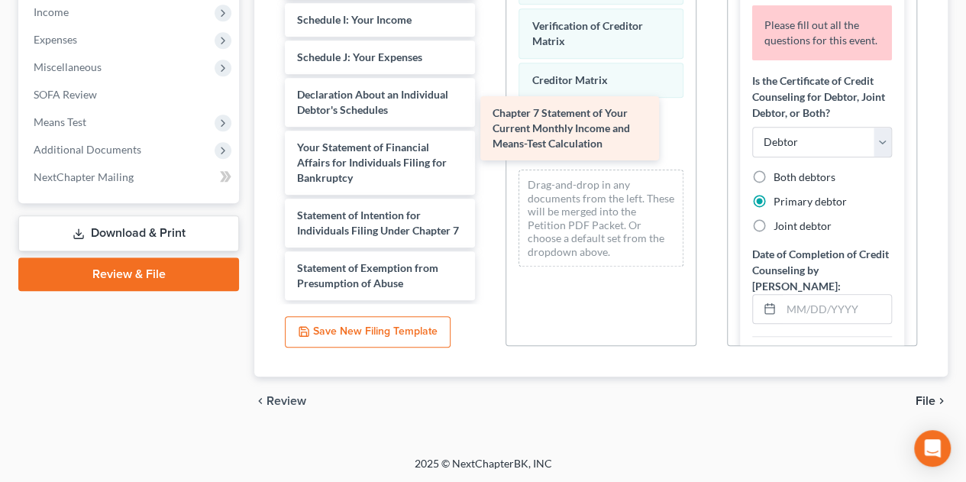
drag, startPoint x: 403, startPoint y: 293, endPoint x: 599, endPoint y: 122, distance: 259.3
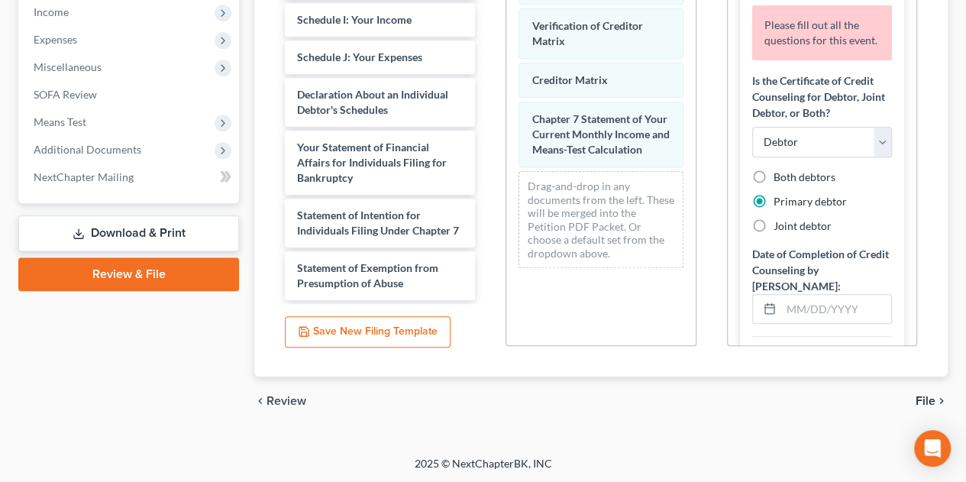
scroll to position [322, 0]
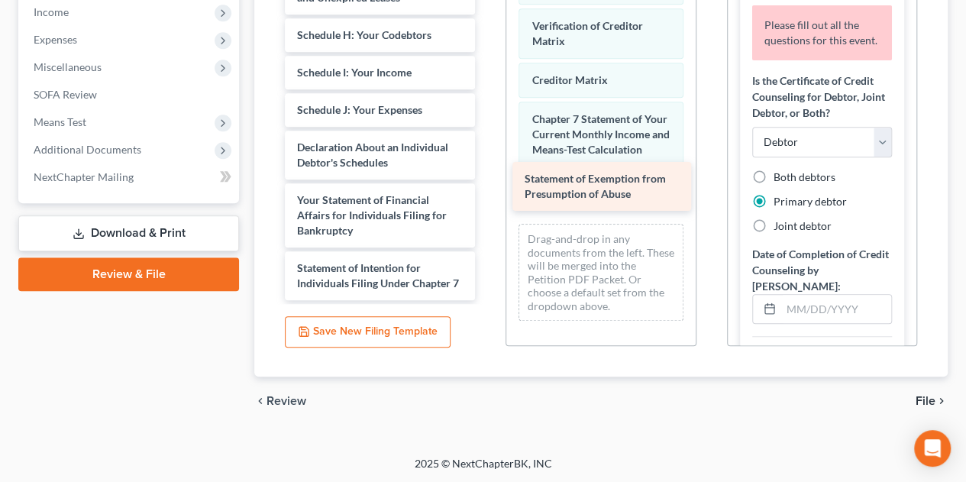
drag, startPoint x: 395, startPoint y: 270, endPoint x: 623, endPoint y: 182, distance: 244.0
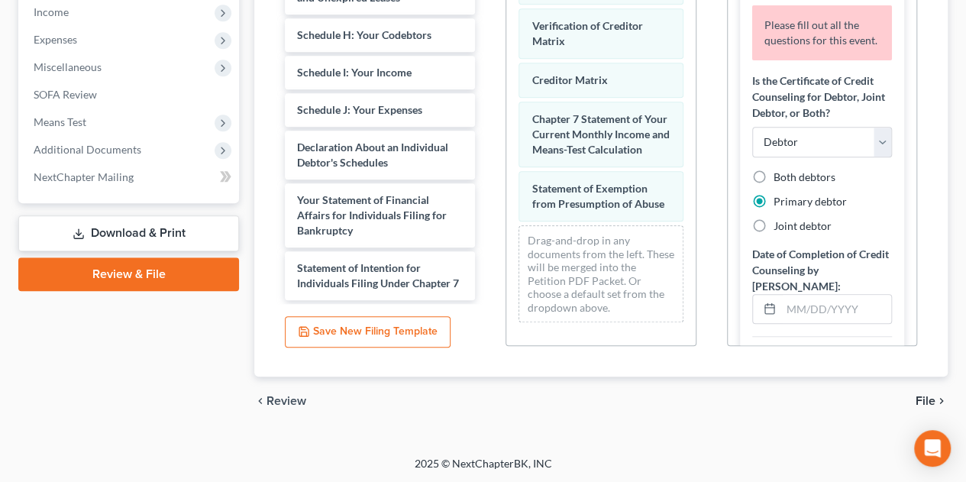
drag, startPoint x: 918, startPoint y: 147, endPoint x: 900, endPoint y: 170, distance: 29.3
click at [917, 192] on div "Additional PDF Packets Add Event As PDF Packet Amended Document Amended List of…" at bounding box center [822, 100] width 221 height 518
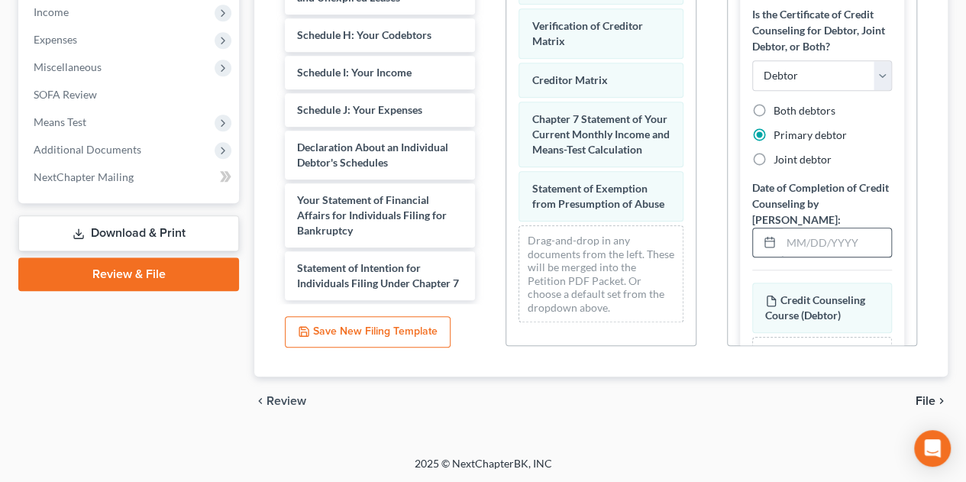
scroll to position [76, 0]
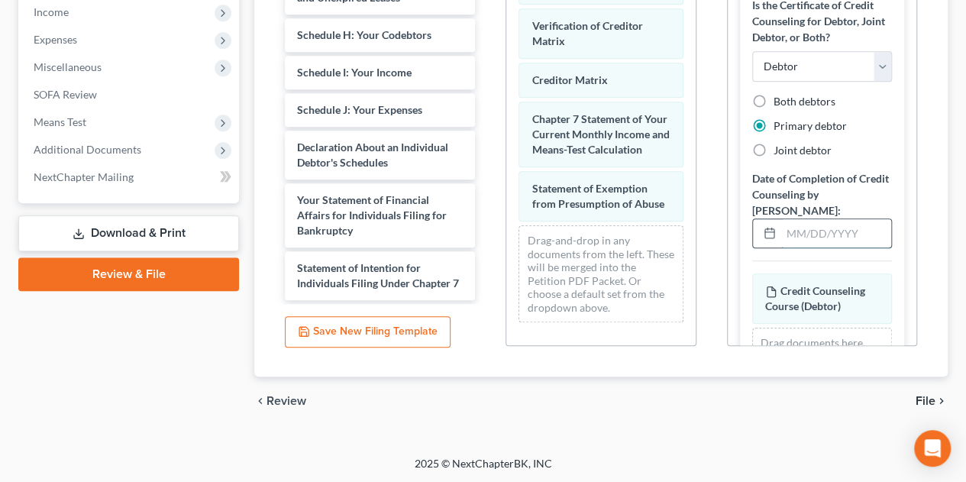
click at [846, 245] on input "text" at bounding box center [836, 233] width 110 height 29
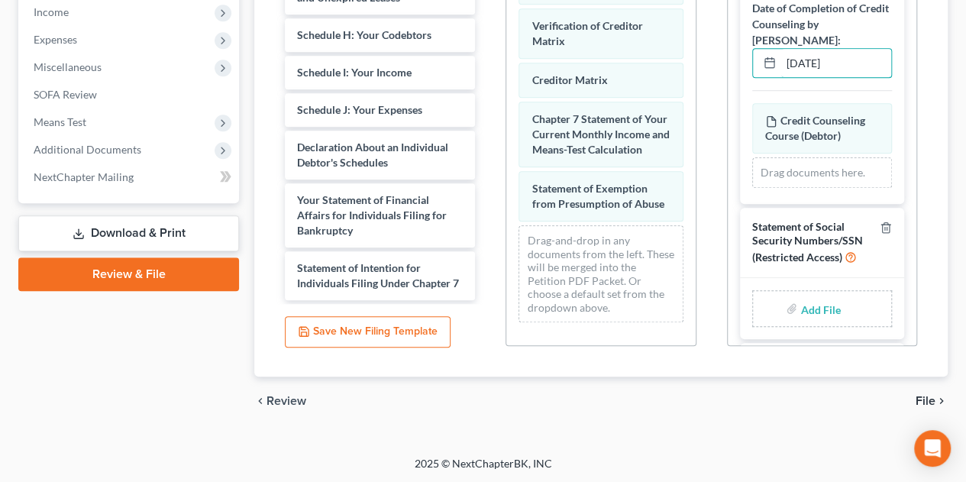
scroll to position [188, 0]
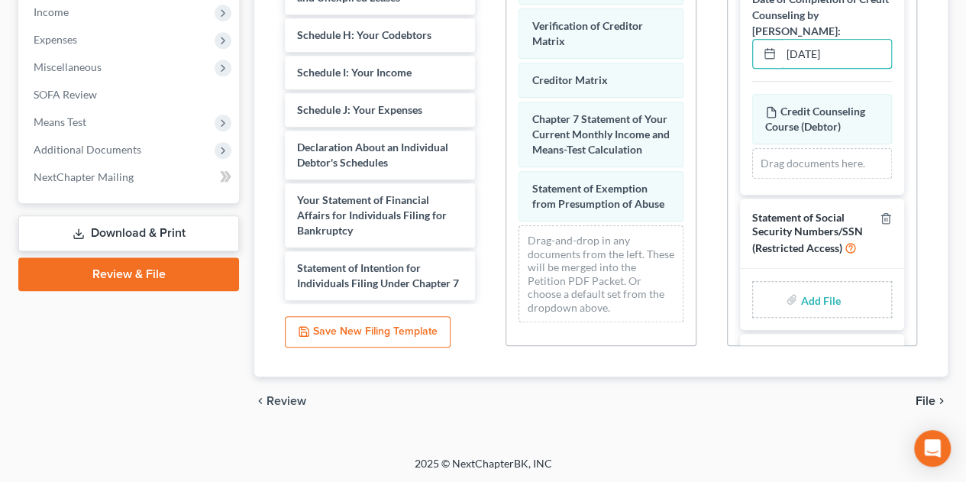
type input "[DATE]"
click at [810, 298] on input "file" at bounding box center [819, 299] width 37 height 27
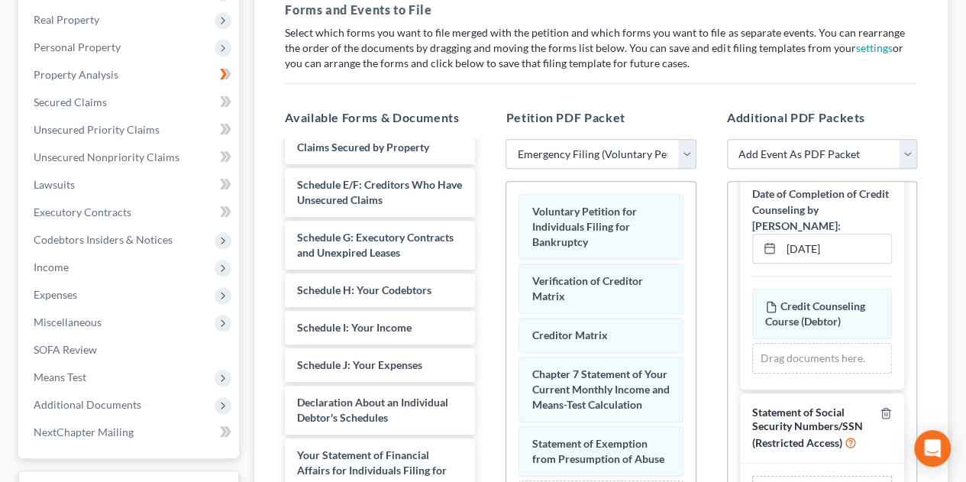
scroll to position [490, 0]
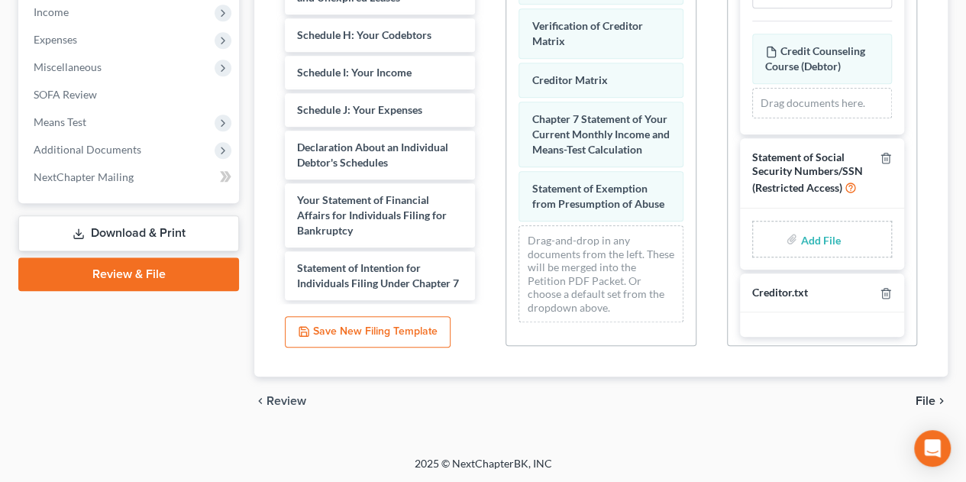
click at [805, 235] on input "file" at bounding box center [819, 238] width 37 height 27
type input "C:\fakepath\2025.07.07 Signed Statement of Social Security.pdf"
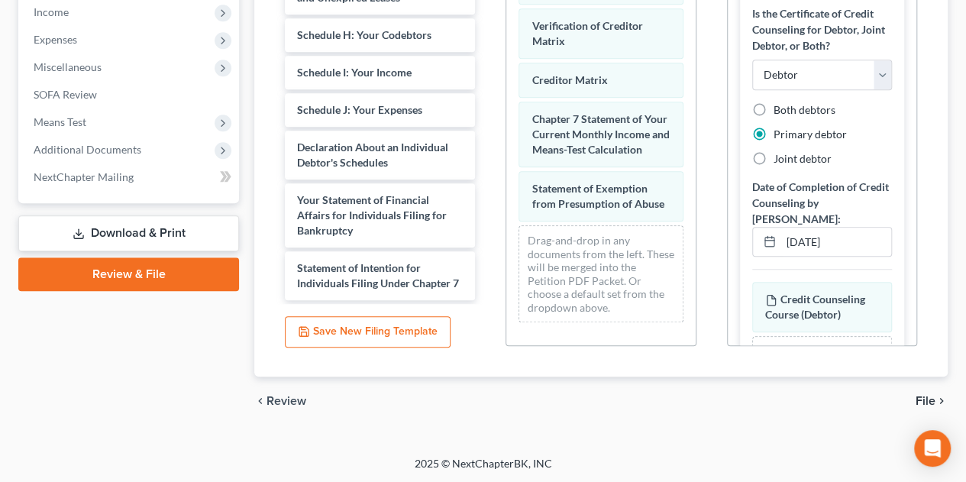
click at [932, 398] on span "File" at bounding box center [926, 401] width 20 height 12
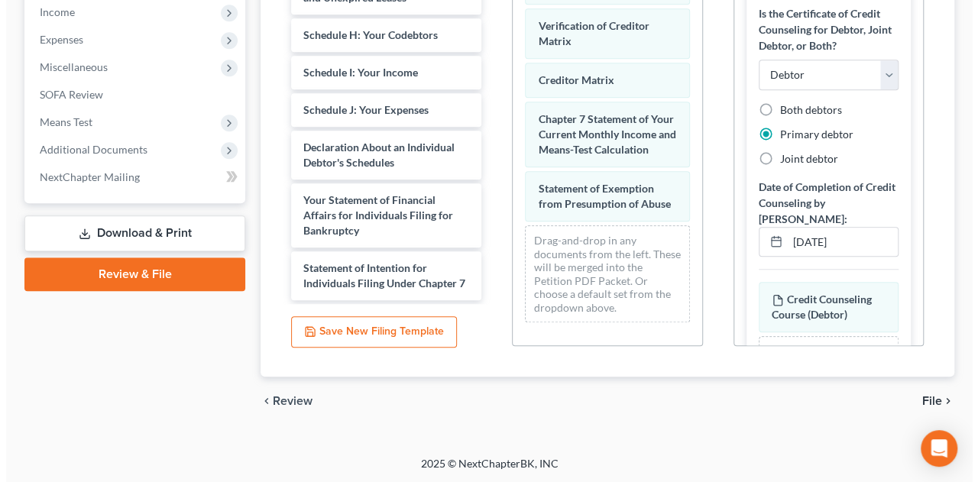
scroll to position [355, 0]
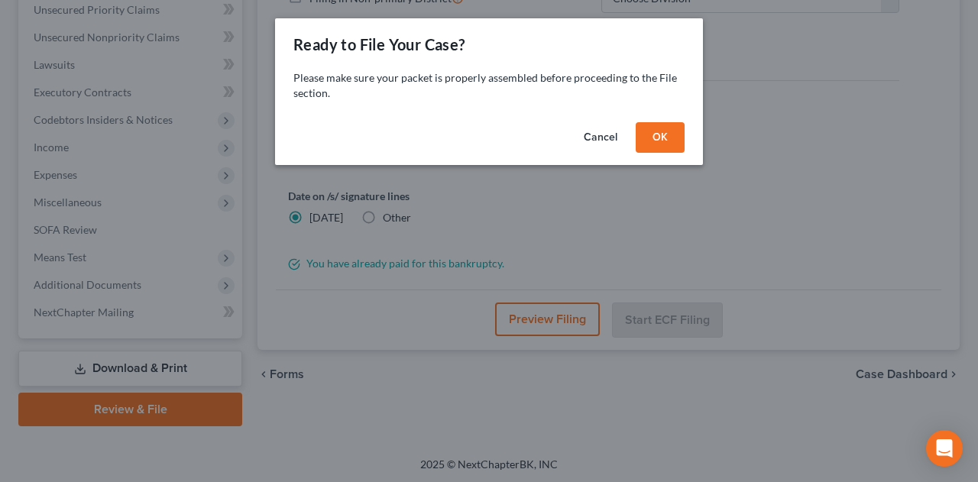
click at [652, 137] on button "OK" at bounding box center [660, 137] width 49 height 31
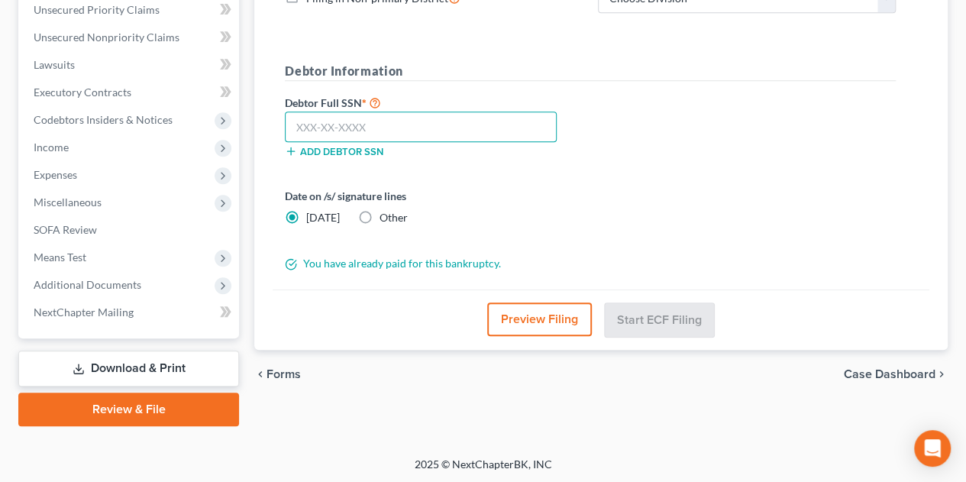
click at [410, 121] on input "text" at bounding box center [421, 127] width 272 height 31
type input "595-61-2597"
drag, startPoint x: 362, startPoint y: 216, endPoint x: 405, endPoint y: 216, distance: 42.8
click at [380, 216] on label "Other" at bounding box center [394, 217] width 28 height 15
click at [386, 216] on input "Other" at bounding box center [391, 215] width 10 height 10
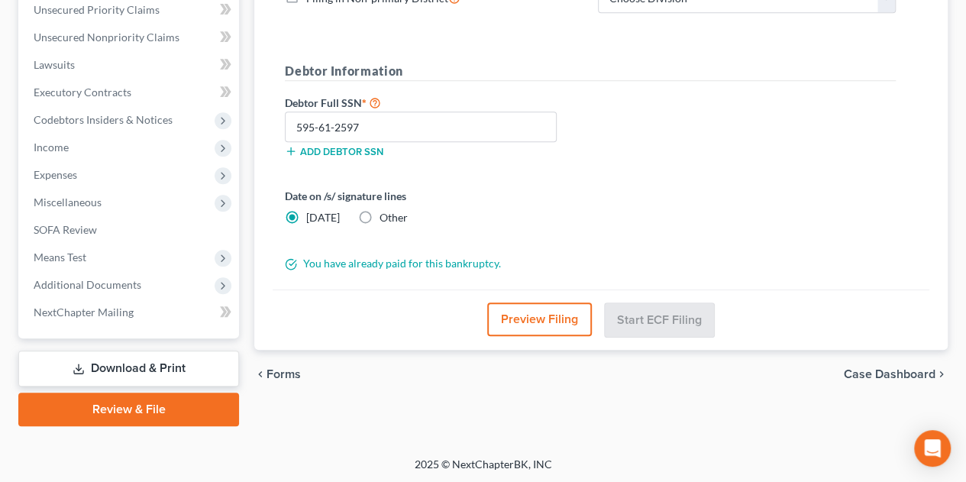
radio input "true"
radio input "false"
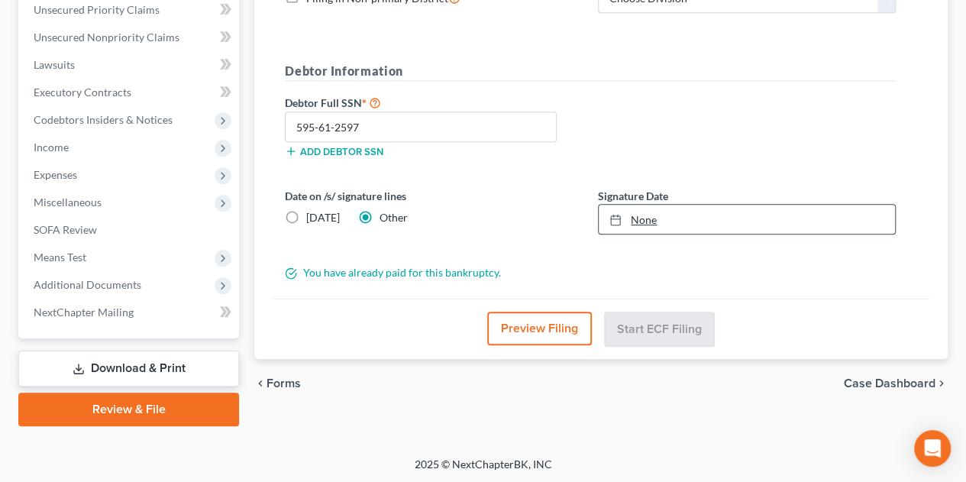
type input "10/14/2025"
click at [652, 216] on link "10/14/2025" at bounding box center [747, 219] width 296 height 29
click at [548, 331] on button "Preview Filing" at bounding box center [539, 329] width 105 height 34
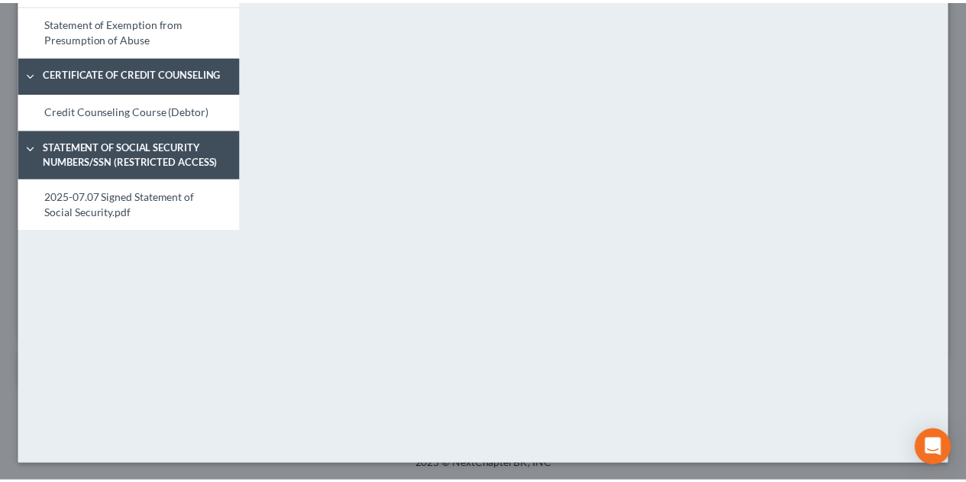
scroll to position [0, 0]
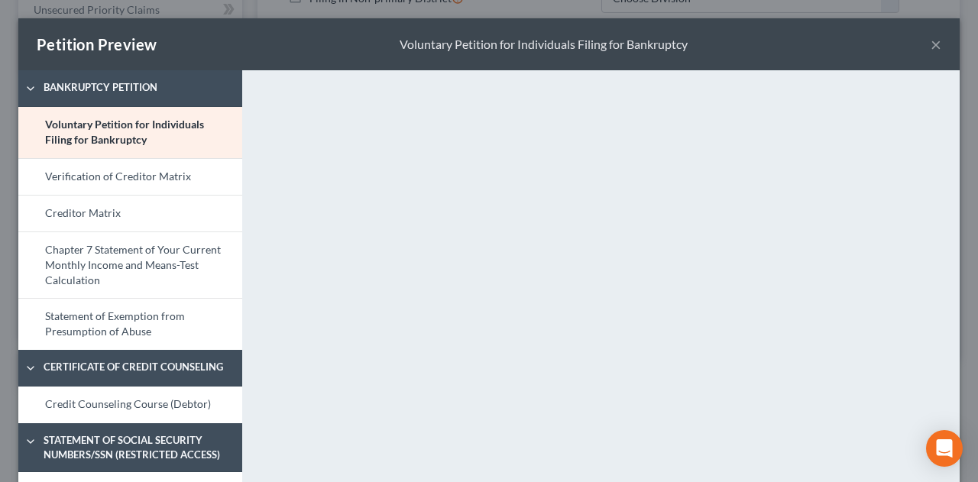
click at [930, 45] on button "×" at bounding box center [935, 44] width 11 height 18
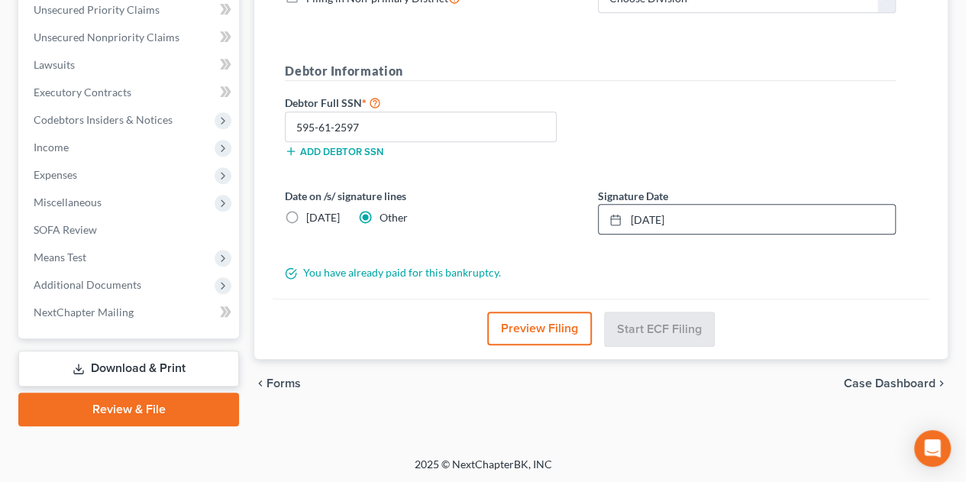
scroll to position [101, 0]
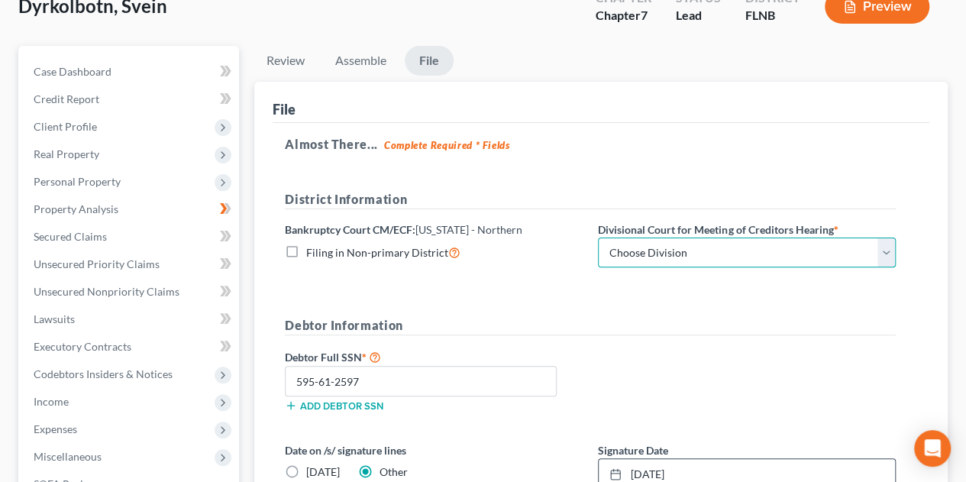
click at [790, 253] on select "Choose Division Gainesville Panama city Pensacola Tallahassee" at bounding box center [747, 253] width 298 height 31
select select "0"
click at [598, 238] on select "Choose Division Gainesville Panama city Pensacola Tallahassee" at bounding box center [747, 253] width 298 height 31
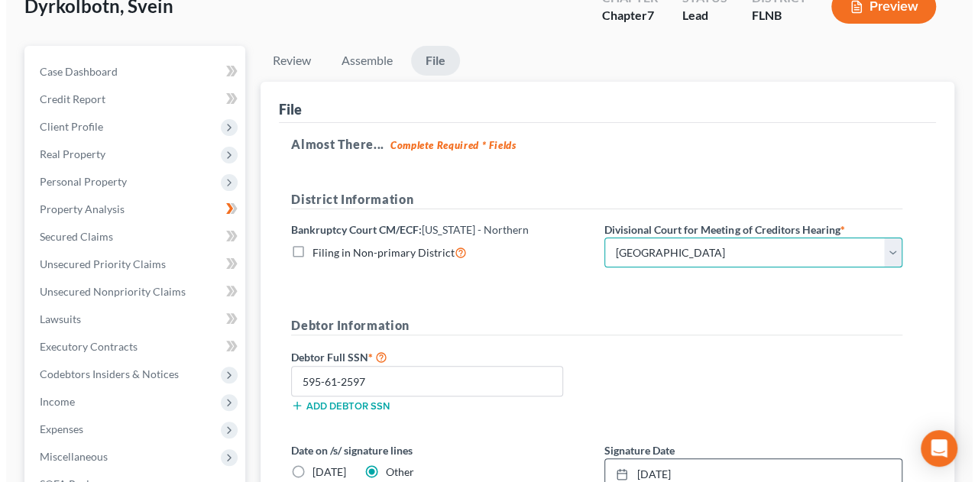
scroll to position [355, 0]
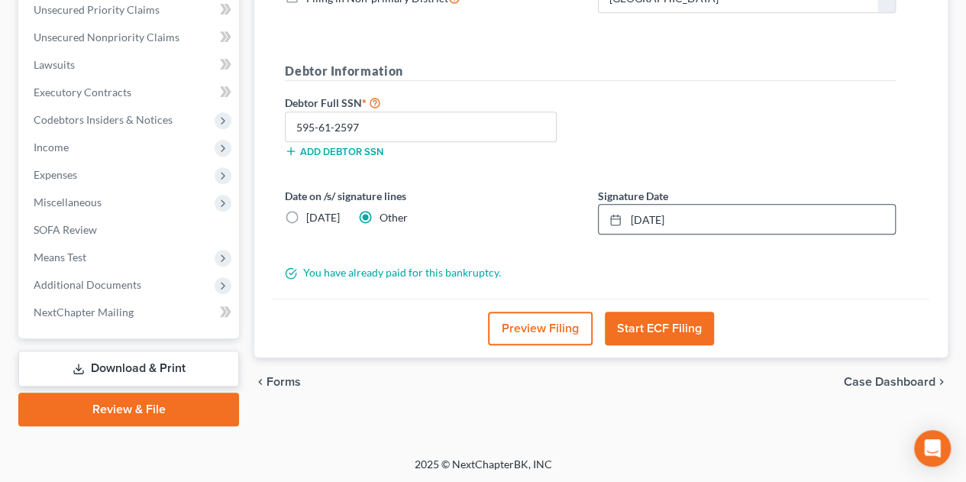
click at [669, 323] on button "Start ECF Filing" at bounding box center [659, 329] width 109 height 34
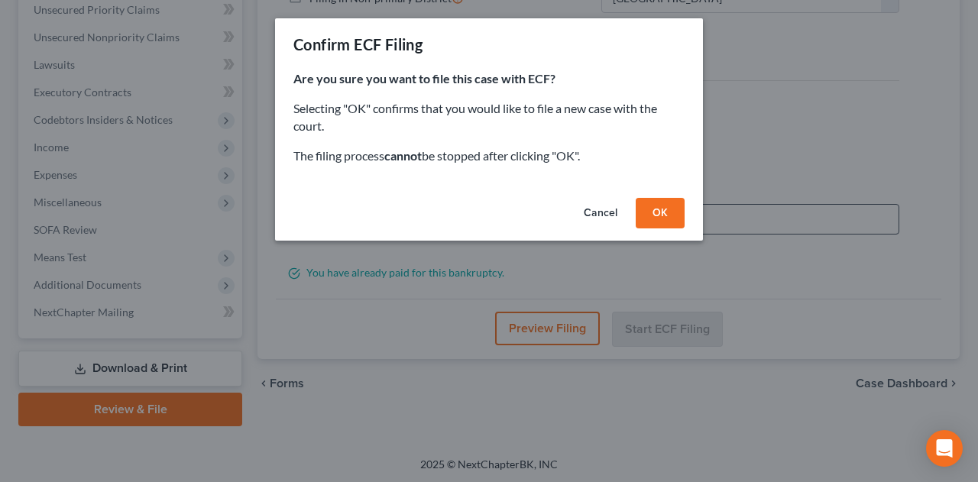
drag, startPoint x: 660, startPoint y: 219, endPoint x: 846, endPoint y: 151, distance: 198.4
click at [660, 219] on button "OK" at bounding box center [660, 213] width 49 height 31
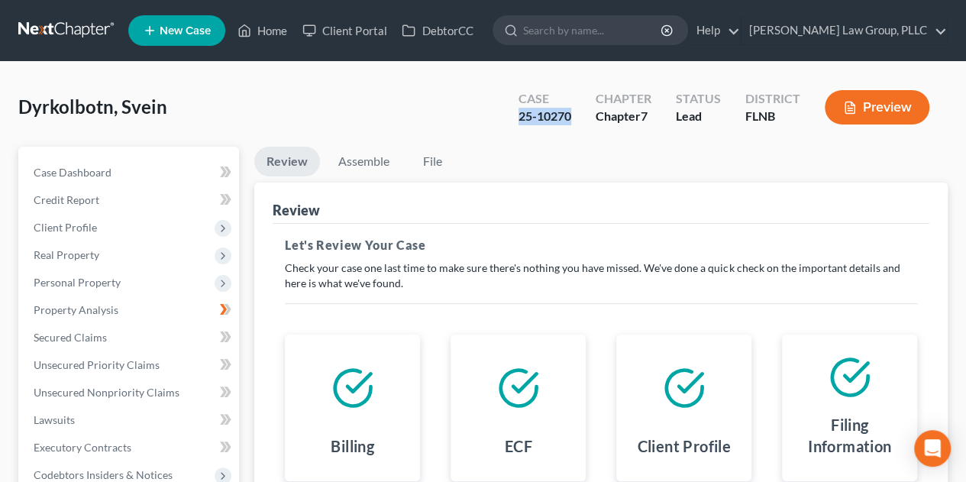
drag, startPoint x: 579, startPoint y: 117, endPoint x: 515, endPoint y: 114, distance: 64.2
click at [515, 114] on div "Case 25-10270" at bounding box center [544, 108] width 77 height 45
copy div "25-10270"
